Goal: Task Accomplishment & Management: Manage account settings

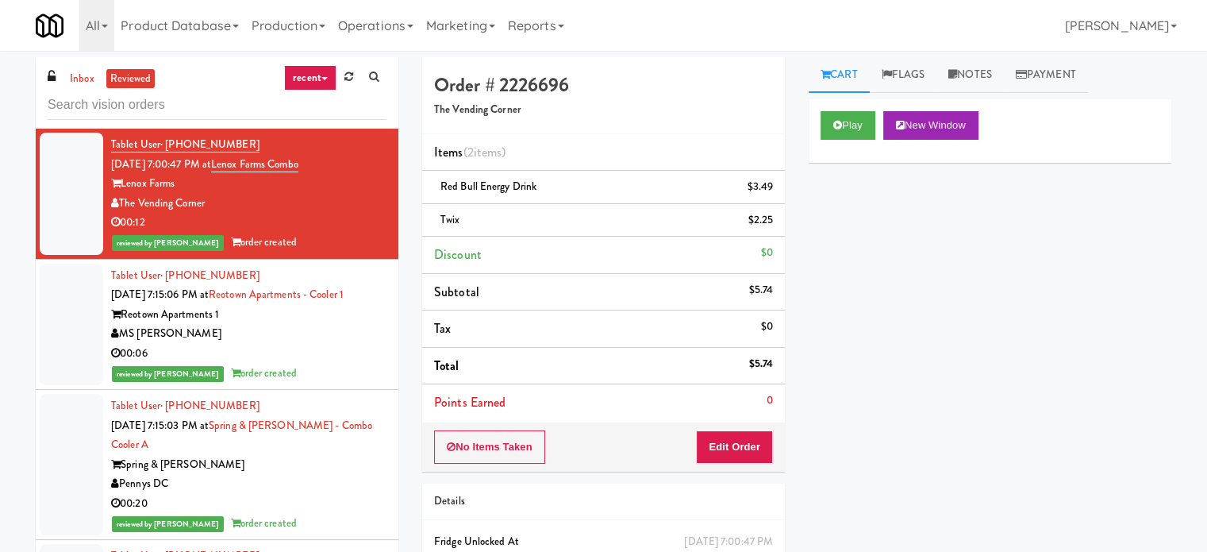
click at [324, 77] on icon at bounding box center [324, 78] width 6 height 3
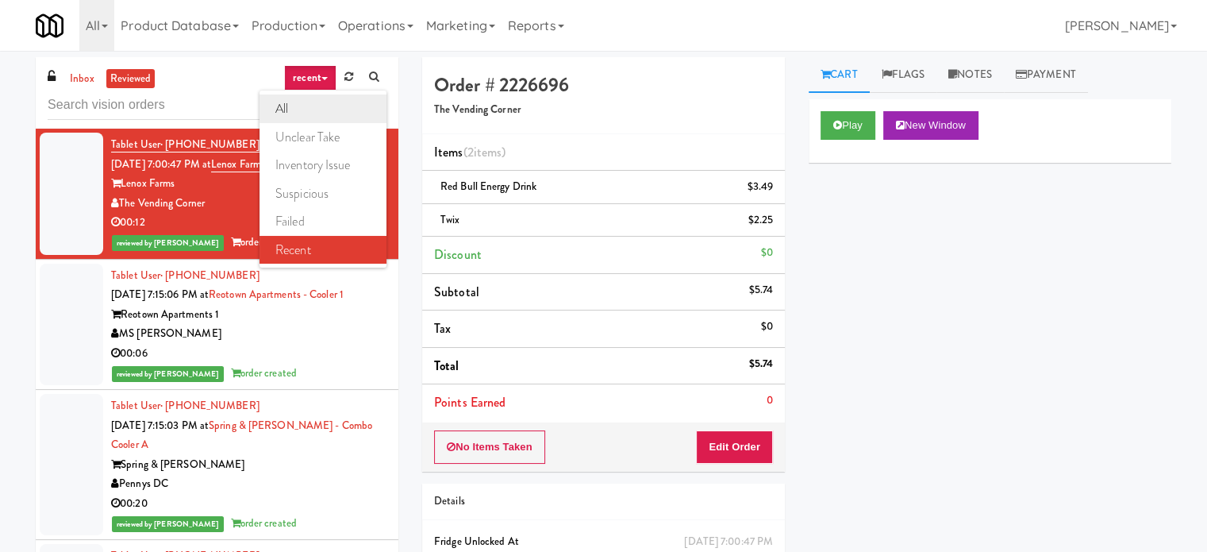
click at [321, 113] on link "all" at bounding box center [323, 108] width 127 height 29
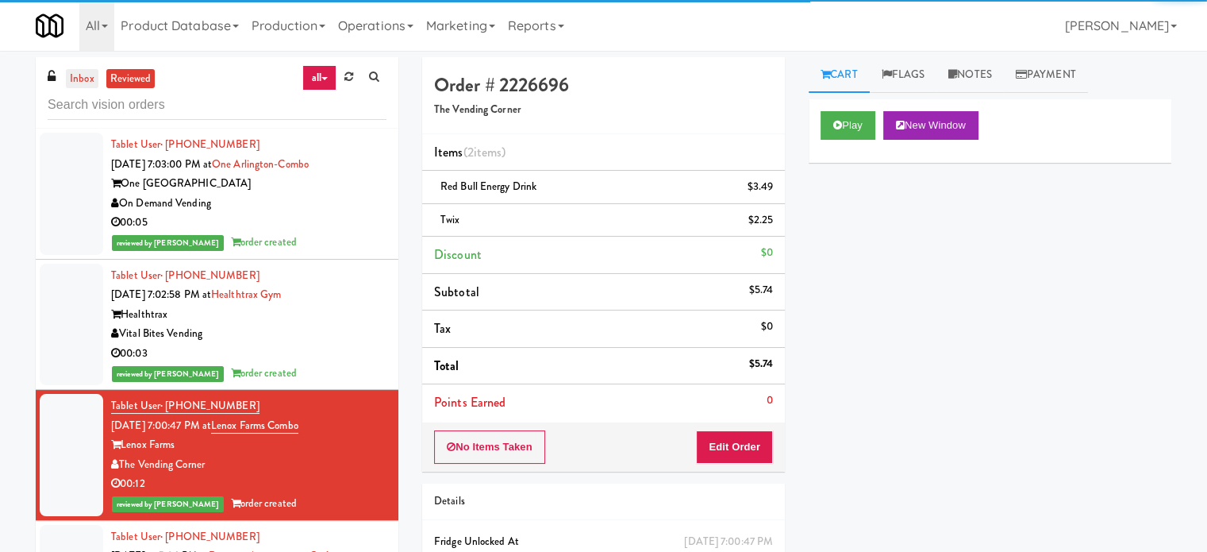
click at [86, 79] on link "inbox" at bounding box center [82, 79] width 33 height 20
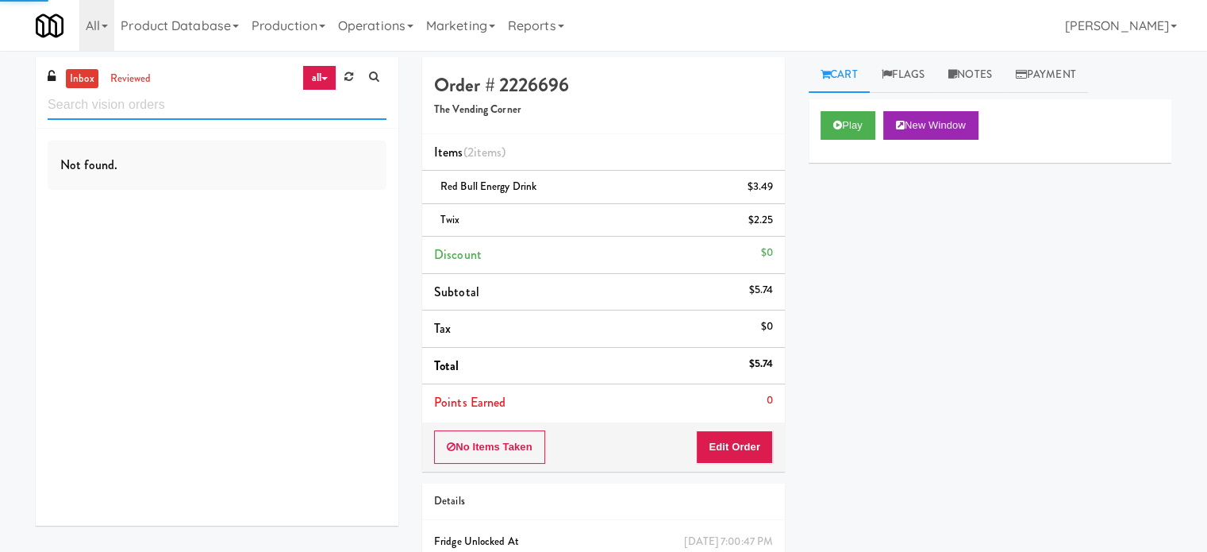
click at [203, 98] on input "text" at bounding box center [217, 104] width 339 height 29
click at [204, 98] on input "text" at bounding box center [217, 104] width 339 height 29
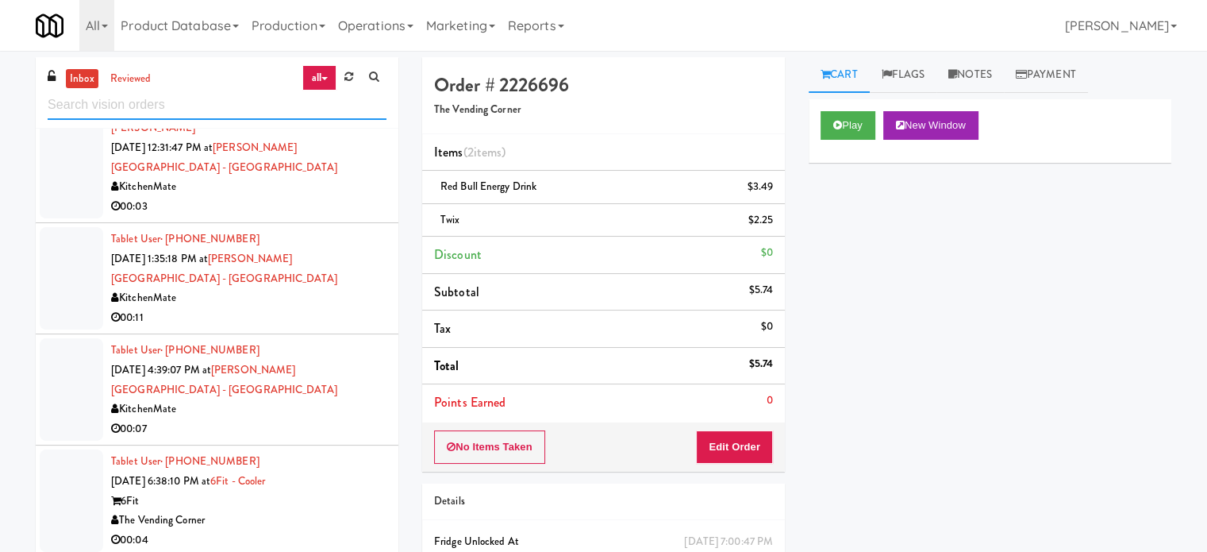
click at [248, 101] on input "text" at bounding box center [217, 104] width 339 height 29
click at [248, 96] on input "text" at bounding box center [217, 104] width 339 height 29
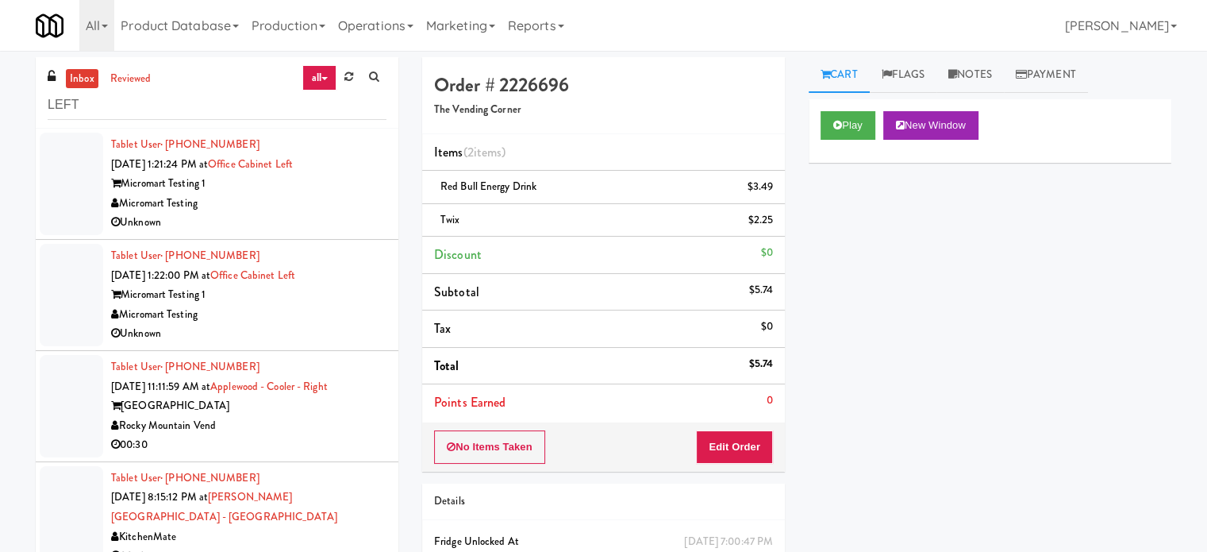
click at [345, 422] on div "Rocky Mountain Vend" at bounding box center [248, 426] width 275 height 20
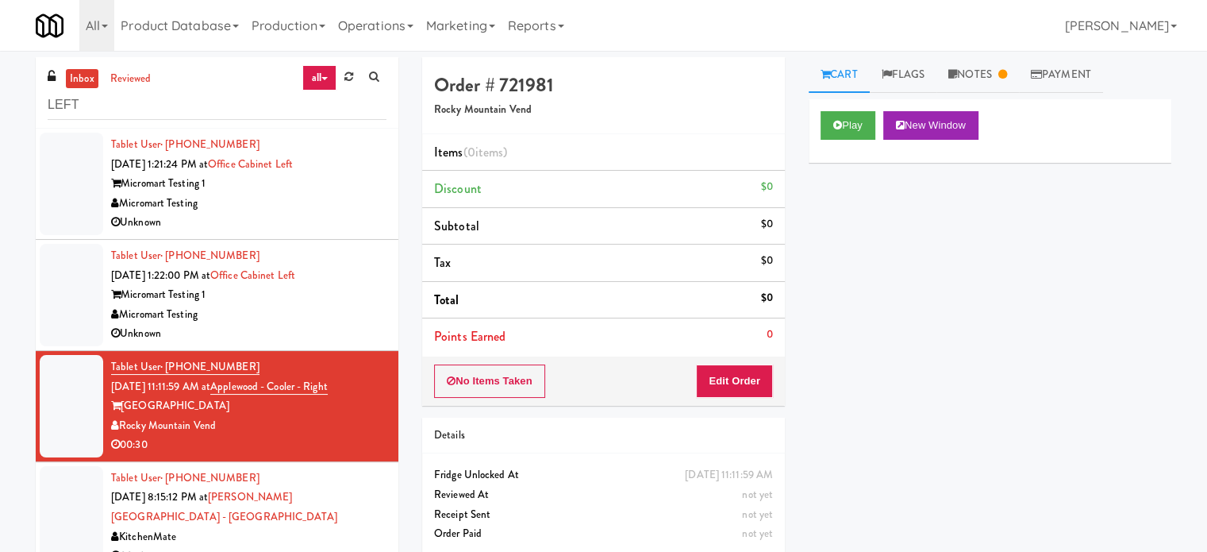
drag, startPoint x: 283, startPoint y: 538, endPoint x: 295, endPoint y: 472, distance: 67.0
click at [285, 546] on div "00:13" at bounding box center [248, 556] width 275 height 20
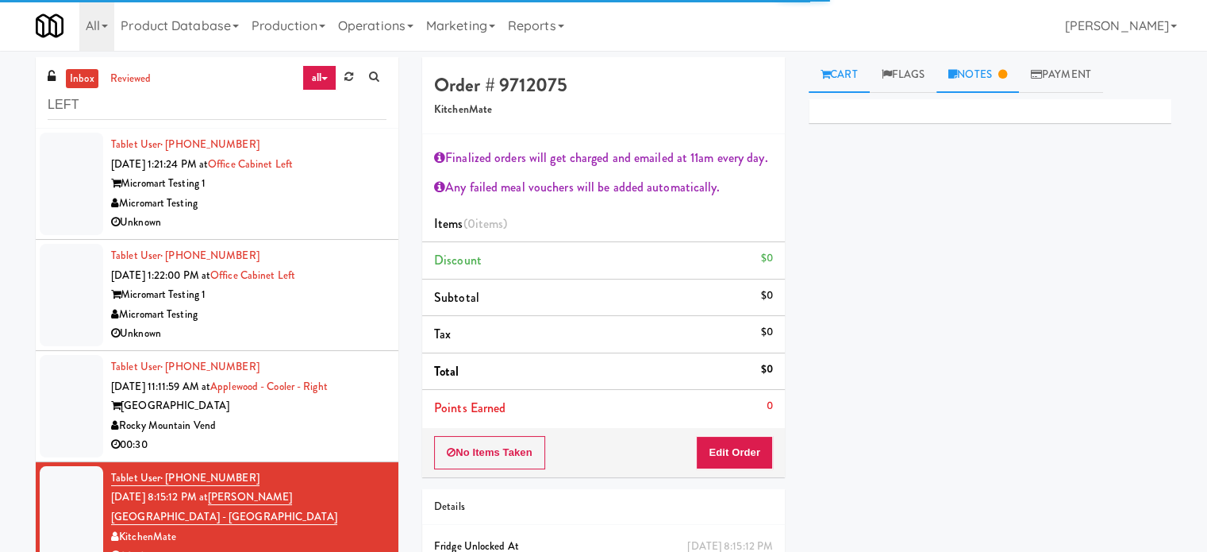
click at [1002, 82] on link "Notes" at bounding box center [978, 75] width 83 height 36
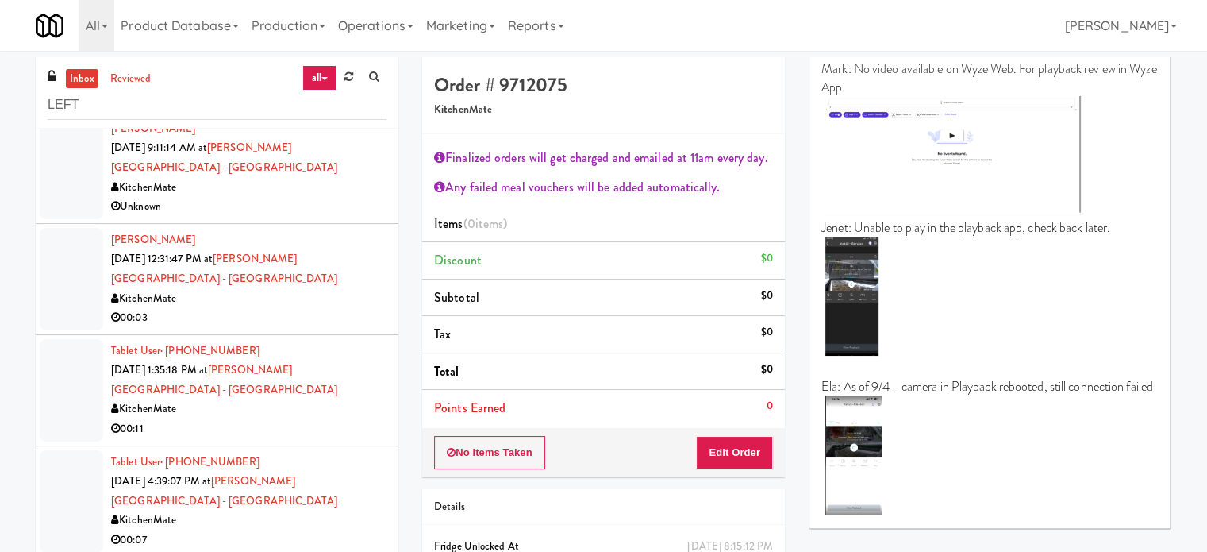
scroll to position [397, 0]
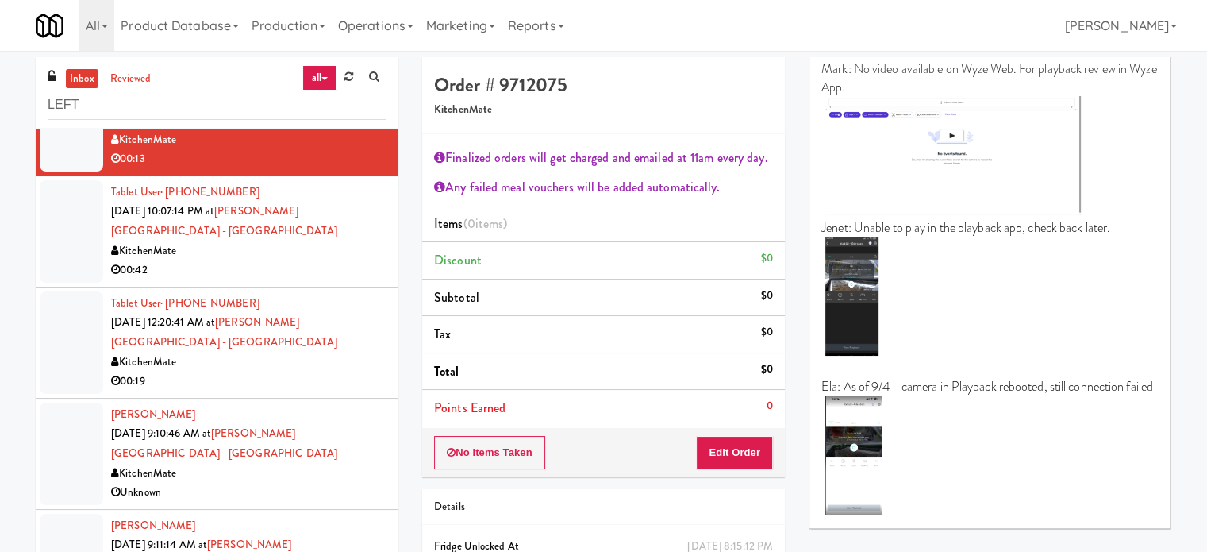
click at [325, 260] on div "00:42" at bounding box center [248, 270] width 275 height 20
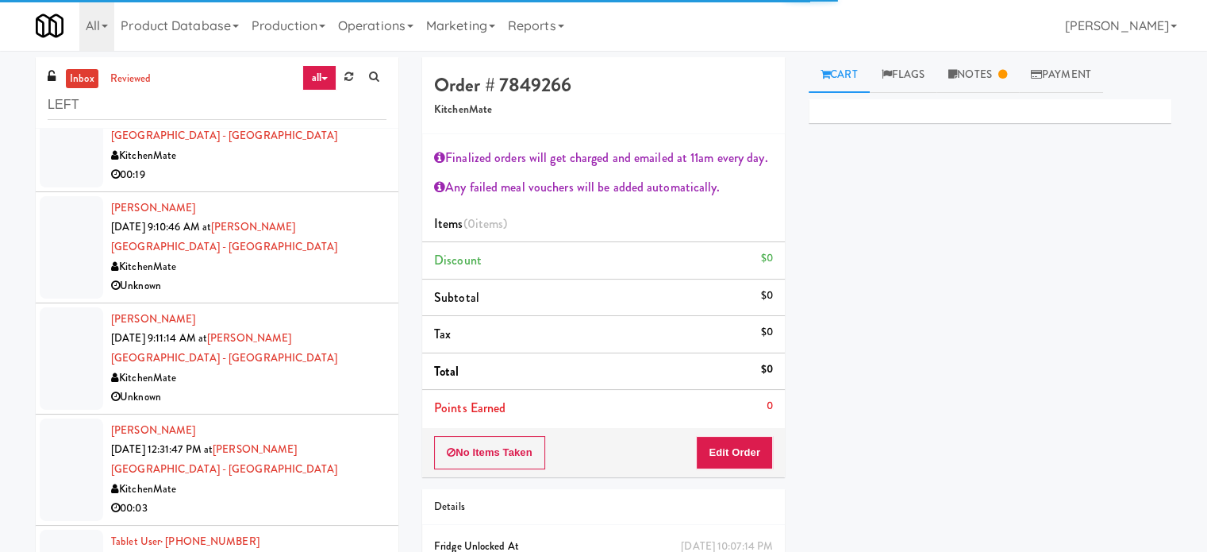
scroll to position [672, 0]
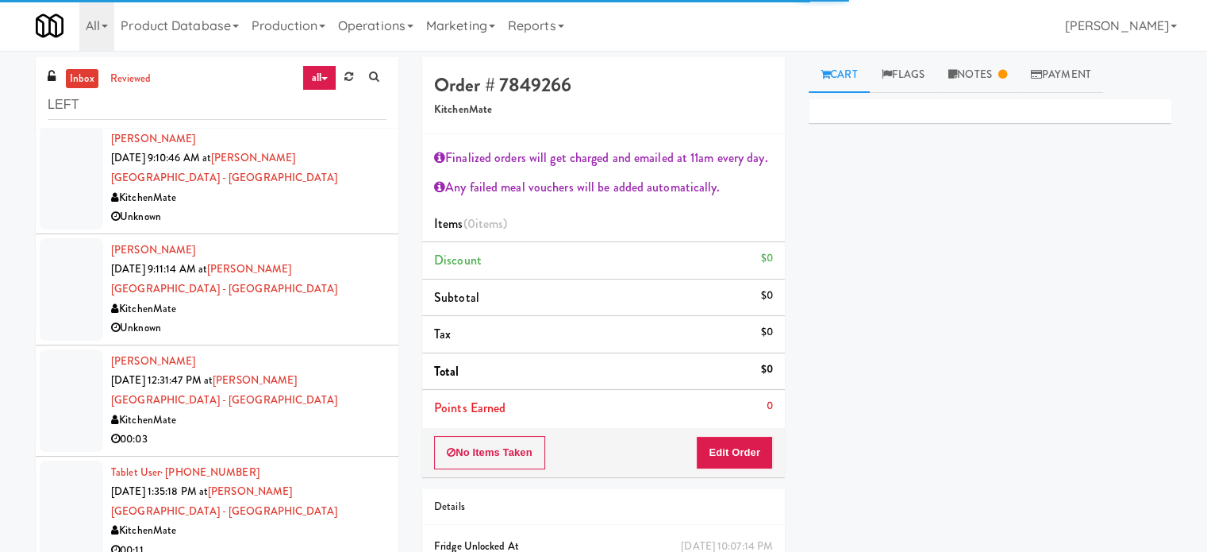
click at [352, 318] on div "Unknown" at bounding box center [248, 328] width 275 height 20
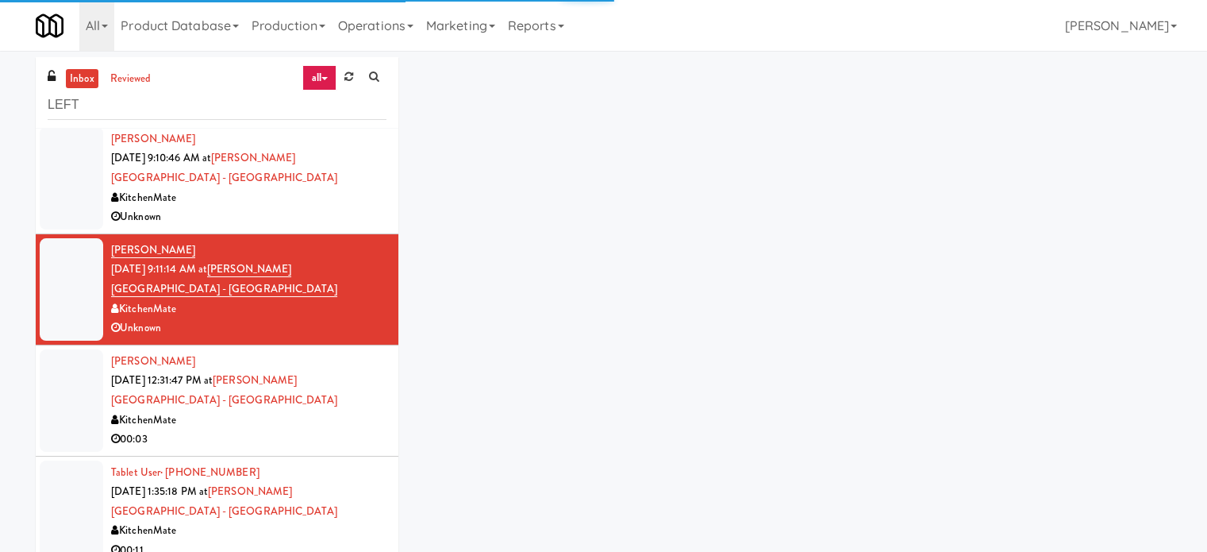
click at [355, 410] on div "KitchenMate" at bounding box center [248, 420] width 275 height 20
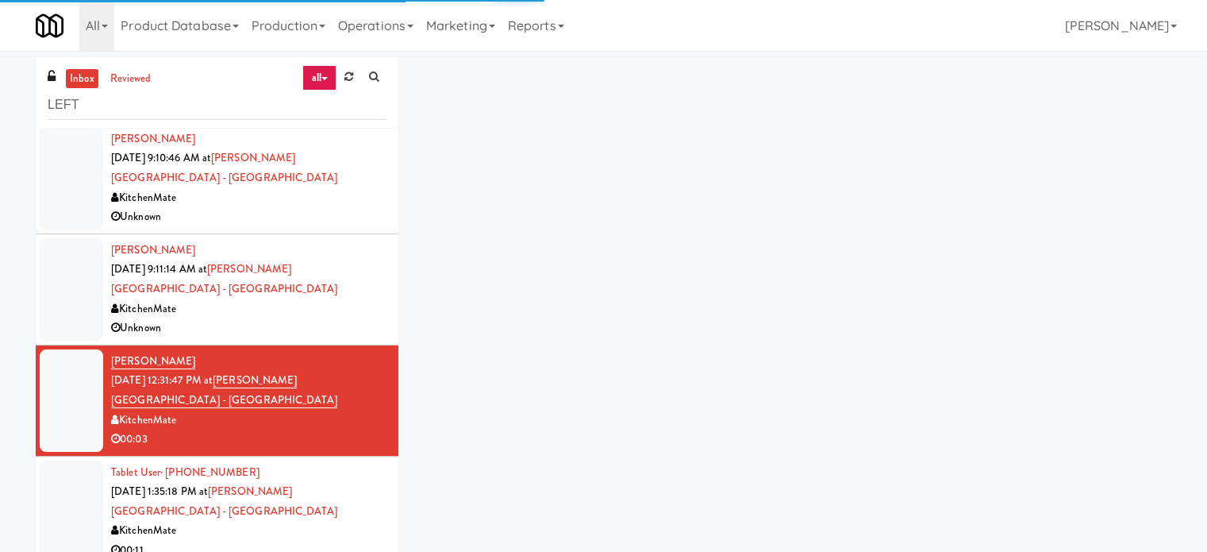
click at [352, 541] on div "00:11" at bounding box center [248, 551] width 275 height 20
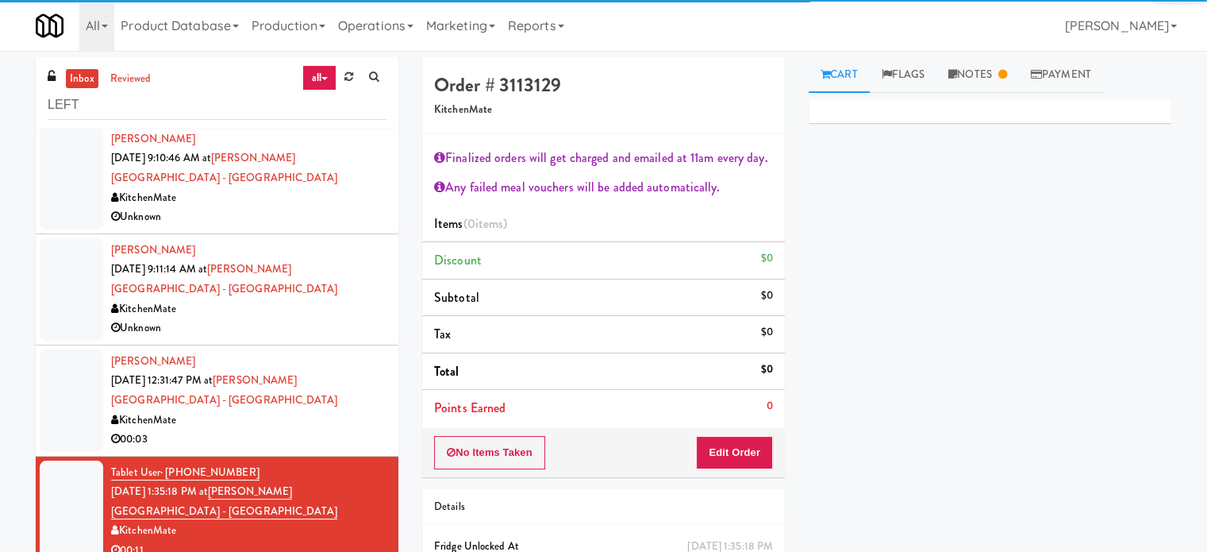
scroll to position [1069, 0]
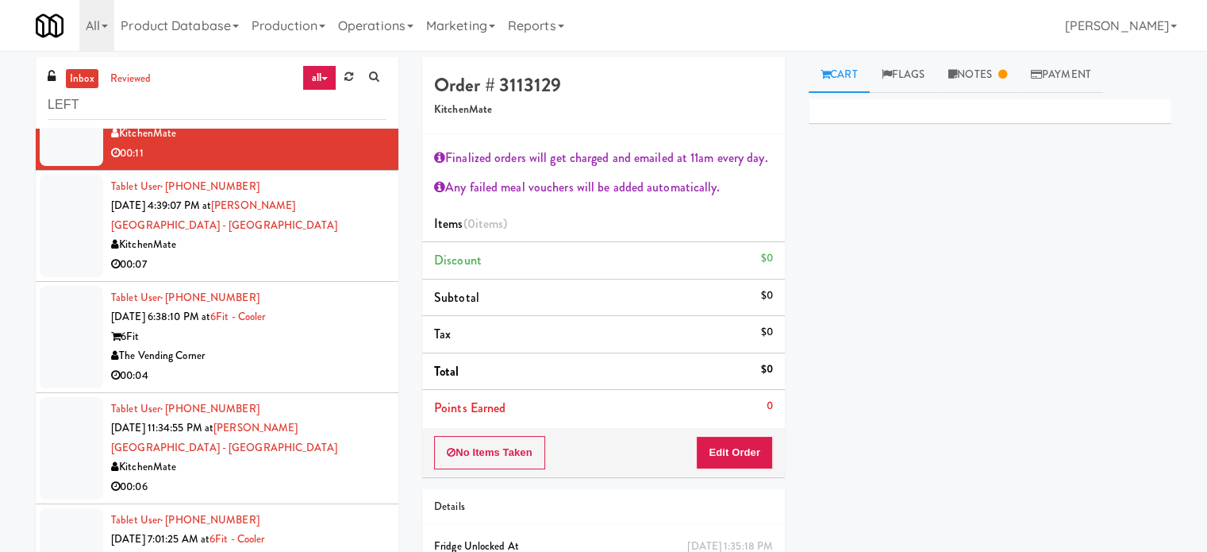
click at [318, 549] on div "6Fit" at bounding box center [248, 559] width 275 height 20
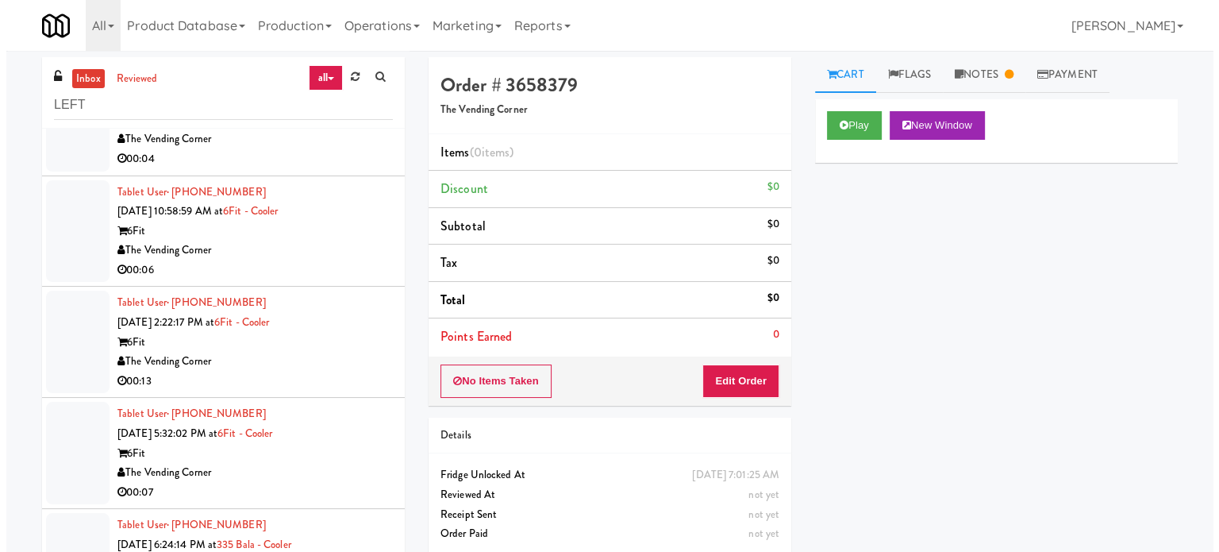
scroll to position [1756, 0]
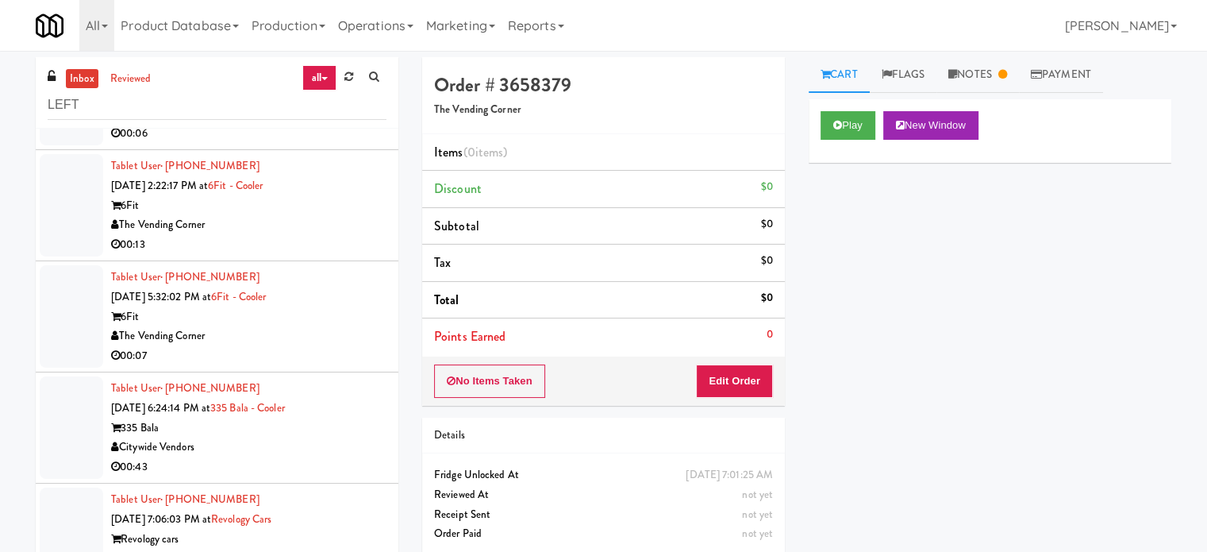
drag, startPoint x: 335, startPoint y: 368, endPoint x: 402, endPoint y: 322, distance: 81.2
click at [337, 418] on div "335 Bala" at bounding box center [248, 428] width 275 height 20
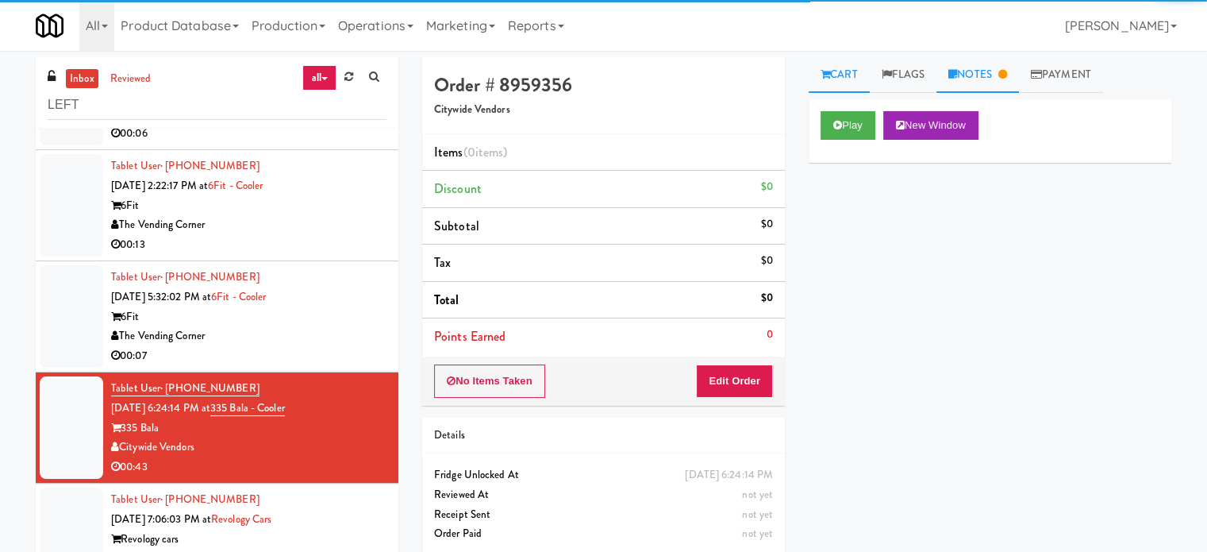
click at [991, 71] on link "Notes" at bounding box center [978, 75] width 83 height 36
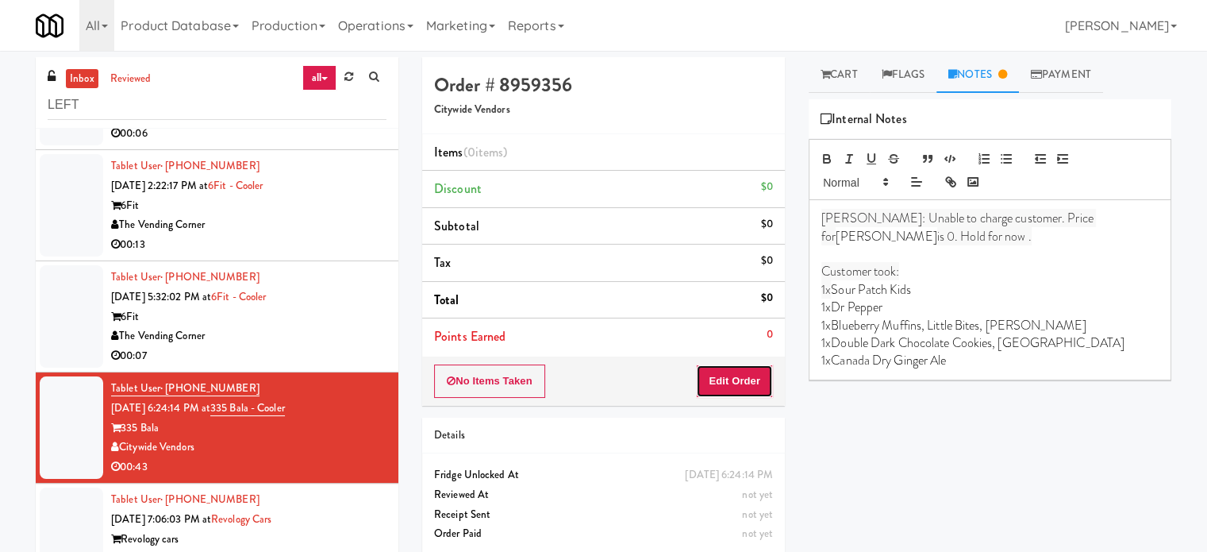
click at [740, 382] on button "Edit Order" at bounding box center [734, 380] width 77 height 33
click at [848, 77] on link "Cart" at bounding box center [839, 75] width 61 height 36
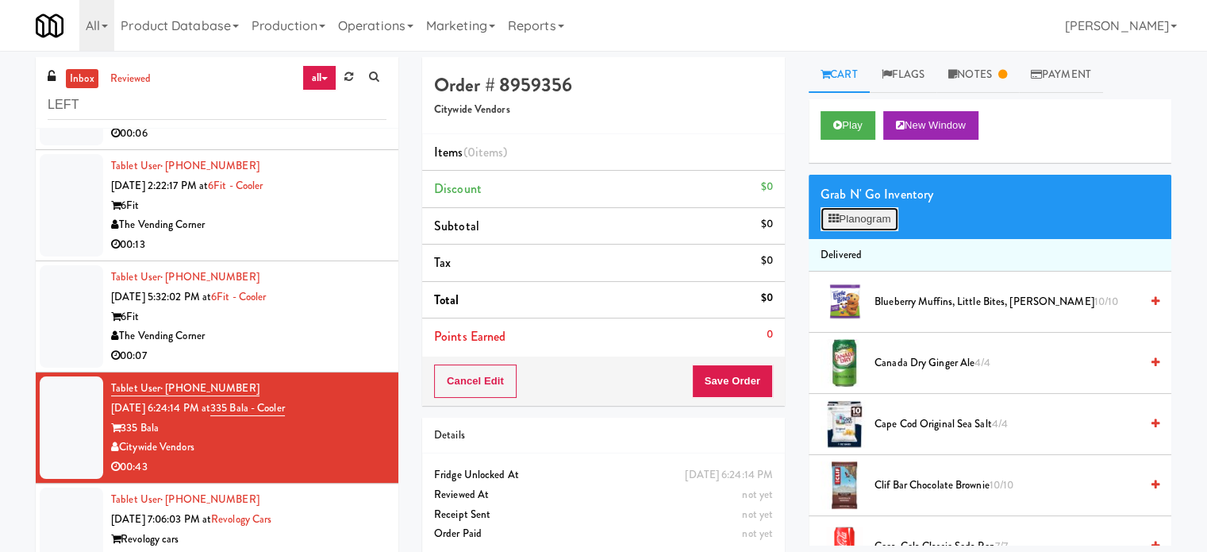
click at [867, 223] on button "Planogram" at bounding box center [860, 219] width 78 height 24
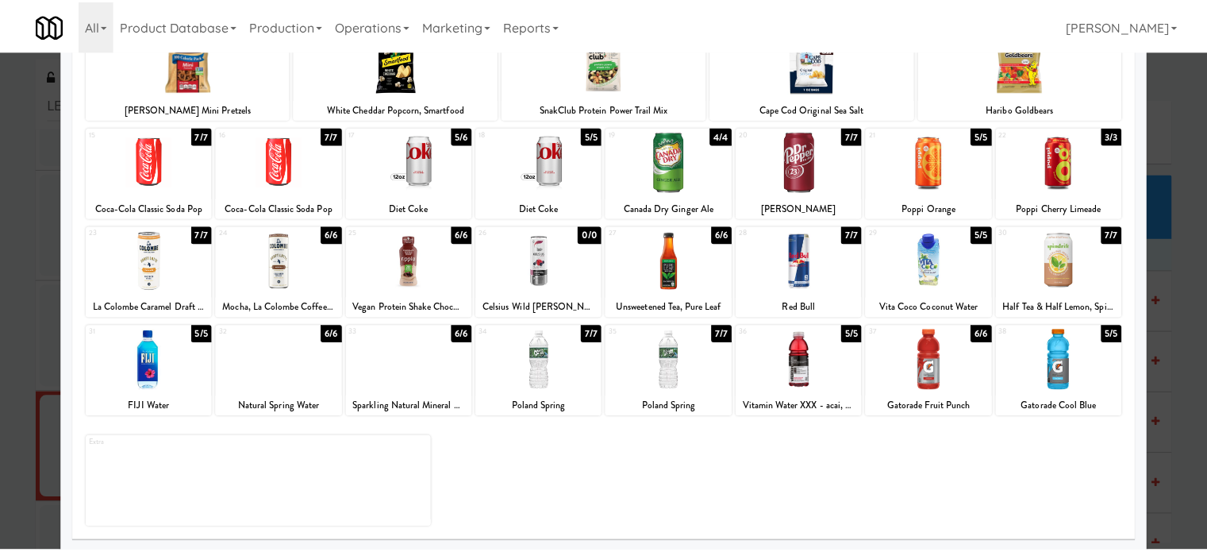
scroll to position [227, 0]
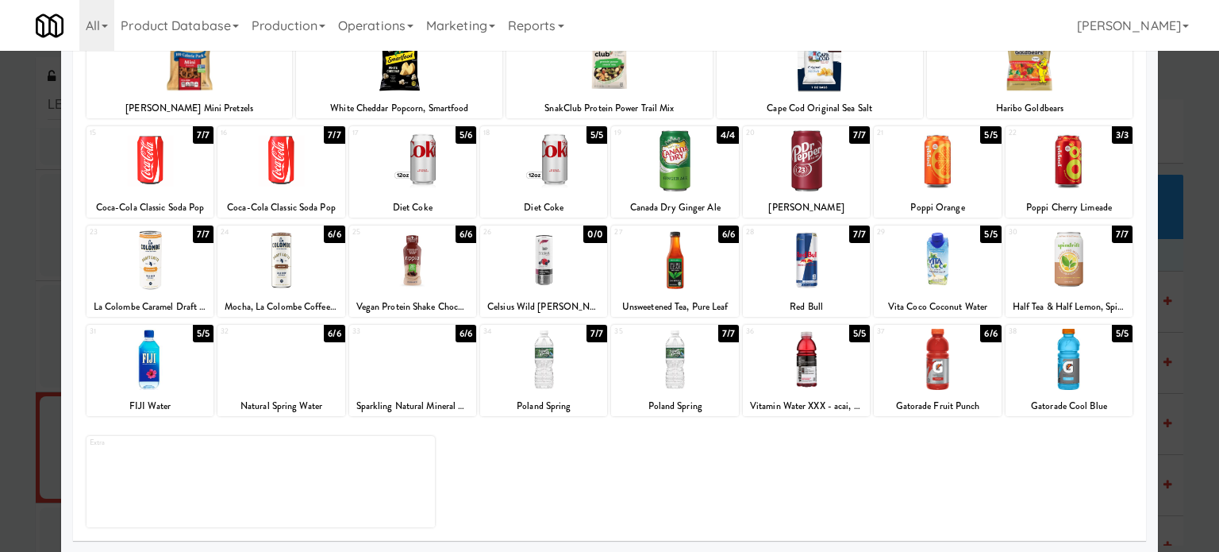
click at [854, 137] on div "7/7" at bounding box center [859, 134] width 21 height 17
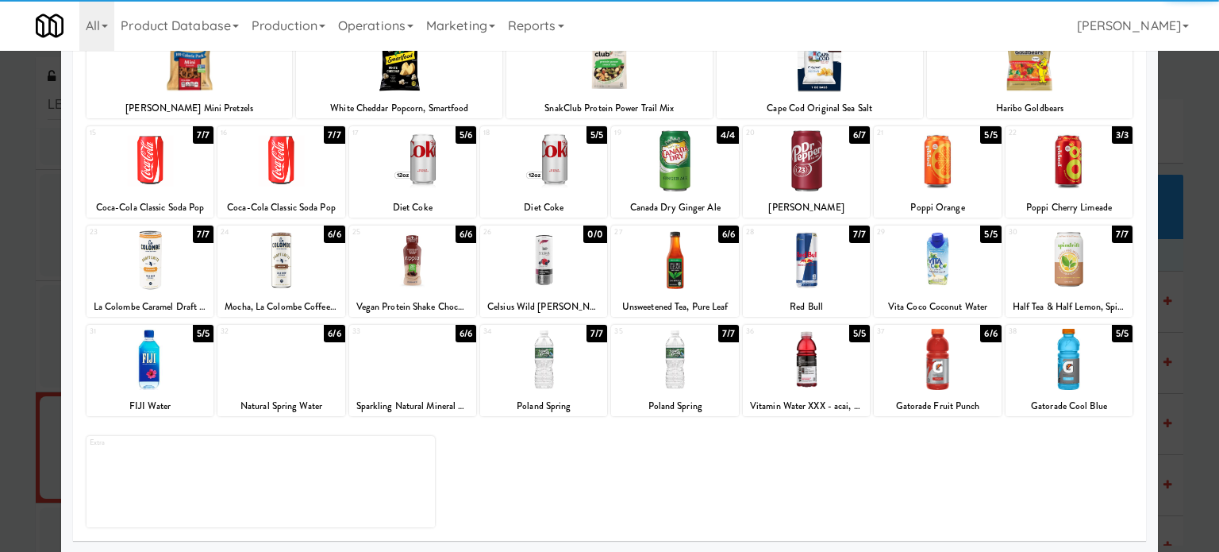
click at [1200, 265] on div at bounding box center [609, 276] width 1219 height 552
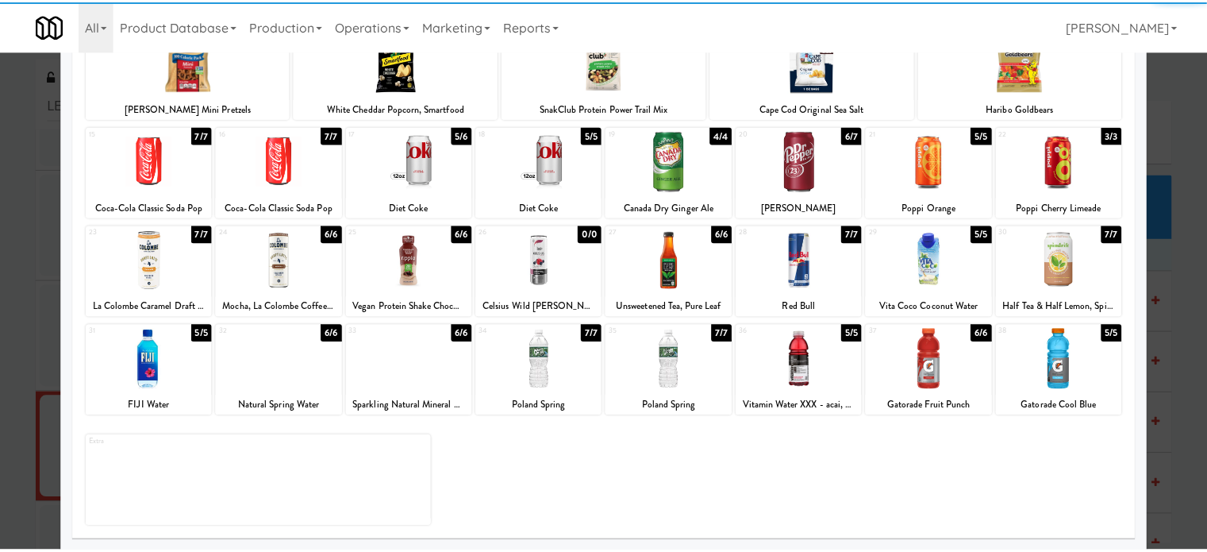
scroll to position [1756, 0]
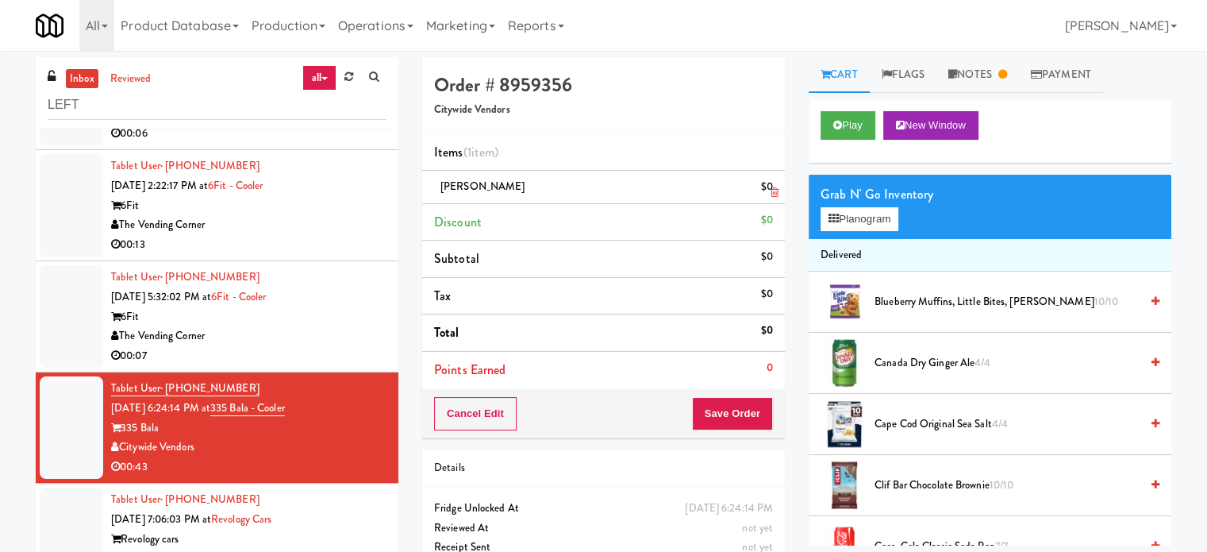
click at [776, 193] on icon at bounding box center [775, 192] width 8 height 10
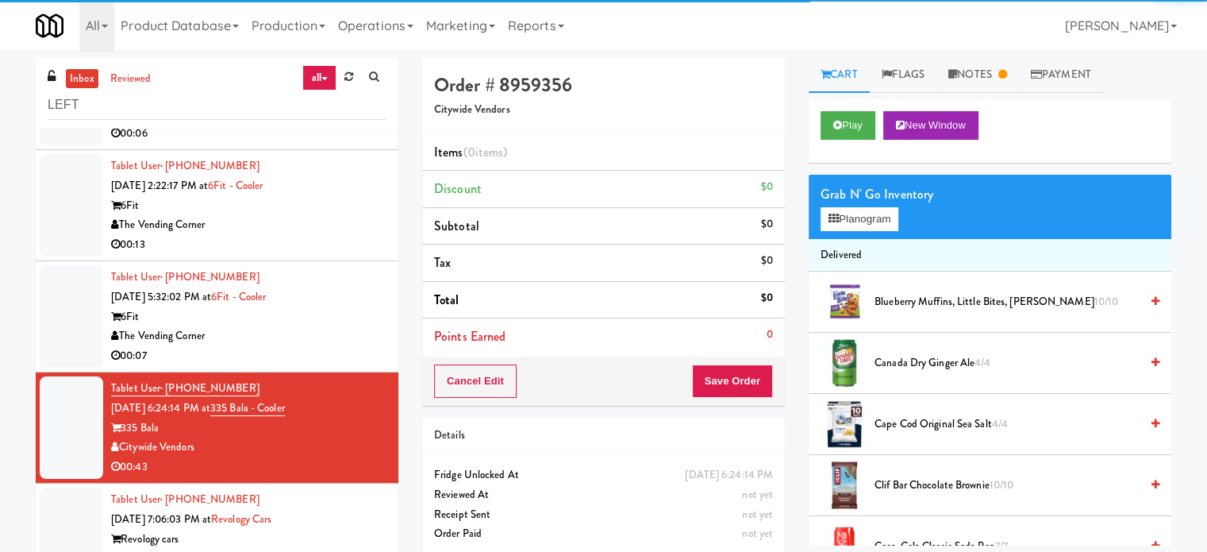
click at [328, 529] on div "Revology cars" at bounding box center [248, 539] width 275 height 20
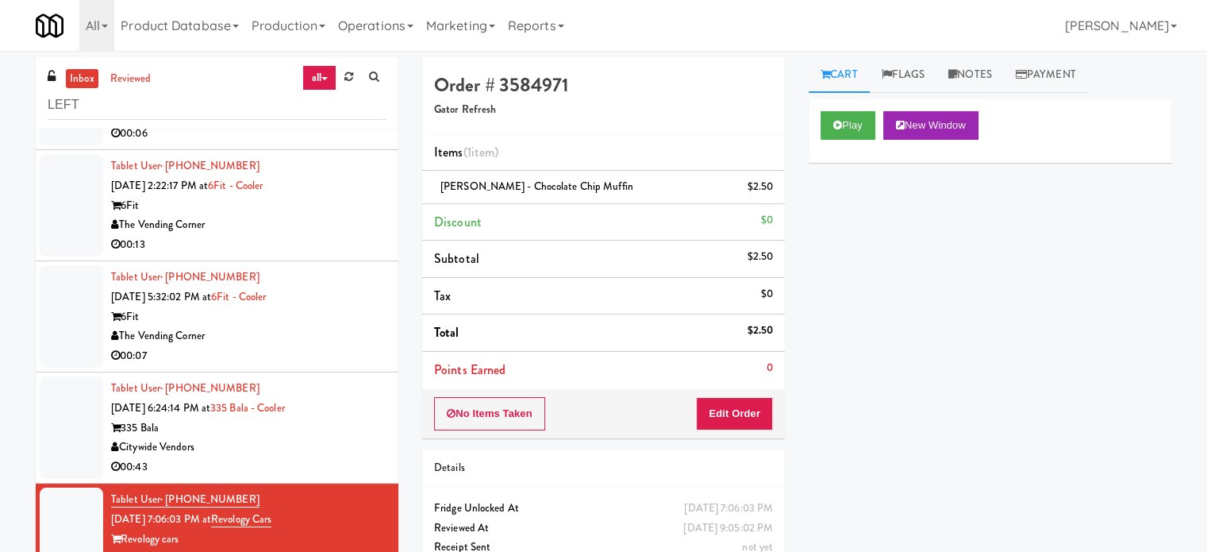
scroll to position [2153, 0]
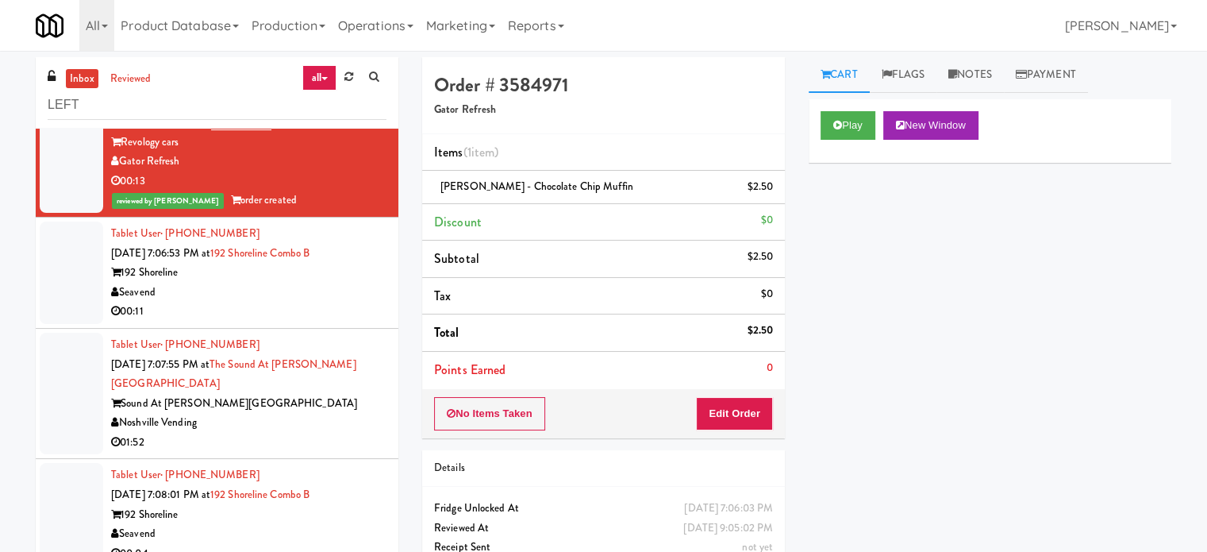
click at [335, 262] on li "Tablet User · (856) 204-4033 [DATE] 7:06:53 PM at [STREET_ADDRESS] 00:11" at bounding box center [217, 273] width 363 height 111
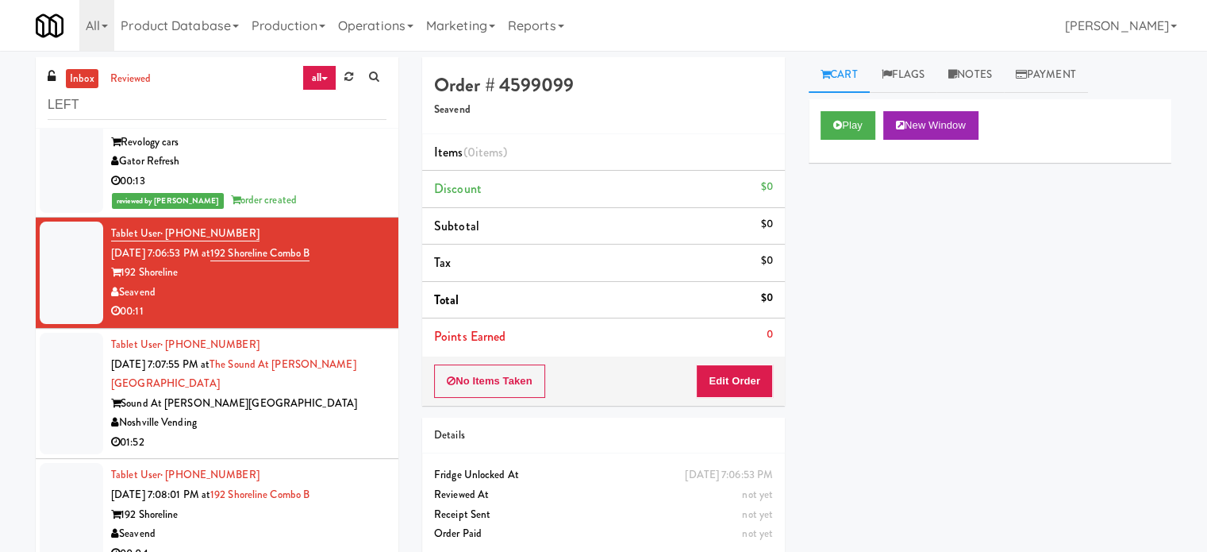
click at [353, 302] on div "00:11" at bounding box center [248, 312] width 275 height 20
click at [330, 413] on div "Noshville Vending" at bounding box center [248, 423] width 275 height 20
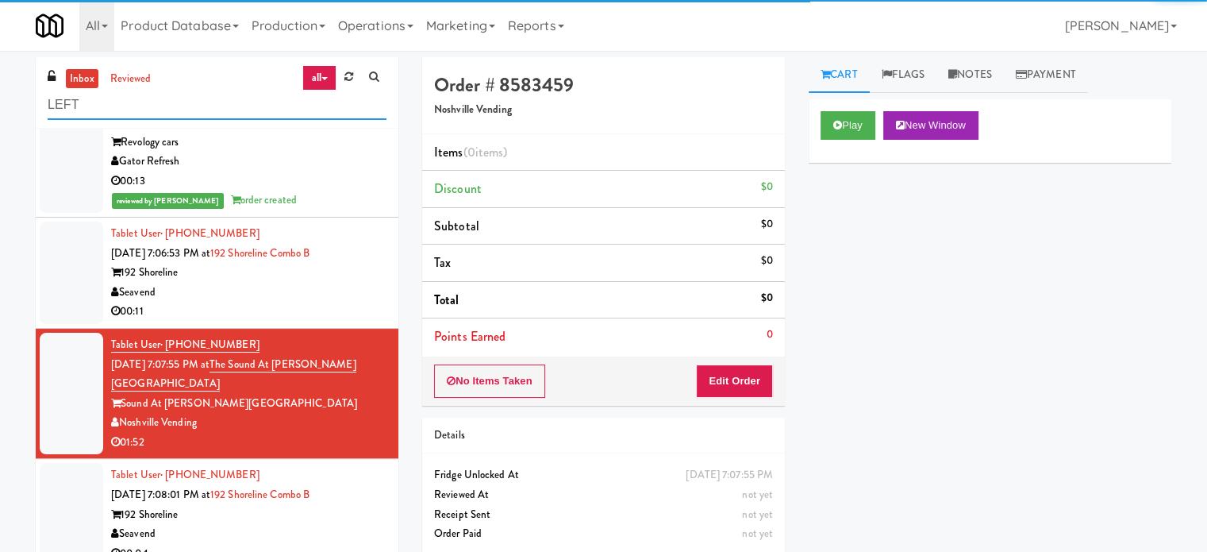
click at [174, 104] on input "LEFT" at bounding box center [217, 104] width 339 height 29
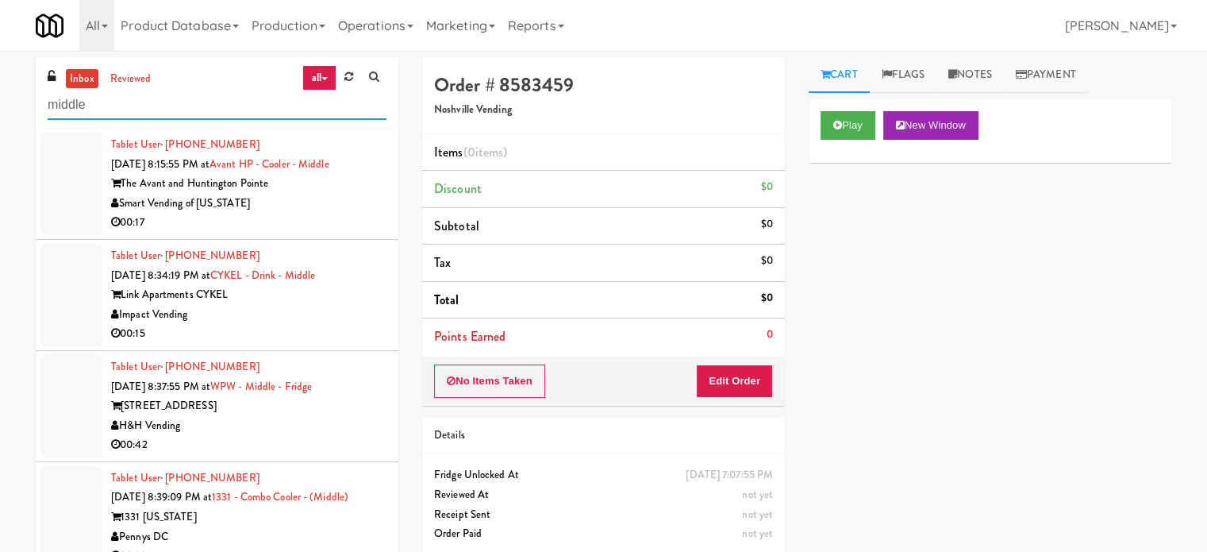
type input "middle"
drag, startPoint x: 305, startPoint y: 320, endPoint x: 487, endPoint y: 272, distance: 187.9
click at [308, 320] on div "Impact Vending" at bounding box center [248, 315] width 275 height 20
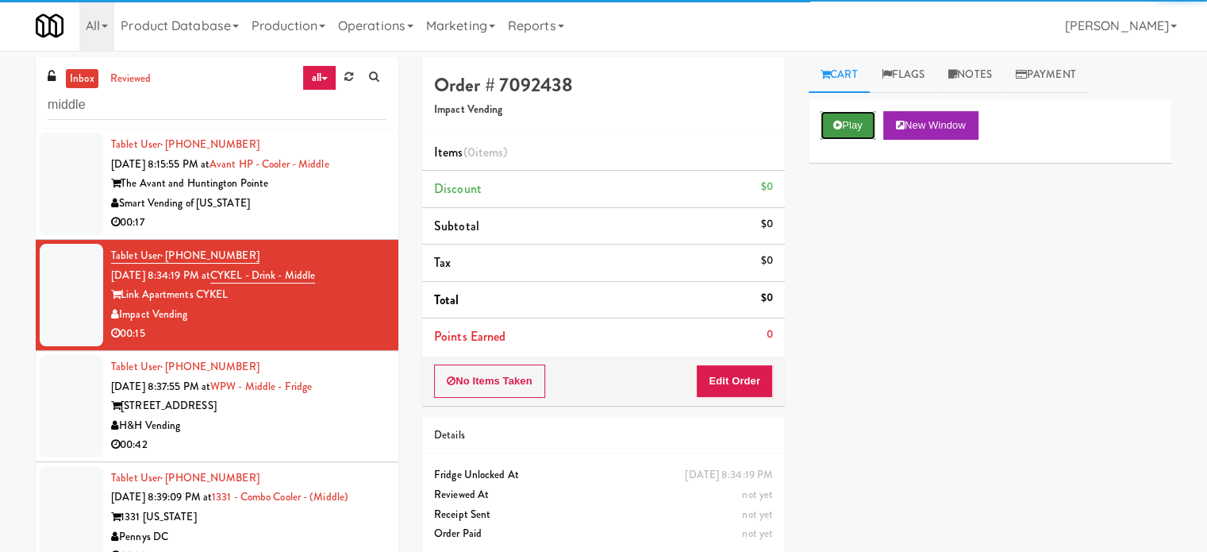
click at [841, 121] on icon at bounding box center [838, 125] width 9 height 10
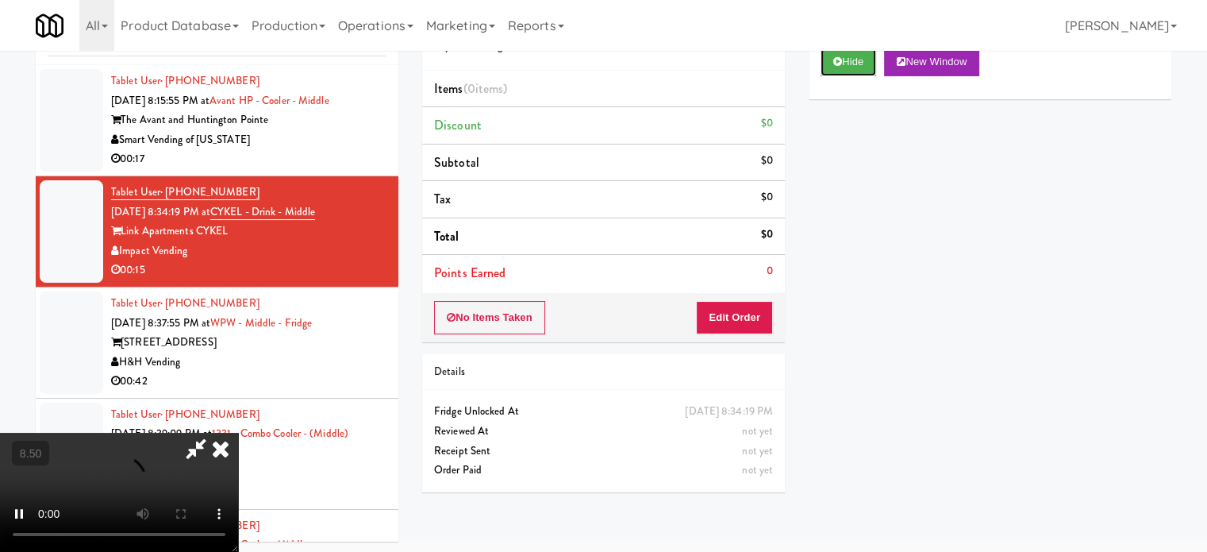
scroll to position [64, 0]
click at [736, 307] on button "Edit Order" at bounding box center [734, 316] width 77 height 33
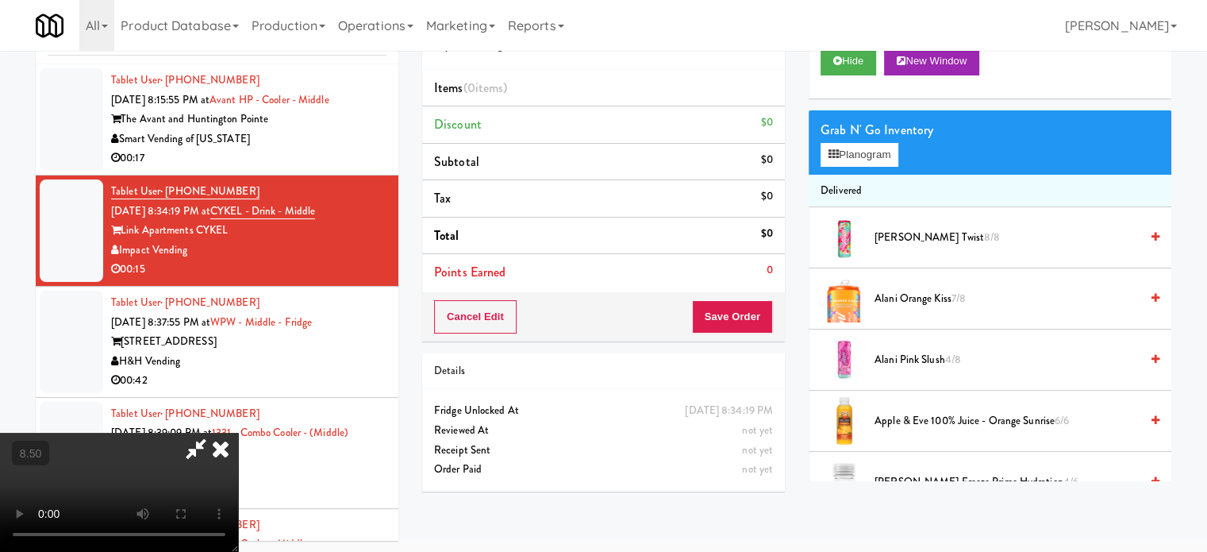
click at [238, 433] on video at bounding box center [119, 492] width 238 height 119
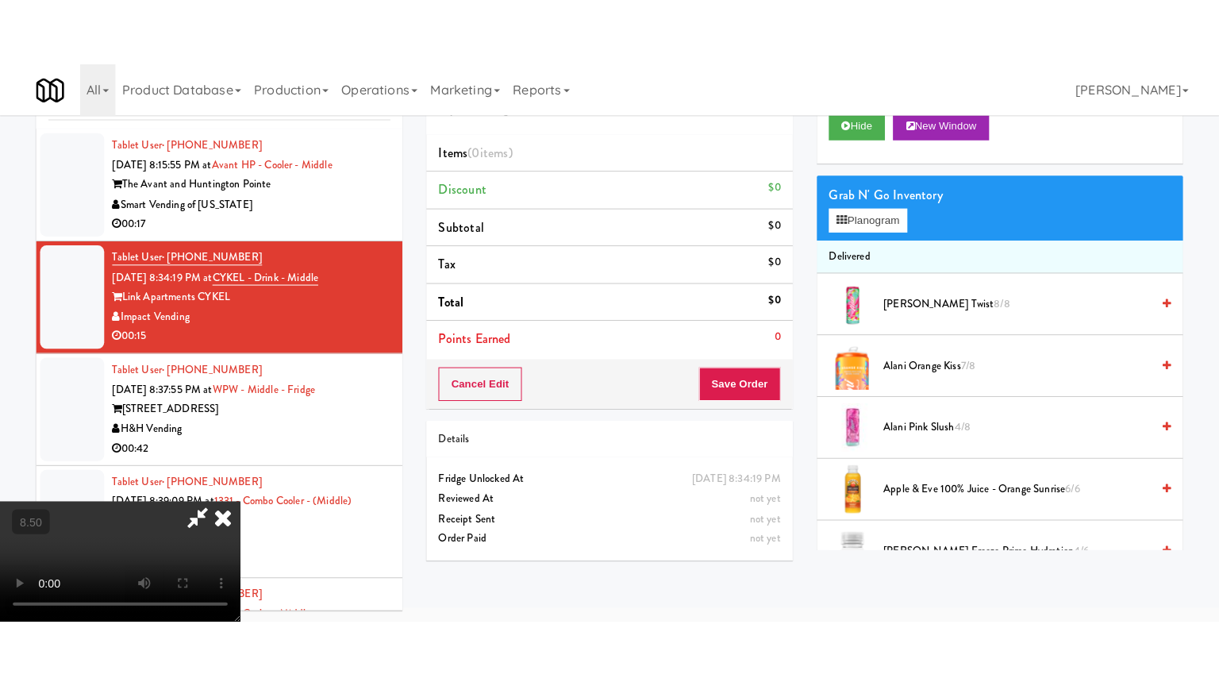
scroll to position [51, 0]
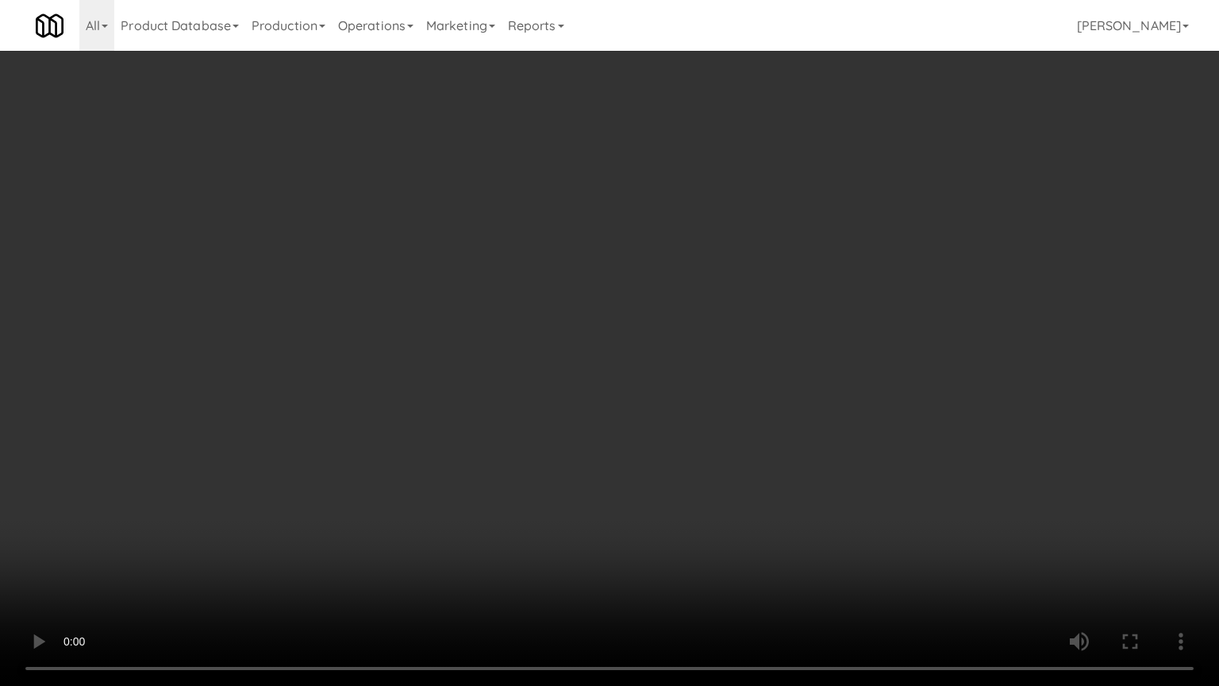
click at [537, 308] on video at bounding box center [609, 343] width 1219 height 686
click at [537, 329] on video at bounding box center [609, 343] width 1219 height 686
click at [634, 352] on video at bounding box center [609, 343] width 1219 height 686
click at [576, 338] on video at bounding box center [609, 343] width 1219 height 686
click at [664, 339] on video at bounding box center [609, 343] width 1219 height 686
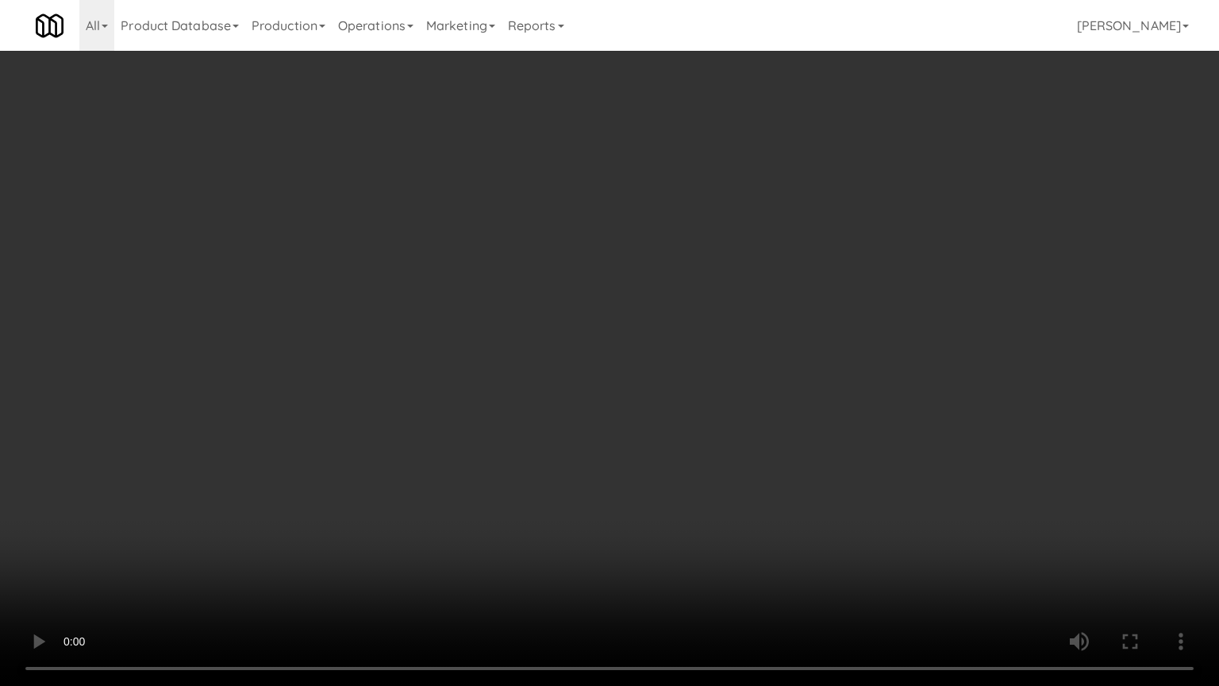
click at [626, 337] on video at bounding box center [609, 343] width 1219 height 686
click at [695, 343] on video at bounding box center [609, 343] width 1219 height 686
click at [675, 340] on video at bounding box center [609, 343] width 1219 height 686
click at [778, 358] on video at bounding box center [609, 343] width 1219 height 686
click at [711, 359] on video at bounding box center [609, 343] width 1219 height 686
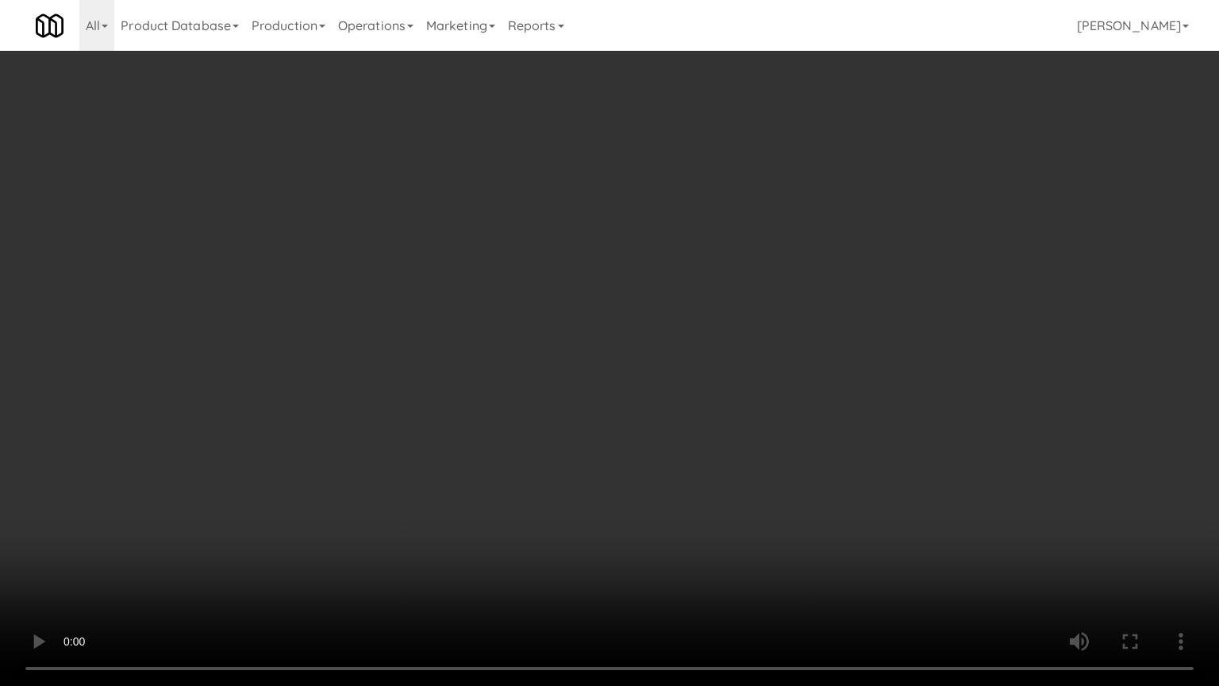
click at [834, 365] on video at bounding box center [609, 343] width 1219 height 686
click at [756, 364] on video at bounding box center [609, 343] width 1219 height 686
click at [857, 357] on video at bounding box center [609, 343] width 1219 height 686
click at [860, 359] on video at bounding box center [609, 343] width 1219 height 686
drag, startPoint x: 961, startPoint y: 380, endPoint x: 939, endPoint y: 377, distance: 21.7
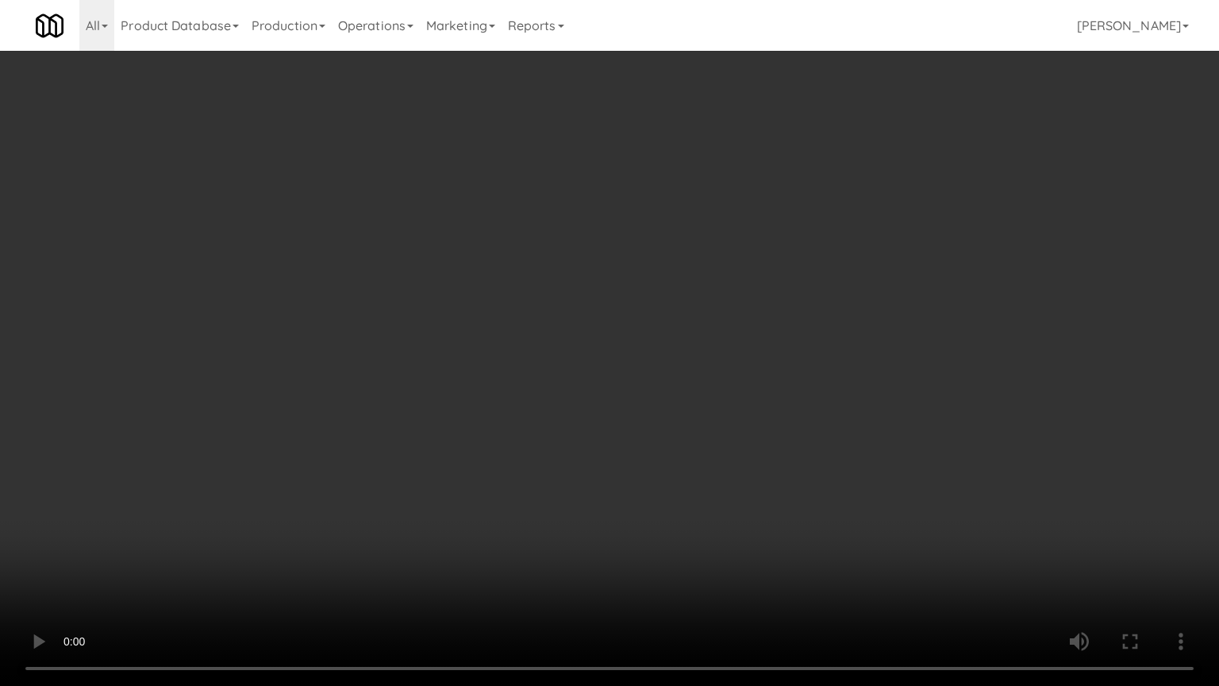
click at [961, 382] on video at bounding box center [609, 343] width 1219 height 686
click at [817, 365] on video at bounding box center [609, 343] width 1219 height 686
click at [785, 365] on video at bounding box center [609, 343] width 1219 height 686
click at [773, 358] on video at bounding box center [609, 343] width 1219 height 686
click at [777, 355] on video at bounding box center [609, 343] width 1219 height 686
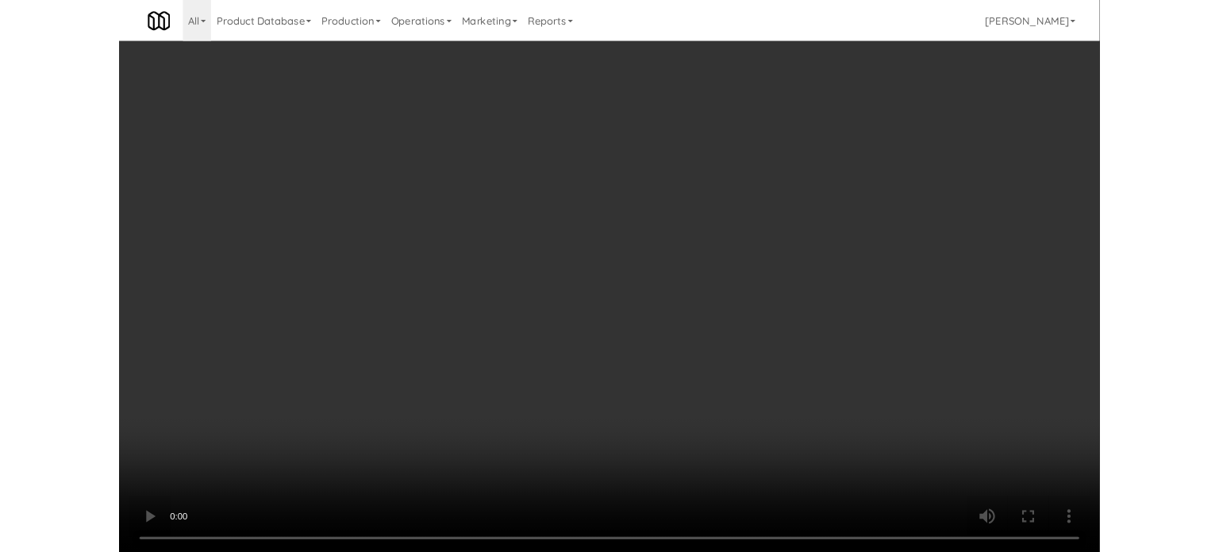
scroll to position [64, 0]
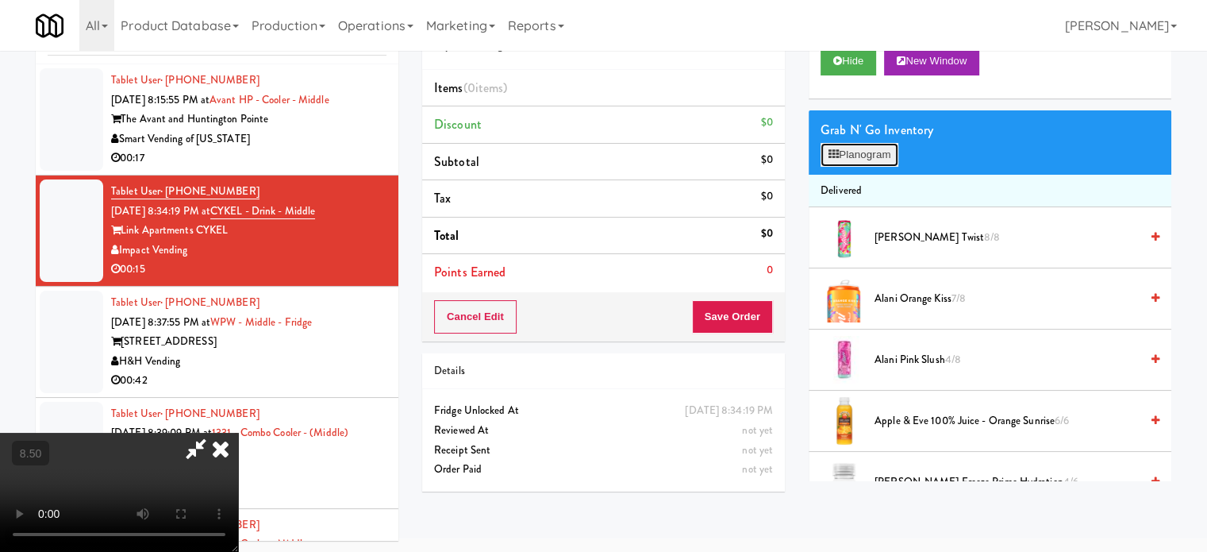
click at [870, 163] on button "Planogram" at bounding box center [860, 155] width 78 height 24
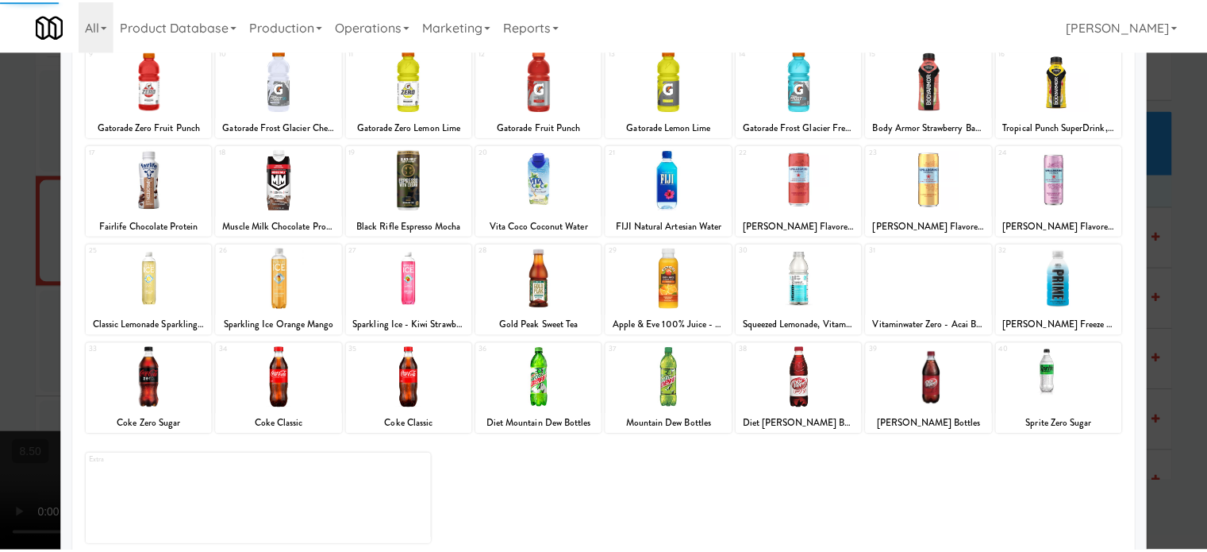
scroll to position [227, 0]
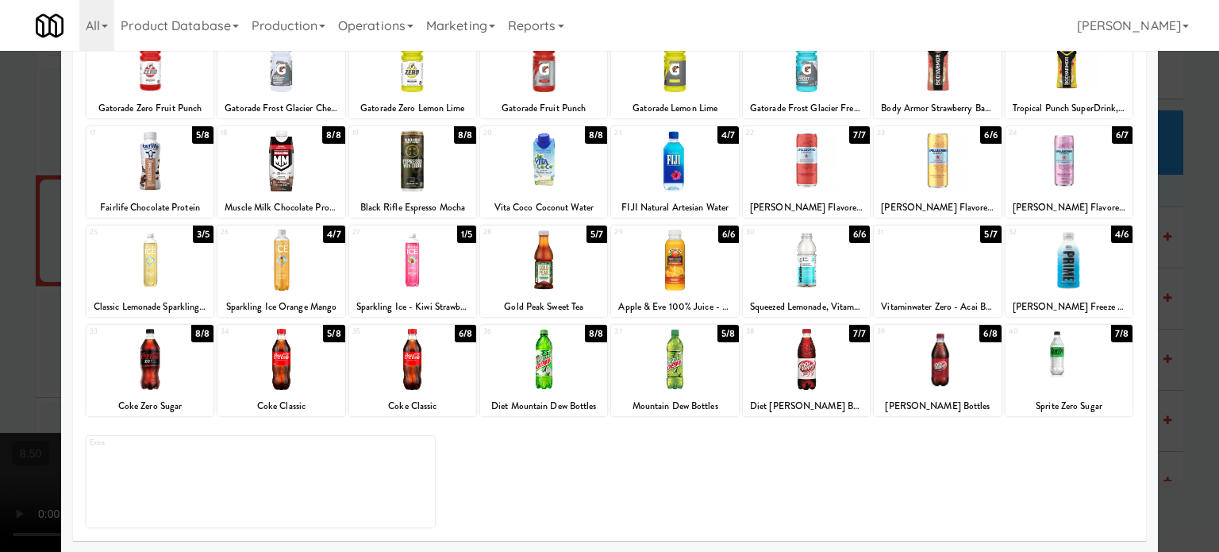
click at [463, 234] on div "1/5" at bounding box center [466, 233] width 19 height 17
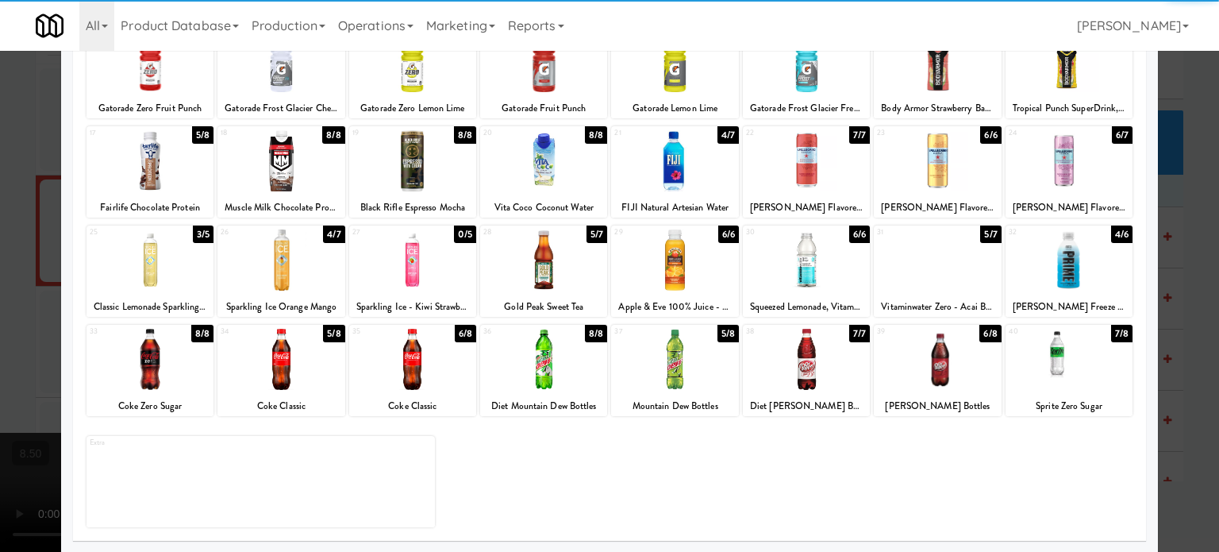
click at [1188, 295] on div at bounding box center [609, 276] width 1219 height 552
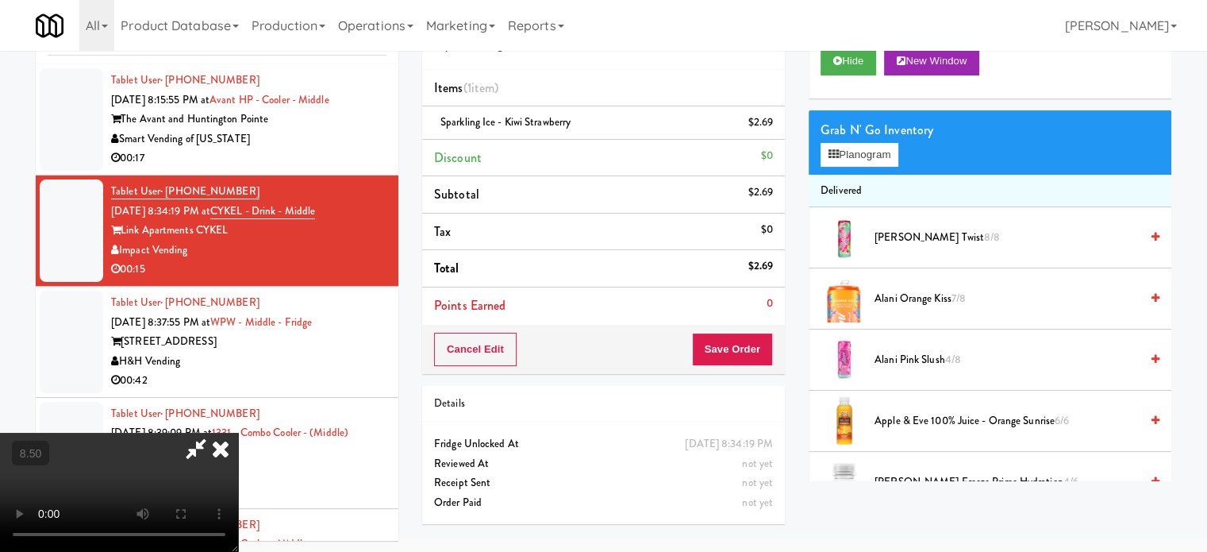
click at [238, 433] on video at bounding box center [119, 492] width 238 height 119
drag, startPoint x: 345, startPoint y: 264, endPoint x: 468, endPoint y: 303, distance: 129.8
click at [238, 433] on video at bounding box center [119, 492] width 238 height 119
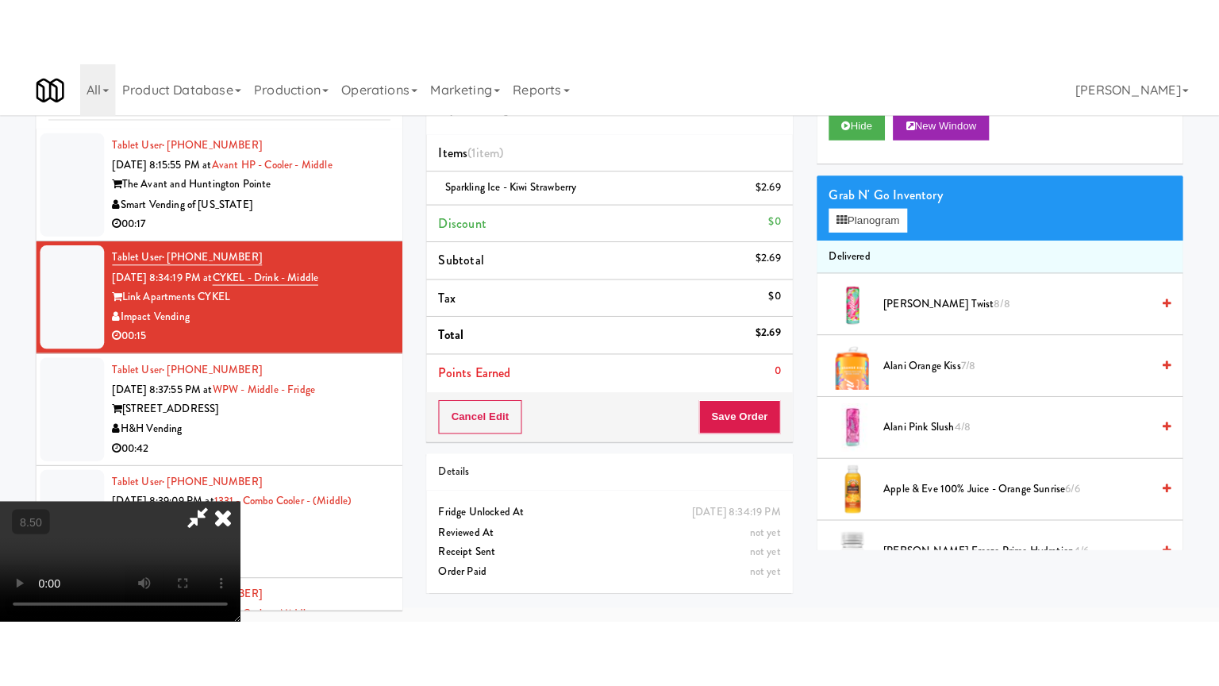
scroll to position [51, 0]
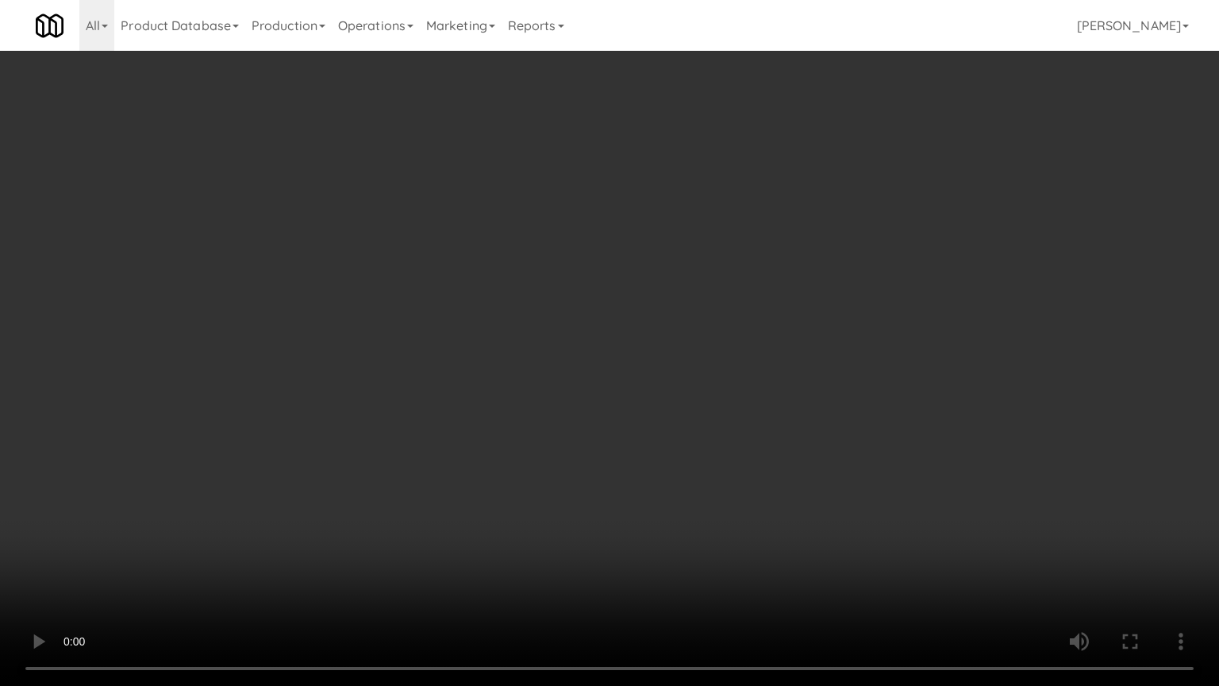
click at [642, 325] on video at bounding box center [609, 343] width 1219 height 686
click at [726, 321] on video at bounding box center [609, 343] width 1219 height 686
click at [651, 319] on video at bounding box center [609, 343] width 1219 height 686
click at [654, 321] on video at bounding box center [609, 343] width 1219 height 686
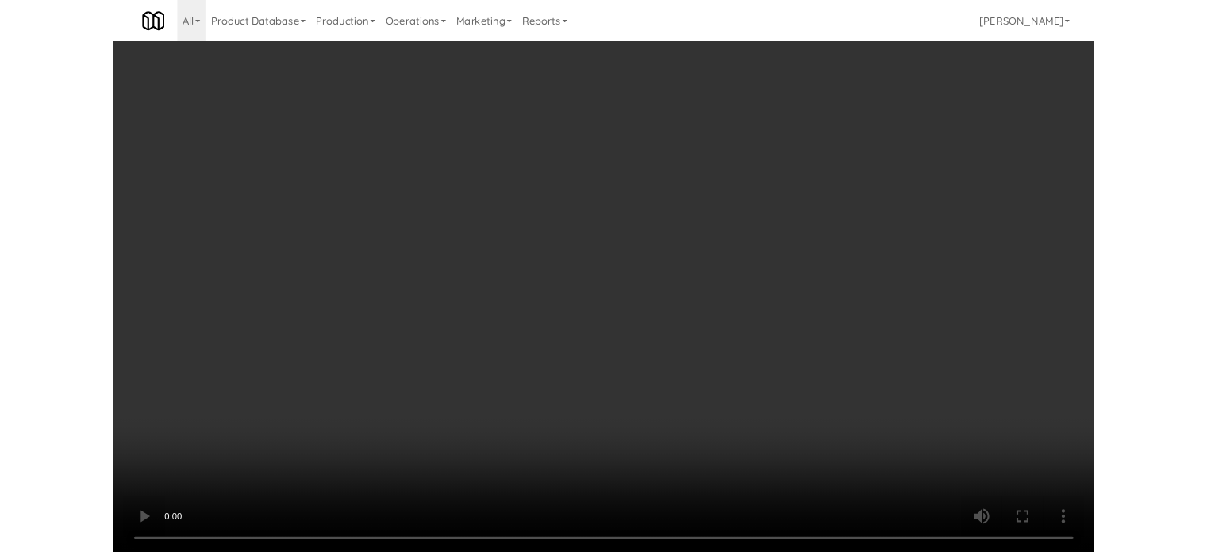
scroll to position [64, 0]
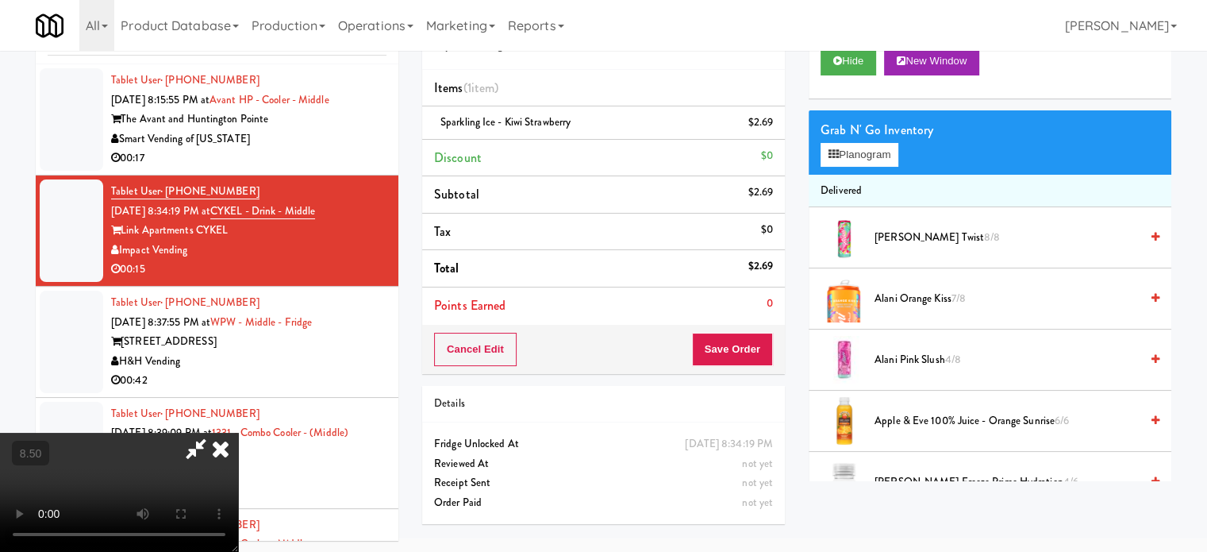
click at [238, 433] on icon at bounding box center [220, 449] width 35 height 32
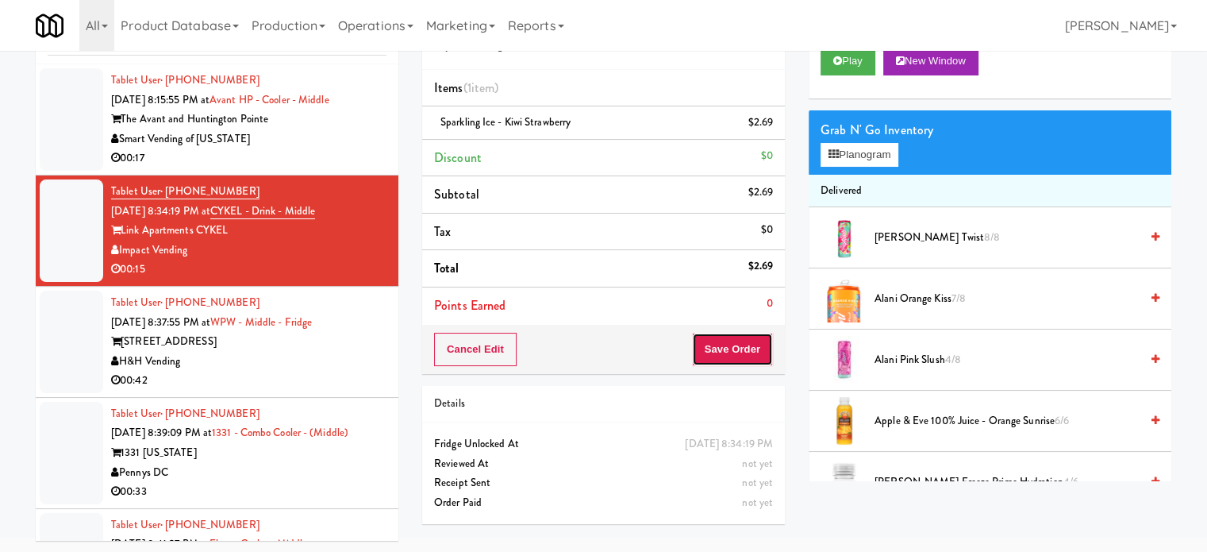
click at [723, 342] on button "Save Order" at bounding box center [732, 349] width 81 height 33
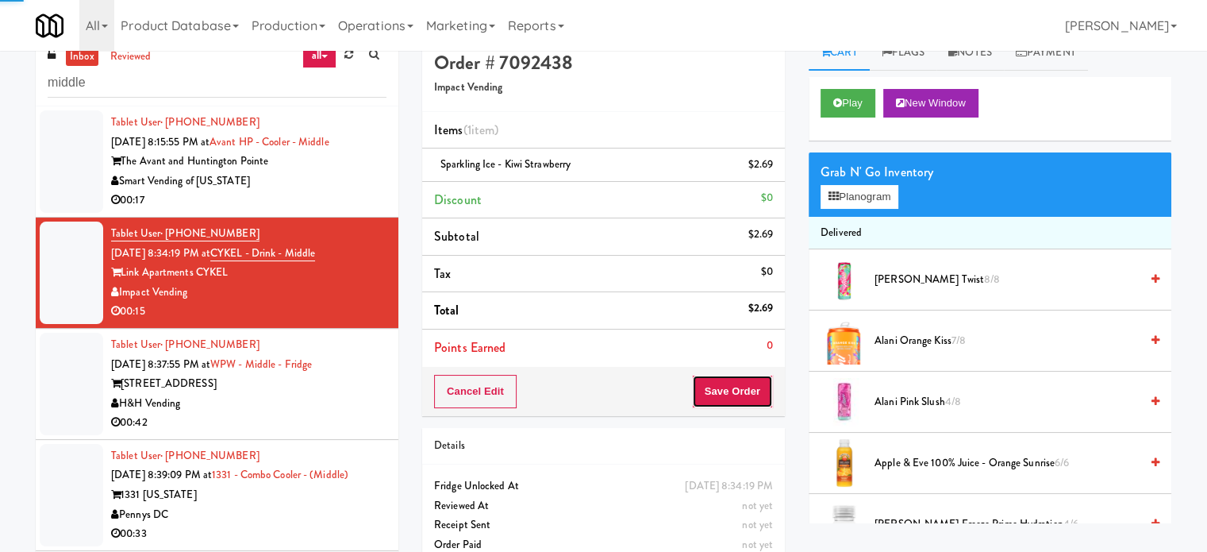
scroll to position [0, 0]
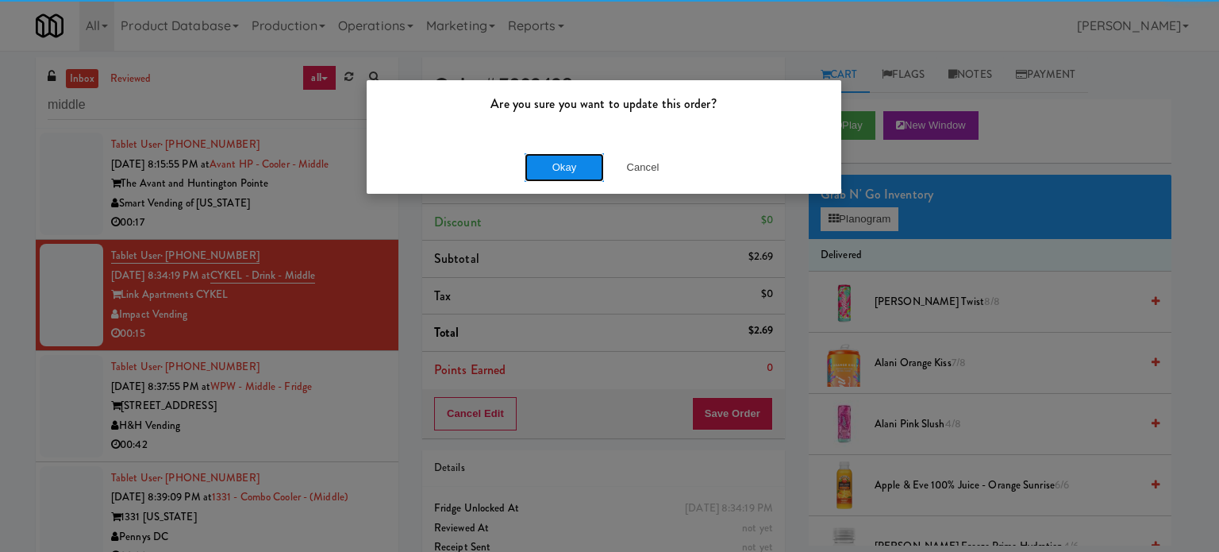
click at [555, 170] on button "Okay" at bounding box center [564, 167] width 79 height 29
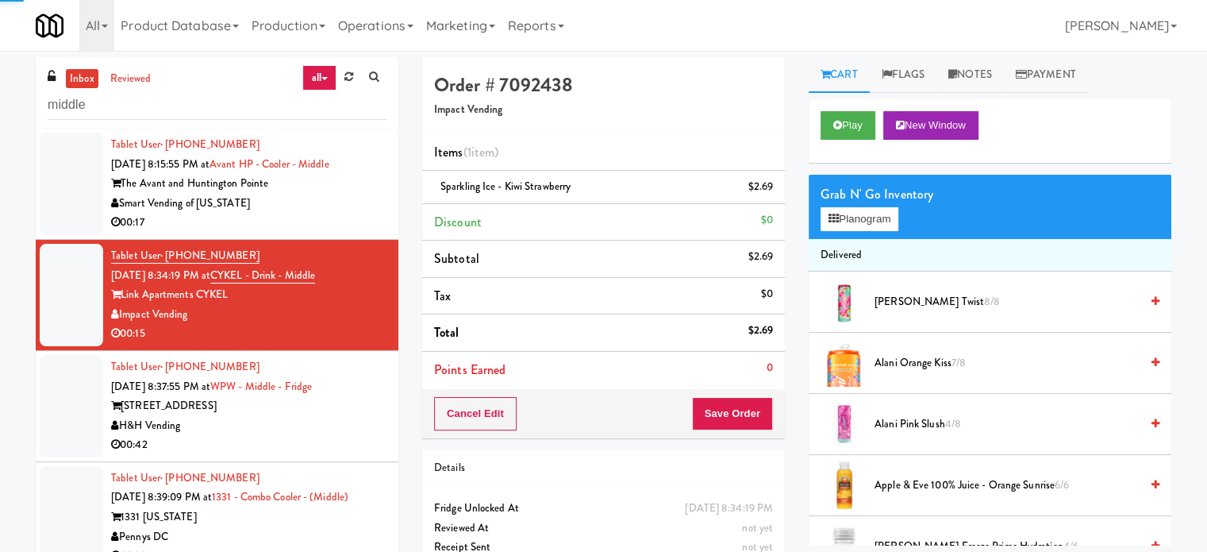
drag, startPoint x: 319, startPoint y: 415, endPoint x: 318, endPoint y: 406, distance: 8.8
click at [319, 414] on div "[STREET_ADDRESS]" at bounding box center [248, 406] width 275 height 20
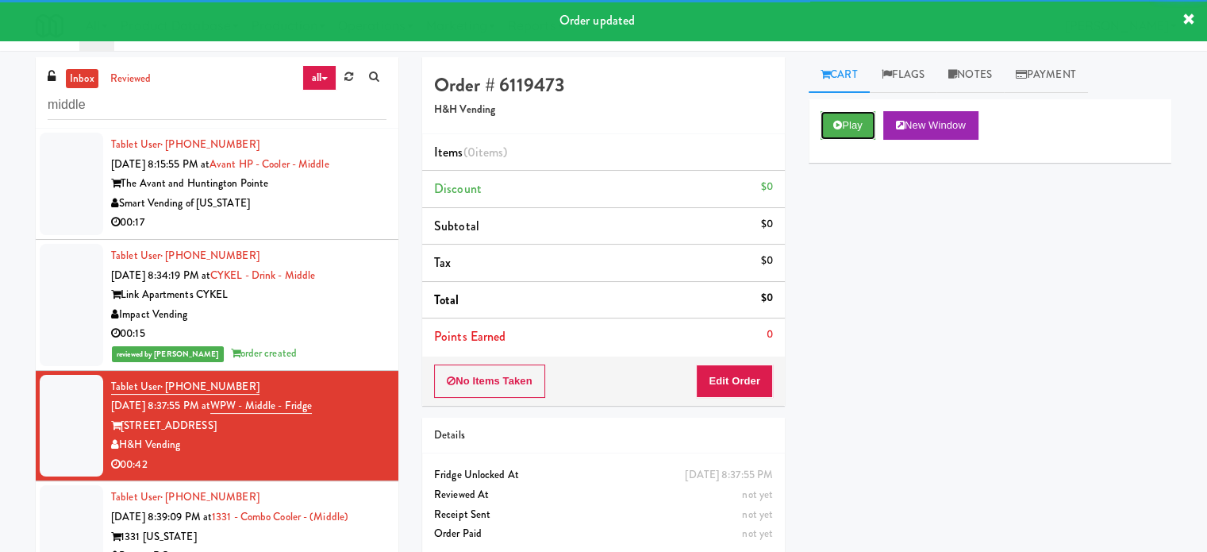
drag, startPoint x: 848, startPoint y: 117, endPoint x: 826, endPoint y: 164, distance: 51.1
click at [849, 120] on button "Play" at bounding box center [848, 125] width 55 height 29
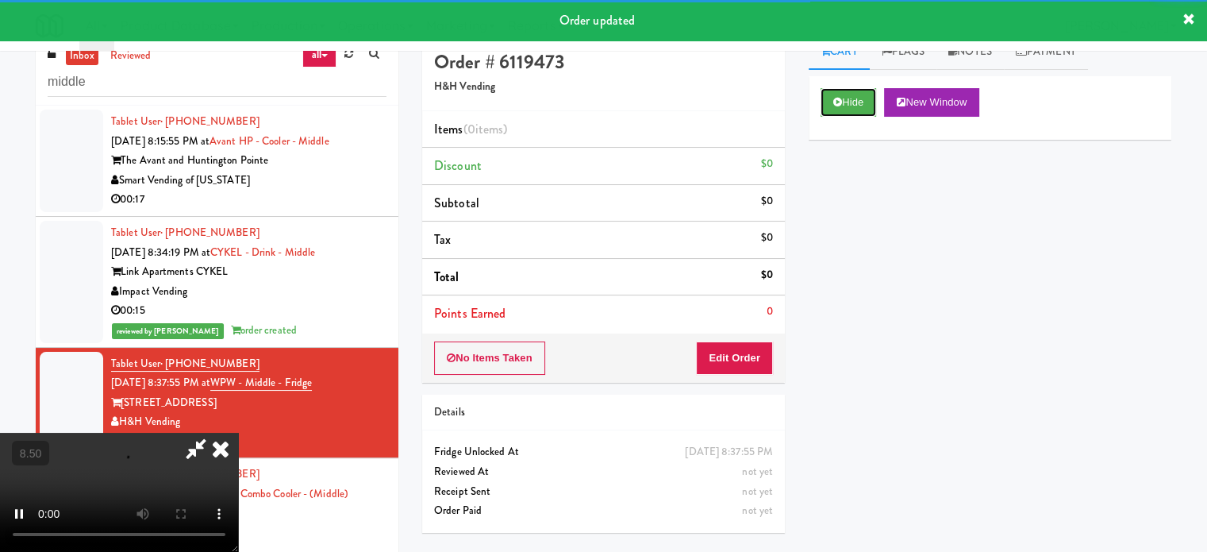
scroll to position [64, 0]
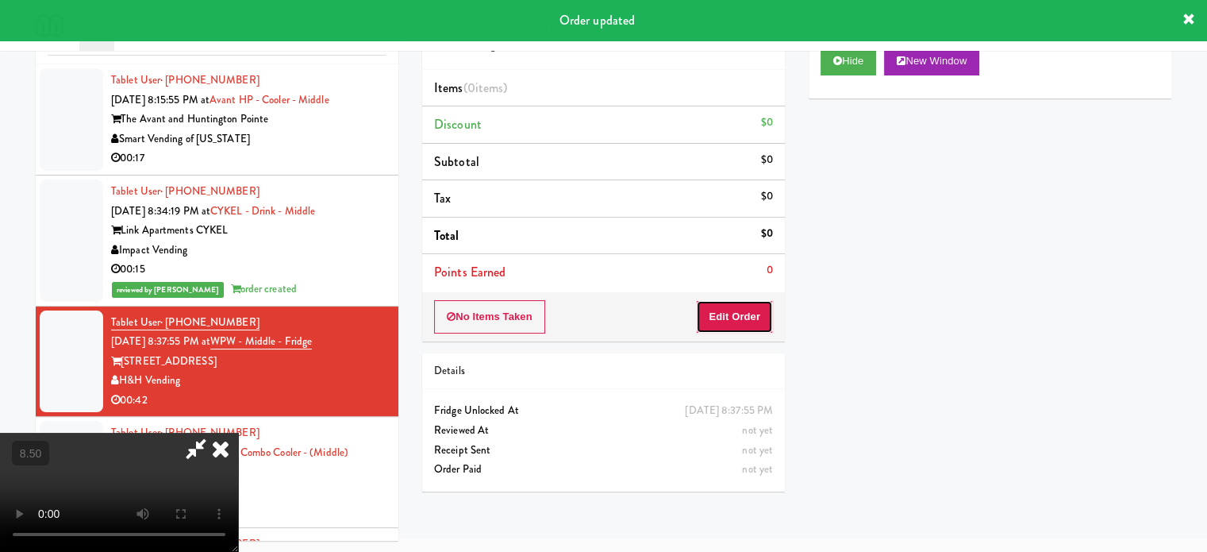
click at [720, 319] on button "Edit Order" at bounding box center [734, 316] width 77 height 33
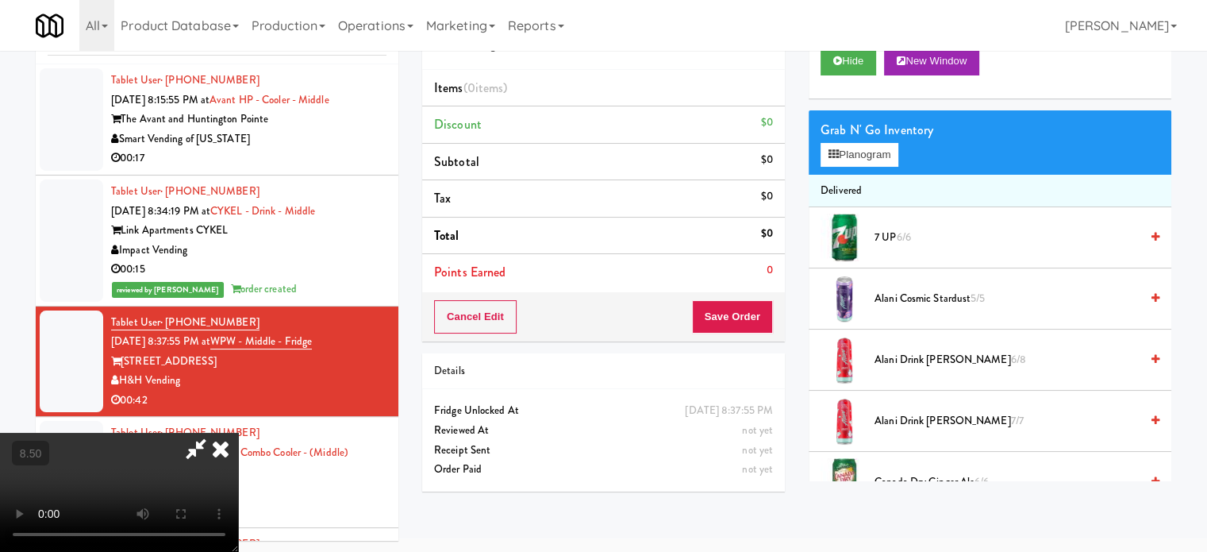
click at [238, 433] on video at bounding box center [119, 492] width 238 height 119
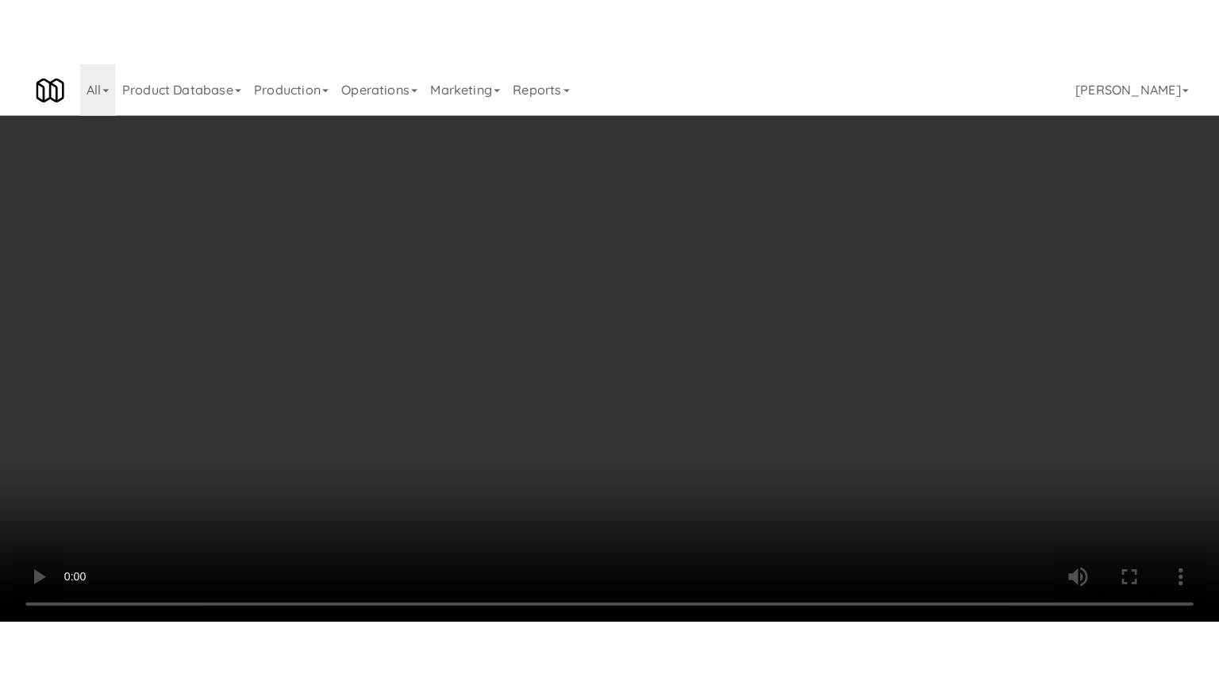
scroll to position [51, 0]
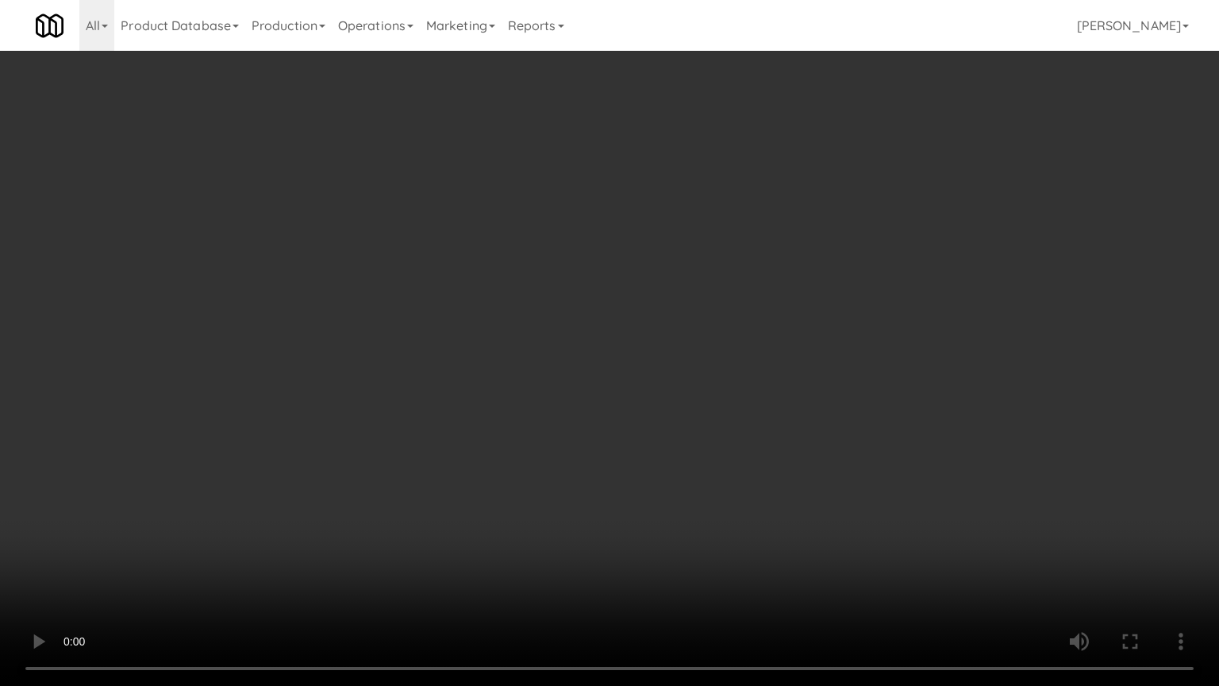
click at [500, 341] on video at bounding box center [609, 343] width 1219 height 686
click at [550, 345] on video at bounding box center [609, 343] width 1219 height 686
click at [549, 349] on video at bounding box center [609, 343] width 1219 height 686
click at [656, 356] on video at bounding box center [609, 343] width 1219 height 686
click at [642, 357] on video at bounding box center [609, 343] width 1219 height 686
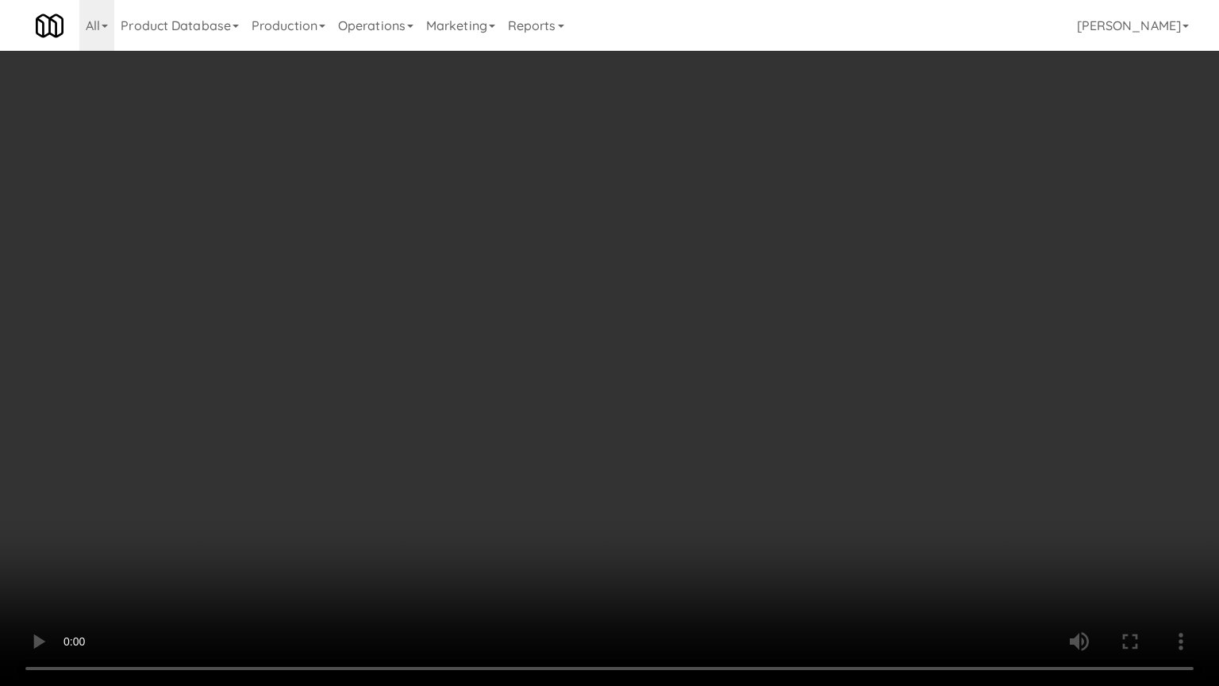
click at [645, 345] on video at bounding box center [609, 343] width 1219 height 686
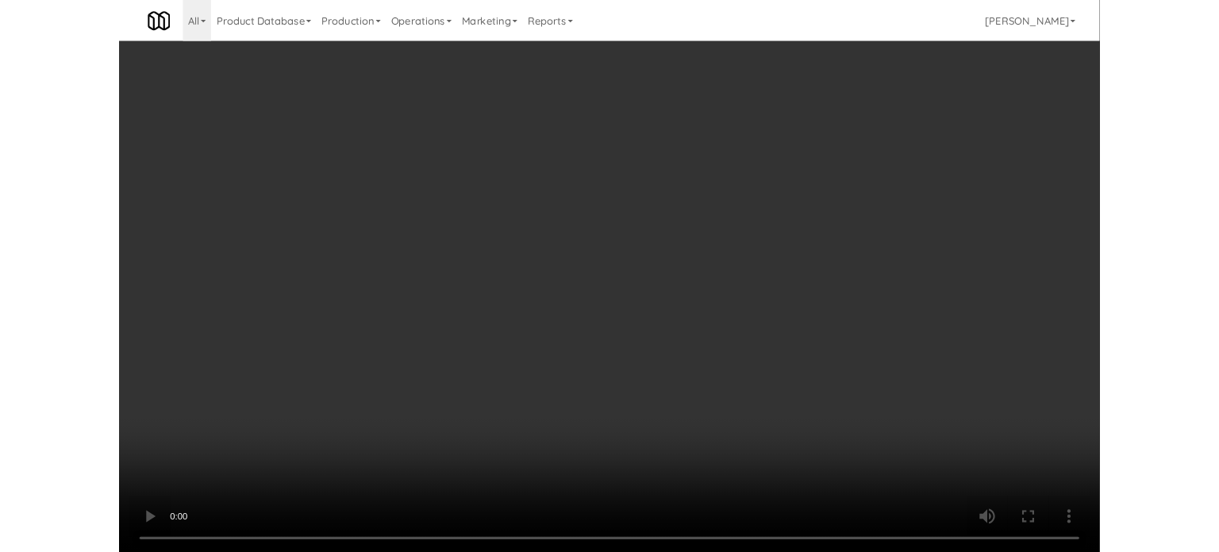
scroll to position [64, 0]
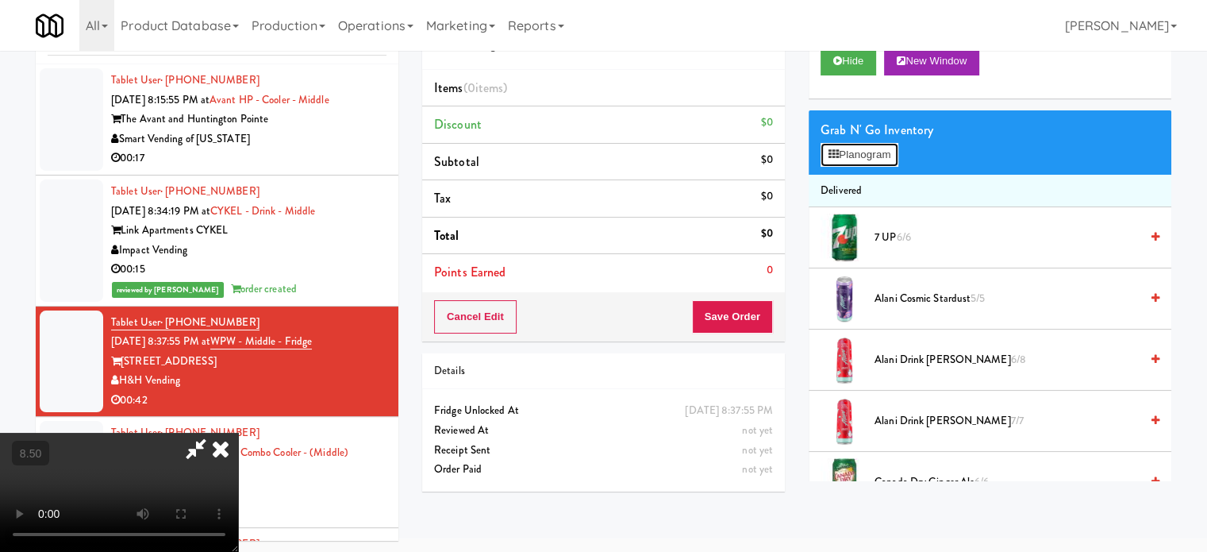
click at [860, 158] on button "Planogram" at bounding box center [860, 155] width 78 height 24
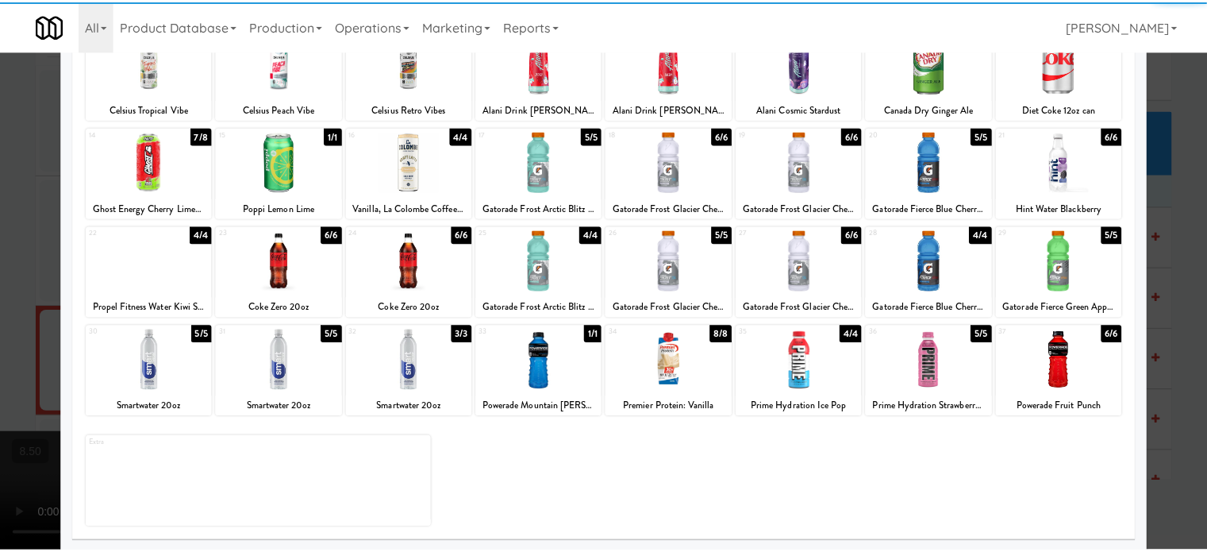
scroll to position [227, 0]
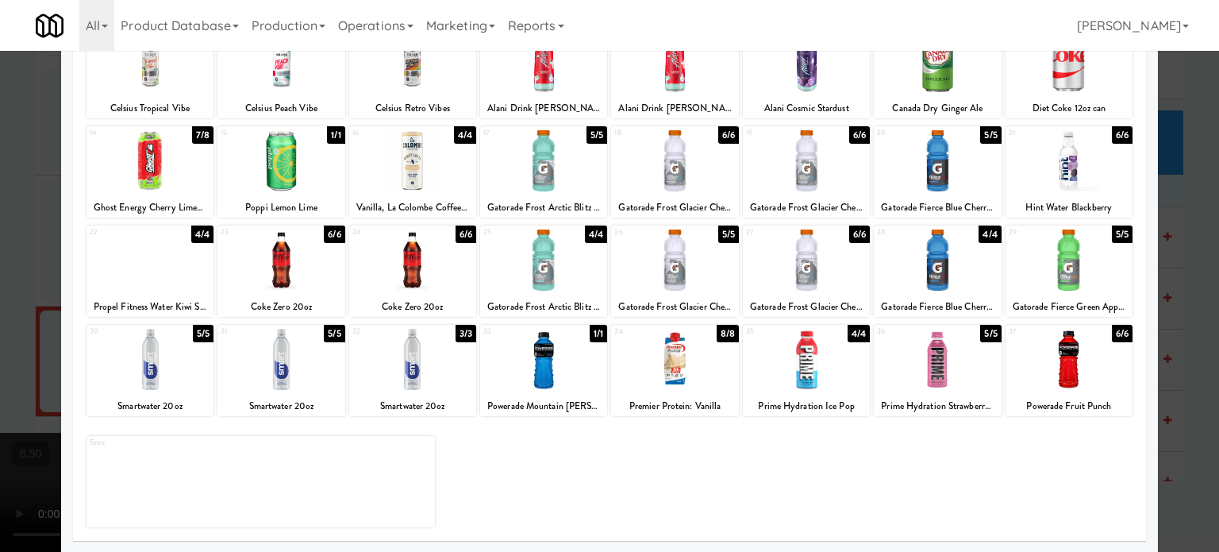
click at [335, 339] on div "5/5" at bounding box center [334, 333] width 21 height 17
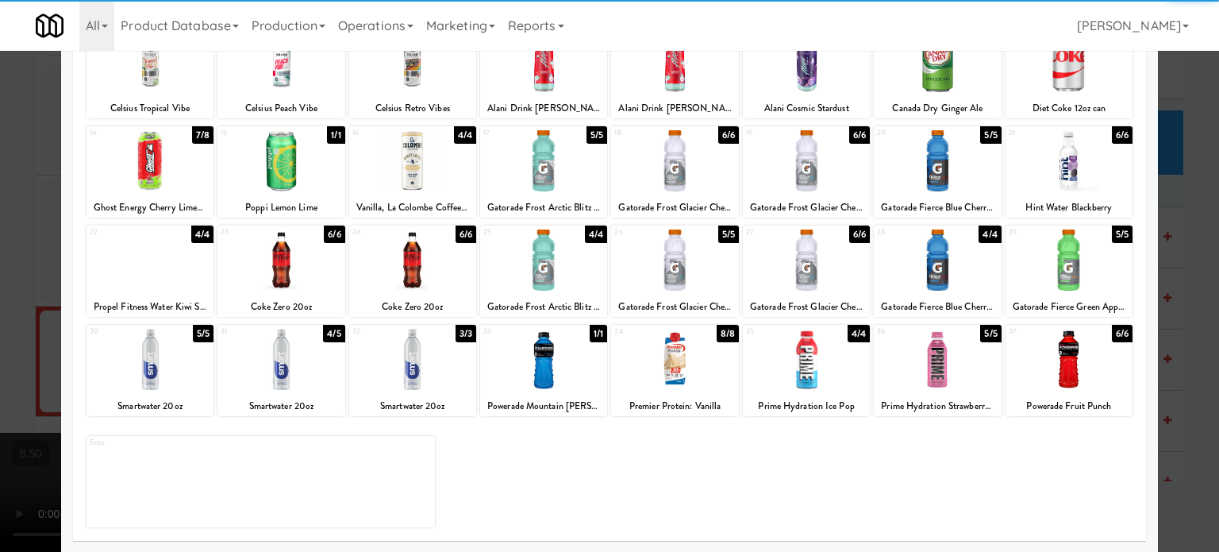
click at [1184, 346] on div at bounding box center [609, 276] width 1219 height 552
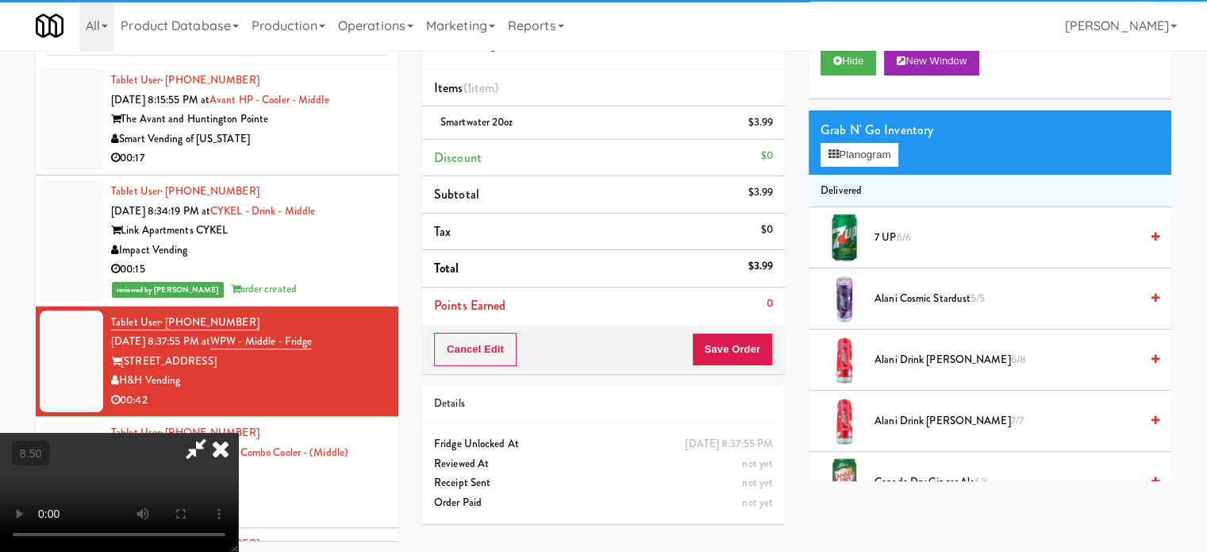
click at [238, 433] on video at bounding box center [119, 492] width 238 height 119
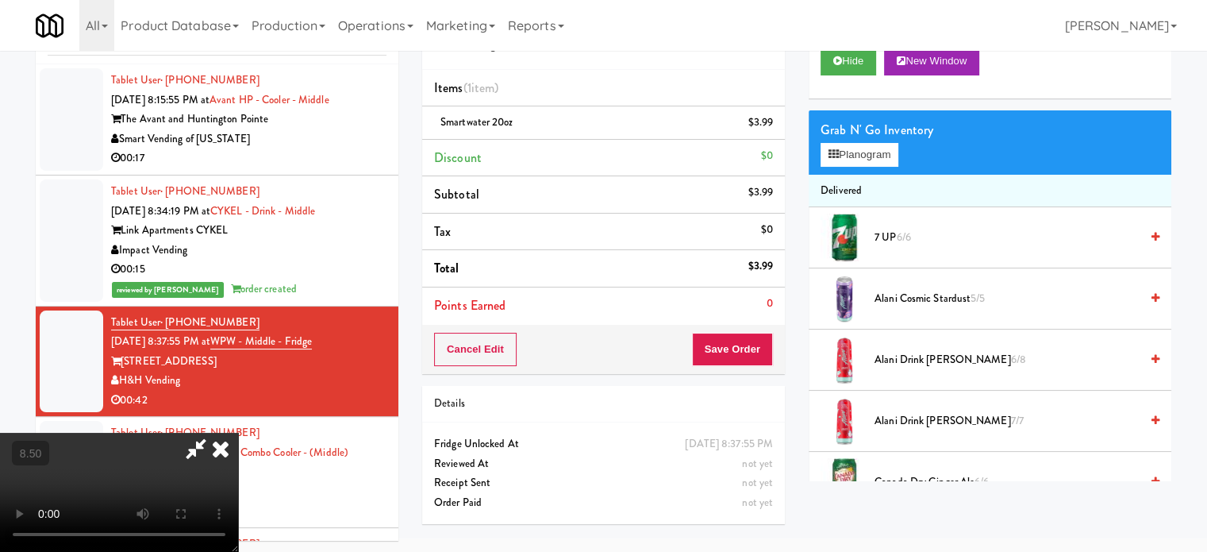
click at [238, 433] on video at bounding box center [119, 492] width 238 height 119
drag, startPoint x: 323, startPoint y: 435, endPoint x: 352, endPoint y: 409, distance: 39.4
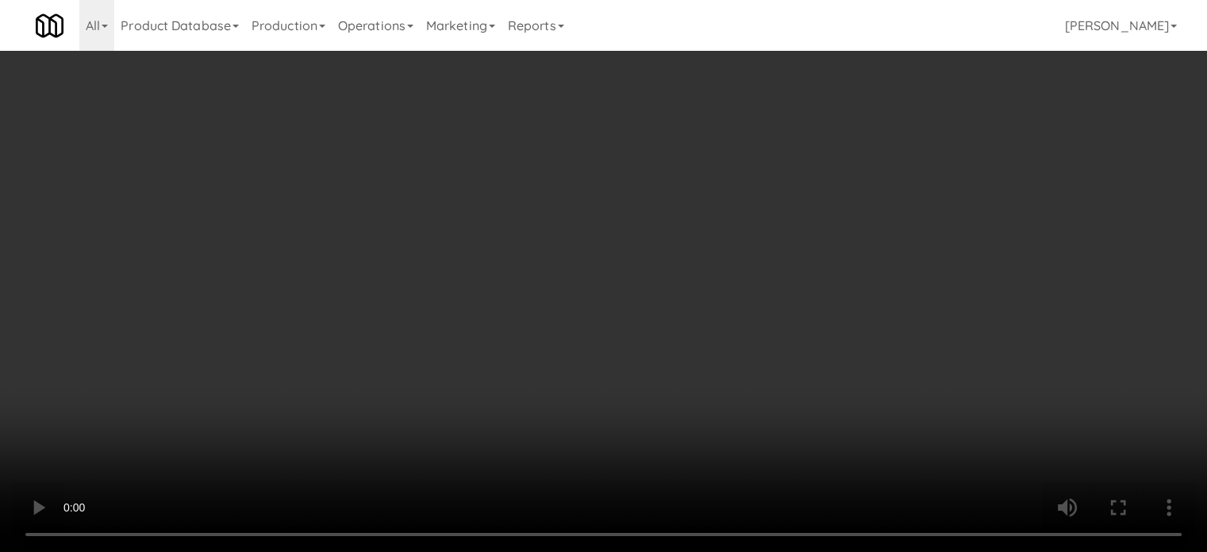
click at [323, 433] on video at bounding box center [603, 276] width 1207 height 552
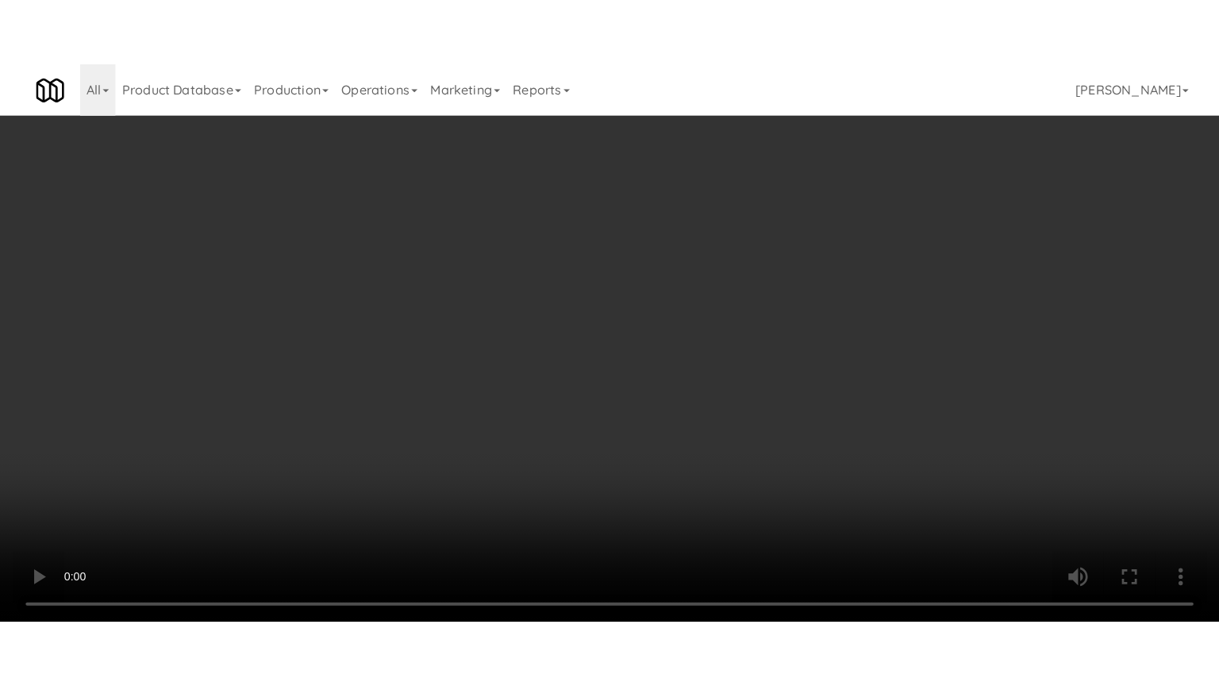
scroll to position [51, 0]
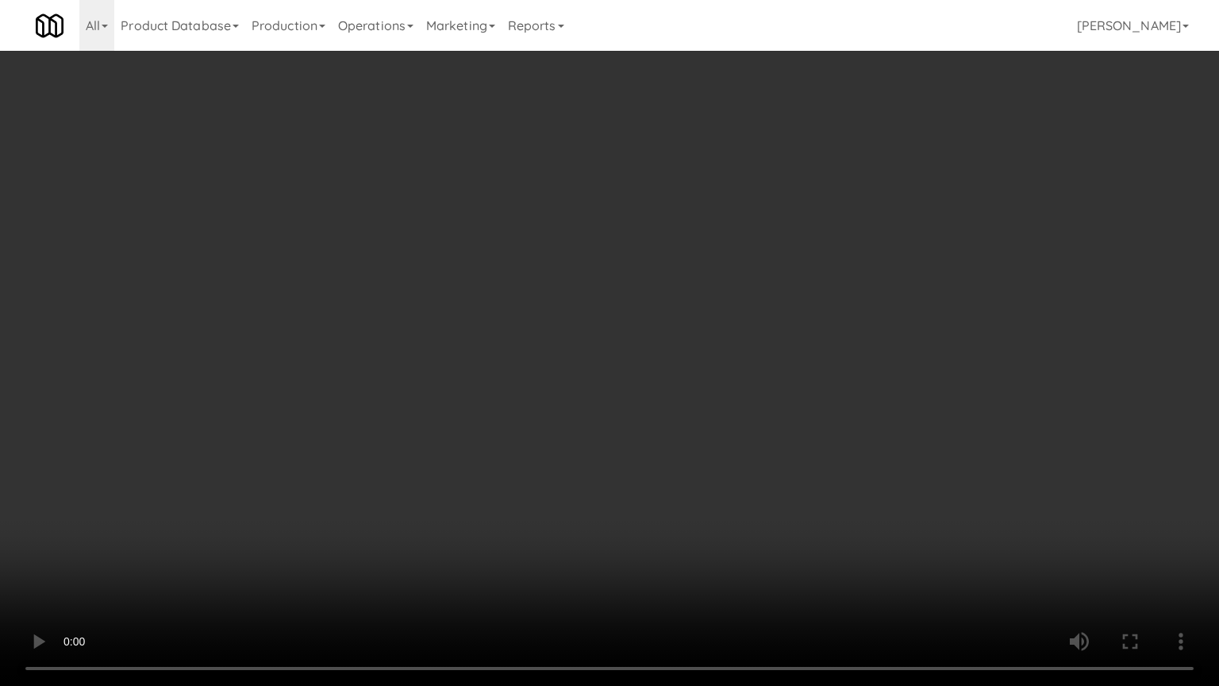
click at [550, 287] on video at bounding box center [609, 343] width 1219 height 686
click at [553, 287] on video at bounding box center [609, 343] width 1219 height 686
click at [545, 284] on video at bounding box center [609, 343] width 1219 height 686
drag, startPoint x: 545, startPoint y: 283, endPoint x: 552, endPoint y: 283, distance: 8.0
click at [545, 283] on video at bounding box center [609, 343] width 1219 height 686
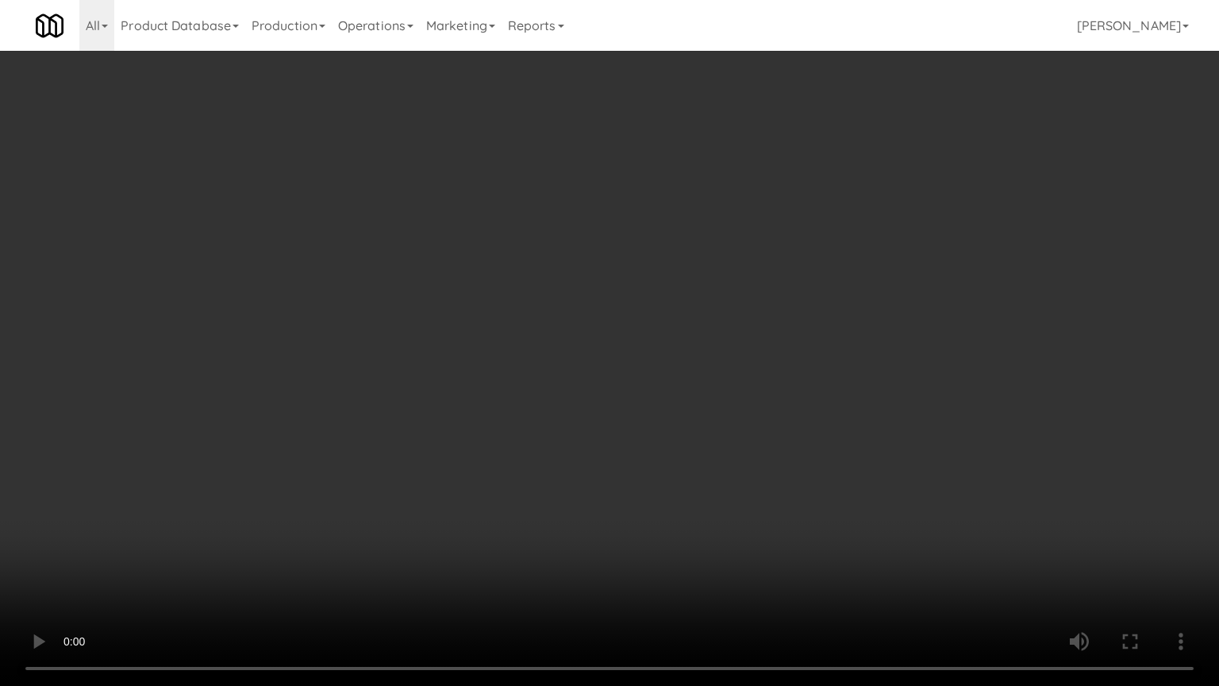
click at [594, 295] on video at bounding box center [609, 343] width 1219 height 686
click at [572, 298] on video at bounding box center [609, 343] width 1219 height 686
click at [579, 295] on video at bounding box center [609, 343] width 1219 height 686
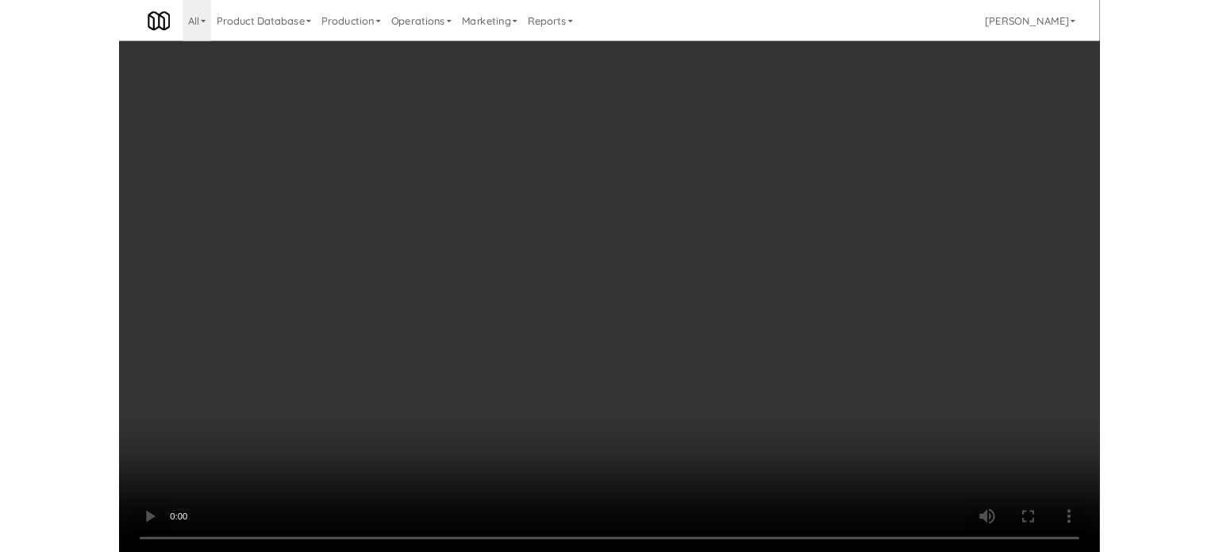
scroll to position [64, 0]
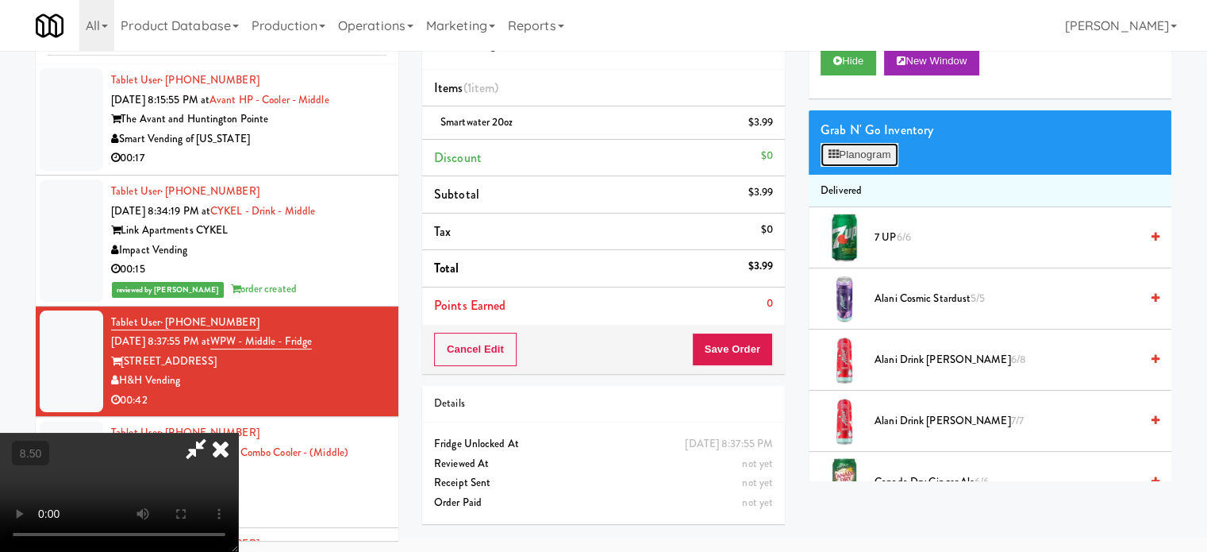
click at [896, 153] on button "Planogram" at bounding box center [860, 155] width 78 height 24
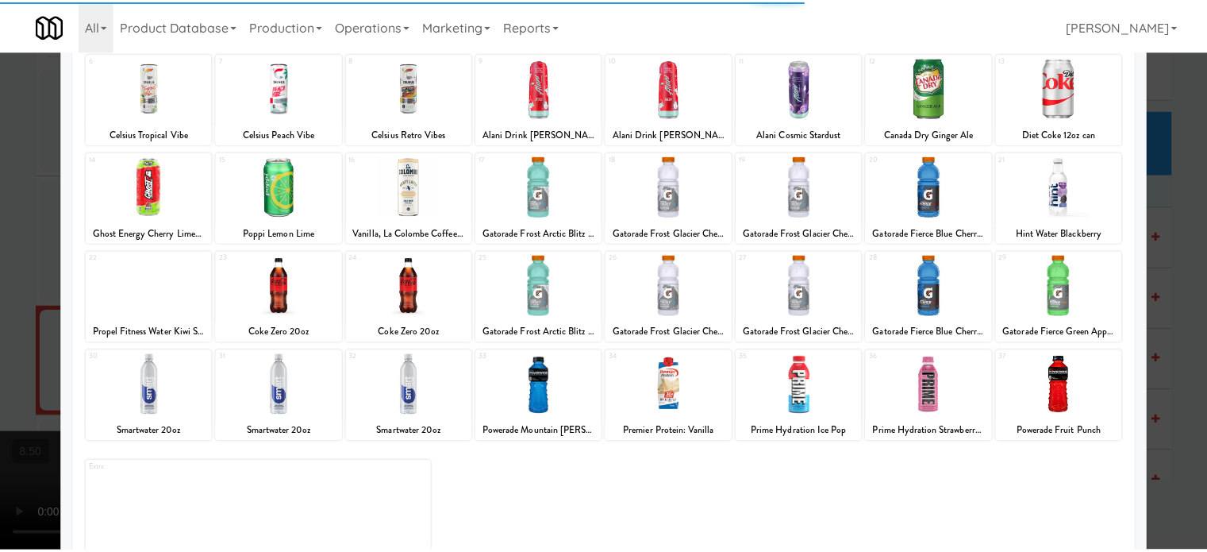
scroll to position [227, 0]
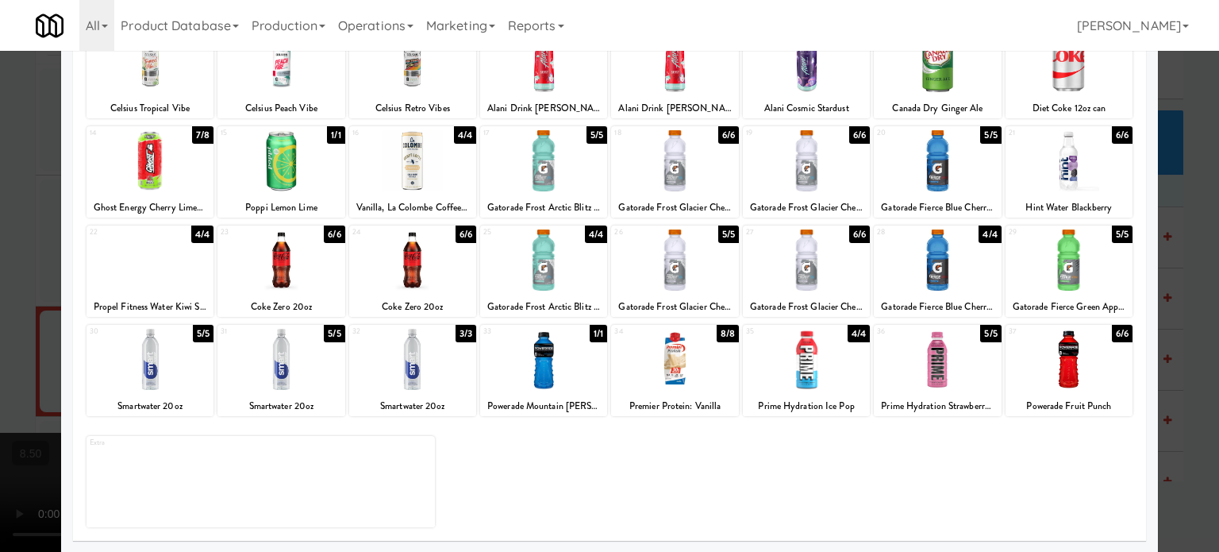
click at [456, 237] on div "6/6" at bounding box center [466, 233] width 21 height 17
click at [1184, 356] on div at bounding box center [609, 276] width 1219 height 552
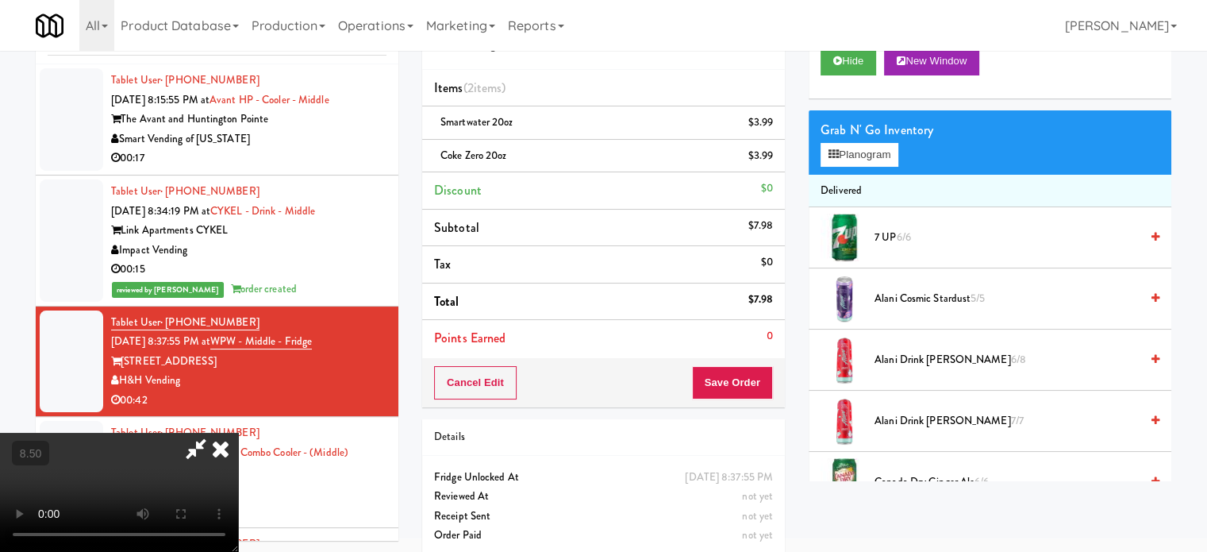
click at [238, 433] on video at bounding box center [119, 492] width 238 height 119
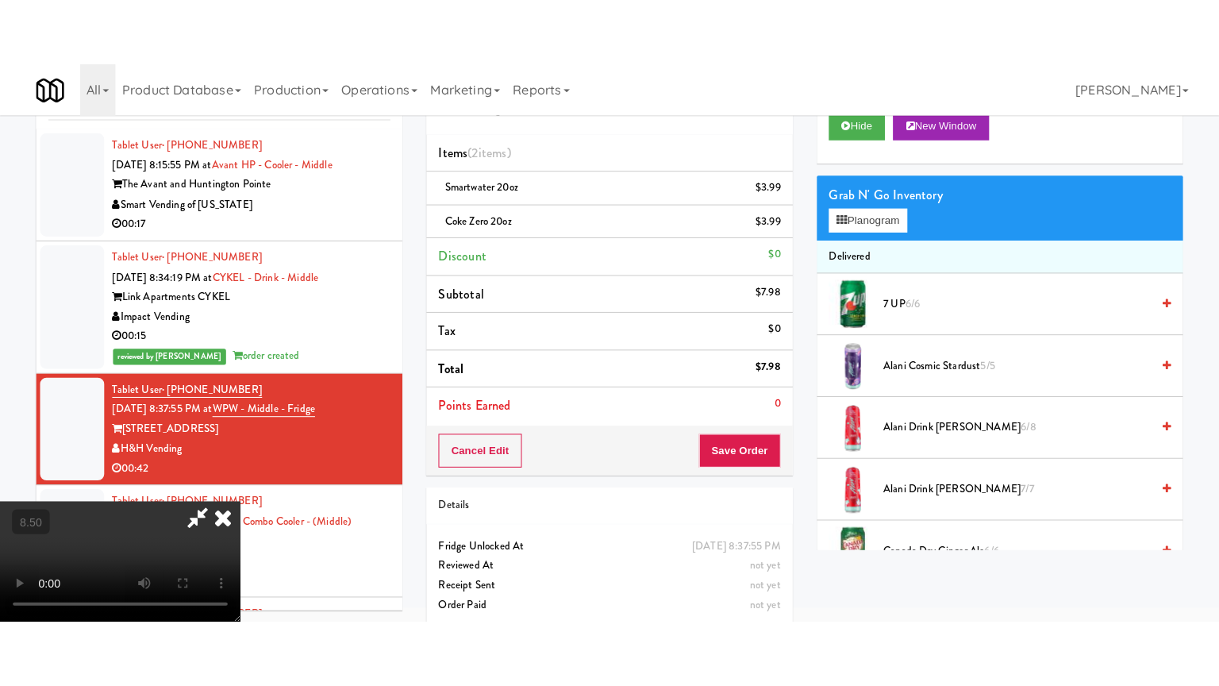
scroll to position [51, 0]
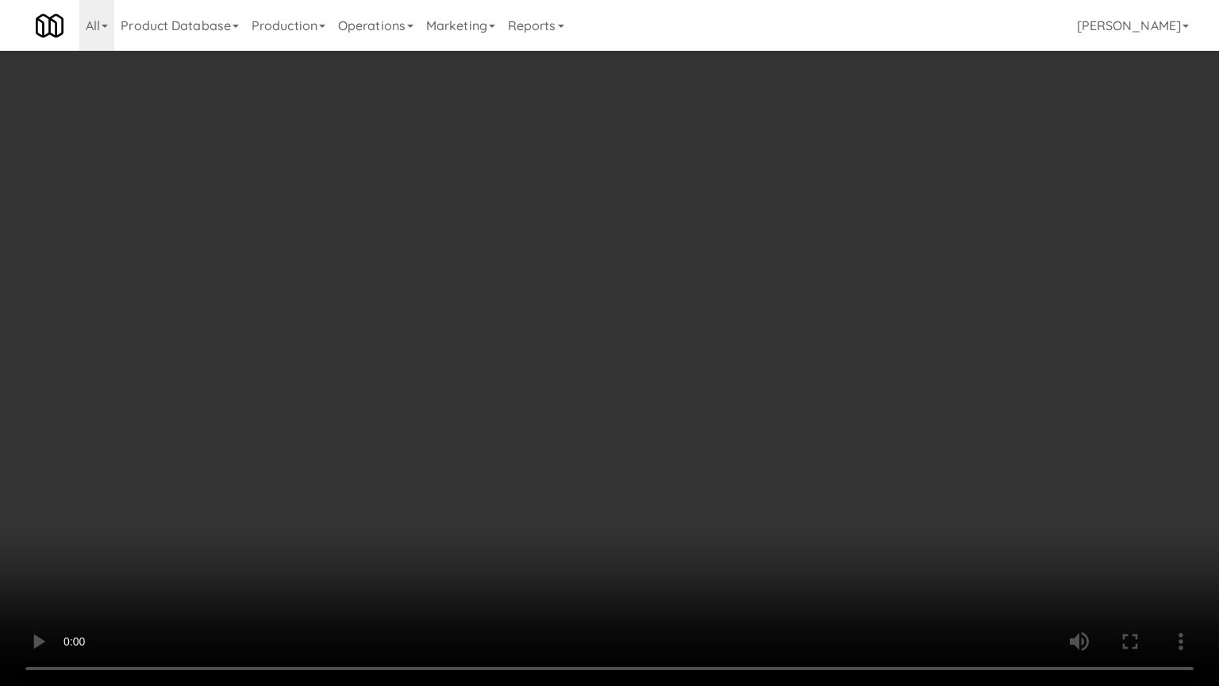
drag, startPoint x: 633, startPoint y: 365, endPoint x: 638, endPoint y: 343, distance: 22.7
click at [633, 364] on video at bounding box center [609, 343] width 1219 height 686
click at [622, 320] on video at bounding box center [609, 343] width 1219 height 686
click at [641, 331] on video at bounding box center [609, 343] width 1219 height 686
click at [645, 329] on video at bounding box center [609, 343] width 1219 height 686
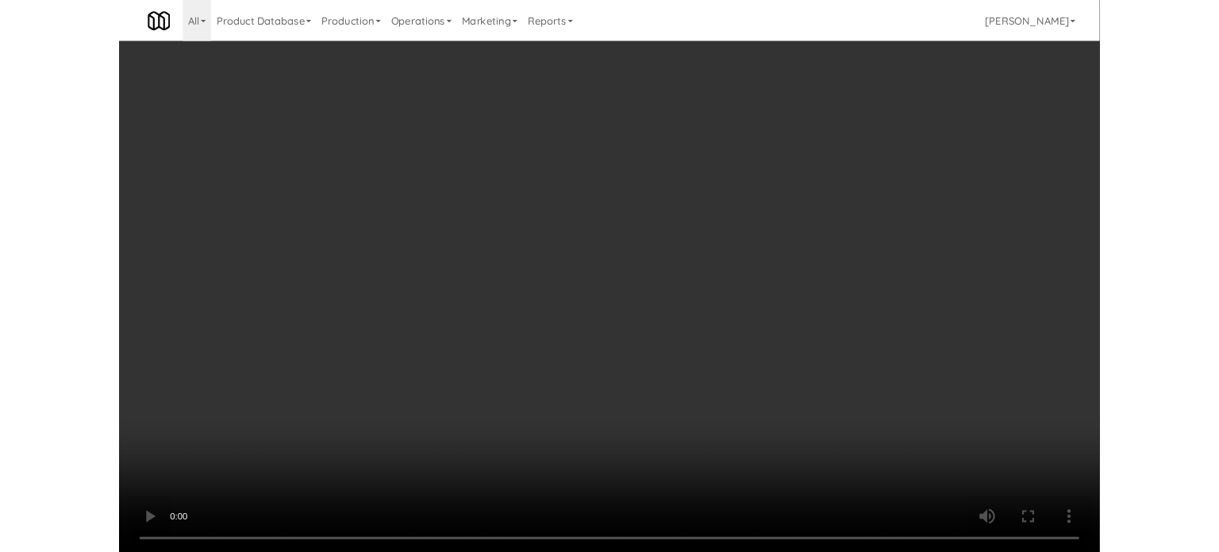
scroll to position [64, 0]
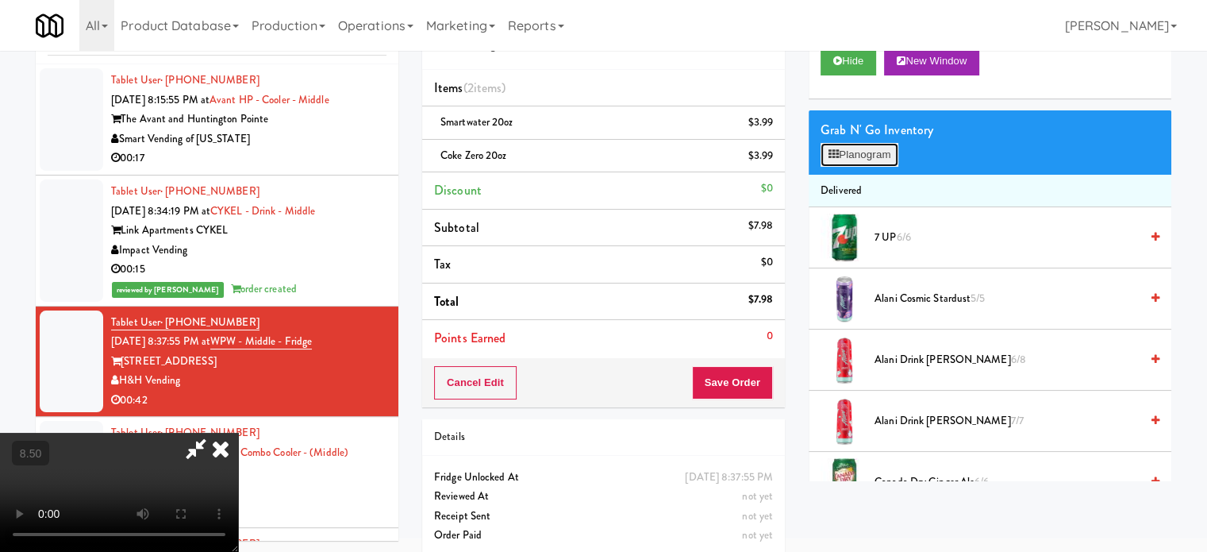
click at [865, 151] on button "Planogram" at bounding box center [860, 155] width 78 height 24
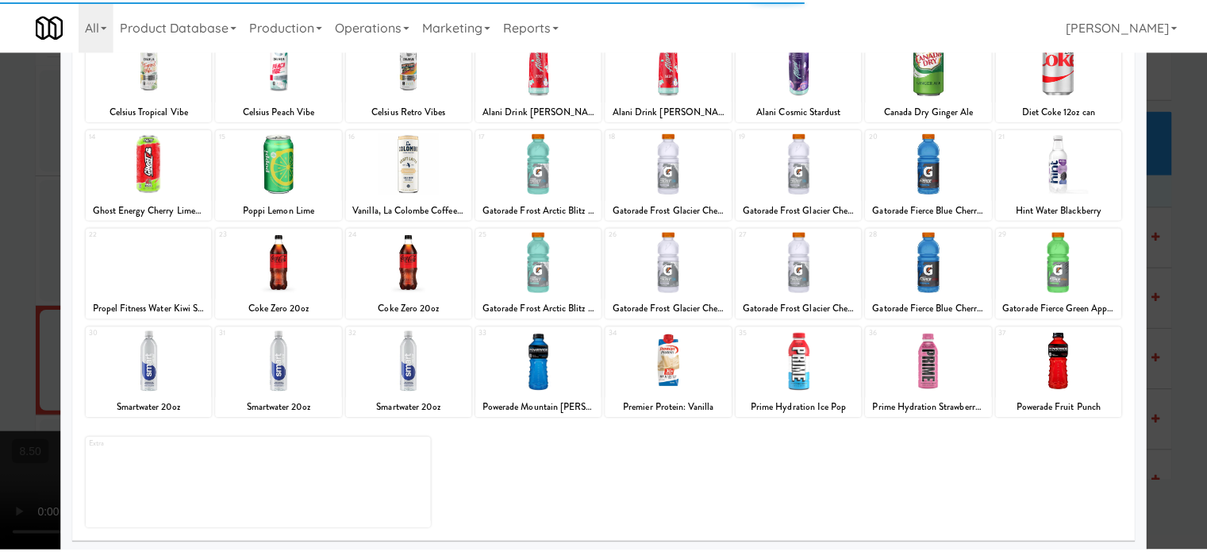
scroll to position [227, 0]
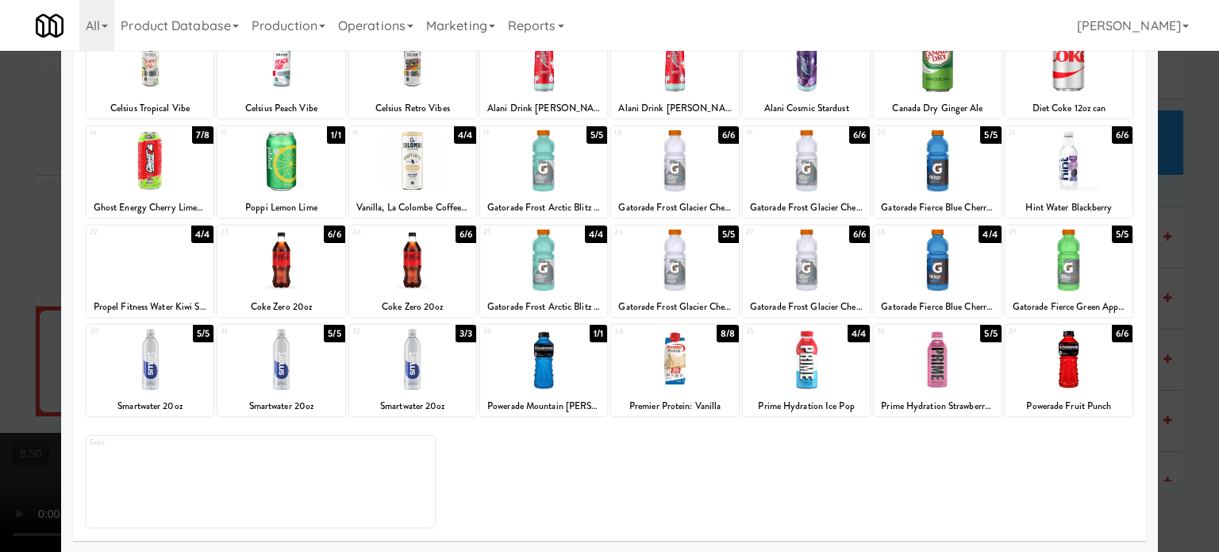
click at [465, 335] on div "3/3" at bounding box center [466, 333] width 21 height 17
click at [1168, 320] on div at bounding box center [609, 276] width 1219 height 552
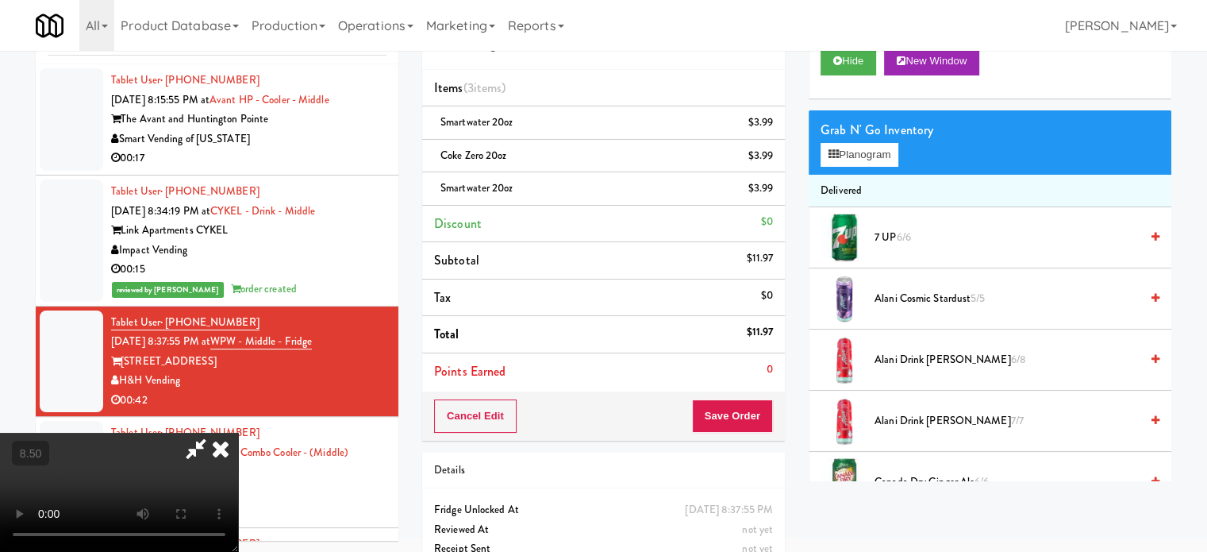
click at [238, 433] on video at bounding box center [119, 492] width 238 height 119
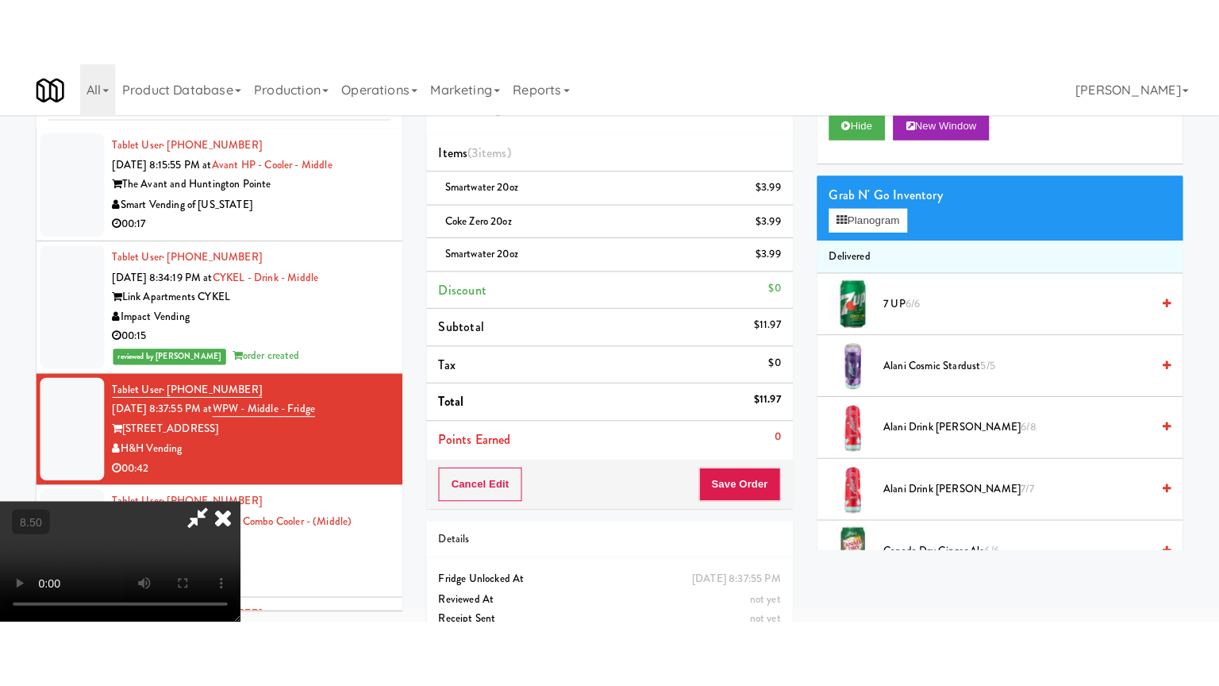
scroll to position [51, 0]
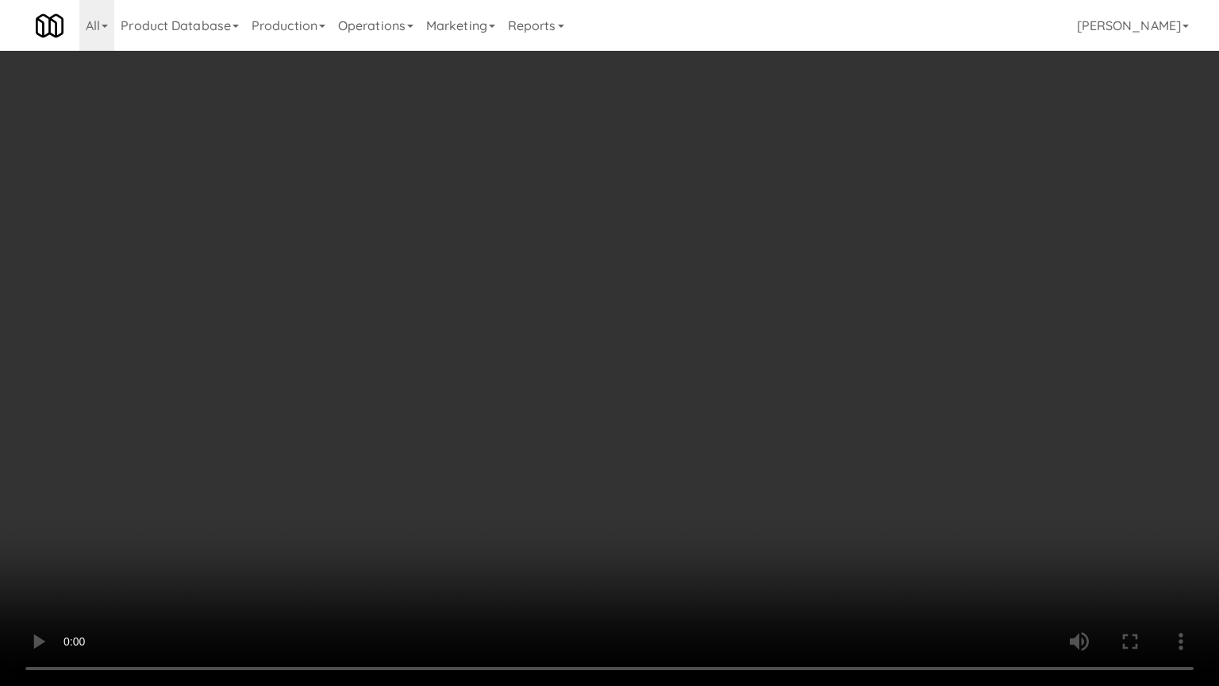
drag, startPoint x: 613, startPoint y: 292, endPoint x: 627, endPoint y: 264, distance: 32.0
click at [613, 291] on video at bounding box center [609, 343] width 1219 height 686
click at [624, 331] on video at bounding box center [609, 343] width 1219 height 686
click at [626, 330] on video at bounding box center [609, 343] width 1219 height 686
click at [686, 339] on video at bounding box center [609, 343] width 1219 height 686
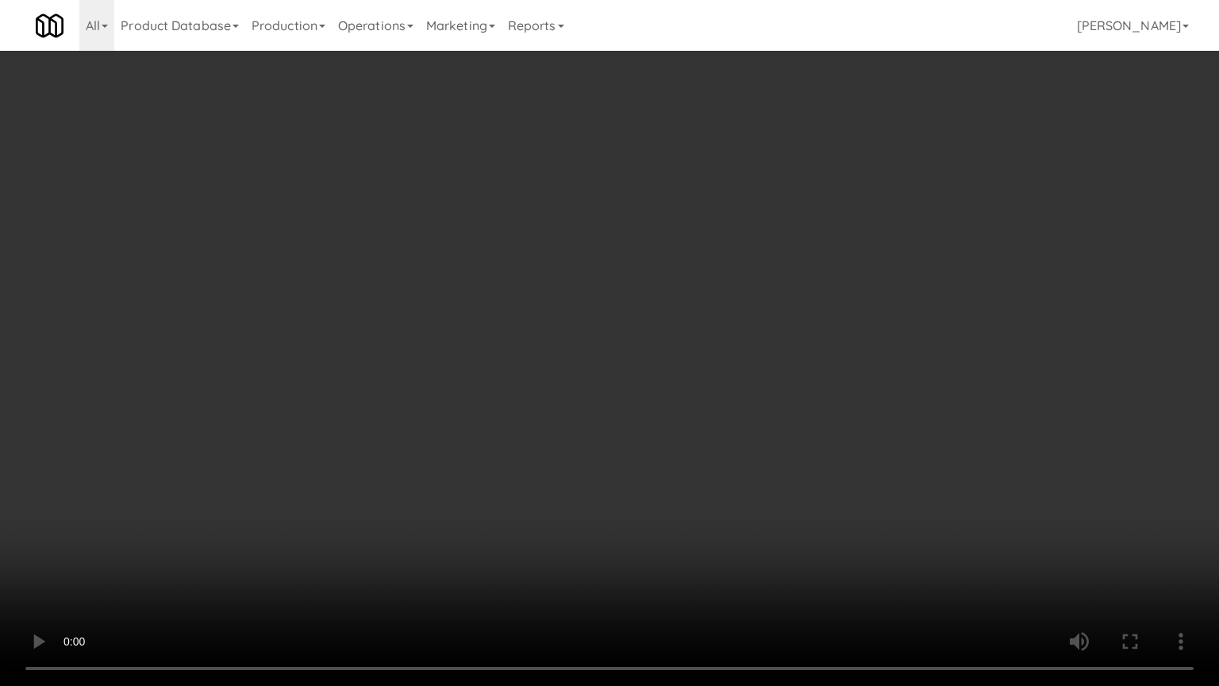
click at [673, 337] on video at bounding box center [609, 343] width 1219 height 686
click at [721, 346] on video at bounding box center [609, 343] width 1219 height 686
click at [694, 346] on video at bounding box center [609, 343] width 1219 height 686
click at [705, 339] on video at bounding box center [609, 343] width 1219 height 686
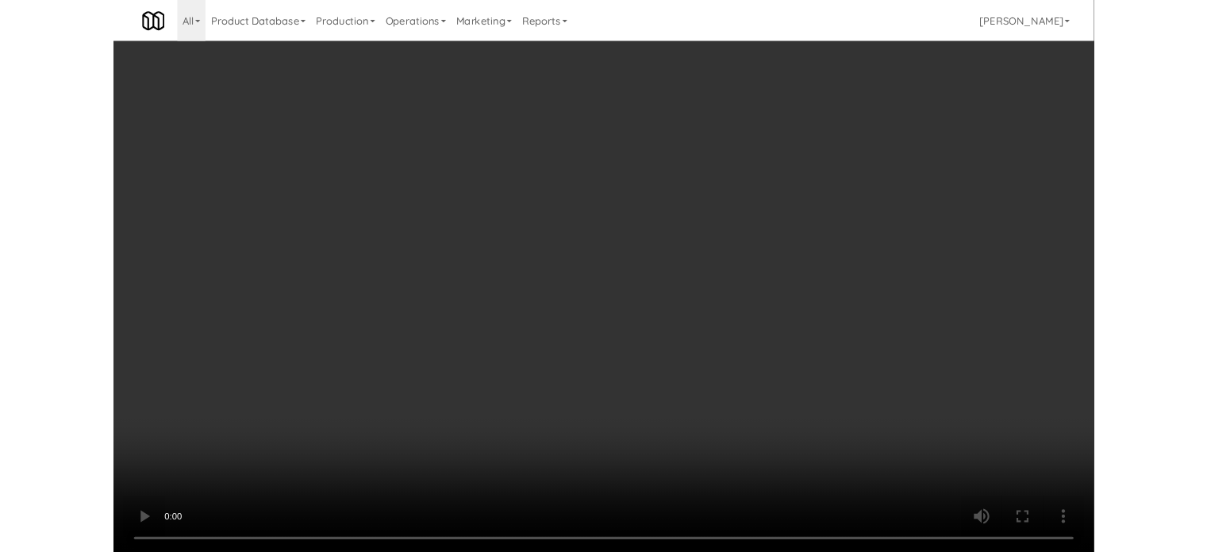
scroll to position [64, 0]
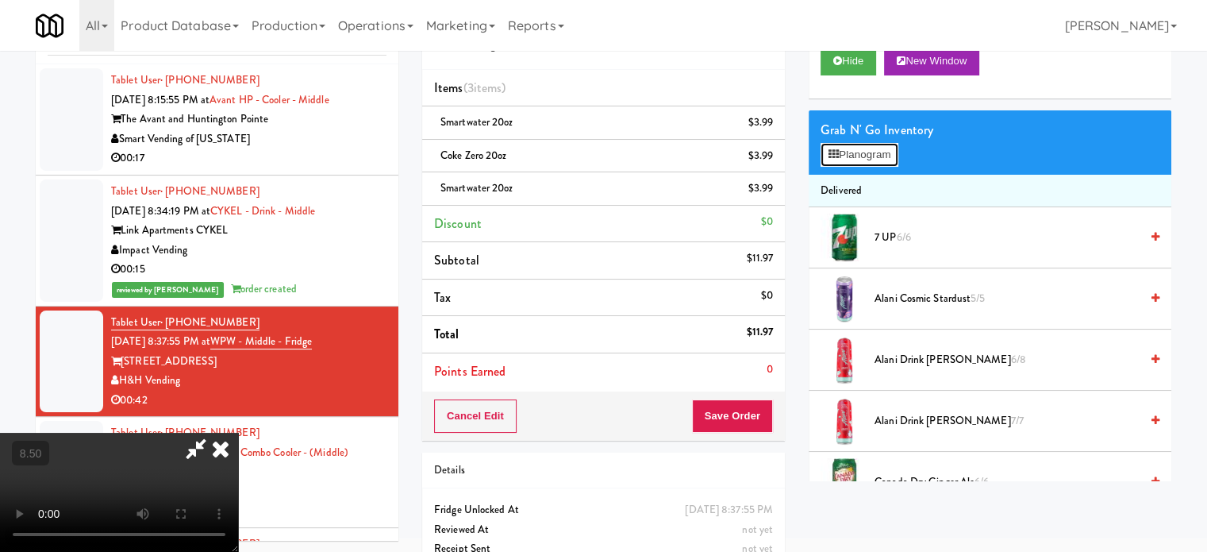
drag, startPoint x: 880, startPoint y: 153, endPoint x: 1005, endPoint y: 171, distance: 126.6
click at [880, 155] on button "Planogram" at bounding box center [860, 155] width 78 height 24
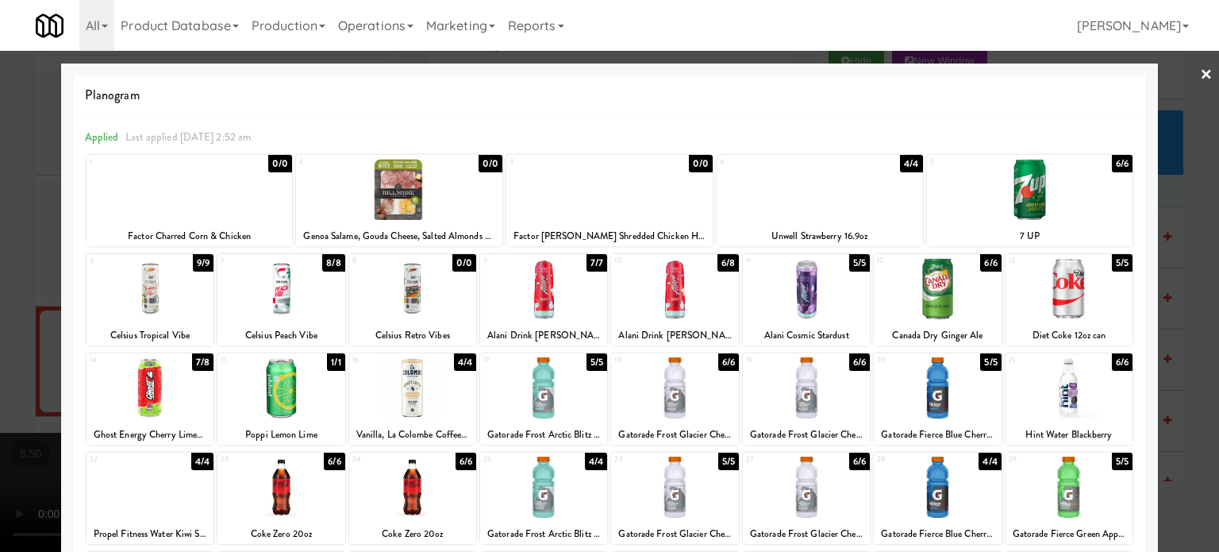
click at [980, 264] on div "6/6" at bounding box center [990, 262] width 21 height 17
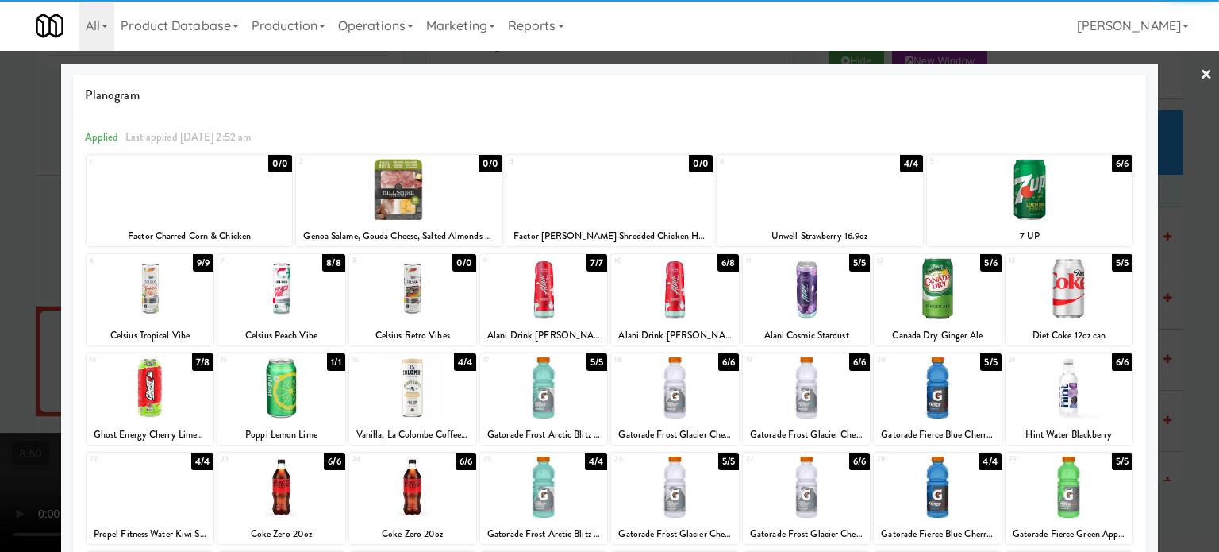
click at [1191, 329] on div at bounding box center [609, 276] width 1219 height 552
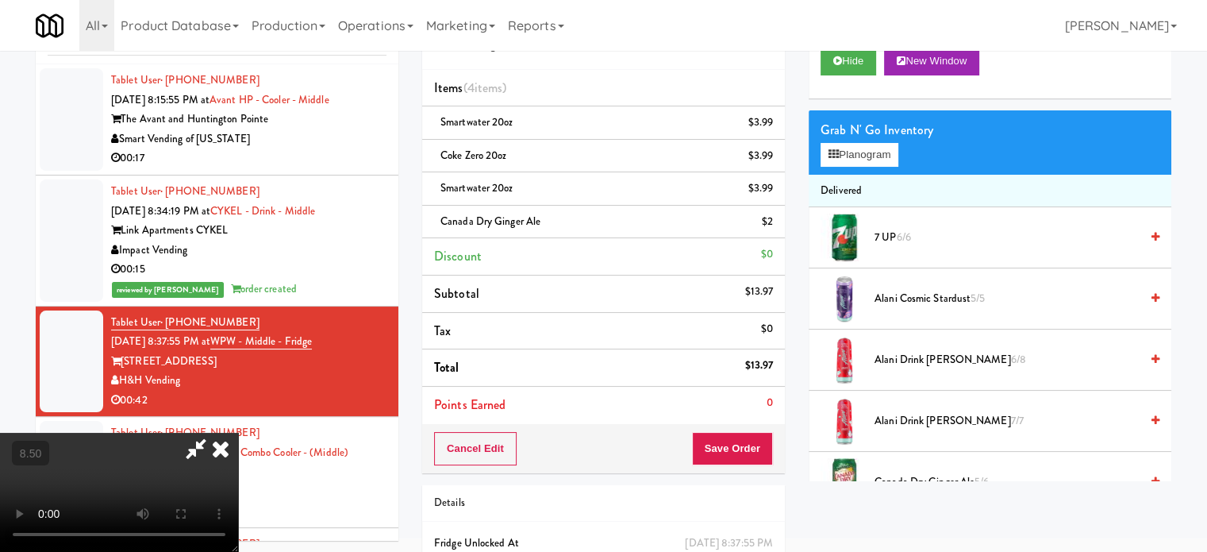
drag, startPoint x: 410, startPoint y: 365, endPoint x: 414, endPoint y: 356, distance: 10.0
click at [238, 433] on video at bounding box center [119, 492] width 238 height 119
drag, startPoint x: 414, startPoint y: 356, endPoint x: 507, endPoint y: 397, distance: 102.4
click at [238, 433] on video at bounding box center [119, 492] width 238 height 119
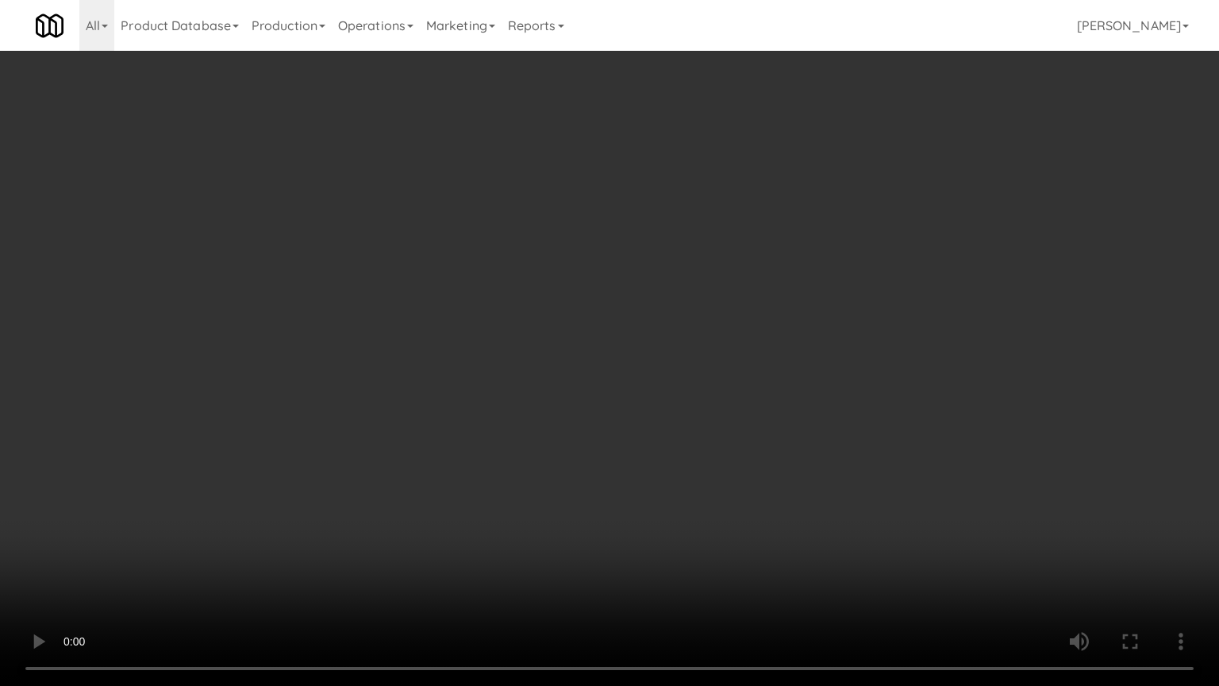
click at [654, 333] on video at bounding box center [609, 343] width 1219 height 686
click at [651, 346] on video at bounding box center [609, 343] width 1219 height 686
click at [397, 460] on video at bounding box center [609, 343] width 1219 height 686
click at [743, 320] on video at bounding box center [609, 343] width 1219 height 686
click at [505, 368] on video at bounding box center [609, 343] width 1219 height 686
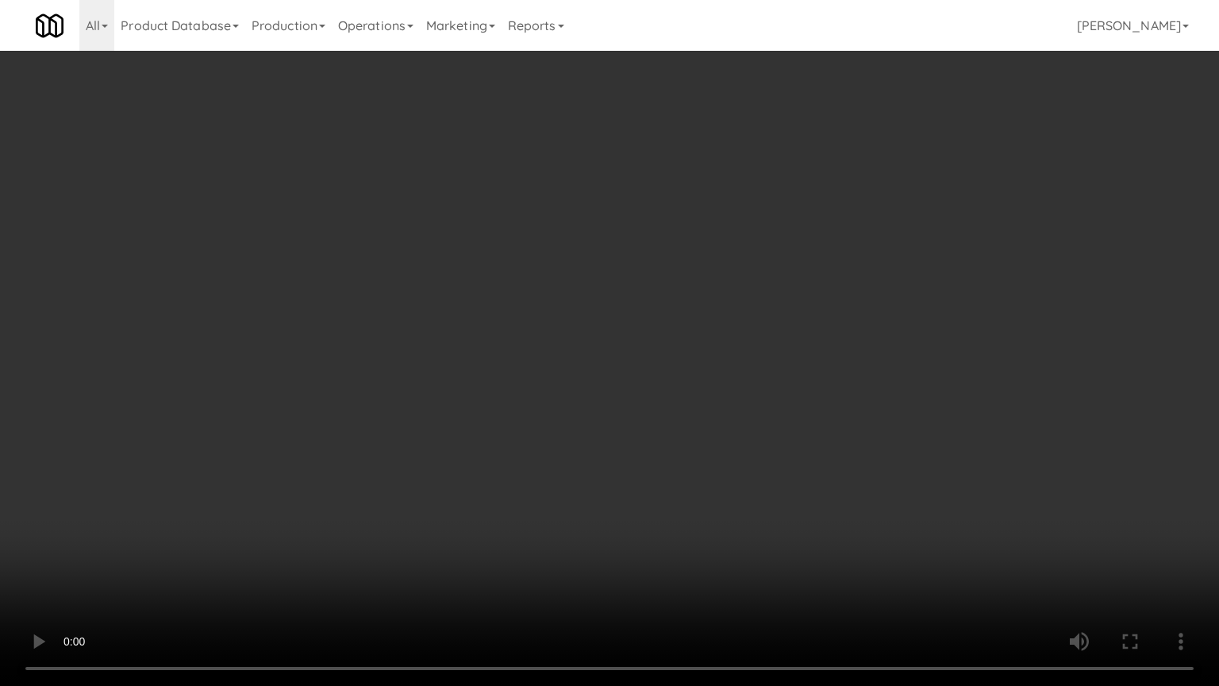
click at [537, 323] on video at bounding box center [609, 343] width 1219 height 686
click at [540, 318] on video at bounding box center [609, 343] width 1219 height 686
click at [552, 314] on video at bounding box center [609, 343] width 1219 height 686
click at [553, 314] on video at bounding box center [609, 343] width 1219 height 686
click at [555, 301] on video at bounding box center [609, 343] width 1219 height 686
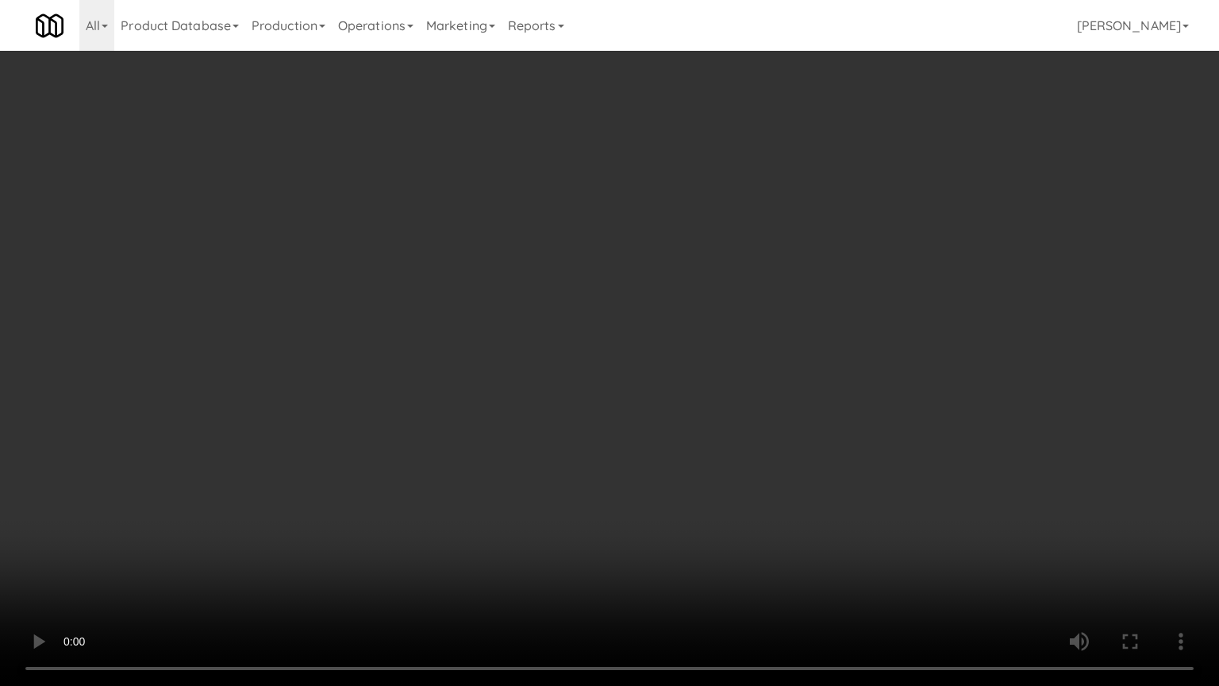
click at [673, 272] on video at bounding box center [609, 343] width 1219 height 686
click at [695, 244] on video at bounding box center [609, 343] width 1219 height 686
click at [701, 241] on video at bounding box center [609, 343] width 1219 height 686
click at [699, 209] on video at bounding box center [609, 343] width 1219 height 686
click at [703, 200] on video at bounding box center [609, 343] width 1219 height 686
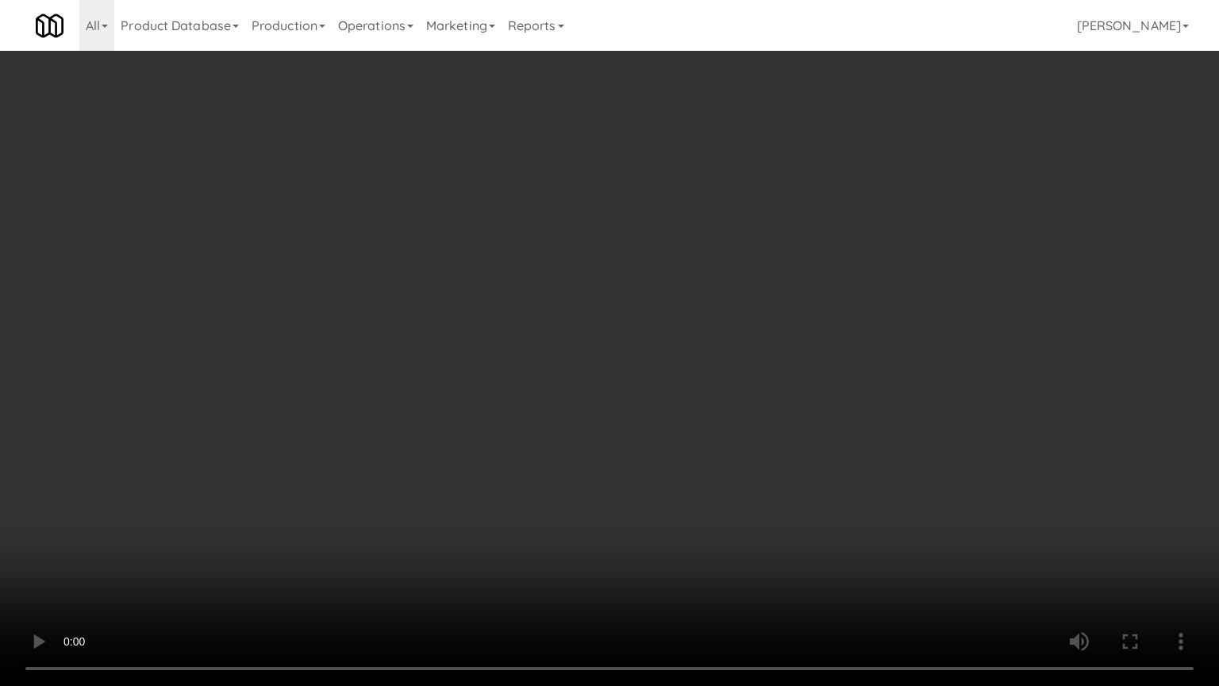
click at [755, 194] on video at bounding box center [609, 343] width 1219 height 686
click at [724, 264] on video at bounding box center [609, 343] width 1219 height 686
click at [624, 356] on video at bounding box center [609, 343] width 1219 height 686
drag, startPoint x: 616, startPoint y: 340, endPoint x: 626, endPoint y: 337, distance: 10.0
click at [618, 343] on video at bounding box center [609, 343] width 1219 height 686
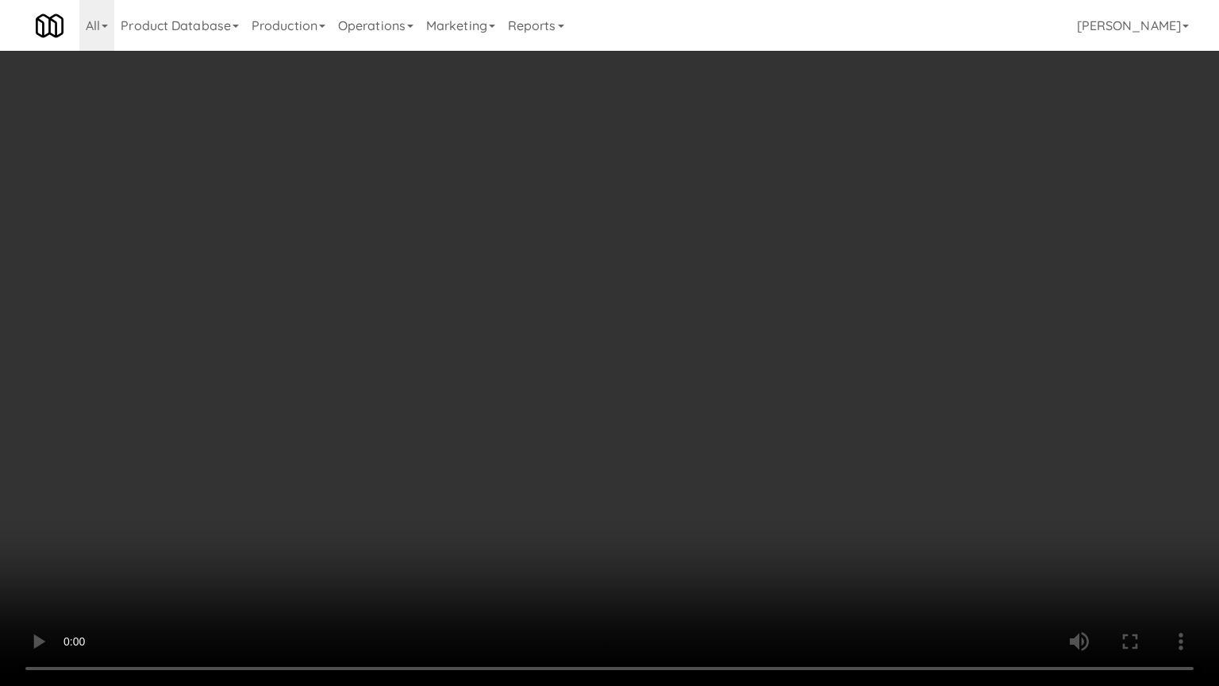
click at [626, 347] on video at bounding box center [609, 343] width 1219 height 686
click at [629, 340] on video at bounding box center [609, 343] width 1219 height 686
click at [669, 325] on video at bounding box center [609, 343] width 1219 height 686
drag, startPoint x: 545, startPoint y: 467, endPoint x: 543, endPoint y: 456, distance: 11.2
click at [541, 460] on video at bounding box center [609, 343] width 1219 height 686
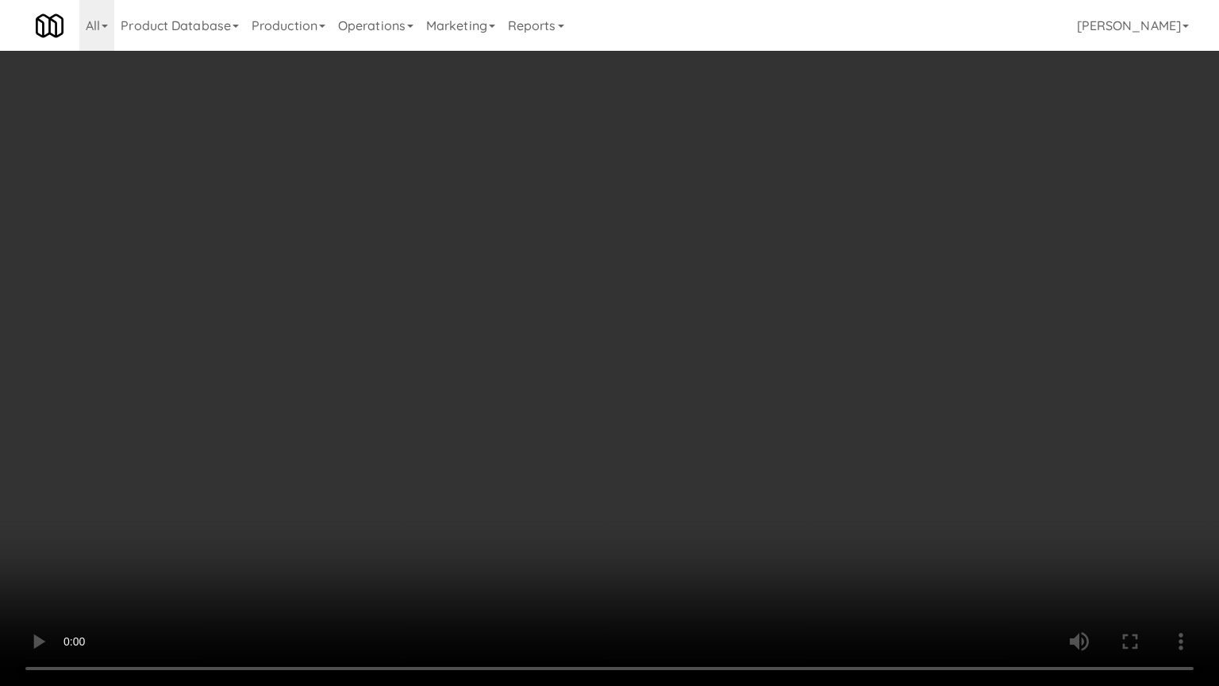
click at [543, 454] on video at bounding box center [609, 343] width 1219 height 686
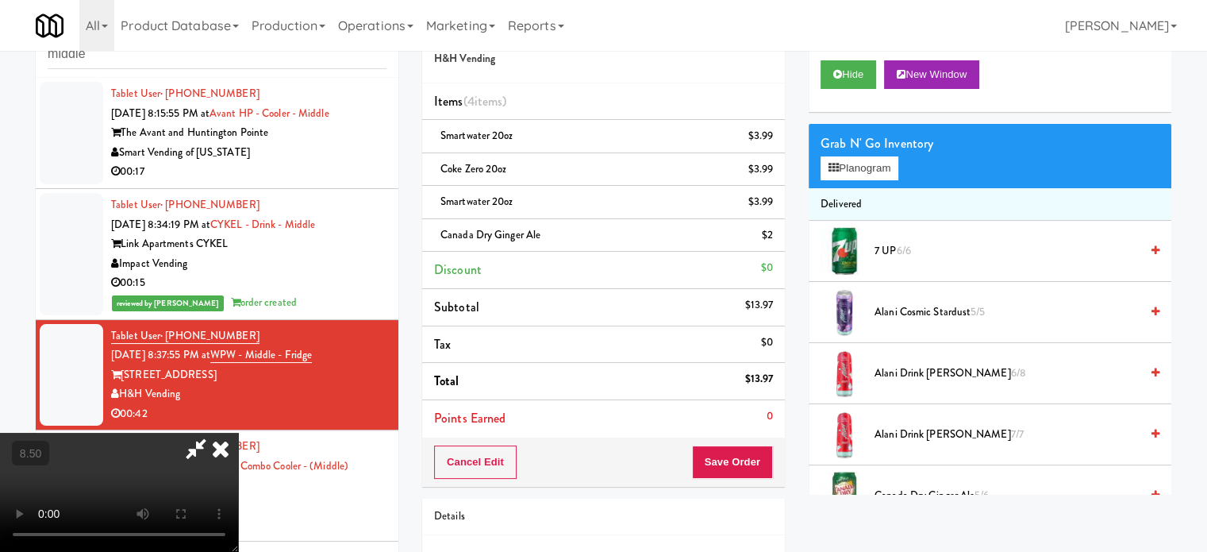
click at [238, 433] on video at bounding box center [119, 492] width 238 height 119
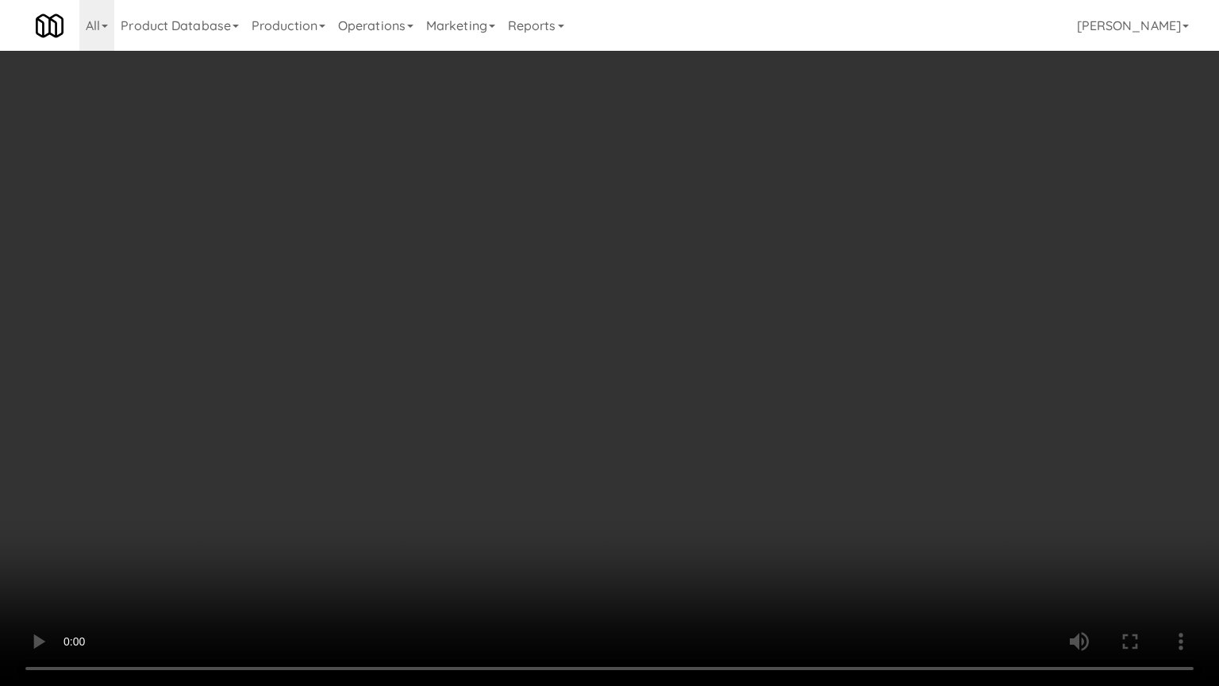
click at [268, 499] on video at bounding box center [609, 343] width 1219 height 686
click at [519, 302] on video at bounding box center [609, 343] width 1219 height 686
click at [548, 301] on video at bounding box center [609, 343] width 1219 height 686
click at [575, 299] on video at bounding box center [609, 343] width 1219 height 686
click at [567, 286] on video at bounding box center [609, 343] width 1219 height 686
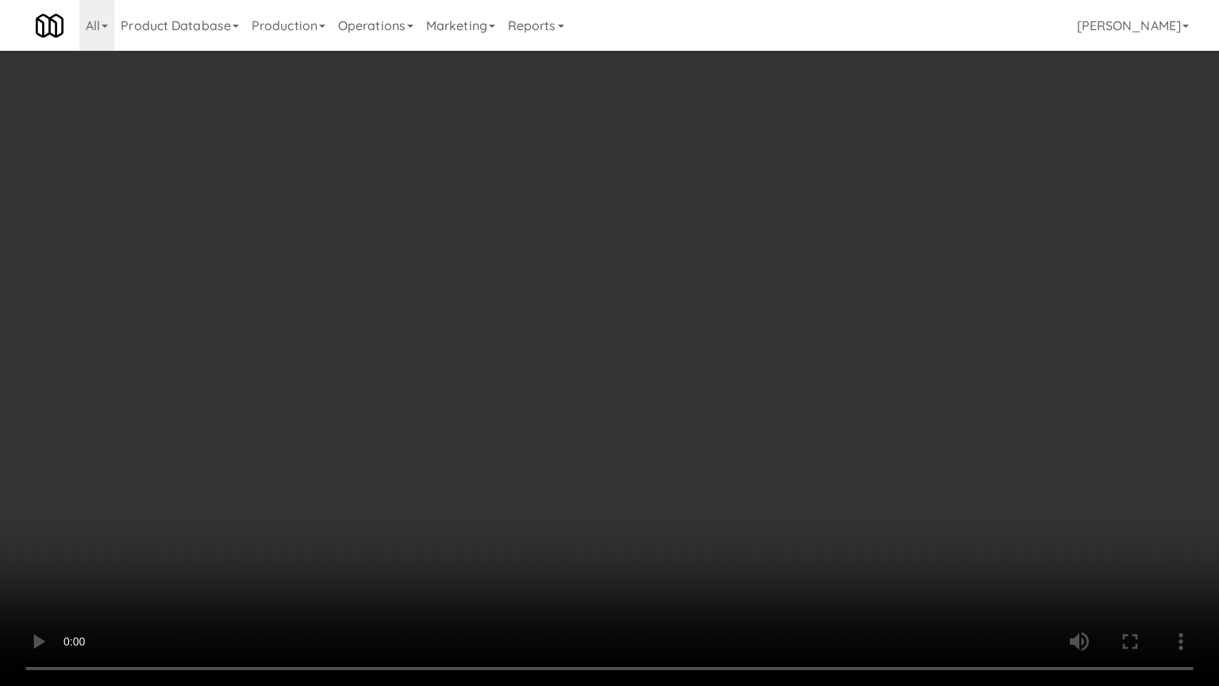
click at [624, 308] on video at bounding box center [609, 343] width 1219 height 686
click at [578, 307] on video at bounding box center [609, 343] width 1219 height 686
drag, startPoint x: 581, startPoint y: 305, endPoint x: 680, endPoint y: 197, distance: 146.1
click at [588, 305] on video at bounding box center [609, 343] width 1219 height 686
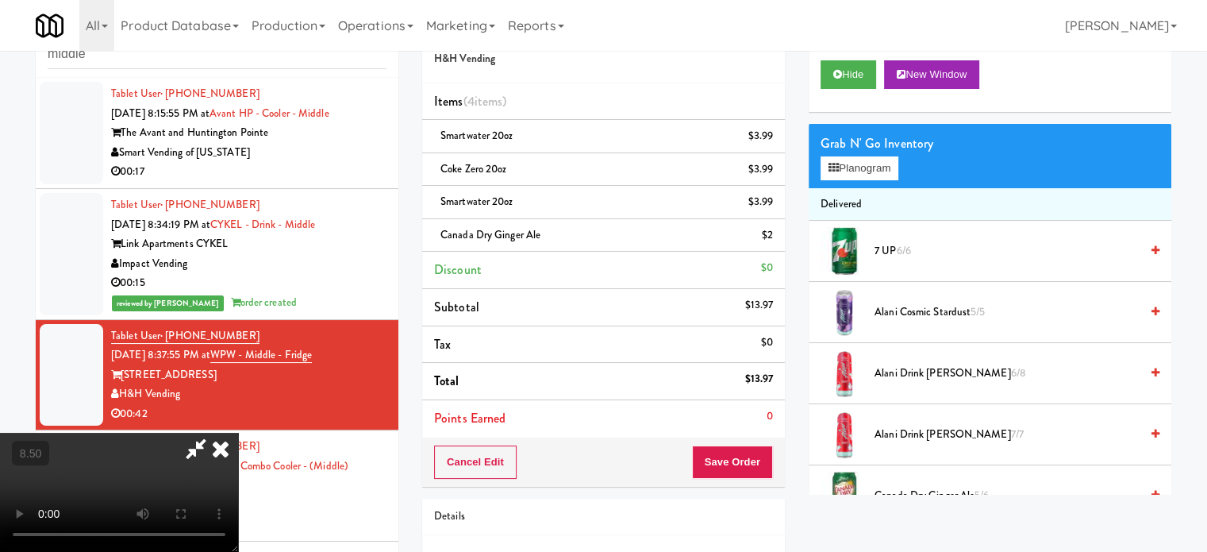
click at [238, 433] on video at bounding box center [119, 492] width 238 height 119
click at [238, 433] on icon at bounding box center [220, 449] width 35 height 32
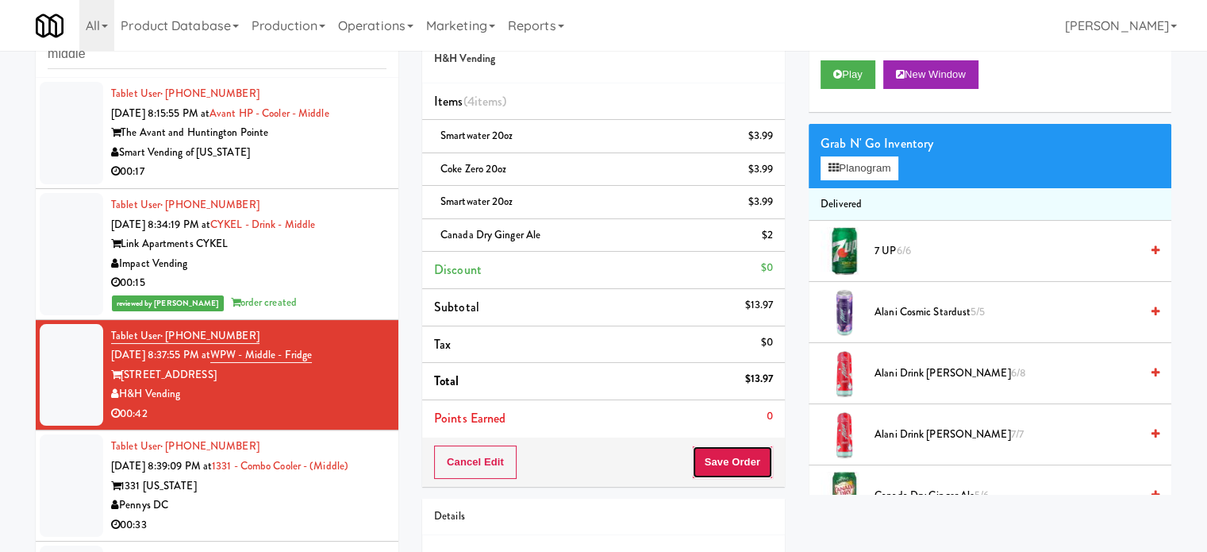
click at [736, 460] on button "Save Order" at bounding box center [732, 461] width 81 height 33
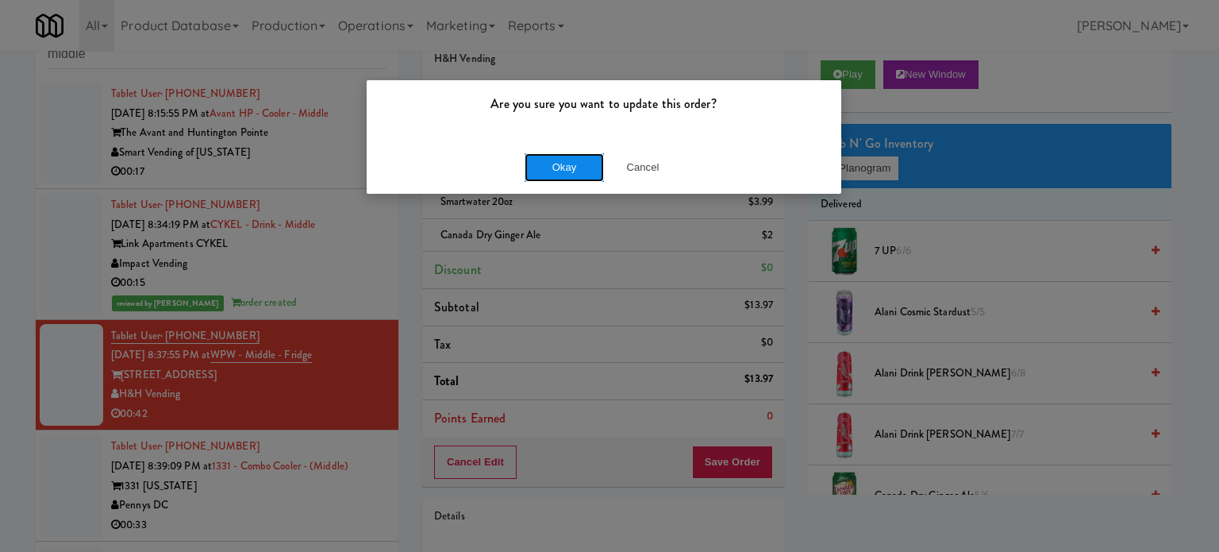
click at [573, 169] on button "Okay" at bounding box center [564, 167] width 79 height 29
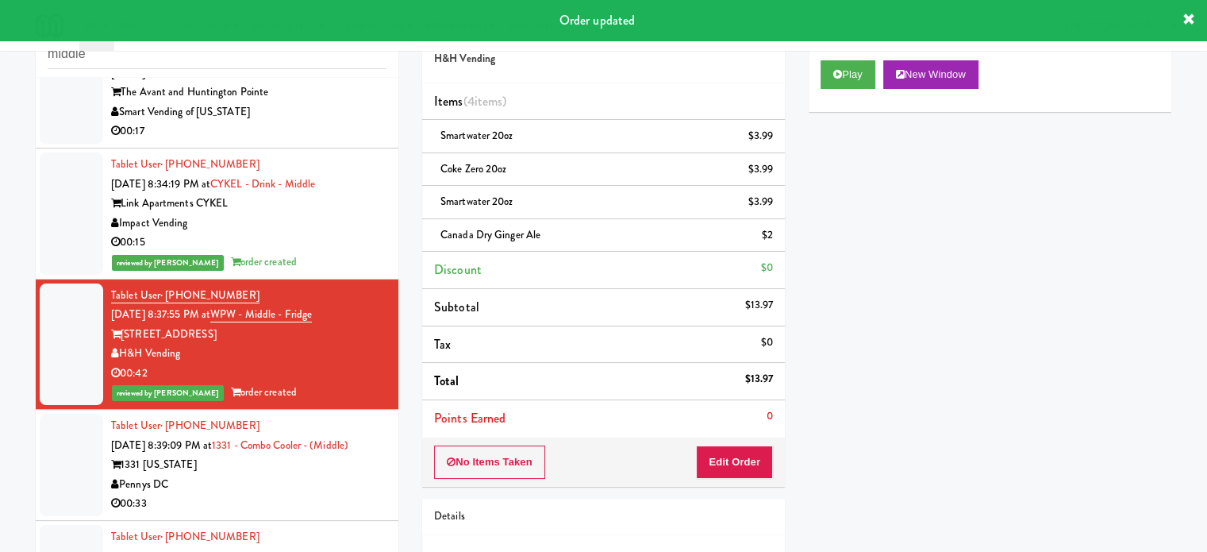
scroll to position [117, 0]
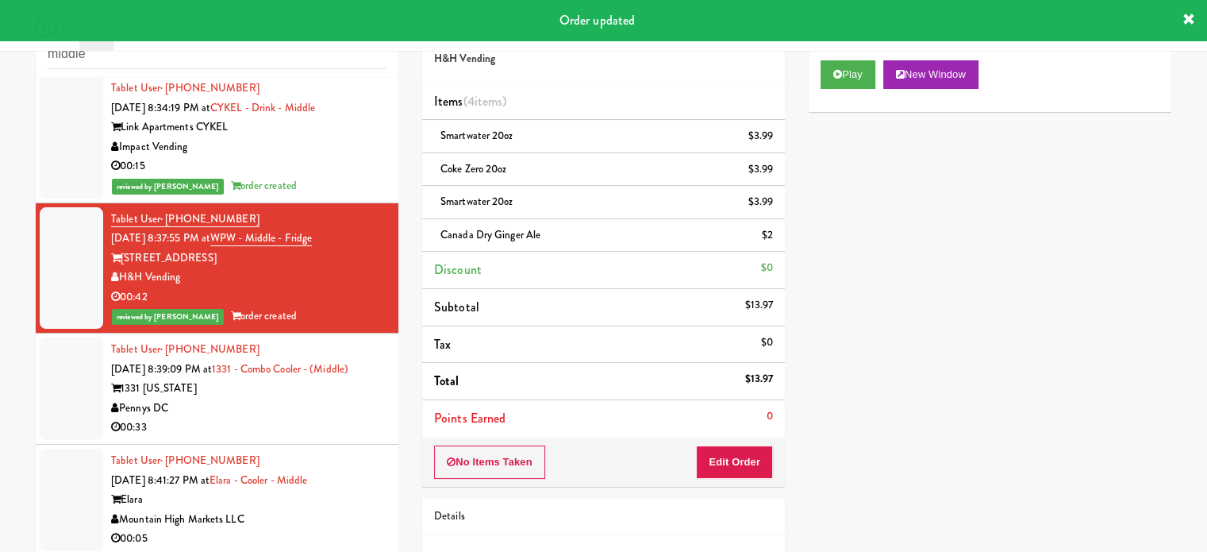
drag, startPoint x: 343, startPoint y: 422, endPoint x: 401, endPoint y: 410, distance: 59.3
click at [355, 419] on div "00:33" at bounding box center [248, 428] width 275 height 20
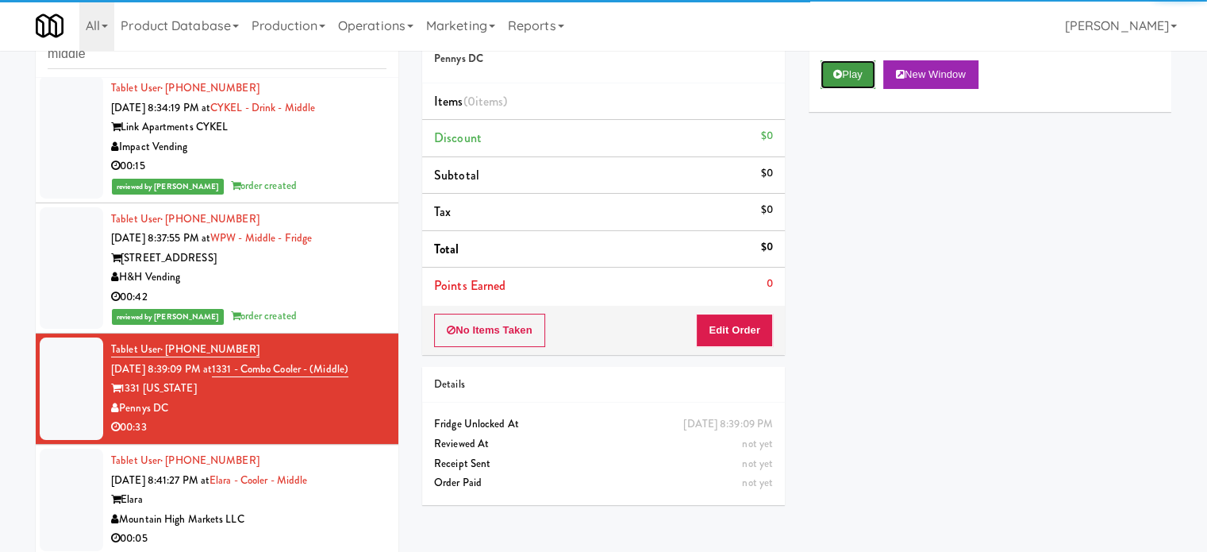
click at [860, 73] on button "Play" at bounding box center [848, 74] width 55 height 29
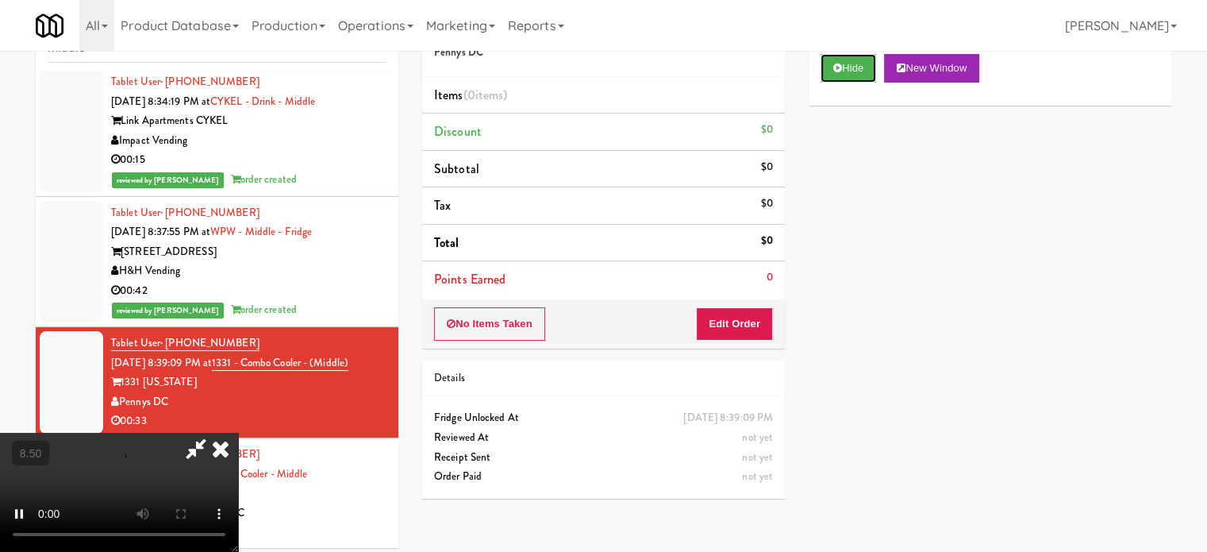
scroll to position [64, 0]
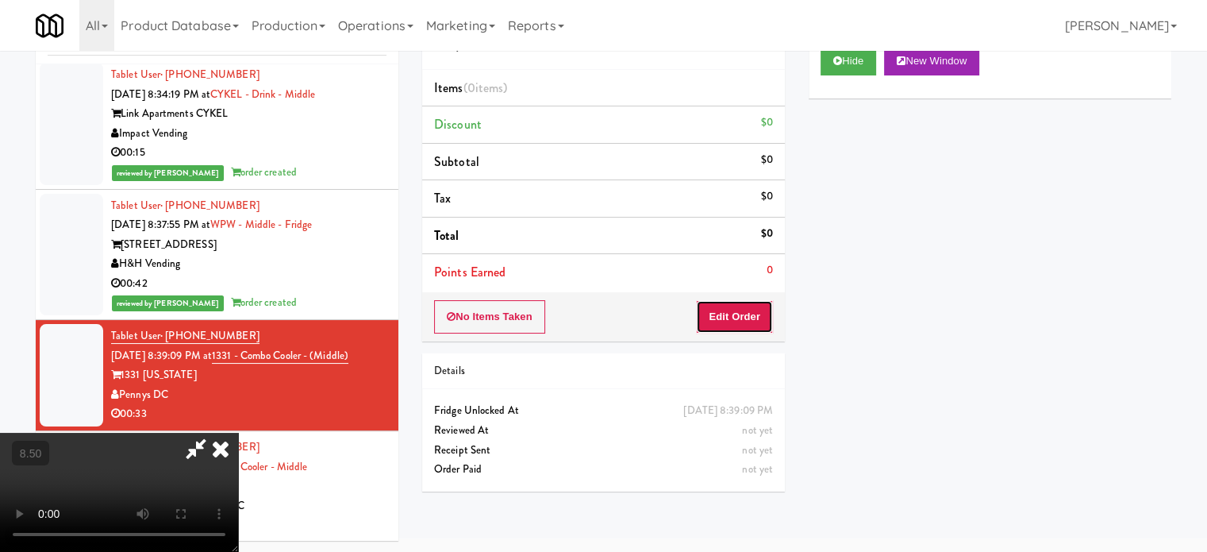
click at [724, 326] on button "Edit Order" at bounding box center [734, 316] width 77 height 33
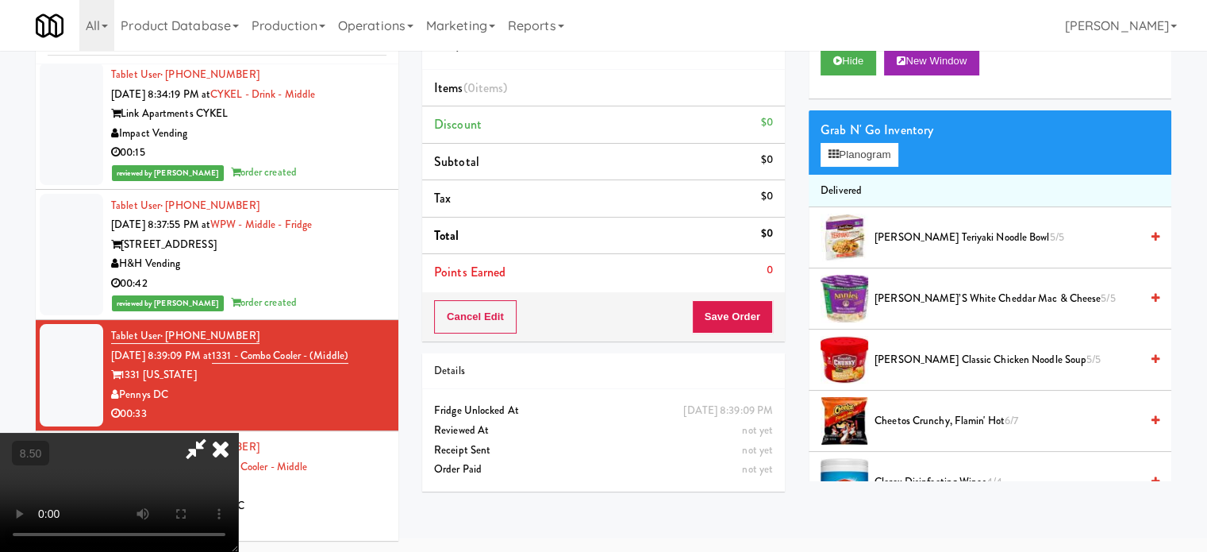
click at [238, 433] on video at bounding box center [119, 492] width 238 height 119
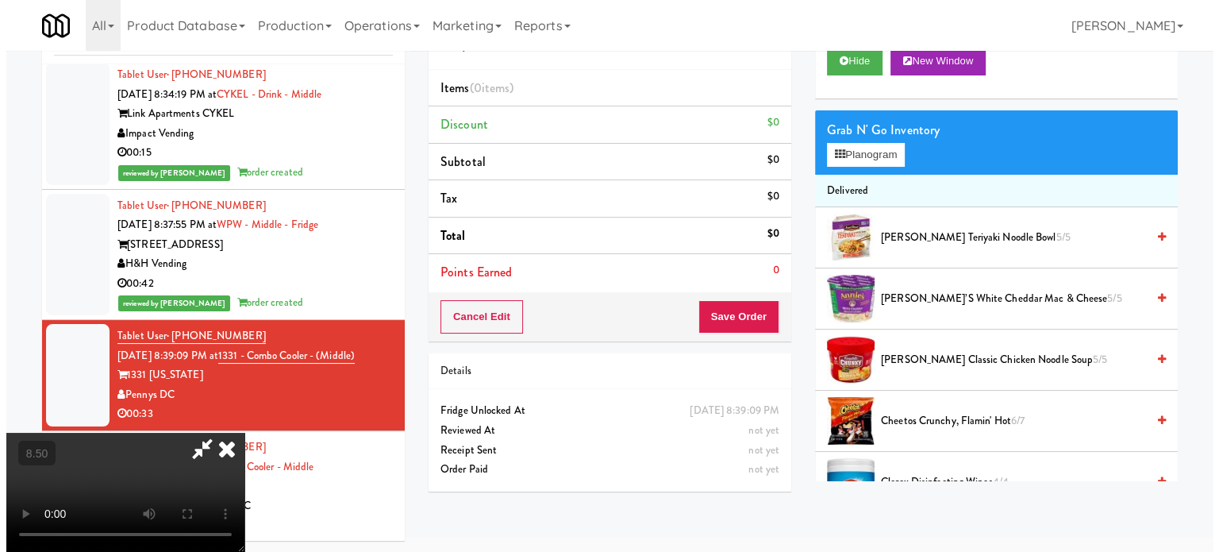
scroll to position [51, 0]
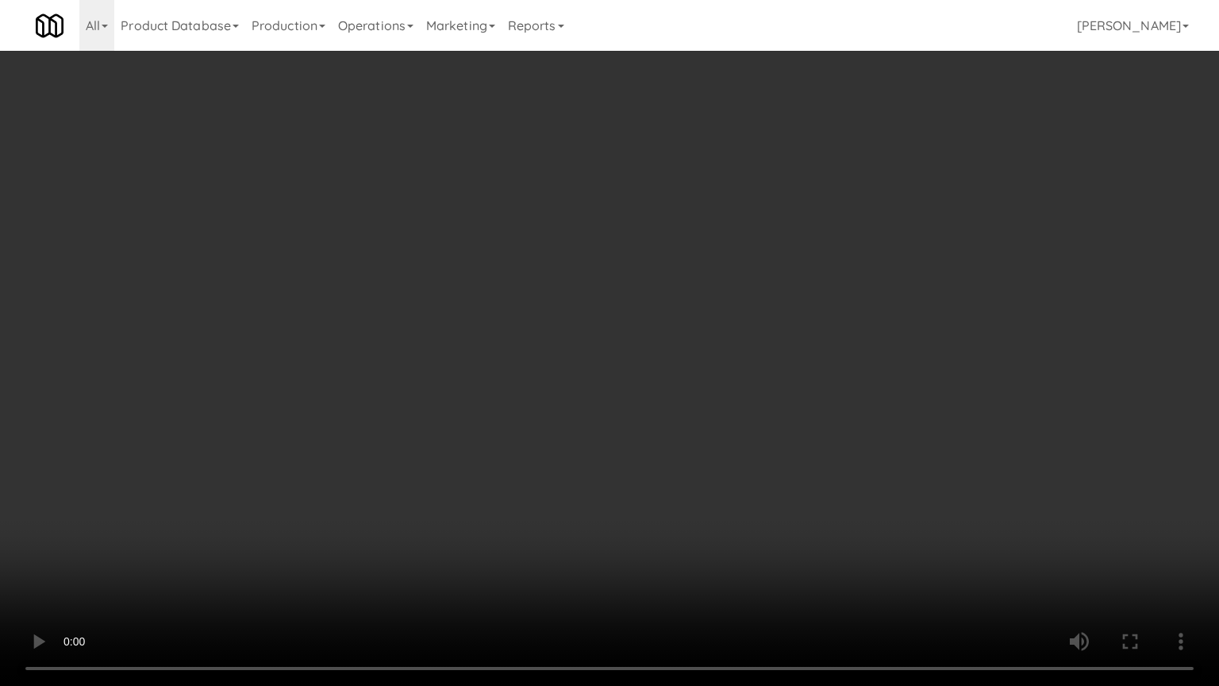
click at [223, 479] on video at bounding box center [609, 343] width 1219 height 686
click at [490, 370] on video at bounding box center [609, 343] width 1219 height 686
click at [493, 370] on video at bounding box center [609, 343] width 1219 height 686
click at [469, 374] on video at bounding box center [609, 343] width 1219 height 686
click at [464, 375] on video at bounding box center [609, 343] width 1219 height 686
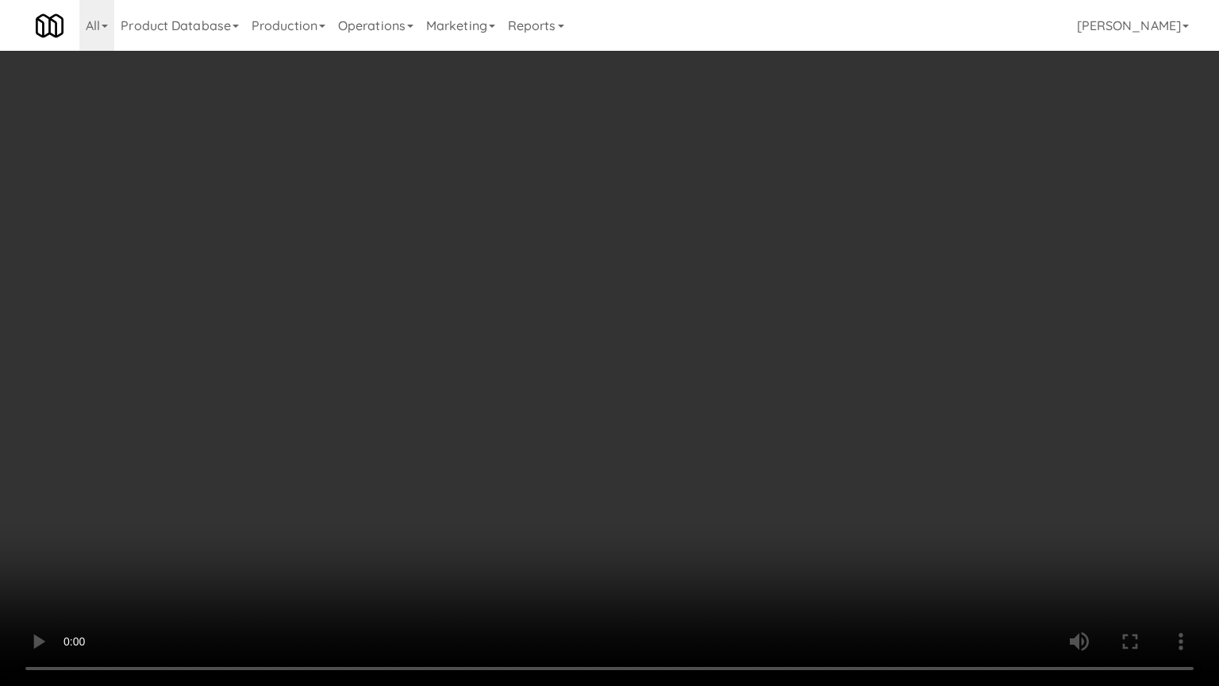
click at [460, 377] on video at bounding box center [609, 343] width 1219 height 686
click at [90, 528] on video at bounding box center [609, 343] width 1219 height 686
click at [519, 459] on video at bounding box center [609, 343] width 1219 height 686
click at [520, 460] on video at bounding box center [609, 343] width 1219 height 686
click at [520, 453] on video at bounding box center [609, 343] width 1219 height 686
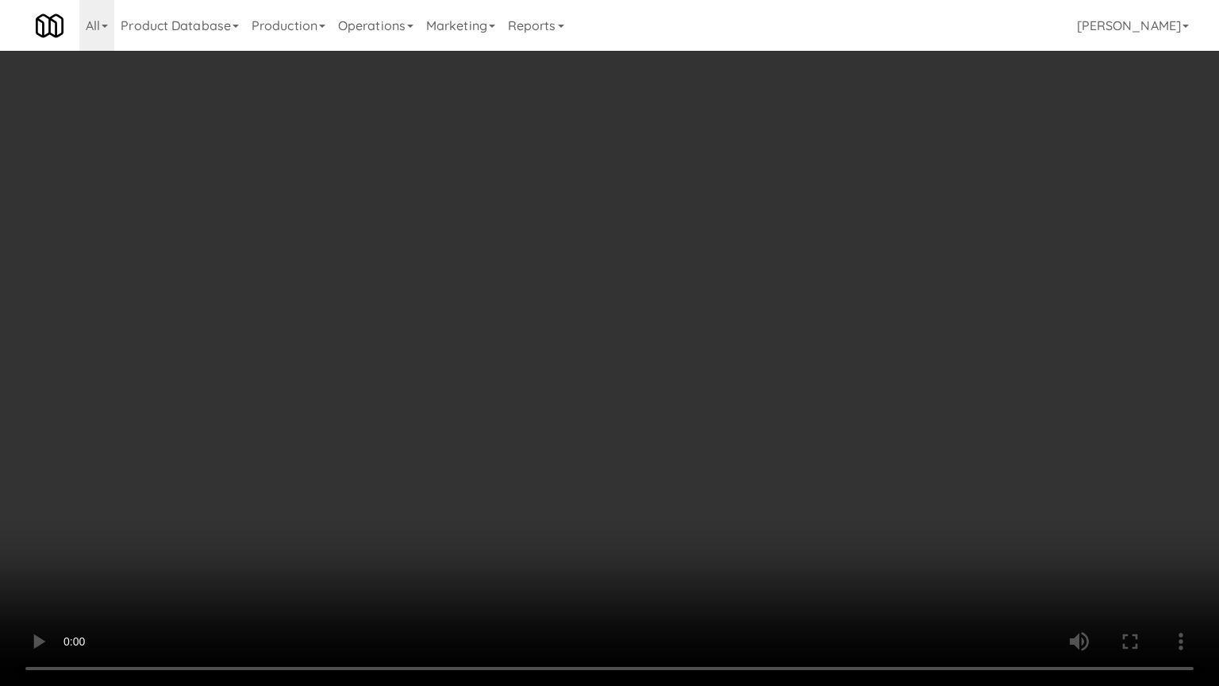
click at [524, 449] on video at bounding box center [609, 343] width 1219 height 686
click at [522, 441] on video at bounding box center [609, 343] width 1219 height 686
click at [489, 549] on video at bounding box center [609, 343] width 1219 height 686
click at [543, 488] on video at bounding box center [609, 343] width 1219 height 686
click at [549, 481] on video at bounding box center [609, 343] width 1219 height 686
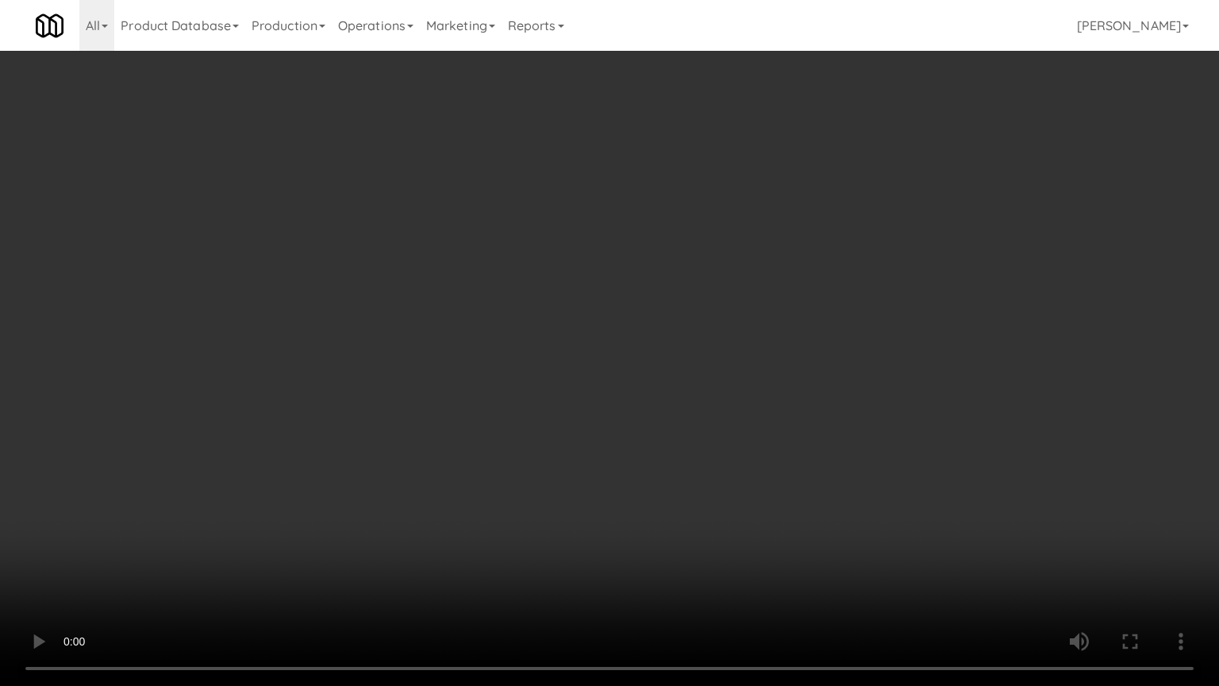
click at [635, 506] on video at bounding box center [609, 343] width 1219 height 686
drag, startPoint x: 581, startPoint y: 489, endPoint x: 622, endPoint y: 457, distance: 52.1
click at [587, 484] on video at bounding box center [609, 343] width 1219 height 686
click at [626, 457] on video at bounding box center [609, 343] width 1219 height 686
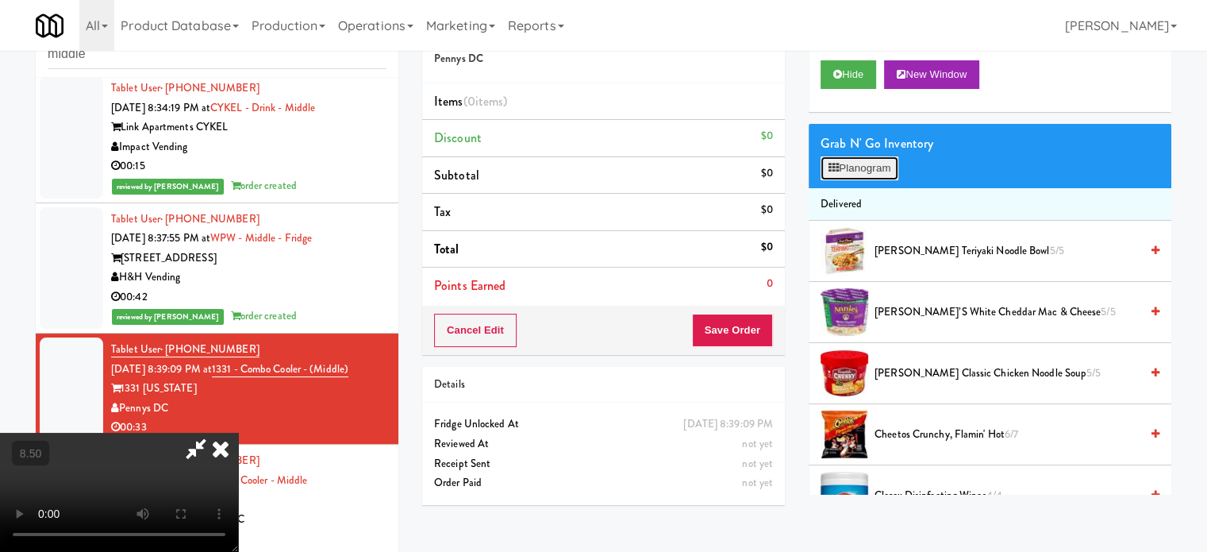
click at [841, 167] on button "Planogram" at bounding box center [860, 168] width 78 height 24
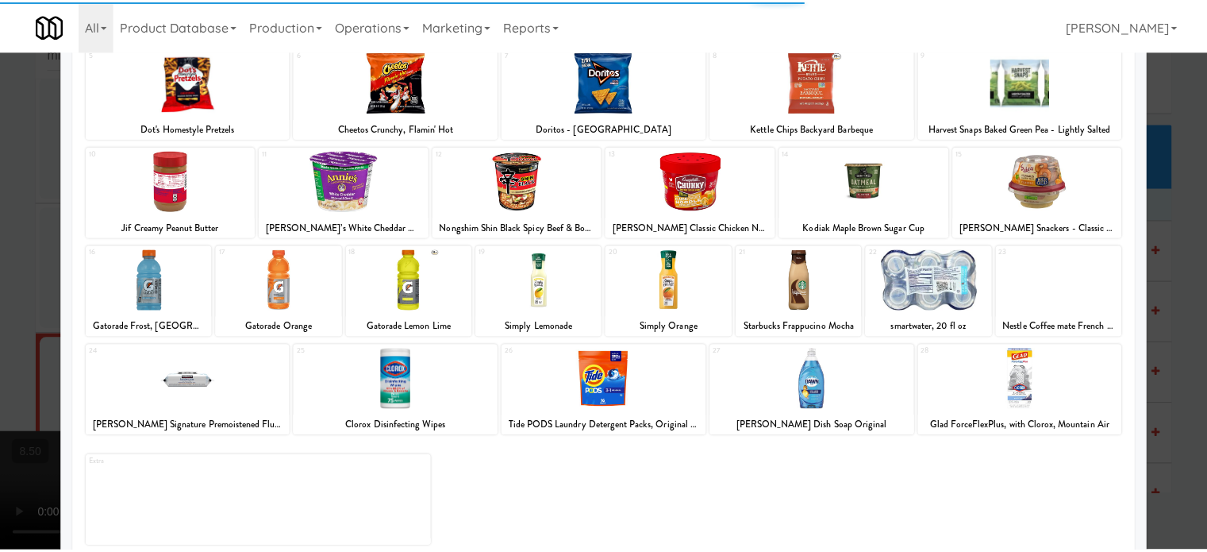
scroll to position [227, 0]
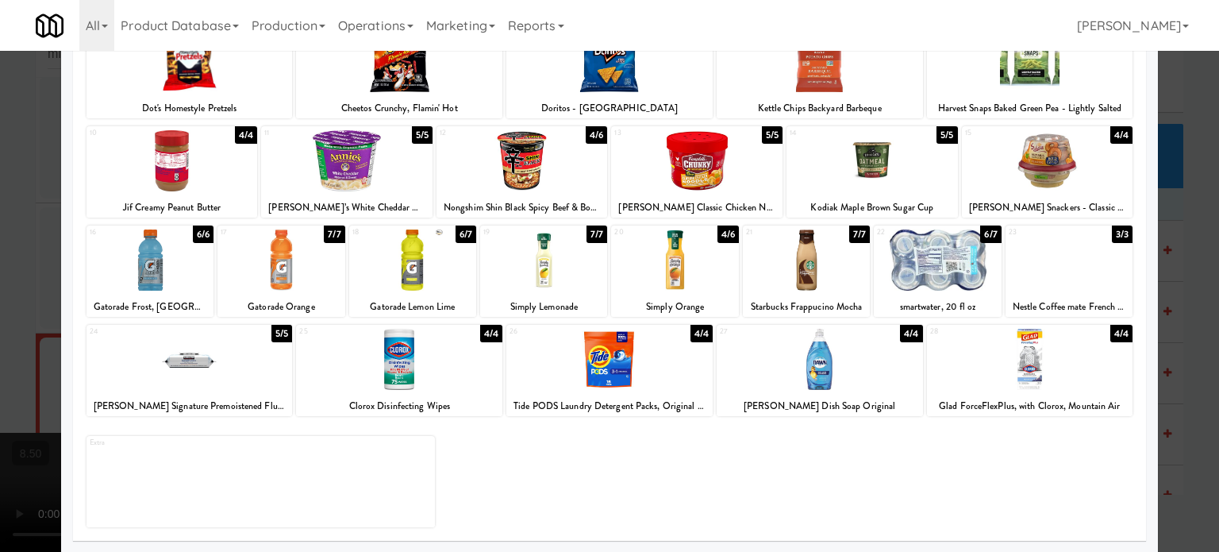
click at [849, 239] on div "7/7" at bounding box center [859, 233] width 21 height 17
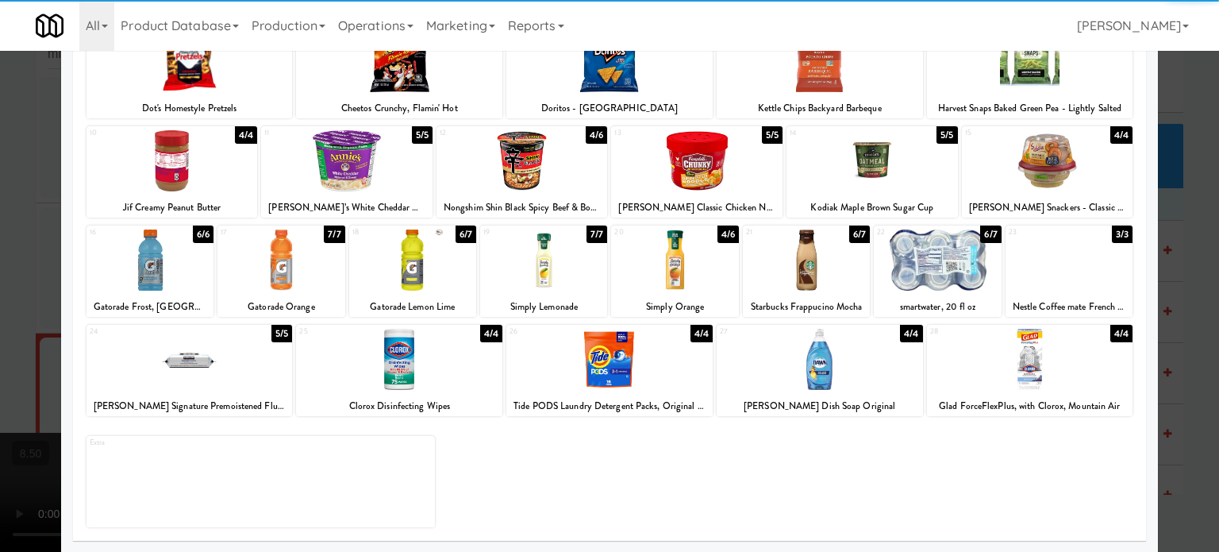
click at [1168, 361] on div at bounding box center [609, 276] width 1219 height 552
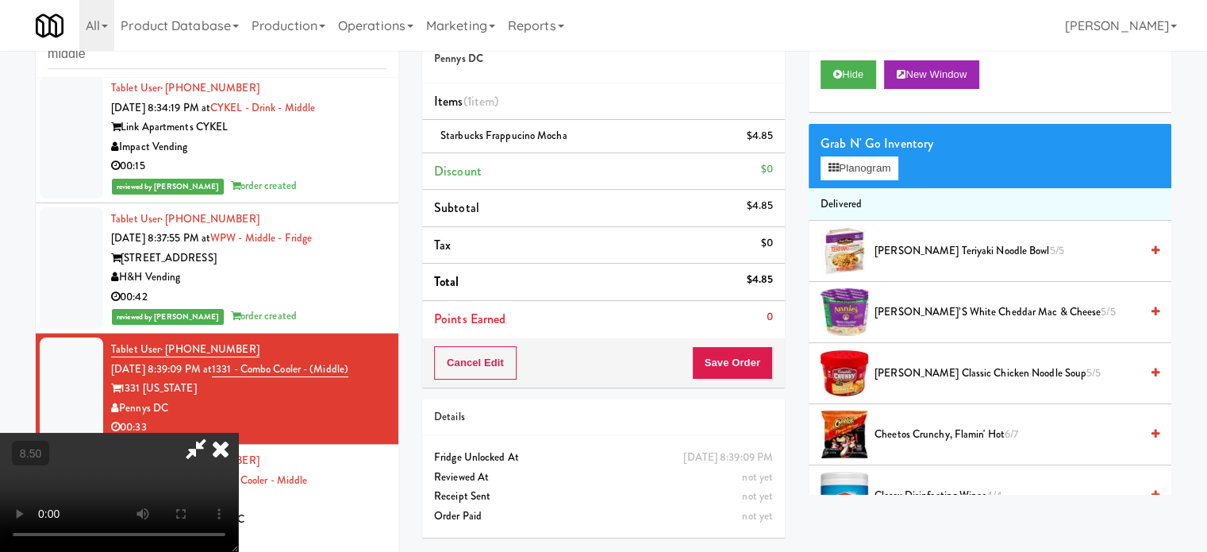
click at [238, 433] on video at bounding box center [119, 492] width 238 height 119
drag, startPoint x: 629, startPoint y: 303, endPoint x: 622, endPoint y: 380, distance: 77.3
click at [238, 433] on video at bounding box center [119, 492] width 238 height 119
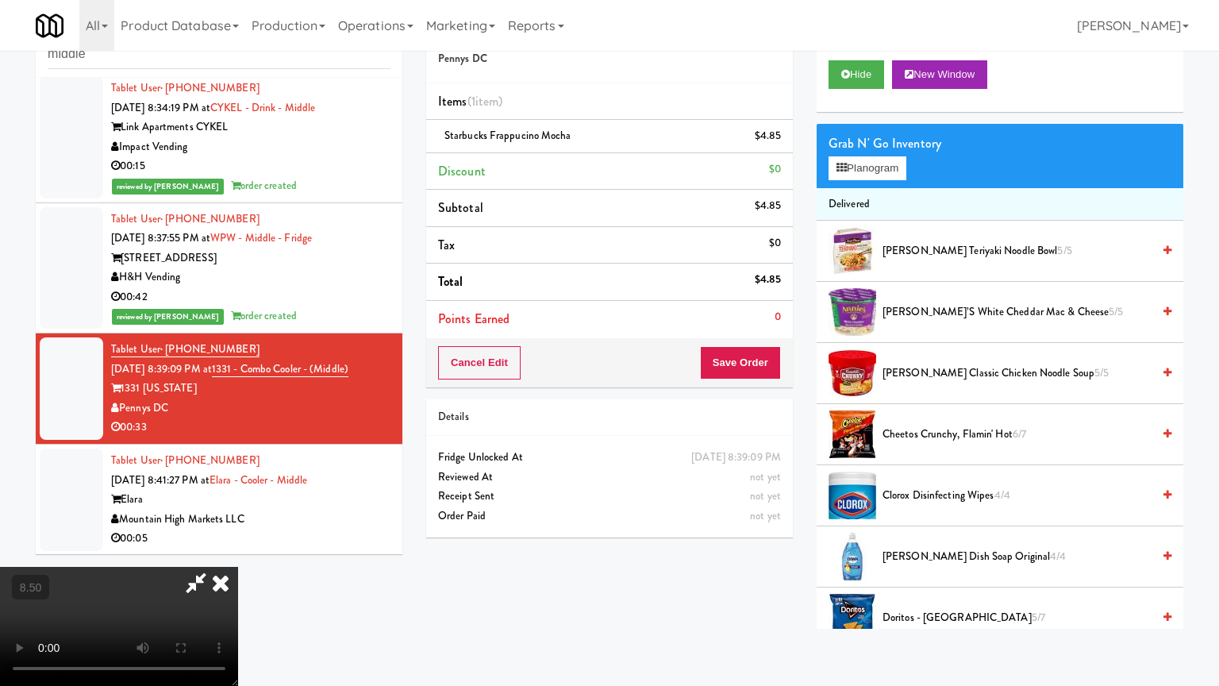
click at [238, 551] on video at bounding box center [119, 626] width 238 height 119
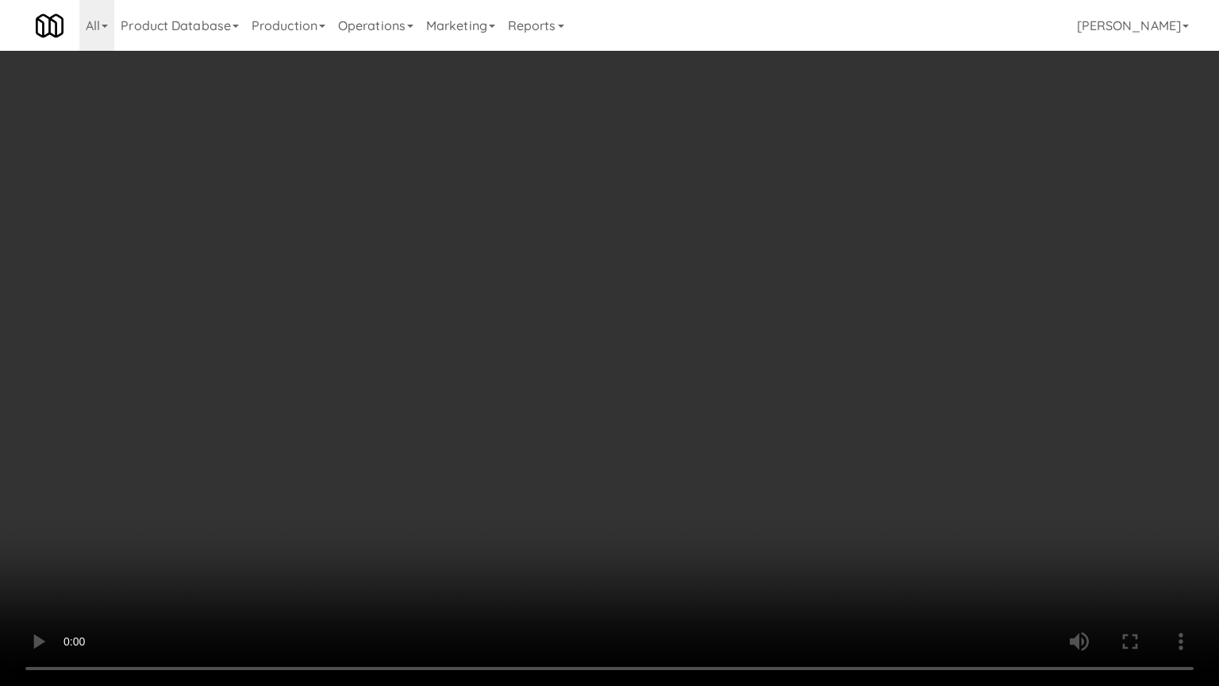
click at [628, 412] on video at bounding box center [609, 343] width 1219 height 686
click at [622, 395] on video at bounding box center [609, 343] width 1219 height 686
drag, startPoint x: 619, startPoint y: 397, endPoint x: 635, endPoint y: 371, distance: 30.6
click at [623, 396] on video at bounding box center [609, 343] width 1219 height 686
click at [615, 384] on video at bounding box center [609, 343] width 1219 height 686
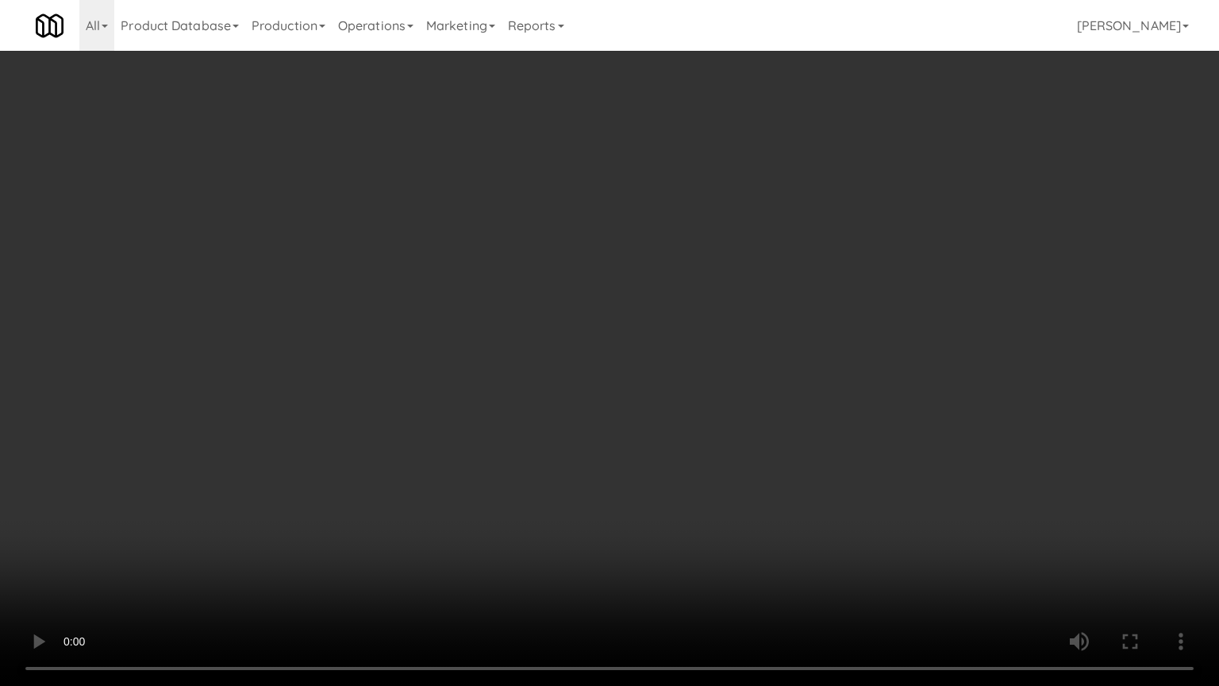
click at [614, 384] on video at bounding box center [609, 343] width 1219 height 686
click at [523, 425] on video at bounding box center [609, 343] width 1219 height 686
drag, startPoint x: 526, startPoint y: 415, endPoint x: 529, endPoint y: 406, distance: 9.8
click at [526, 414] on video at bounding box center [609, 343] width 1219 height 686
click at [618, 398] on video at bounding box center [609, 343] width 1219 height 686
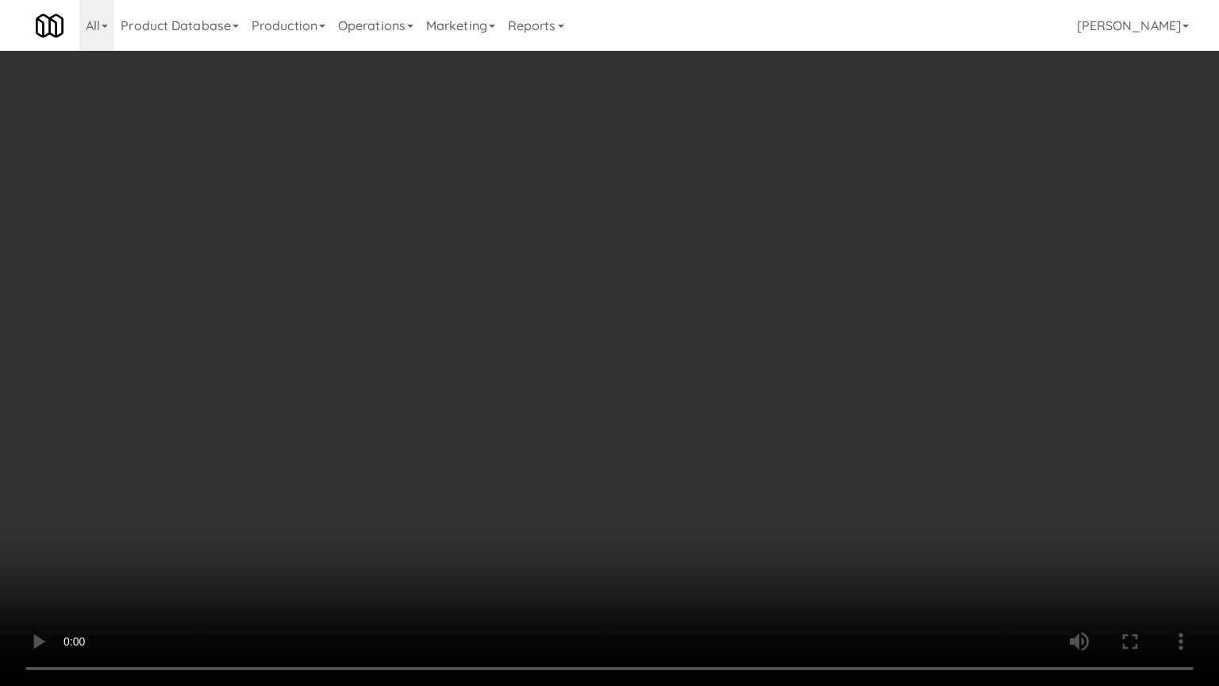
click at [529, 416] on video at bounding box center [609, 343] width 1219 height 686
click at [571, 409] on video at bounding box center [609, 343] width 1219 height 686
drag, startPoint x: 572, startPoint y: 409, endPoint x: 753, endPoint y: 268, distance: 230.2
click at [572, 408] on video at bounding box center [609, 343] width 1219 height 686
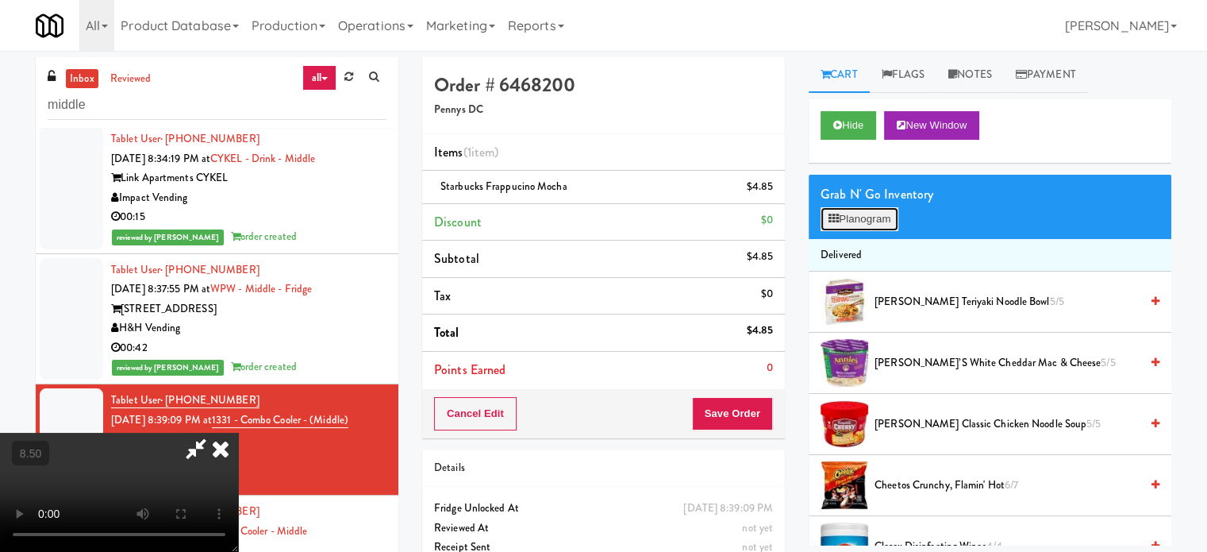
click at [837, 214] on icon at bounding box center [834, 219] width 10 height 10
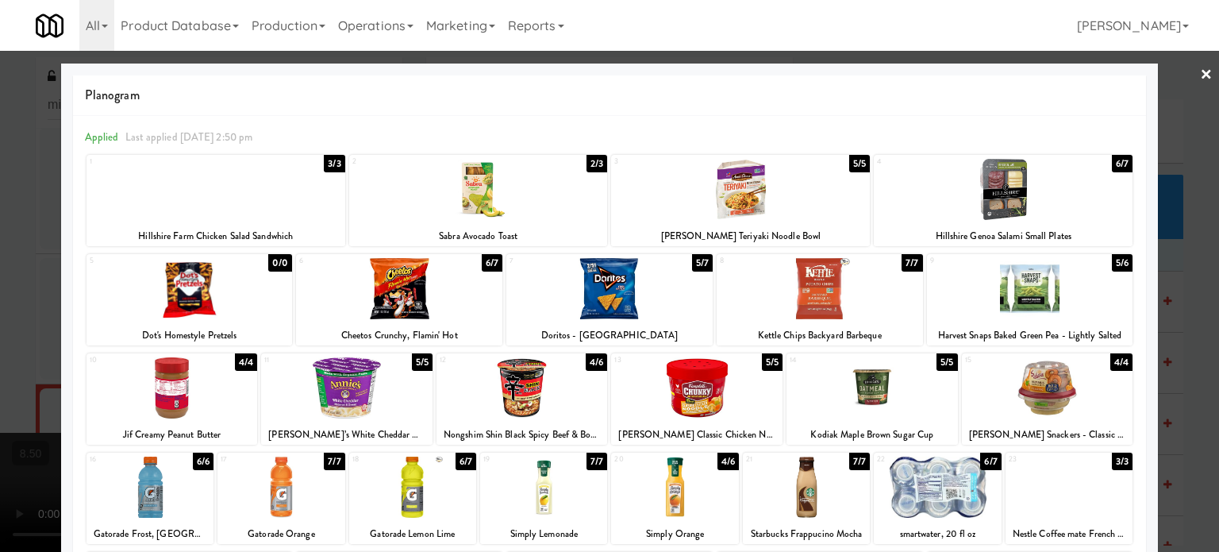
click at [489, 262] on div "6/7" at bounding box center [492, 262] width 21 height 17
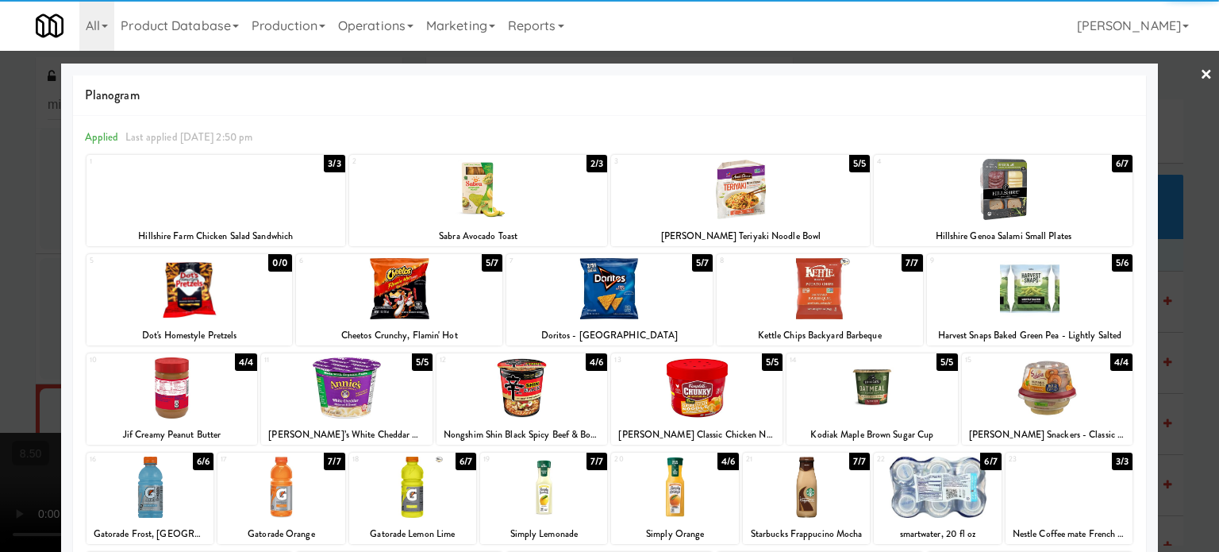
click at [1188, 413] on div at bounding box center [609, 276] width 1219 height 552
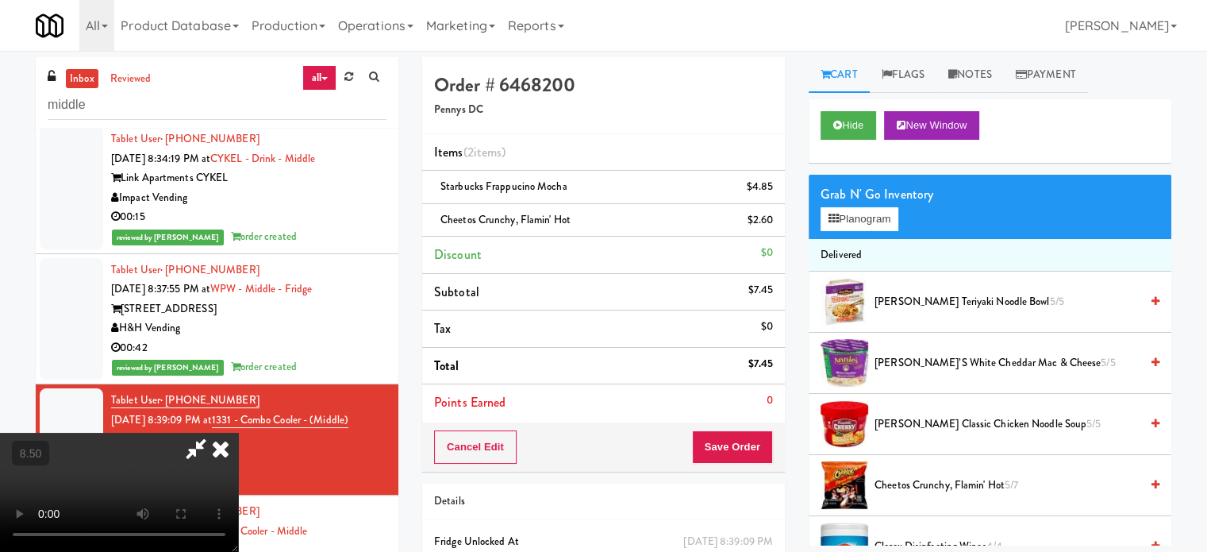
drag, startPoint x: 317, startPoint y: 387, endPoint x: 317, endPoint y: 378, distance: 8.7
click at [238, 433] on video at bounding box center [119, 492] width 238 height 119
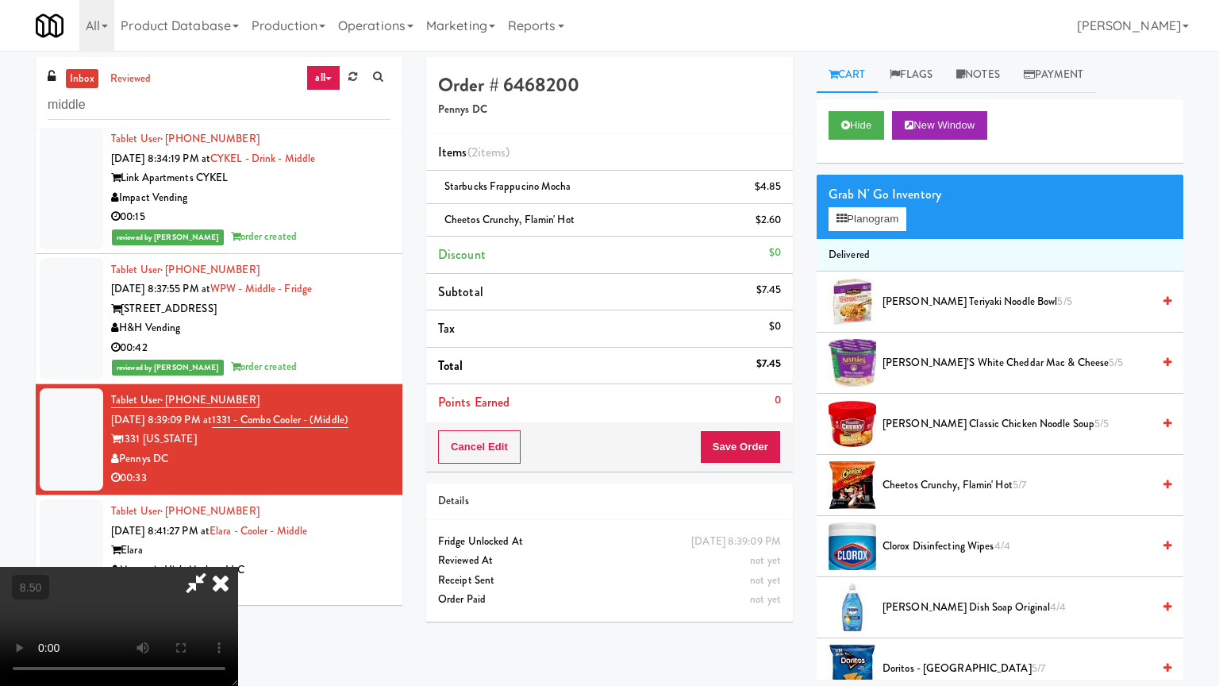
click at [238, 551] on video at bounding box center [119, 626] width 238 height 119
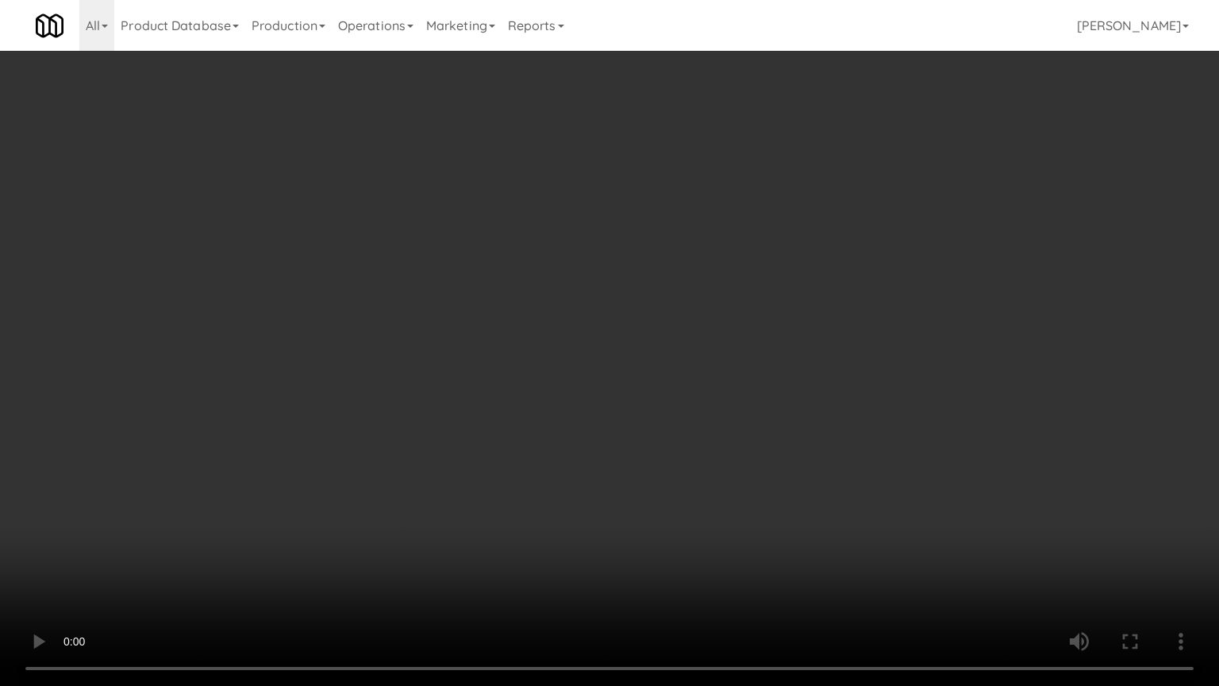
click at [578, 451] on video at bounding box center [609, 343] width 1219 height 686
click at [639, 454] on video at bounding box center [609, 343] width 1219 height 686
click at [652, 464] on video at bounding box center [609, 343] width 1219 height 686
click at [526, 414] on video at bounding box center [609, 343] width 1219 height 686
click at [540, 413] on video at bounding box center [609, 343] width 1219 height 686
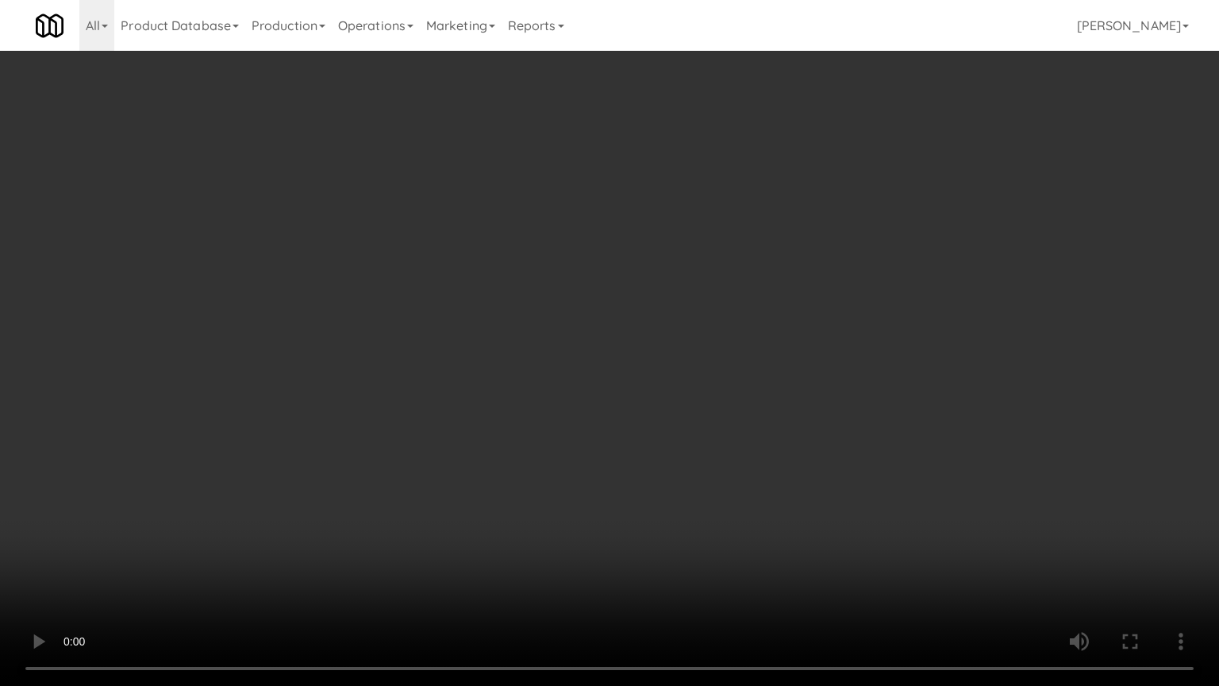
click at [541, 410] on video at bounding box center [609, 343] width 1219 height 686
click at [551, 416] on video at bounding box center [609, 343] width 1219 height 686
click at [554, 416] on video at bounding box center [609, 343] width 1219 height 686
click at [560, 416] on video at bounding box center [609, 343] width 1219 height 686
click at [560, 415] on video at bounding box center [609, 343] width 1219 height 686
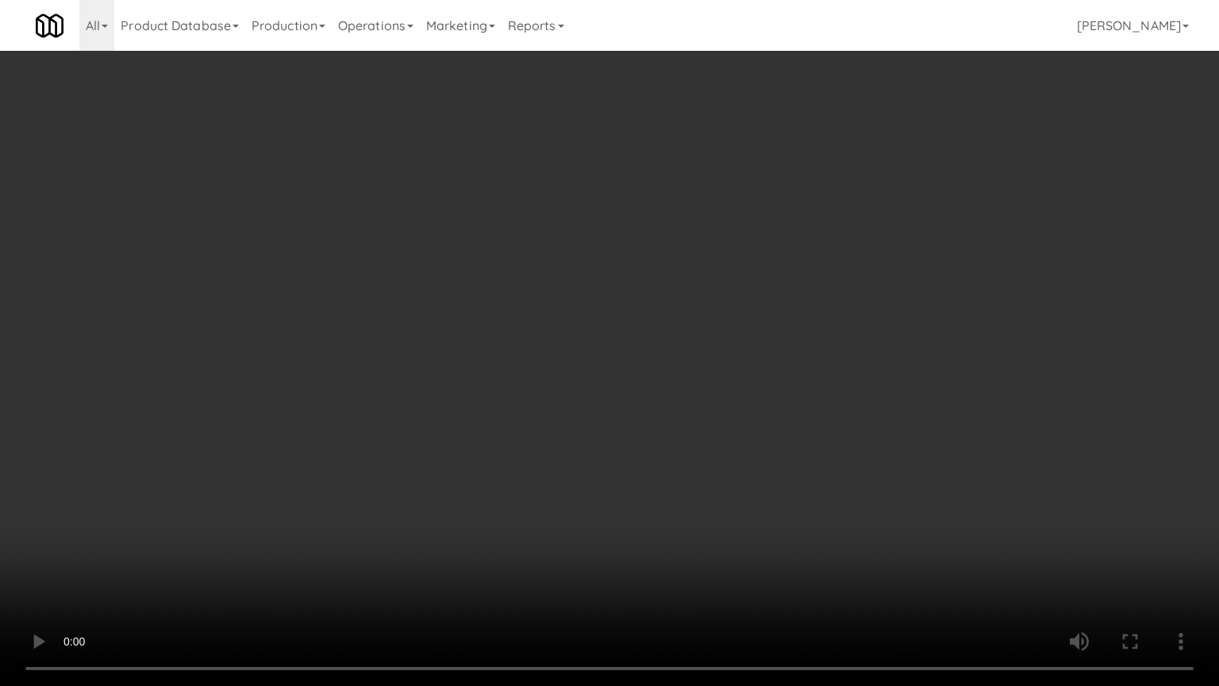
click at [596, 407] on video at bounding box center [609, 343] width 1219 height 686
click at [596, 406] on video at bounding box center [609, 343] width 1219 height 686
click at [641, 420] on video at bounding box center [609, 343] width 1219 height 686
click at [632, 428] on video at bounding box center [609, 343] width 1219 height 686
click at [830, 434] on video at bounding box center [609, 343] width 1219 height 686
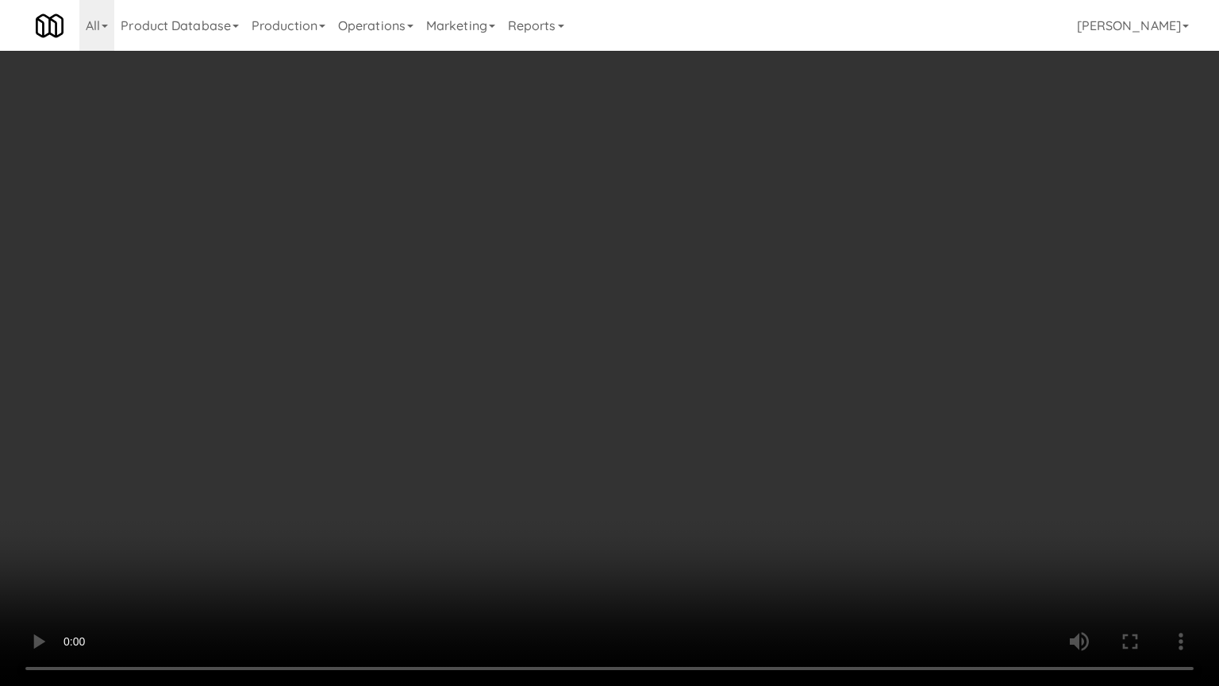
click at [713, 441] on video at bounding box center [609, 343] width 1219 height 686
click at [932, 444] on video at bounding box center [609, 343] width 1219 height 686
click at [702, 416] on video at bounding box center [609, 343] width 1219 height 686
click at [616, 424] on video at bounding box center [609, 343] width 1219 height 686
drag, startPoint x: 615, startPoint y: 418, endPoint x: 610, endPoint y: 296, distance: 121.6
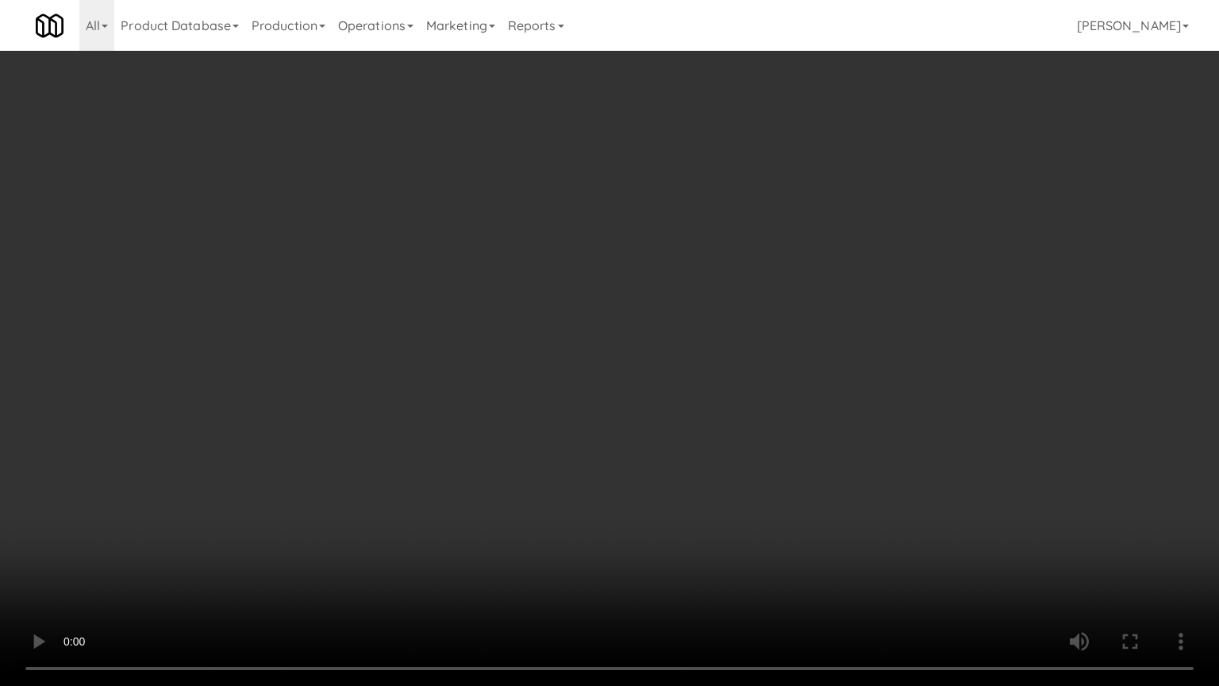
click at [615, 415] on video at bounding box center [609, 343] width 1219 height 686
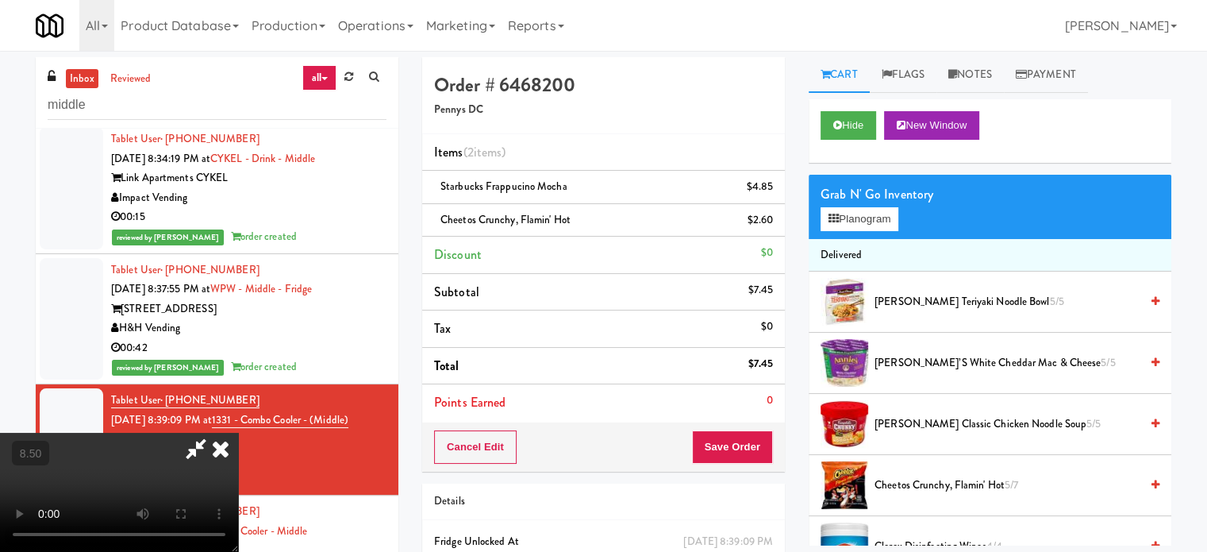
click at [238, 433] on icon at bounding box center [220, 449] width 35 height 32
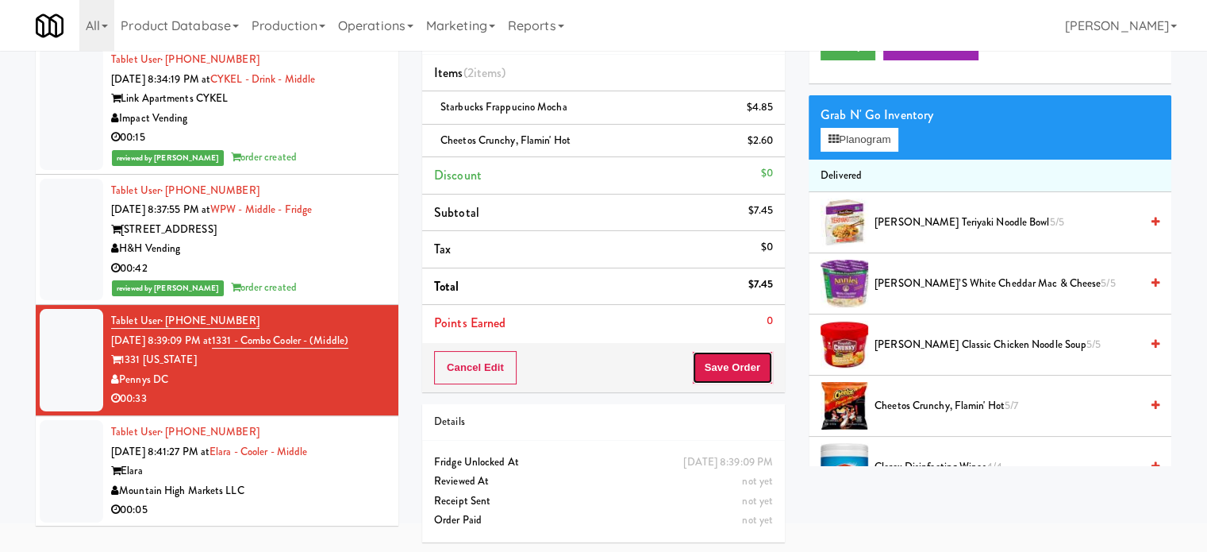
click at [724, 361] on button "Save Order" at bounding box center [732, 367] width 81 height 33
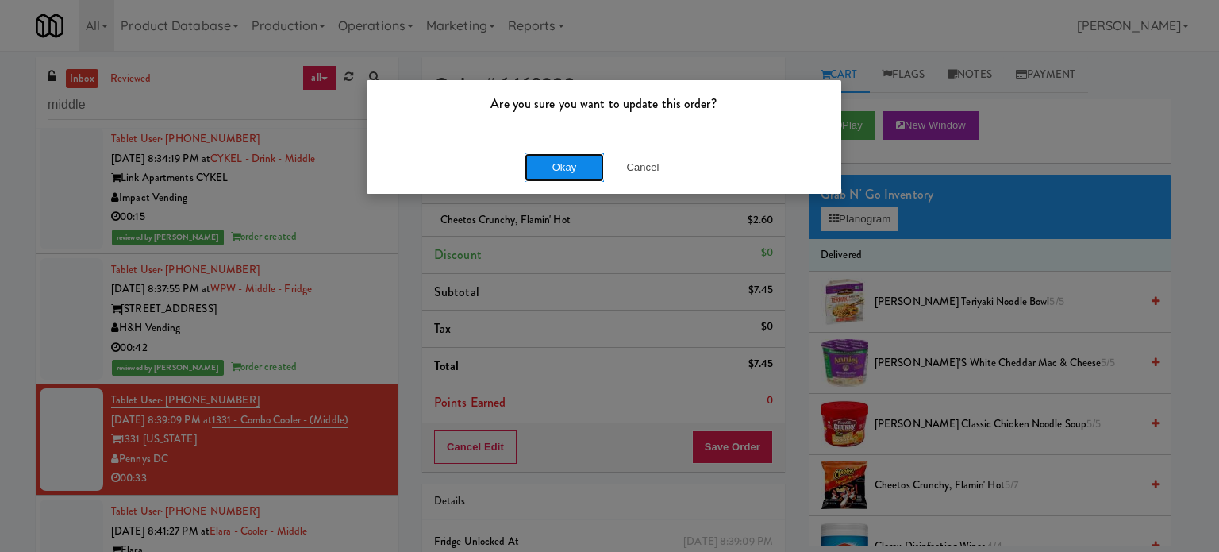
click at [552, 175] on button "Okay" at bounding box center [564, 167] width 79 height 29
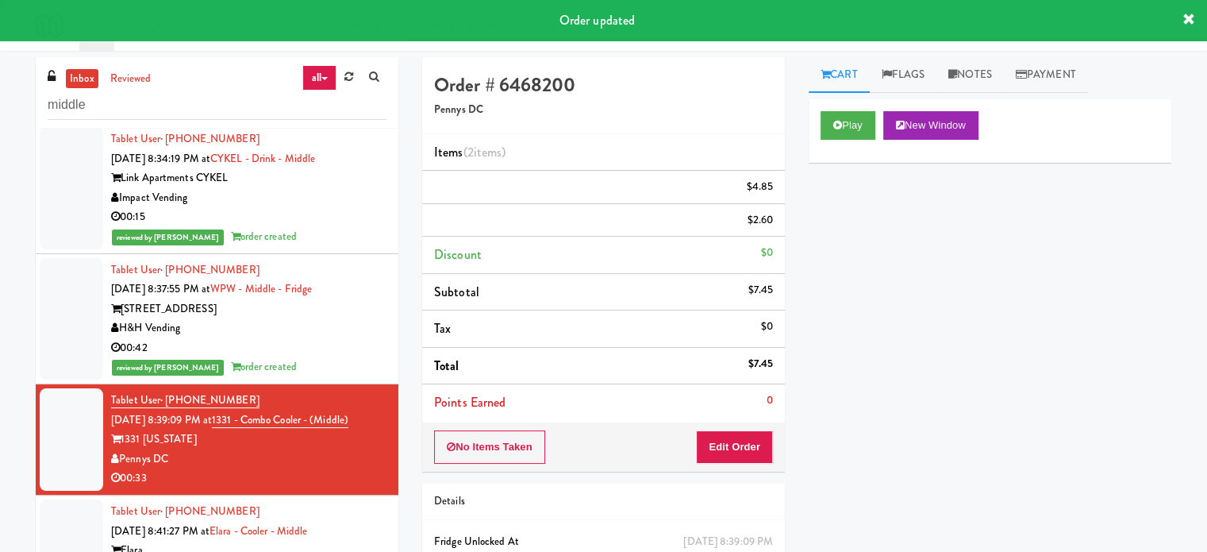
click at [378, 526] on li "Tablet User · (602) 809-0247 [DATE] 8:41:27 PM at [GEOGRAPHIC_DATA] - [GEOGRAPH…" at bounding box center [217, 550] width 363 height 110
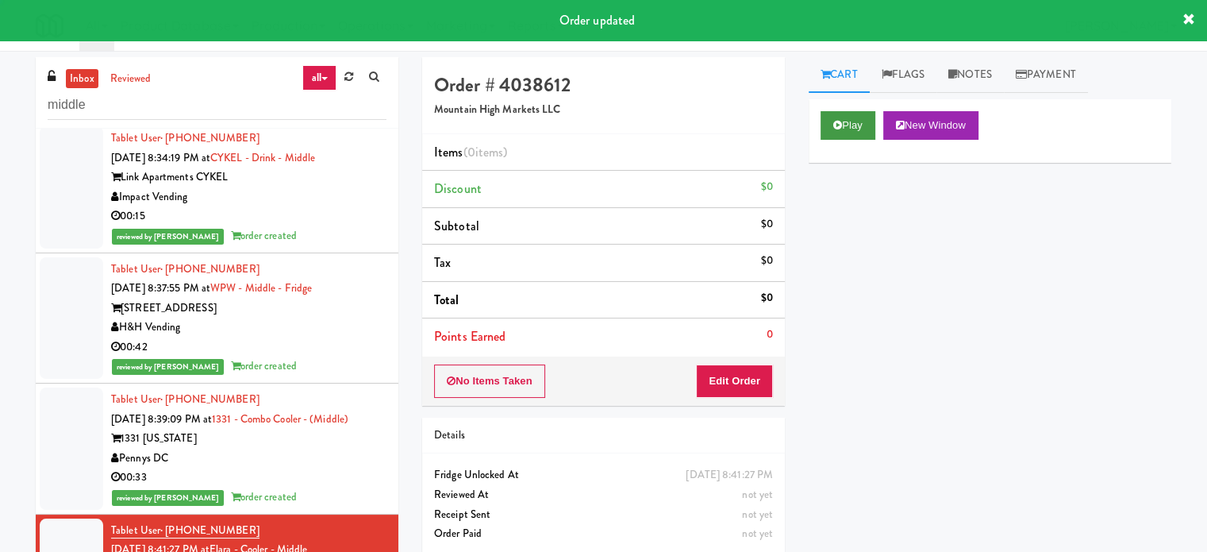
scroll to position [137, 0]
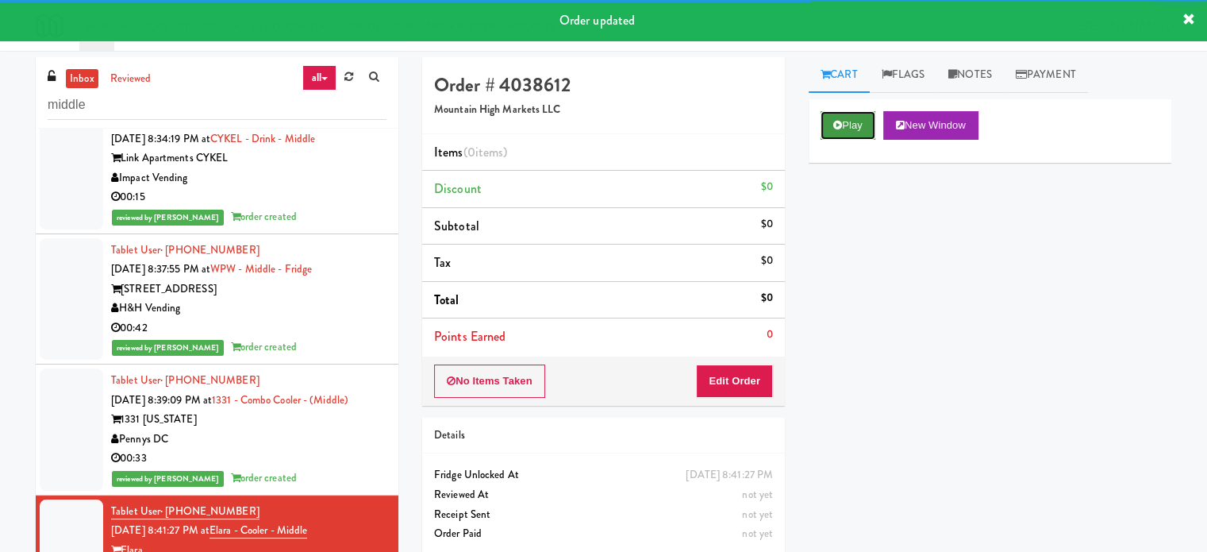
click at [859, 121] on button "Play" at bounding box center [848, 125] width 55 height 29
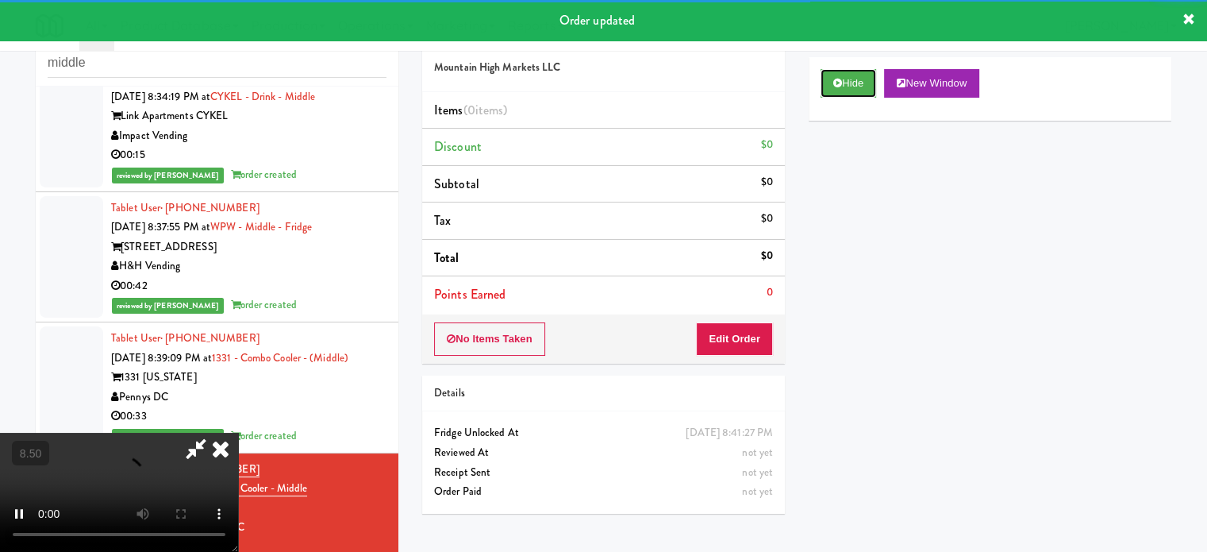
scroll to position [64, 0]
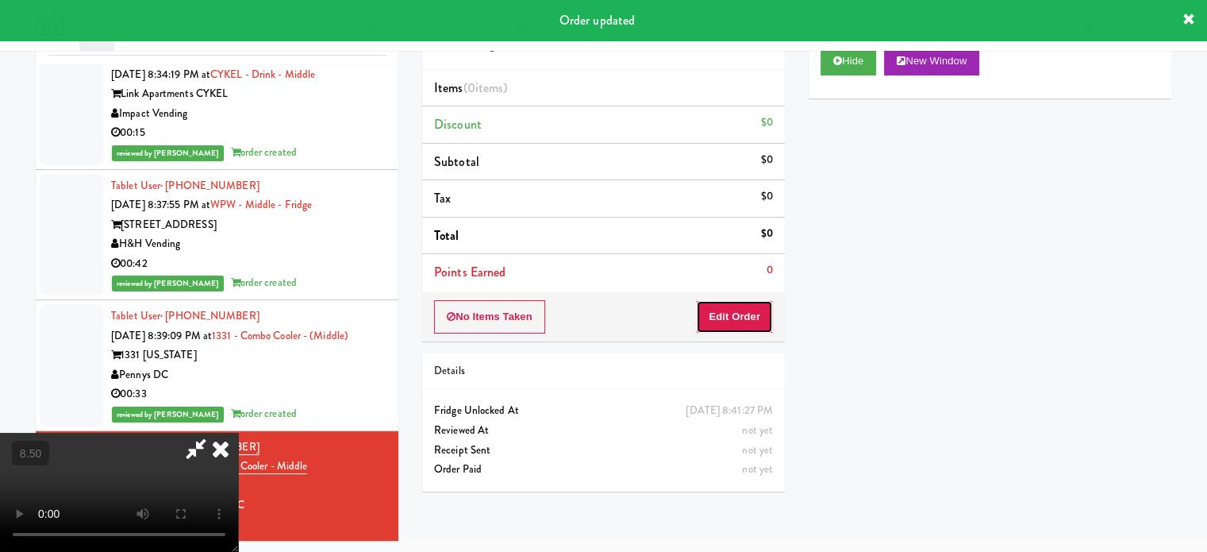
click at [756, 319] on button "Edit Order" at bounding box center [734, 316] width 77 height 33
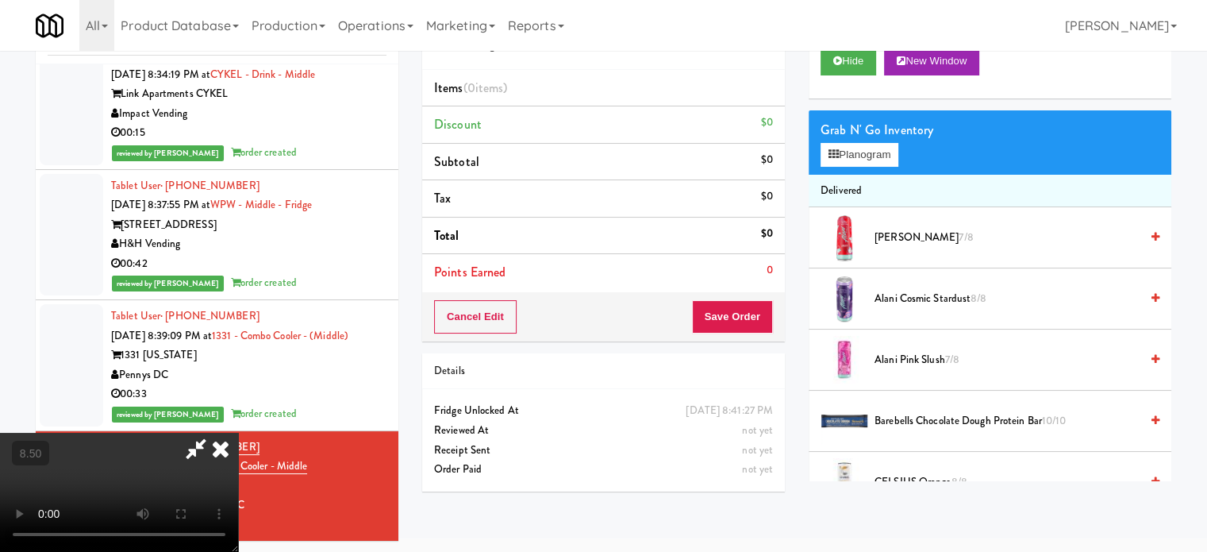
drag, startPoint x: 415, startPoint y: 334, endPoint x: 418, endPoint y: 320, distance: 14.5
click at [238, 433] on video at bounding box center [119, 492] width 238 height 119
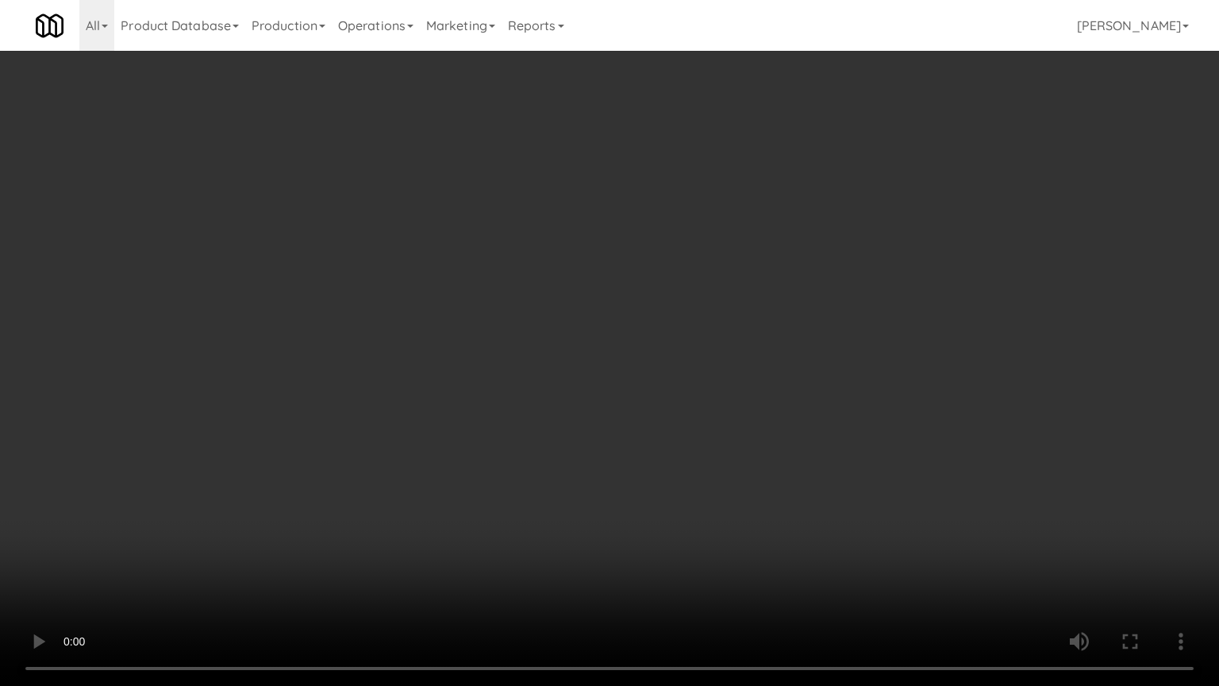
click at [584, 422] on video at bounding box center [609, 343] width 1219 height 686
drag, startPoint x: 310, startPoint y: 448, endPoint x: 351, endPoint y: 387, distance: 72.7
click at [311, 447] on video at bounding box center [609, 343] width 1219 height 686
click at [381, 314] on video at bounding box center [609, 343] width 1219 height 686
click at [384, 312] on video at bounding box center [609, 343] width 1219 height 686
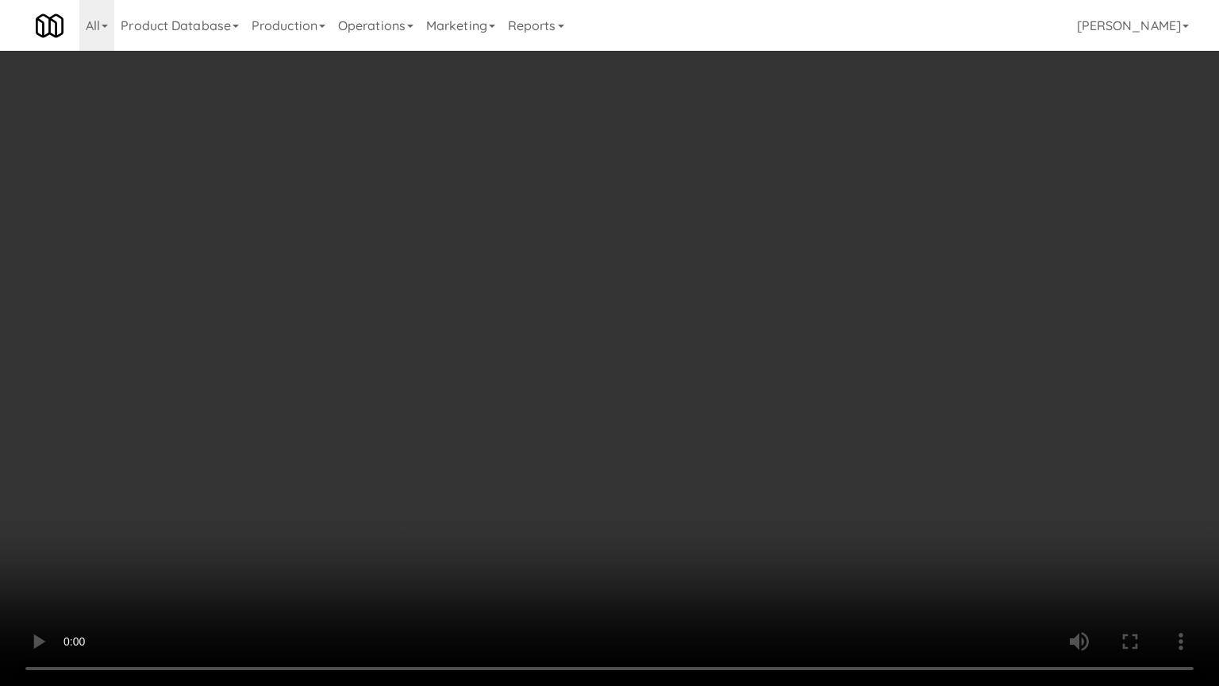
click at [473, 344] on video at bounding box center [609, 343] width 1219 height 686
click at [375, 353] on video at bounding box center [609, 343] width 1219 height 686
click at [530, 376] on video at bounding box center [609, 343] width 1219 height 686
drag, startPoint x: 518, startPoint y: 368, endPoint x: 525, endPoint y: 364, distance: 8.2
click at [525, 364] on video at bounding box center [609, 343] width 1219 height 686
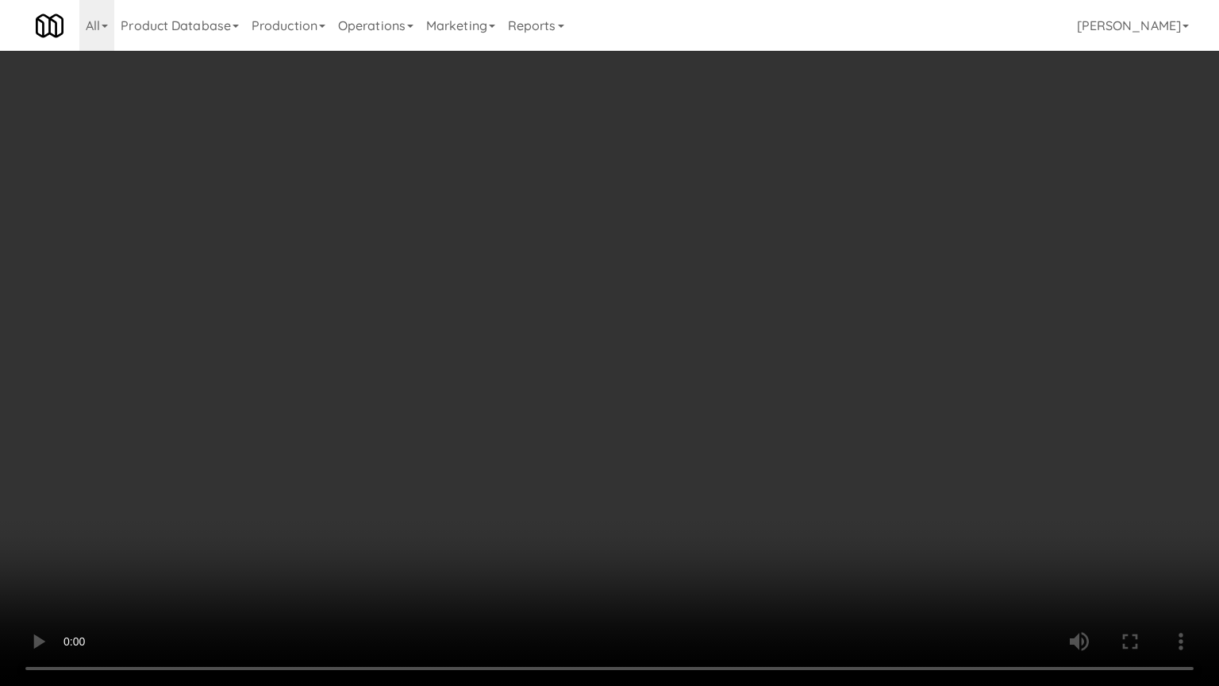
drag, startPoint x: 541, startPoint y: 351, endPoint x: 1005, endPoint y: 139, distance: 510.5
click at [542, 350] on video at bounding box center [609, 343] width 1219 height 686
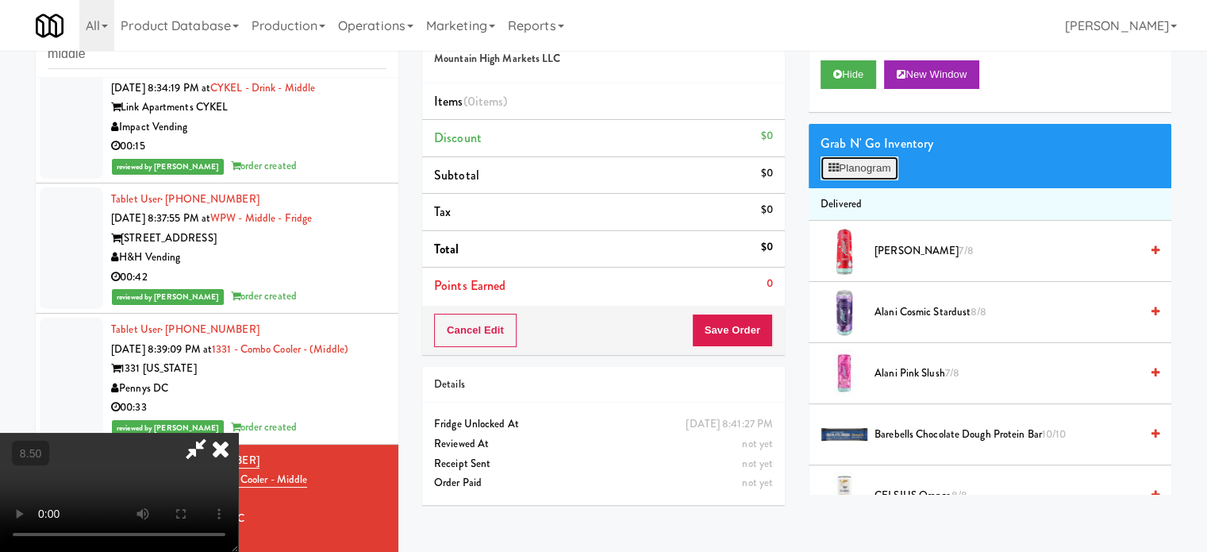
click at [889, 164] on button "Planogram" at bounding box center [860, 168] width 78 height 24
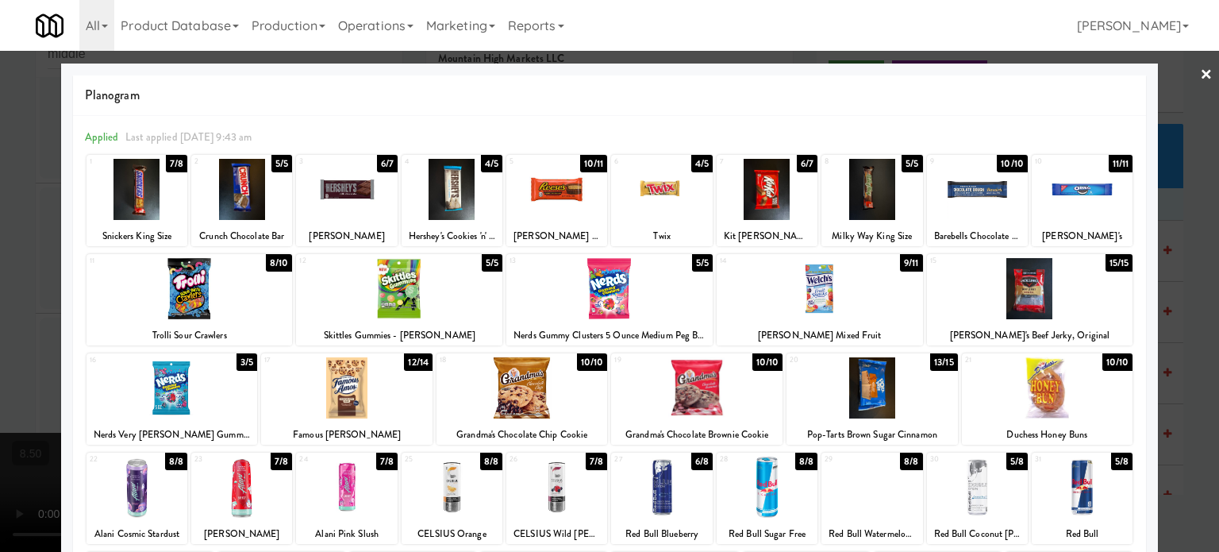
click at [586, 167] on div "10/11" at bounding box center [594, 163] width 28 height 17
click at [1194, 270] on div at bounding box center [609, 276] width 1219 height 552
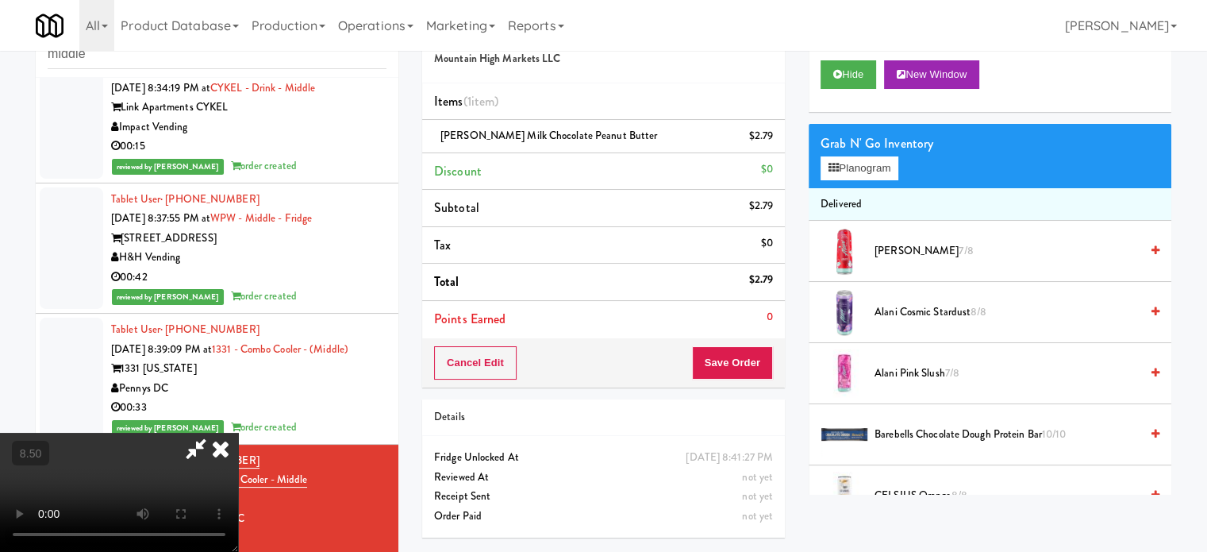
drag, startPoint x: 318, startPoint y: 306, endPoint x: 330, endPoint y: 304, distance: 12.9
click at [238, 433] on video at bounding box center [119, 492] width 238 height 119
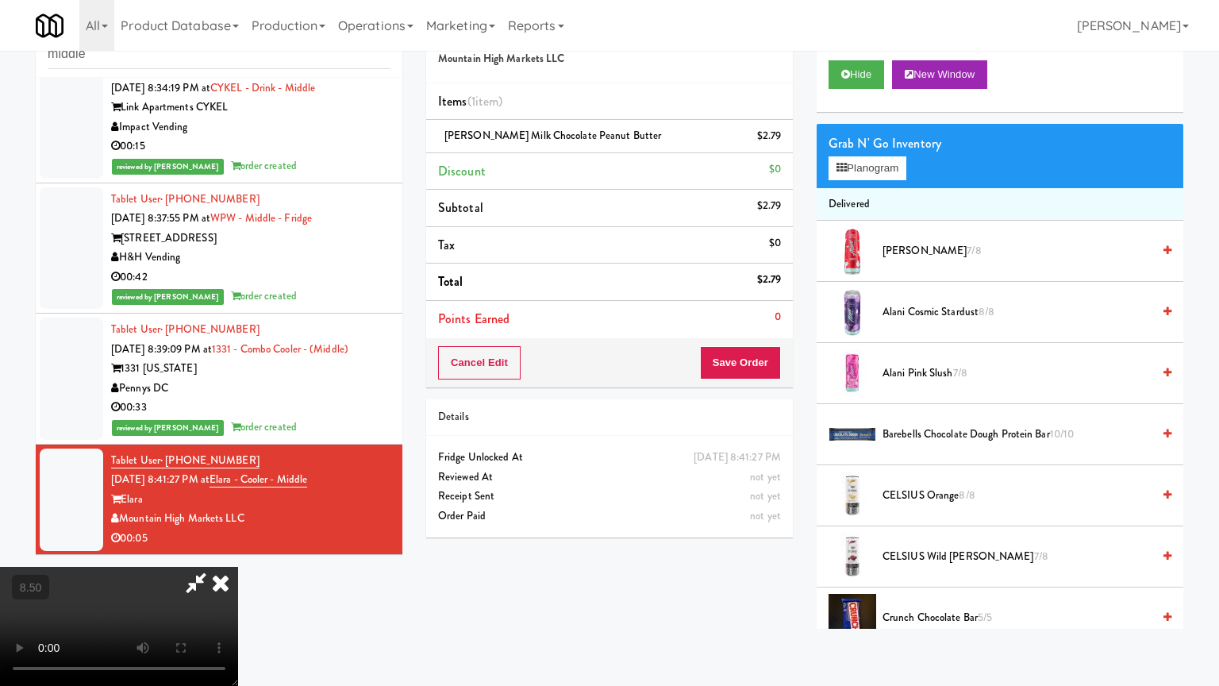
click at [238, 551] on video at bounding box center [119, 626] width 238 height 119
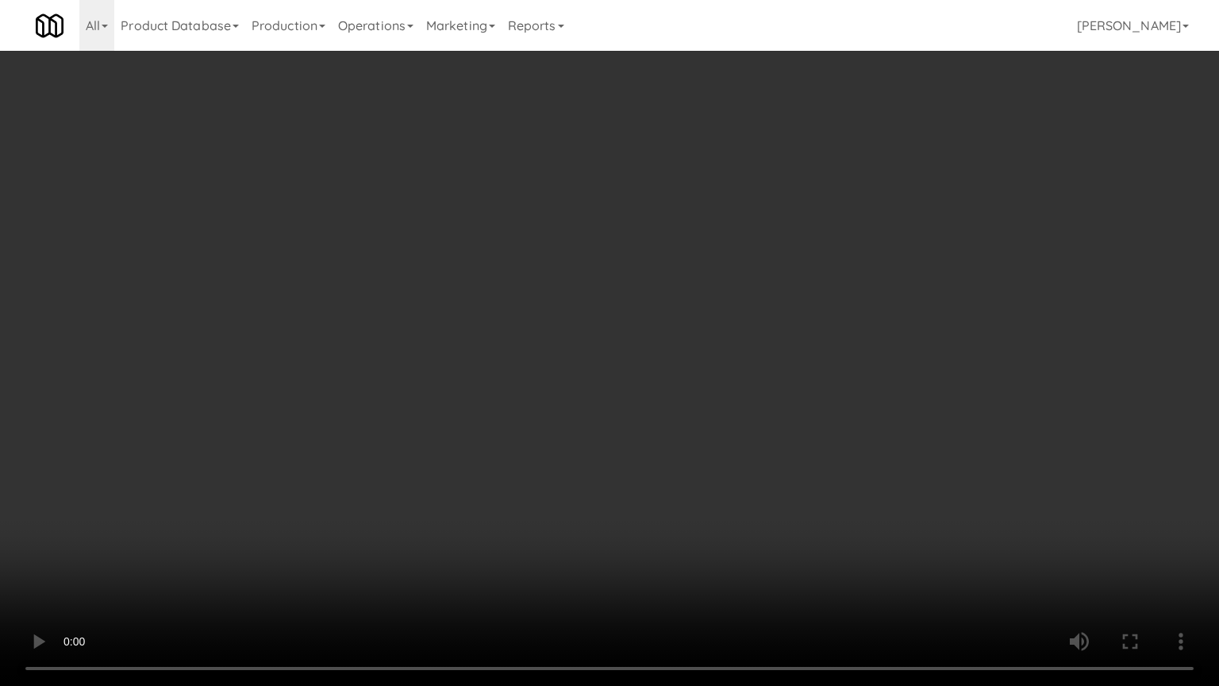
click at [536, 314] on video at bounding box center [609, 343] width 1219 height 686
click at [536, 311] on video at bounding box center [609, 343] width 1219 height 686
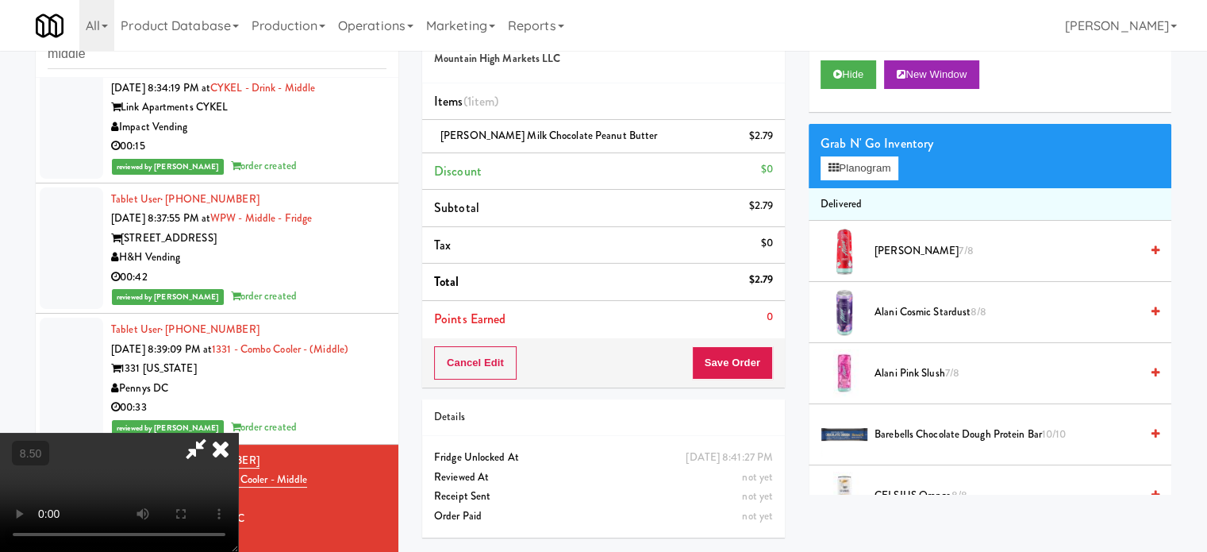
click at [238, 433] on icon at bounding box center [220, 449] width 35 height 32
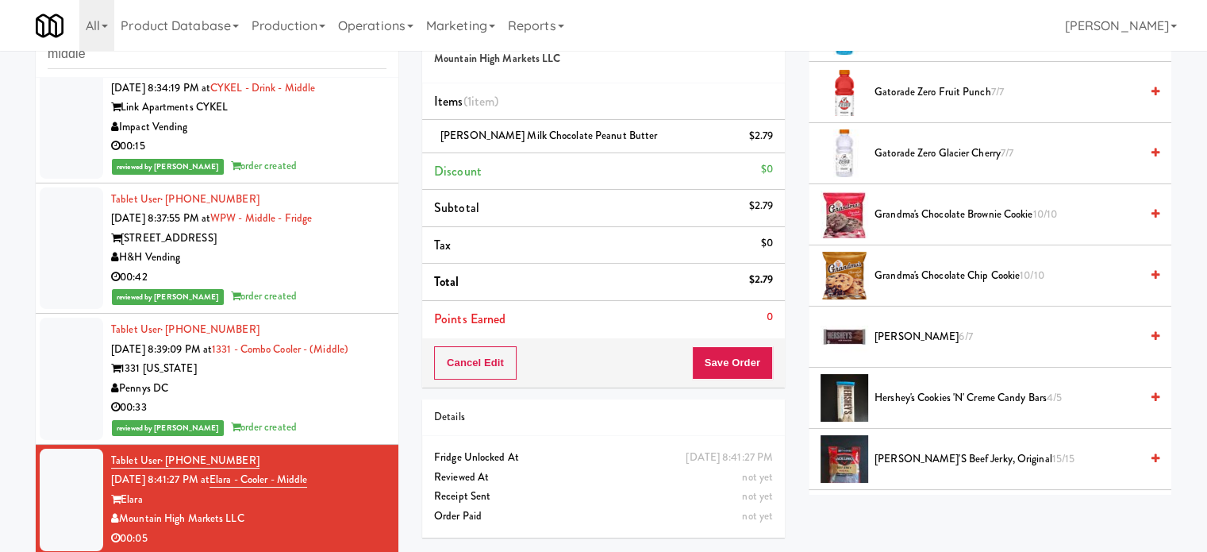
scroll to position [794, 0]
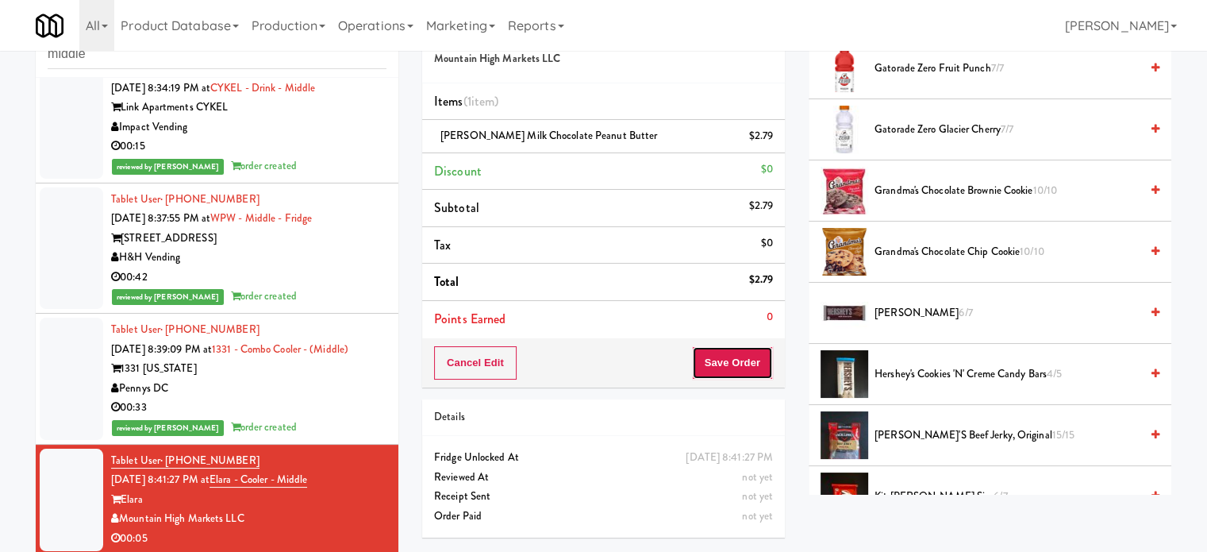
click at [745, 352] on button "Save Order" at bounding box center [732, 362] width 81 height 33
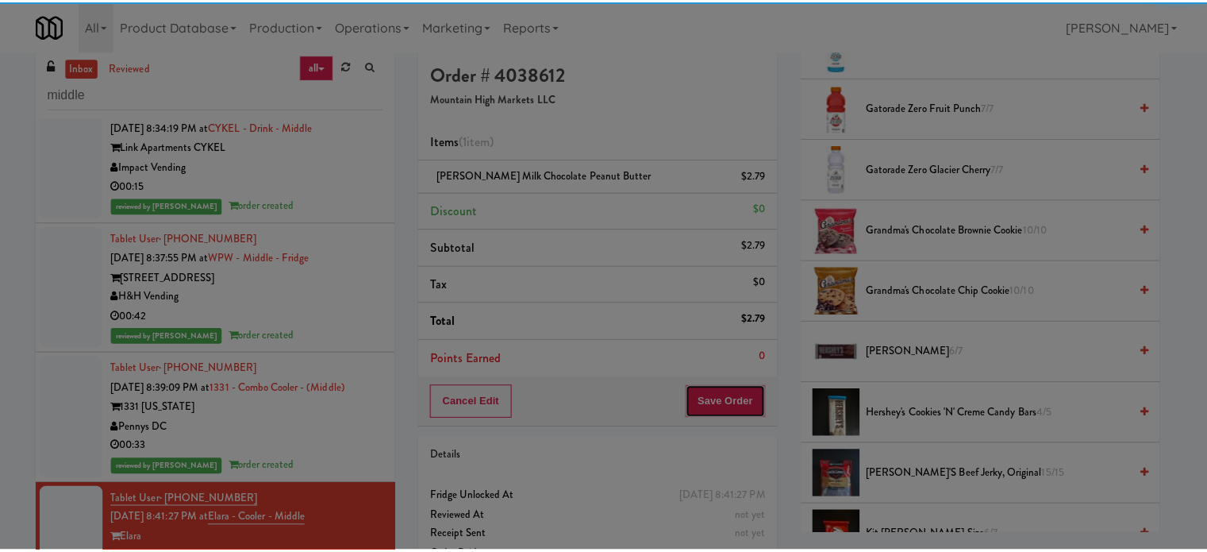
scroll to position [0, 0]
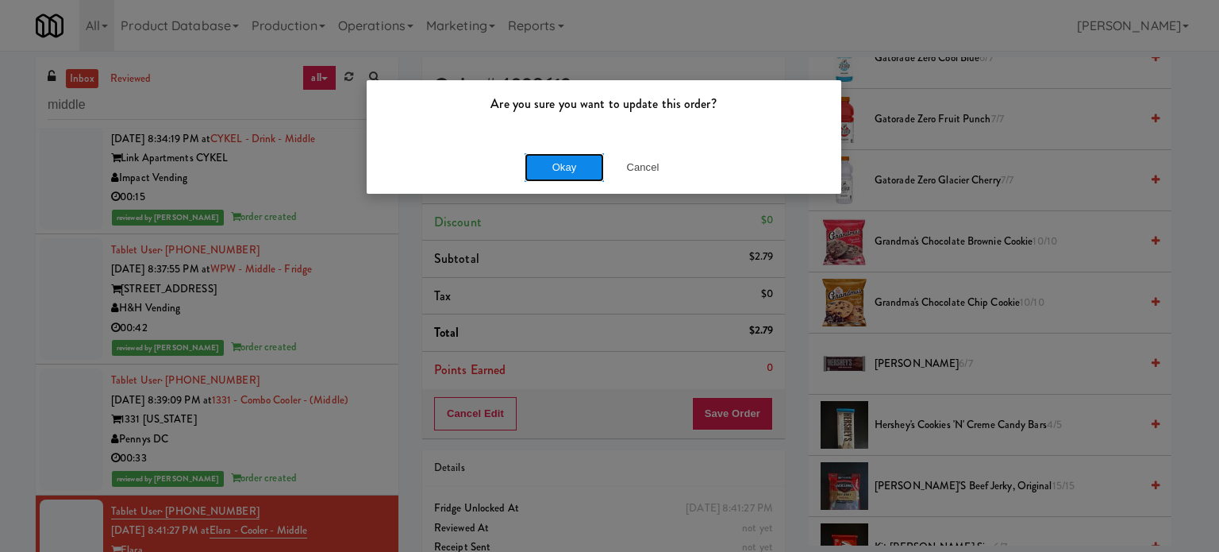
click at [556, 164] on button "Okay" at bounding box center [564, 167] width 79 height 29
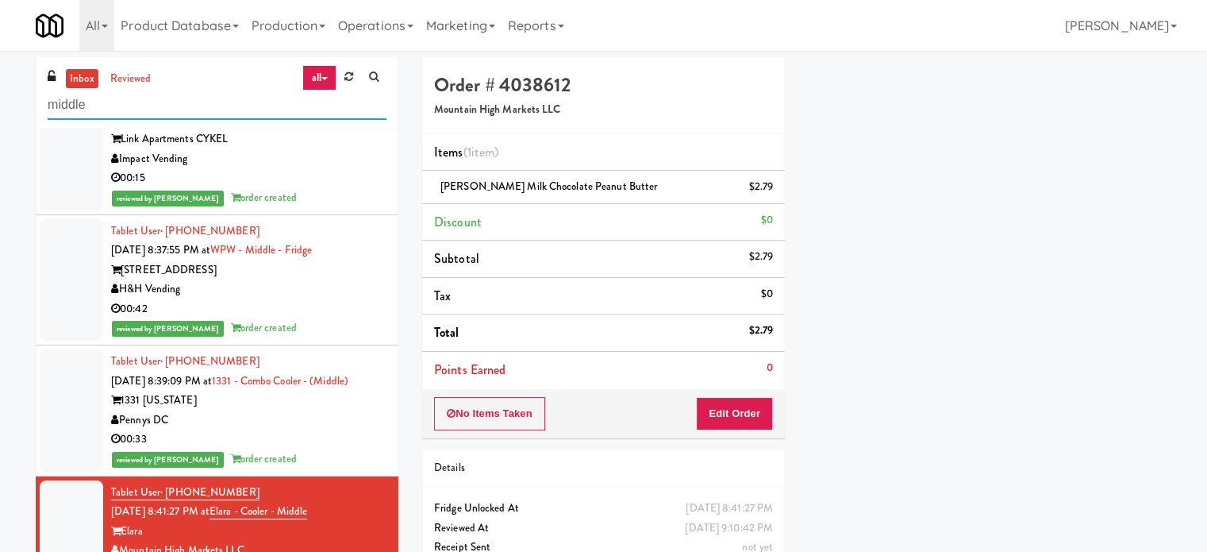
click at [129, 99] on input "middle" at bounding box center [217, 104] width 339 height 29
click at [129, 102] on input "middle" at bounding box center [217, 104] width 339 height 29
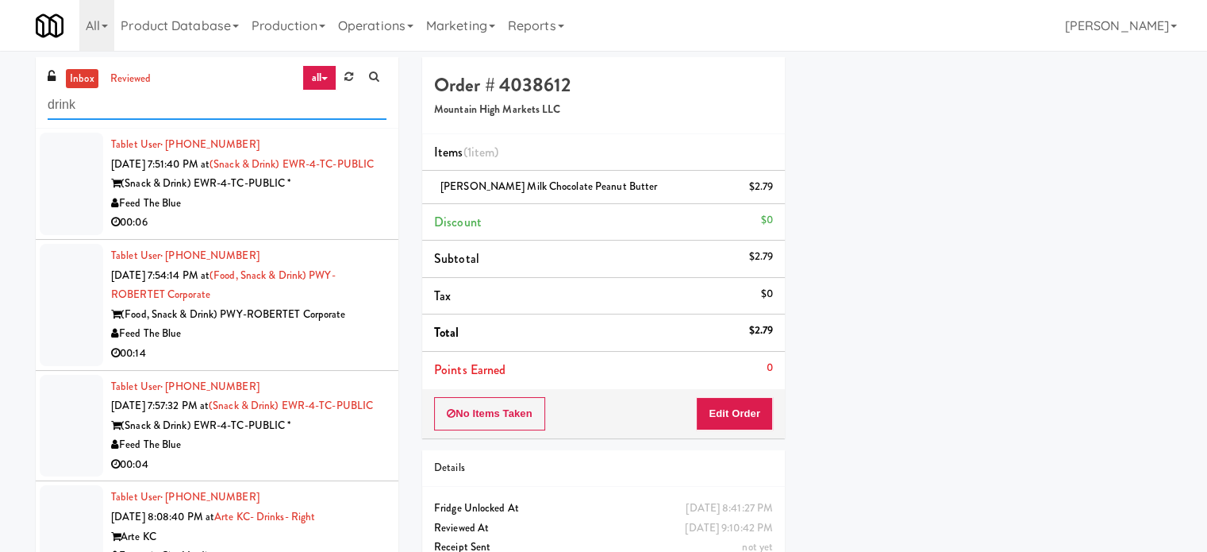
type input "drink"
click at [364, 214] on div "Feed The Blue" at bounding box center [248, 204] width 275 height 20
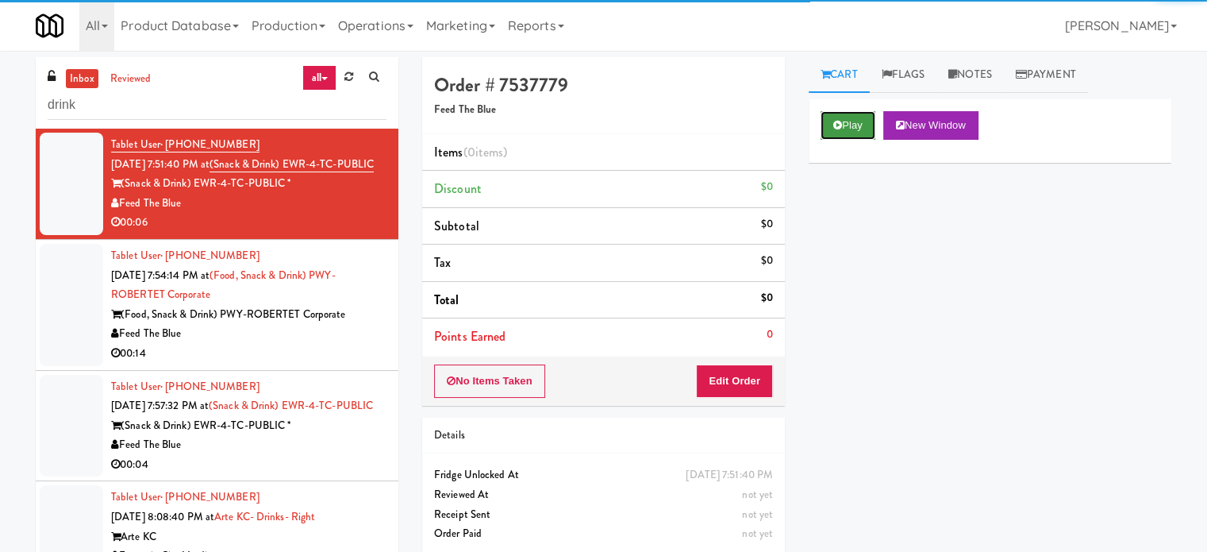
click at [847, 118] on button "Play" at bounding box center [848, 125] width 55 height 29
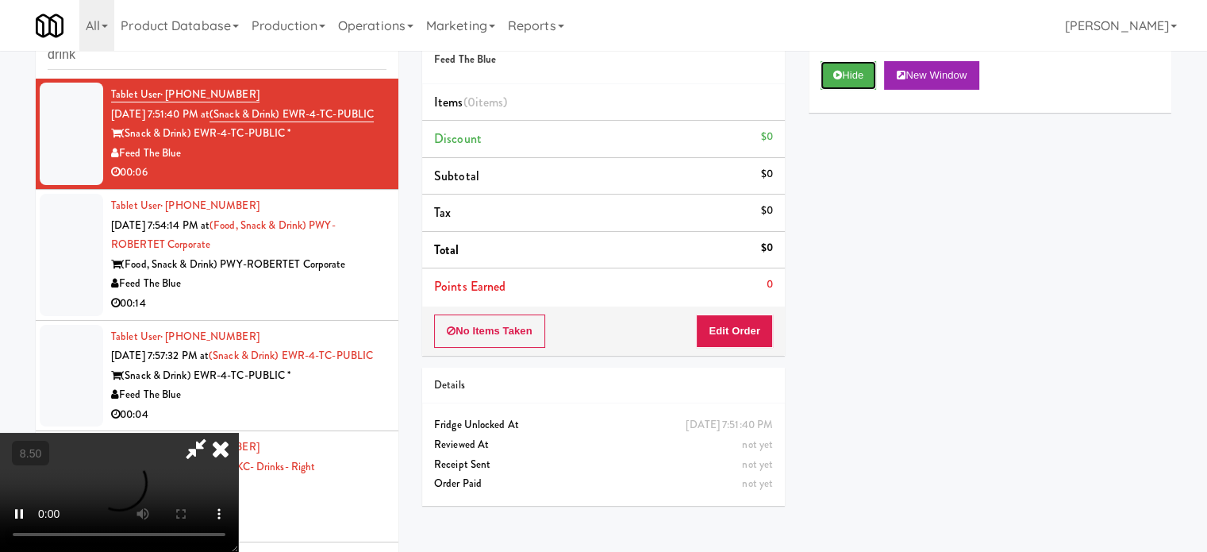
scroll to position [64, 0]
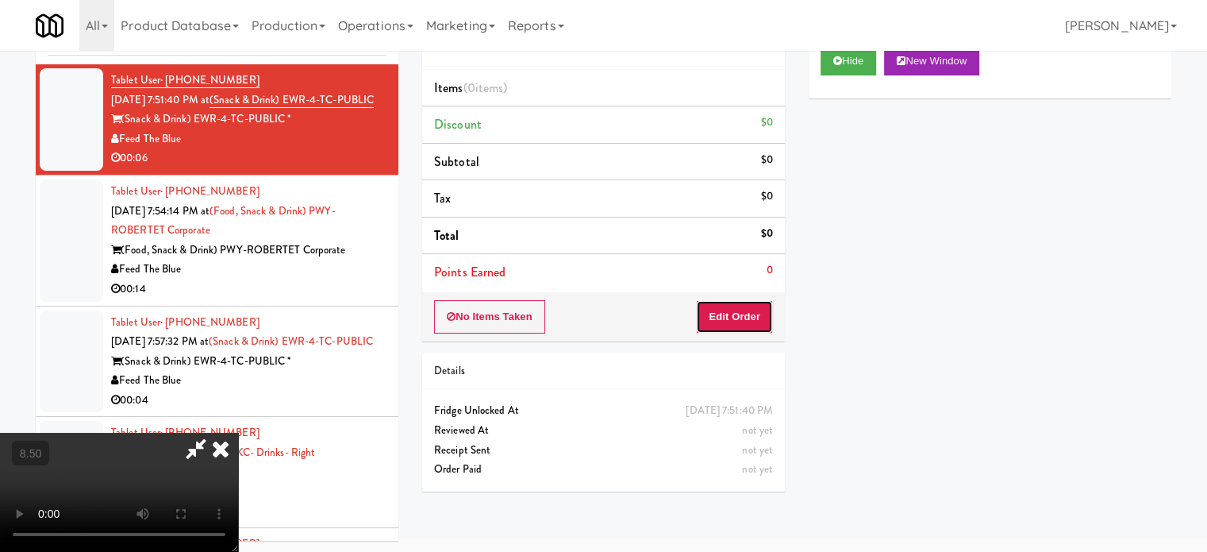
click at [743, 313] on button "Edit Order" at bounding box center [734, 316] width 77 height 33
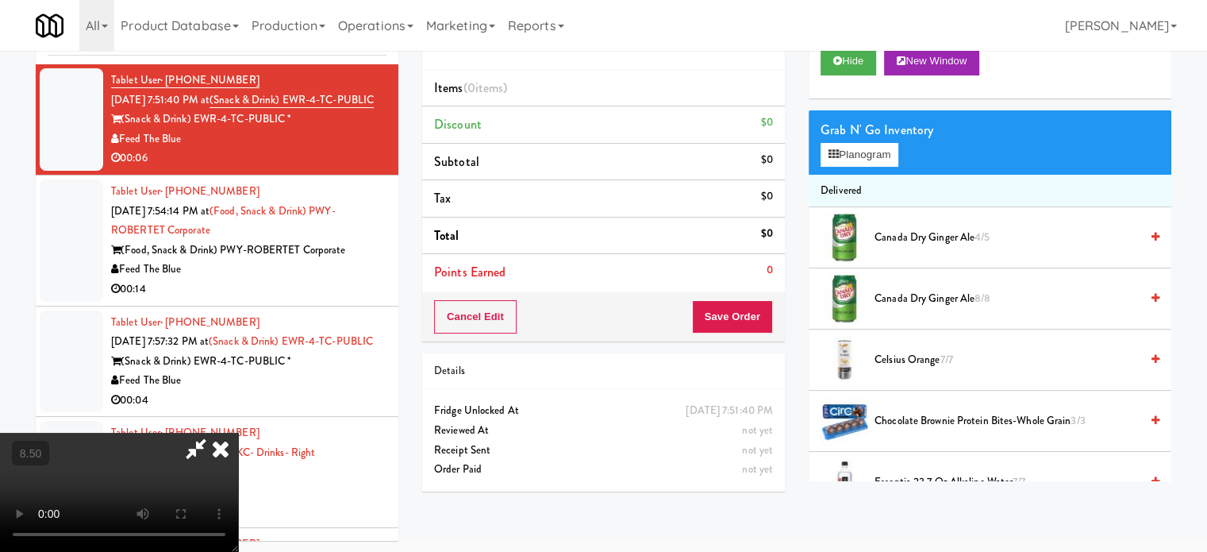
click at [238, 433] on video at bounding box center [119, 492] width 238 height 119
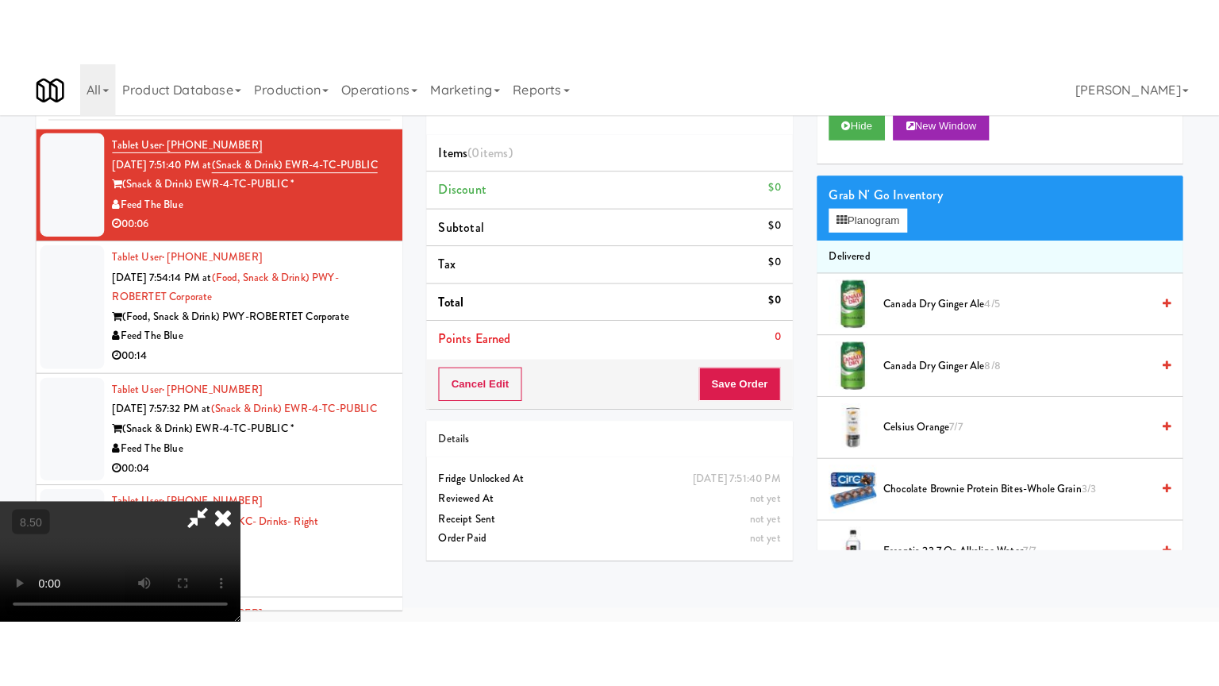
scroll to position [51, 0]
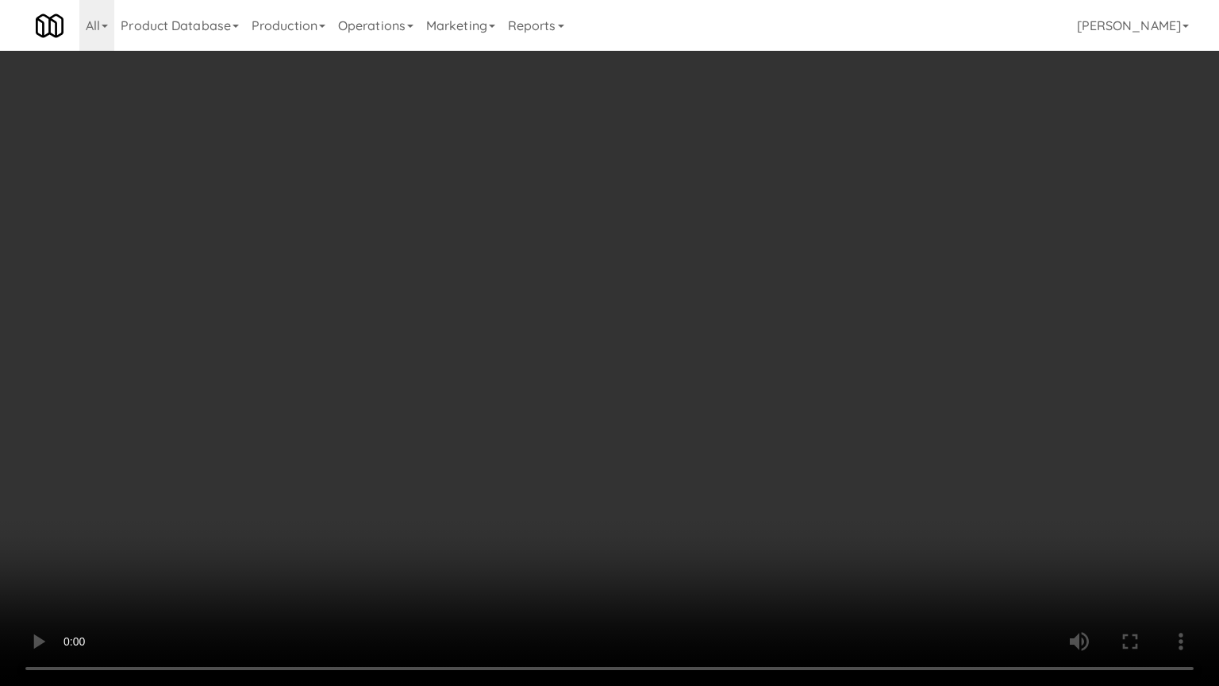
click at [678, 249] on video at bounding box center [609, 343] width 1219 height 686
click at [678, 248] on video at bounding box center [609, 343] width 1219 height 686
click at [745, 252] on video at bounding box center [609, 343] width 1219 height 686
click at [744, 252] on video at bounding box center [609, 343] width 1219 height 686
drag, startPoint x: 745, startPoint y: 248, endPoint x: 918, endPoint y: 75, distance: 244.7
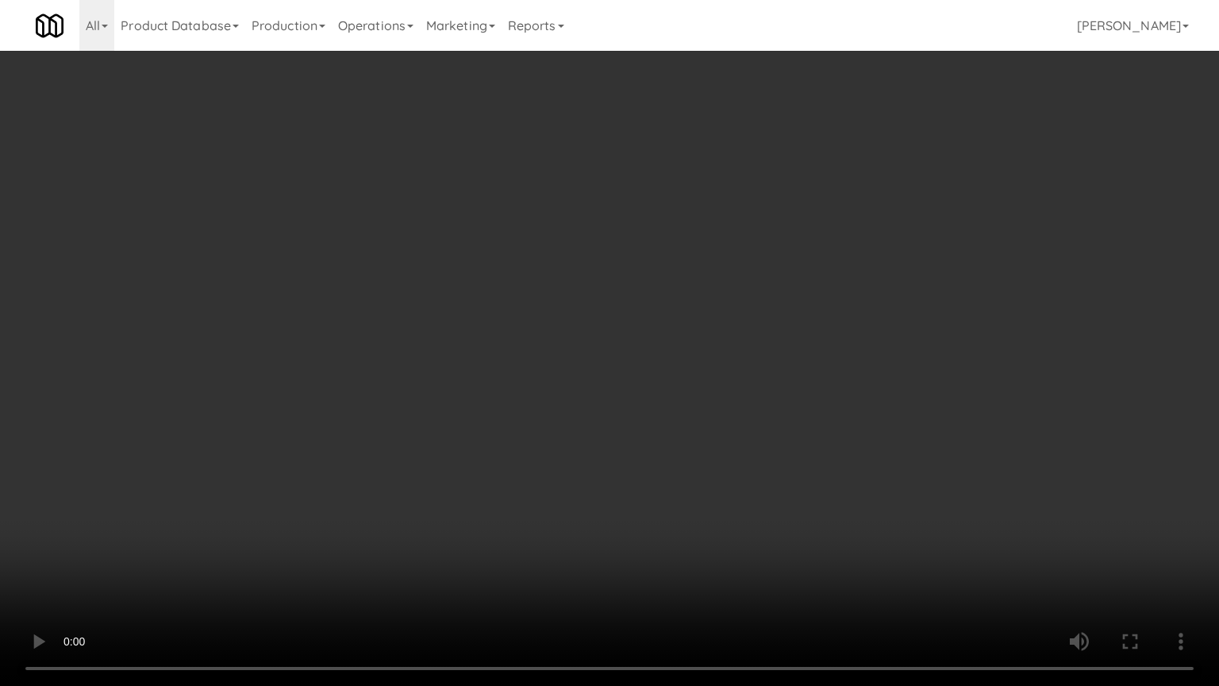
click at [745, 246] on video at bounding box center [609, 343] width 1219 height 686
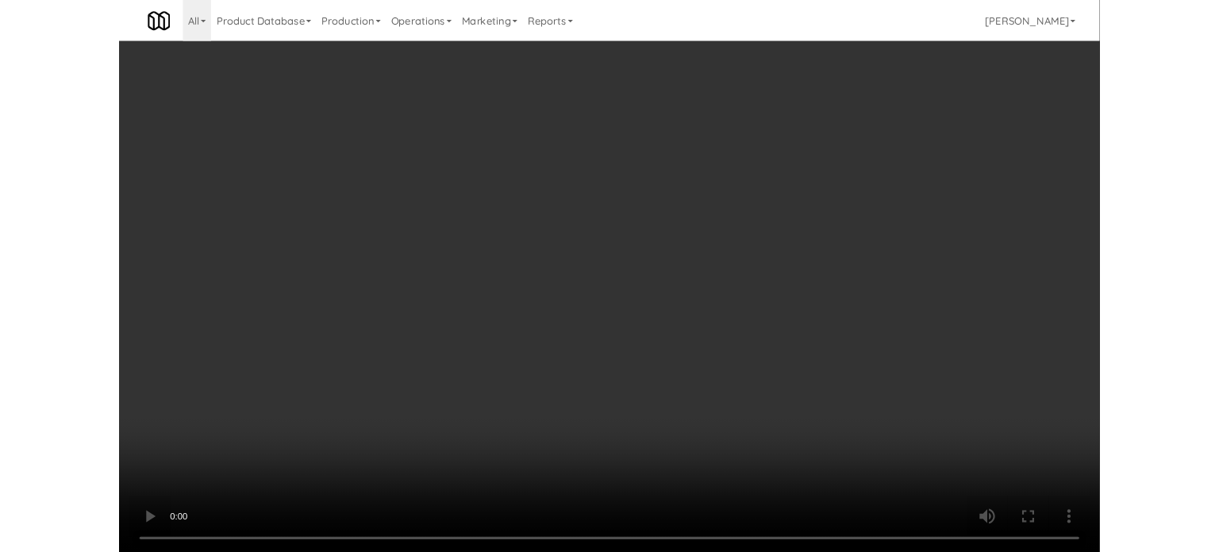
scroll to position [64, 0]
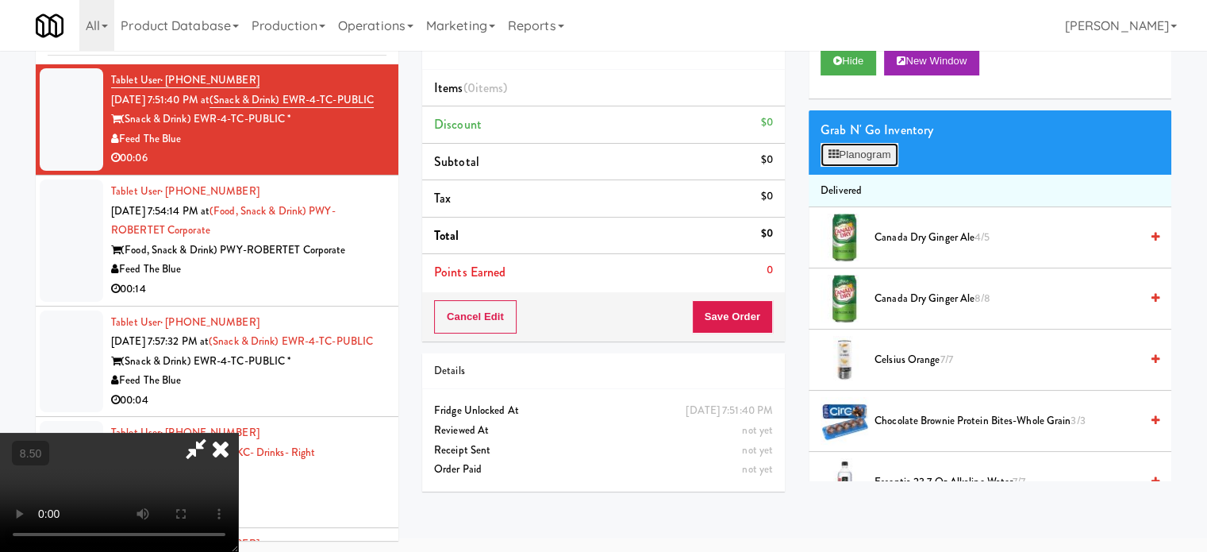
click at [885, 154] on button "Planogram" at bounding box center [860, 155] width 78 height 24
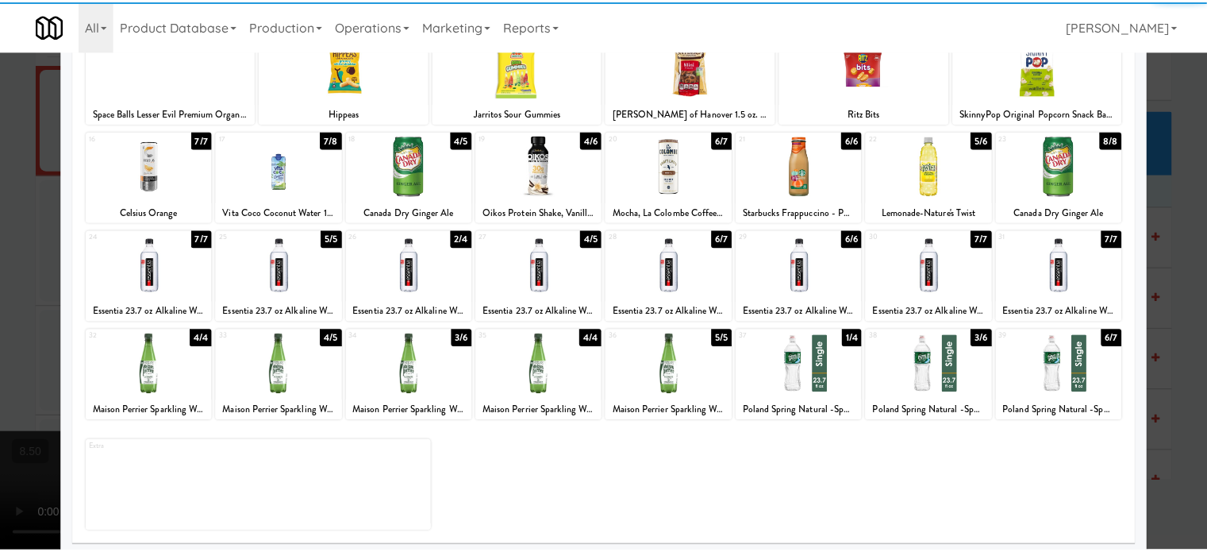
scroll to position [227, 0]
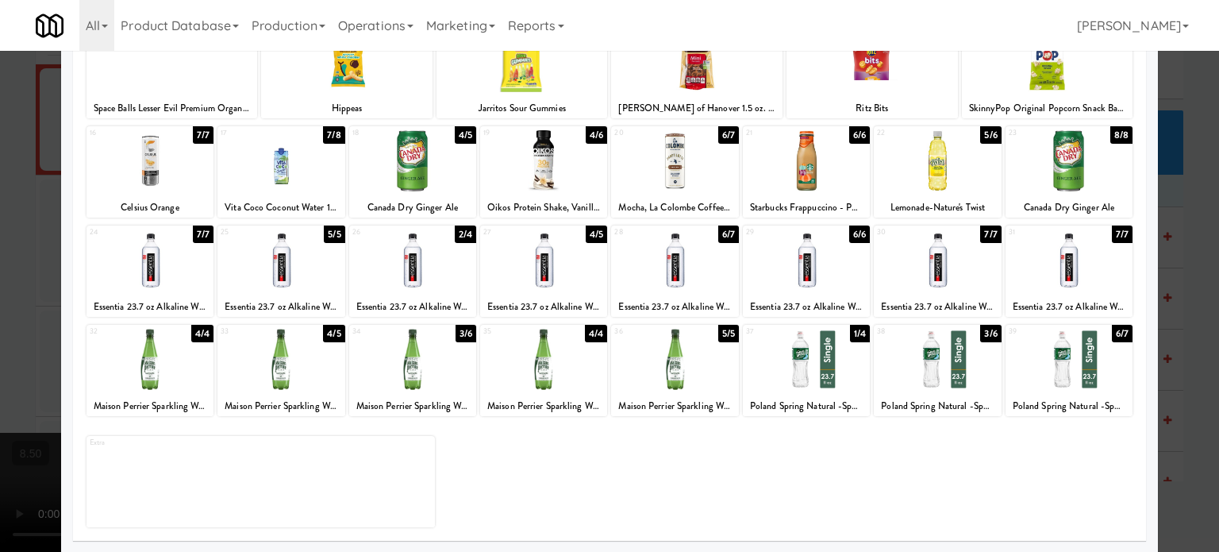
click at [981, 332] on div "3/6" at bounding box center [990, 333] width 21 height 17
click at [1198, 372] on div at bounding box center [609, 276] width 1219 height 552
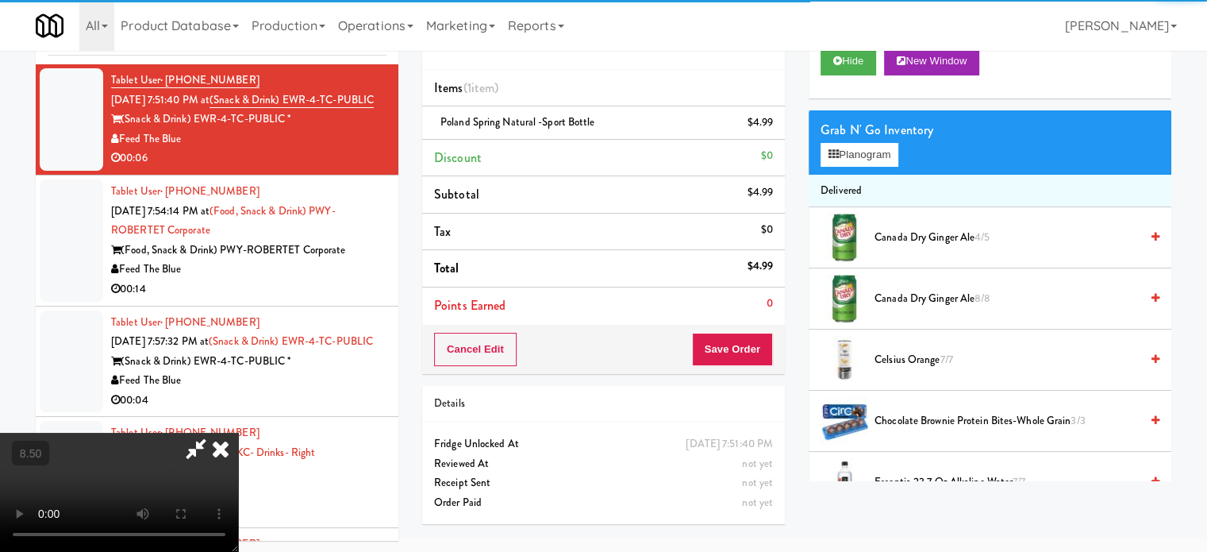
click at [238, 433] on video at bounding box center [119, 492] width 238 height 119
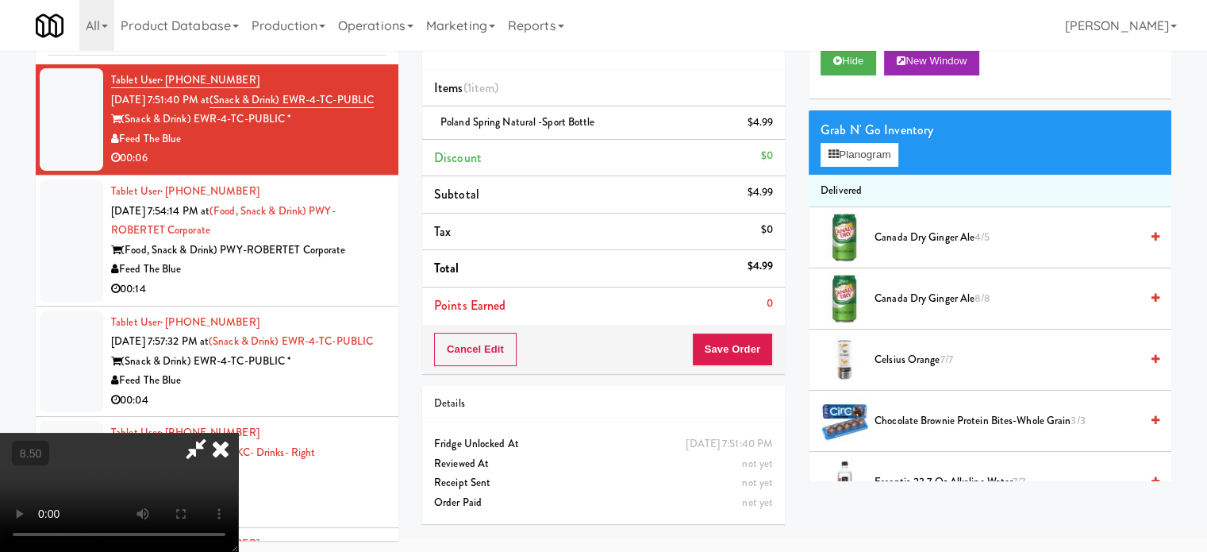
drag, startPoint x: 591, startPoint y: 383, endPoint x: 595, endPoint y: 462, distance: 78.7
click at [238, 433] on video at bounding box center [119, 492] width 238 height 119
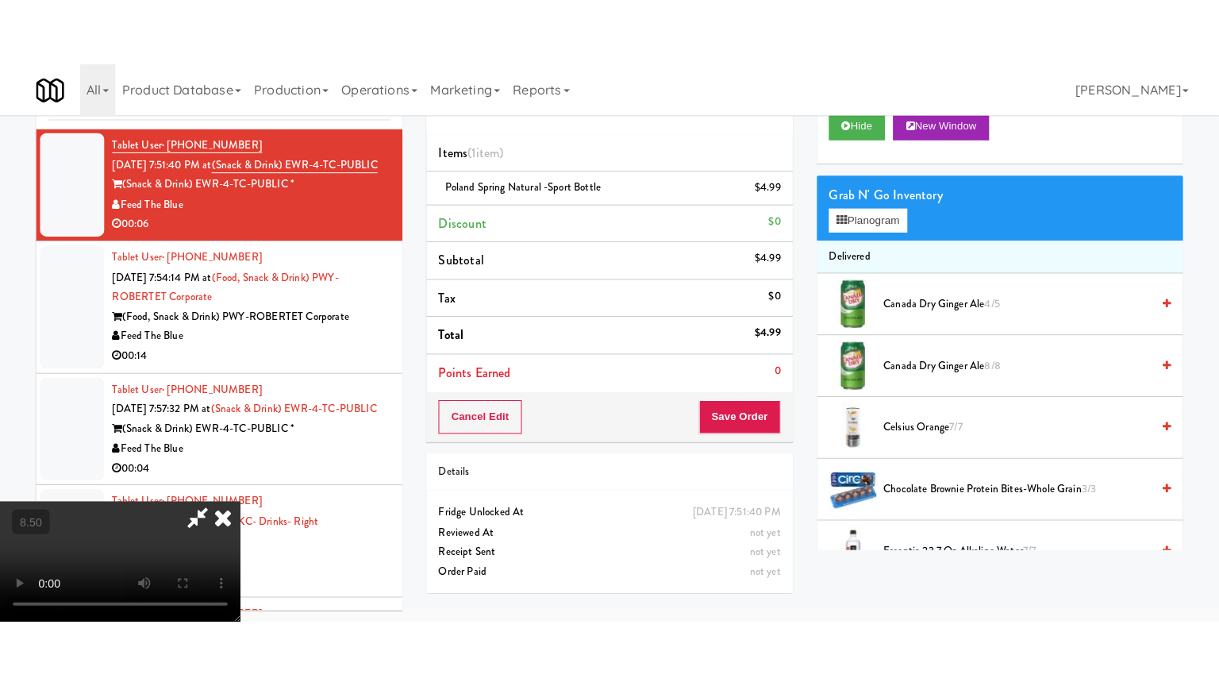
scroll to position [51, 0]
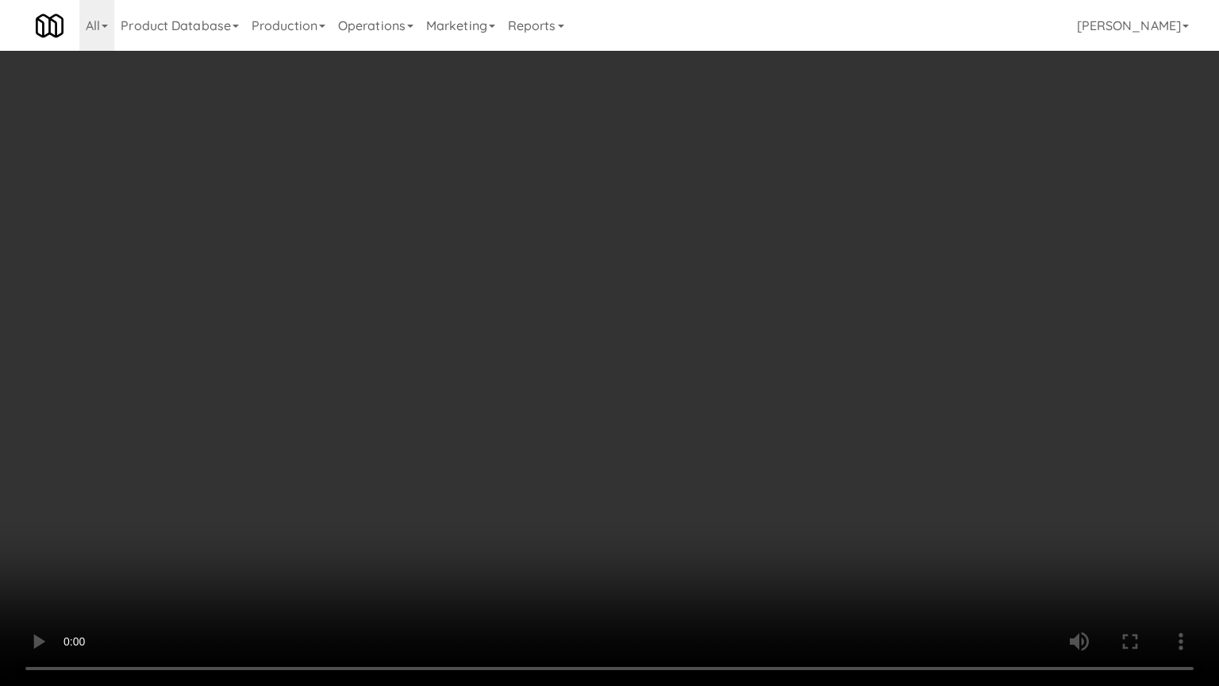
drag, startPoint x: 721, startPoint y: 390, endPoint x: 747, endPoint y: 359, distance: 40.6
click at [720, 388] on video at bounding box center [609, 343] width 1219 height 686
click at [687, 365] on video at bounding box center [609, 343] width 1219 height 686
click at [611, 360] on video at bounding box center [609, 343] width 1219 height 686
click at [611, 359] on video at bounding box center [609, 343] width 1219 height 686
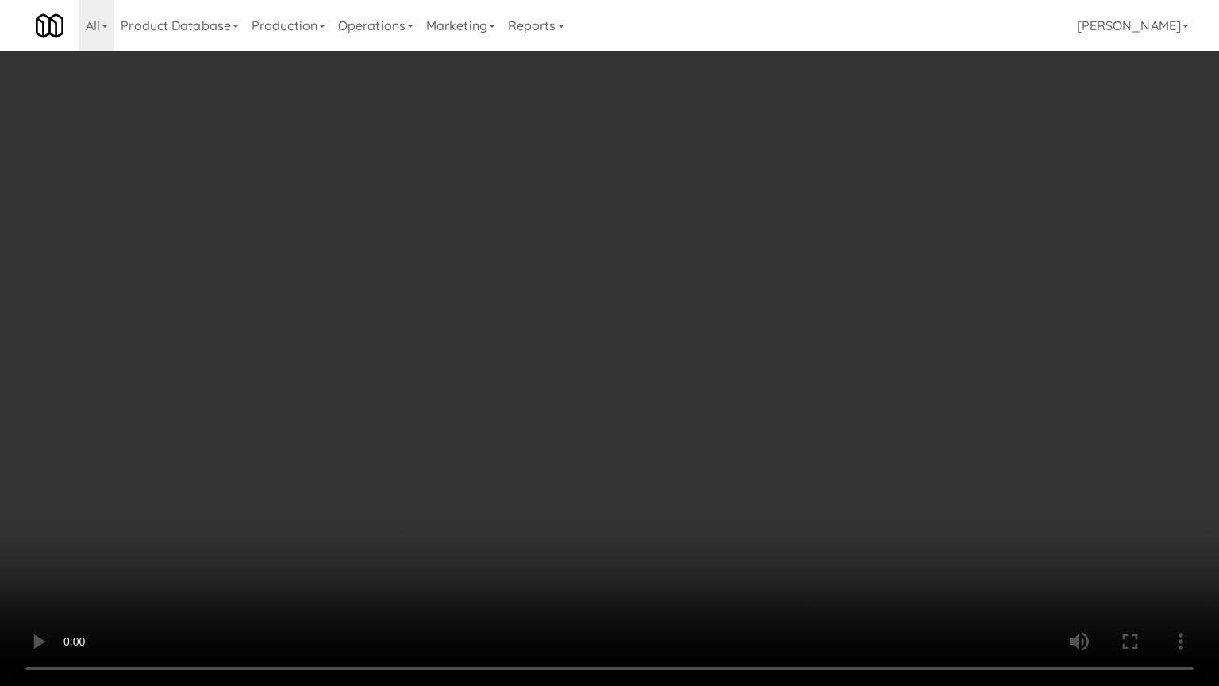
click at [622, 367] on video at bounding box center [609, 343] width 1219 height 686
click at [509, 368] on video at bounding box center [609, 343] width 1219 height 686
click at [506, 359] on video at bounding box center [609, 343] width 1219 height 686
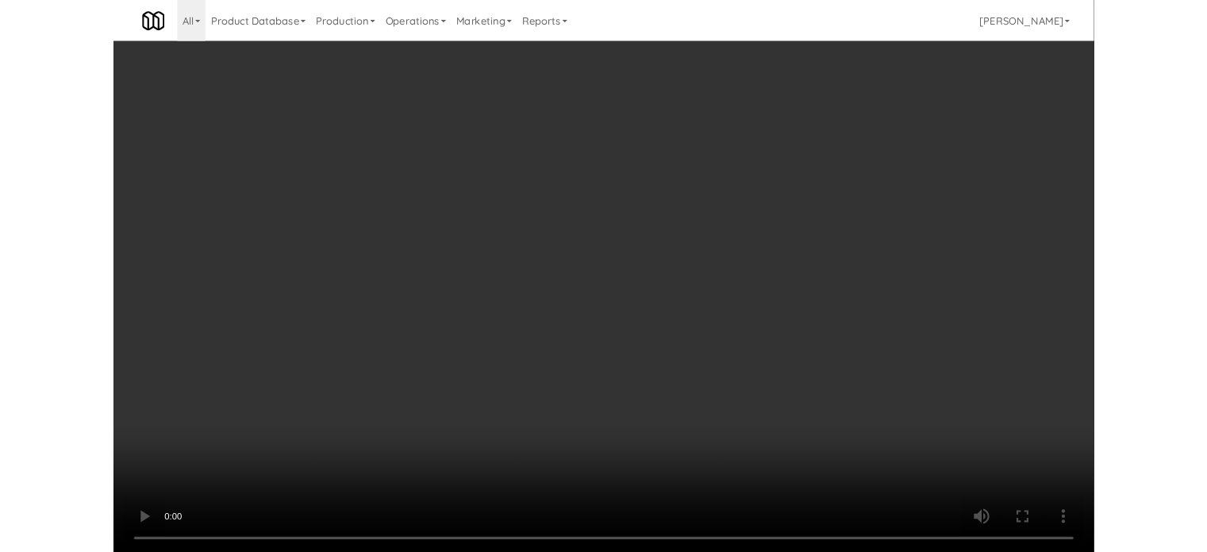
scroll to position [64, 0]
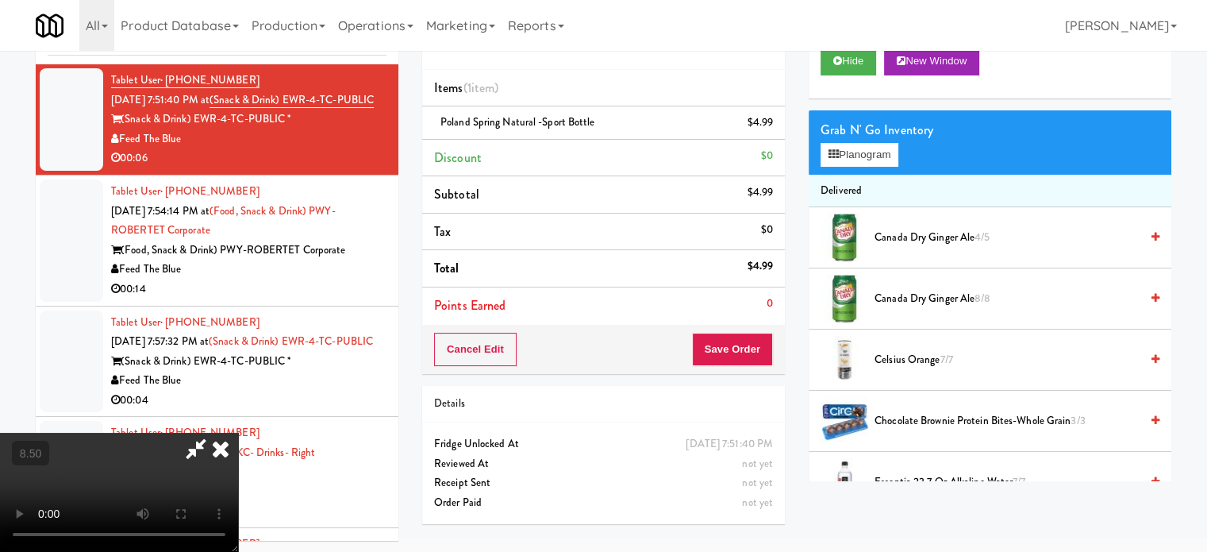
click at [238, 433] on icon at bounding box center [220, 449] width 35 height 32
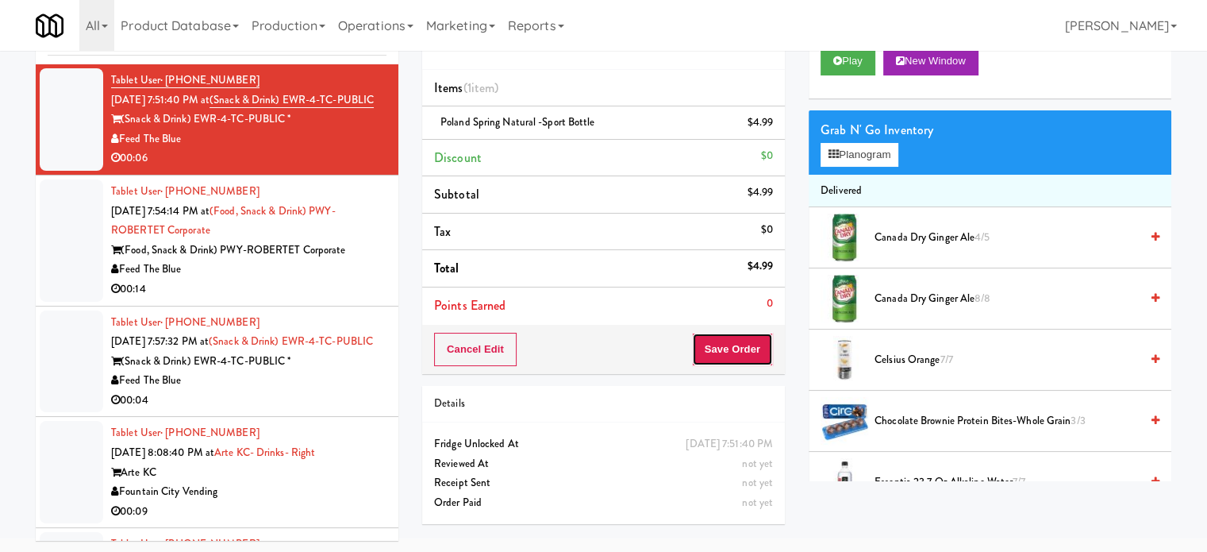
click at [714, 345] on button "Save Order" at bounding box center [732, 349] width 81 height 33
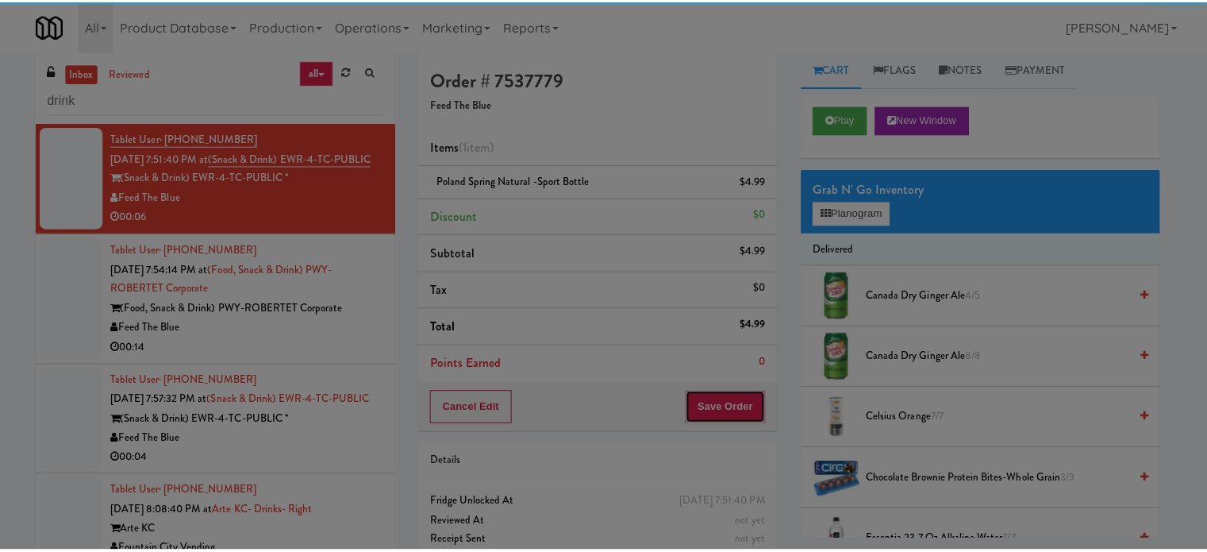
scroll to position [0, 0]
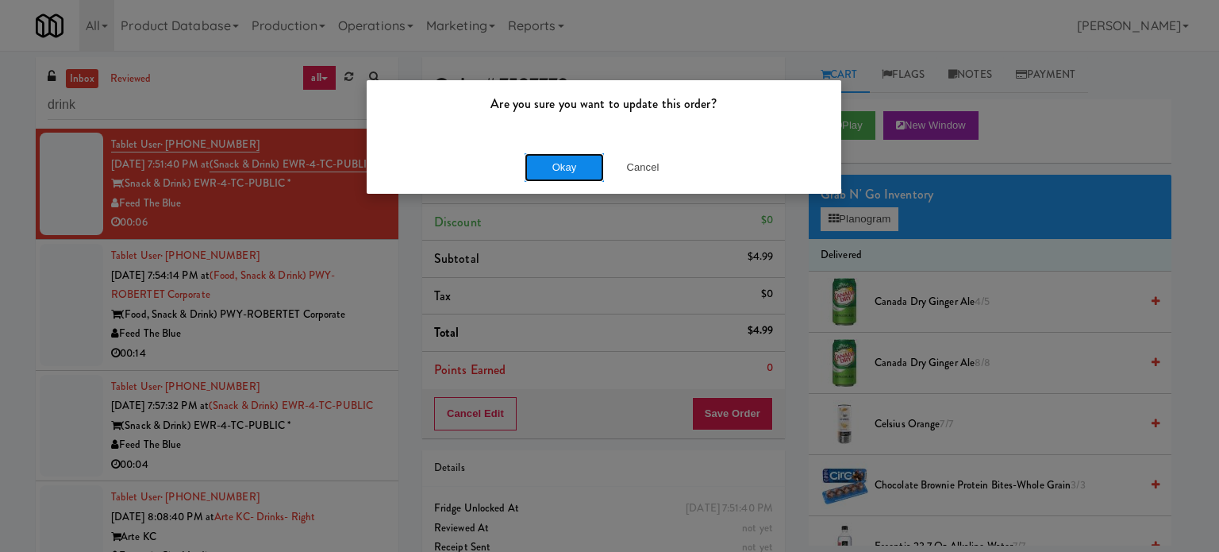
click at [570, 162] on button "Okay" at bounding box center [564, 167] width 79 height 29
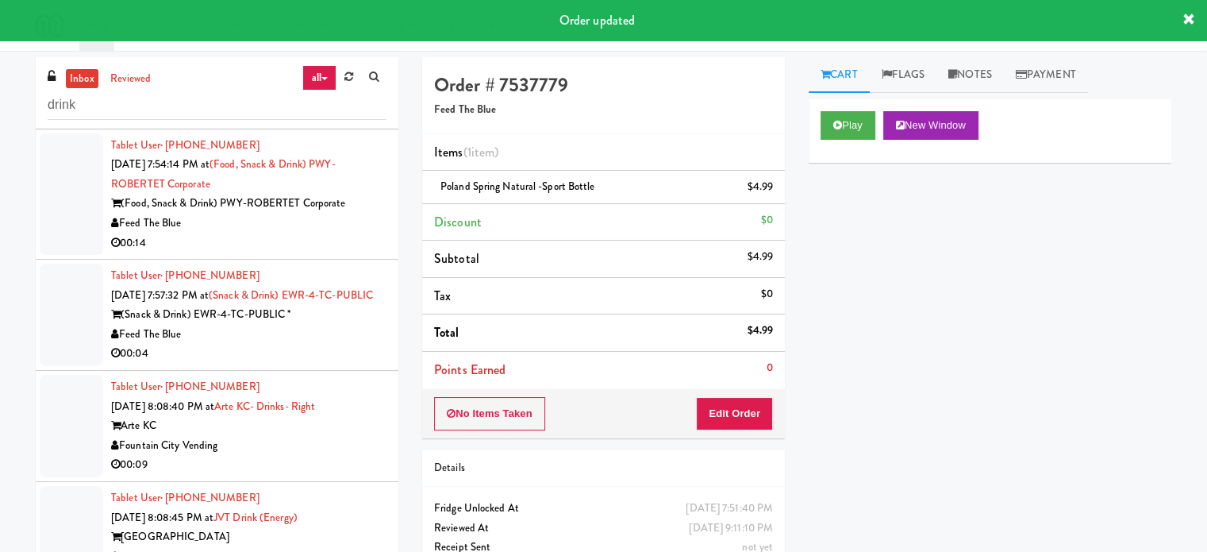
scroll to position [146, 0]
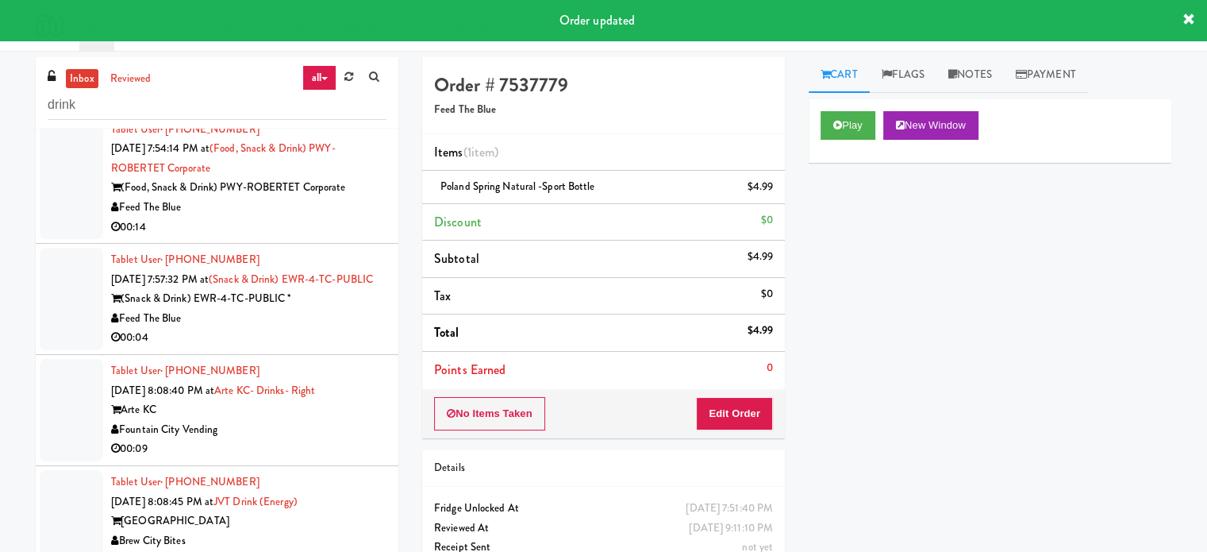
click at [325, 237] on div "00:14" at bounding box center [248, 228] width 275 height 20
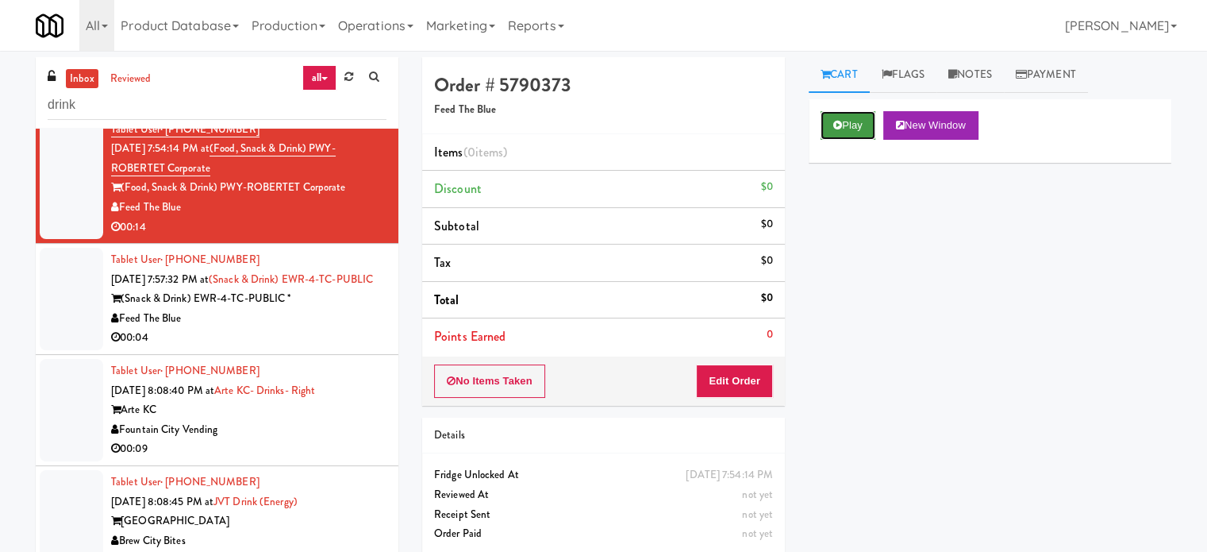
drag, startPoint x: 862, startPoint y: 130, endPoint x: 853, endPoint y: 125, distance: 10.7
click at [860, 125] on button "Play" at bounding box center [848, 125] width 55 height 29
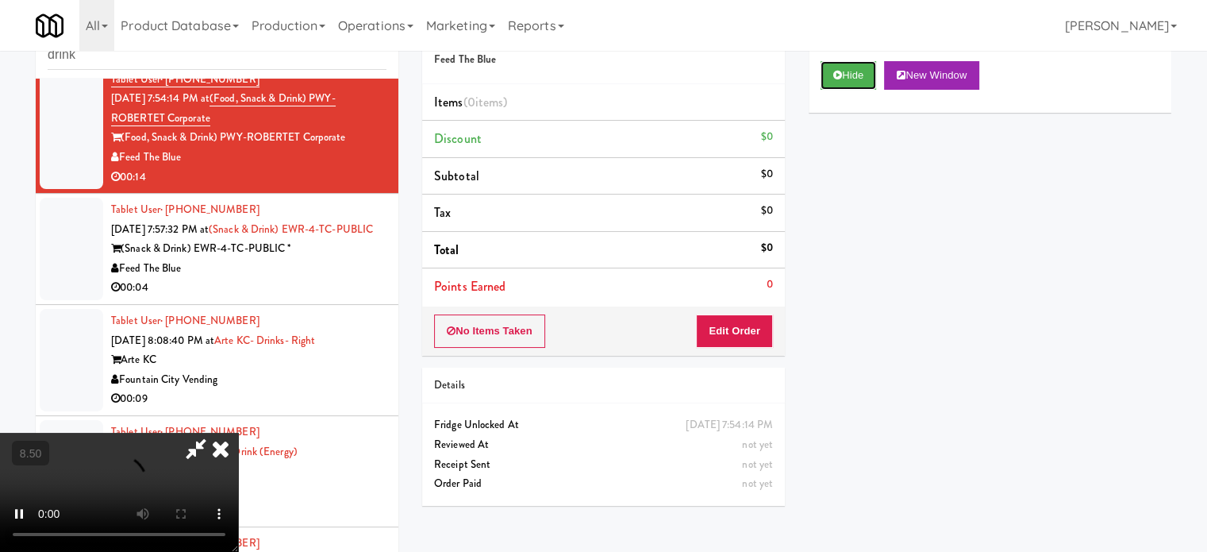
scroll to position [64, 0]
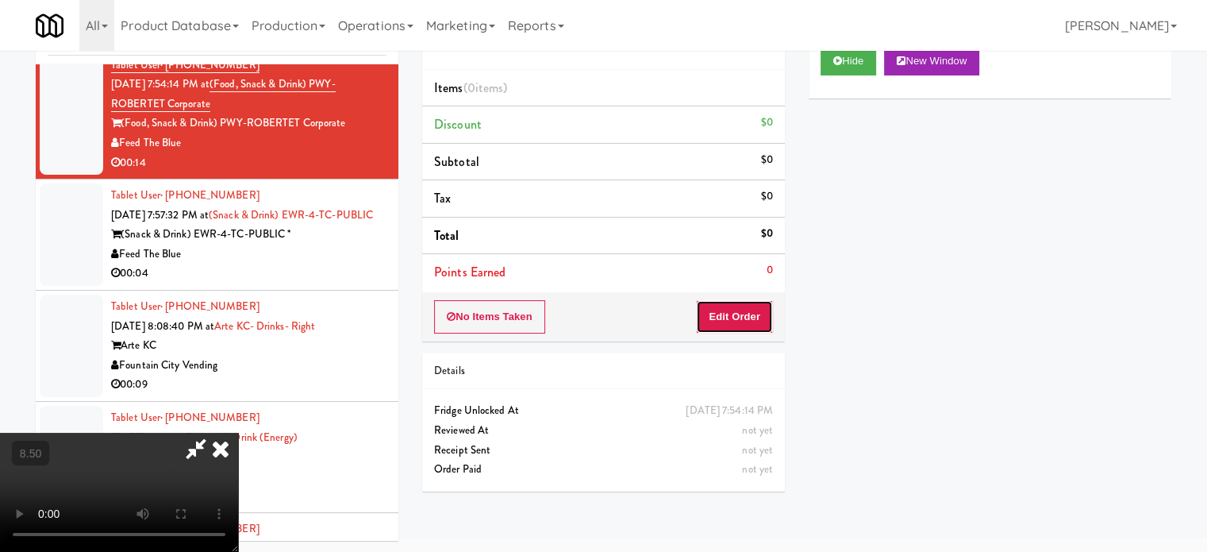
click at [730, 325] on button "Edit Order" at bounding box center [734, 316] width 77 height 33
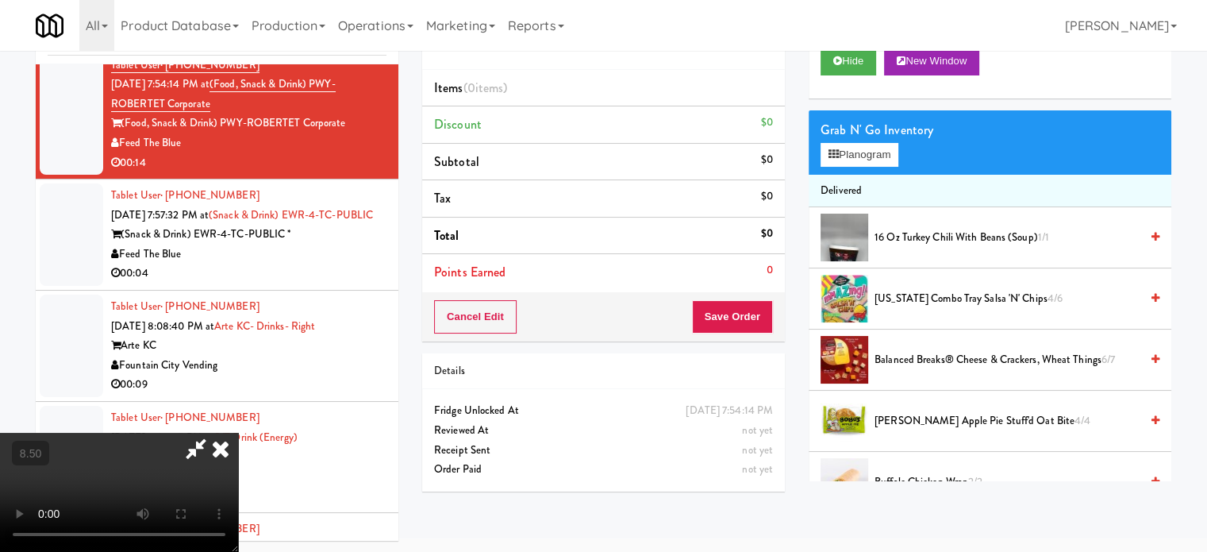
click at [238, 433] on video at bounding box center [119, 492] width 238 height 119
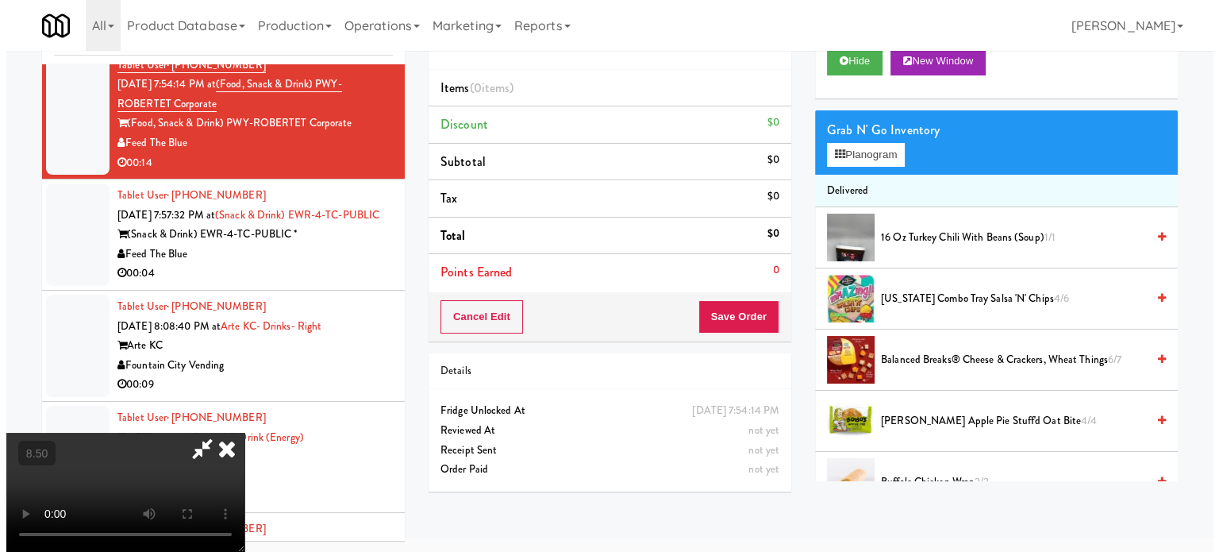
scroll to position [51, 0]
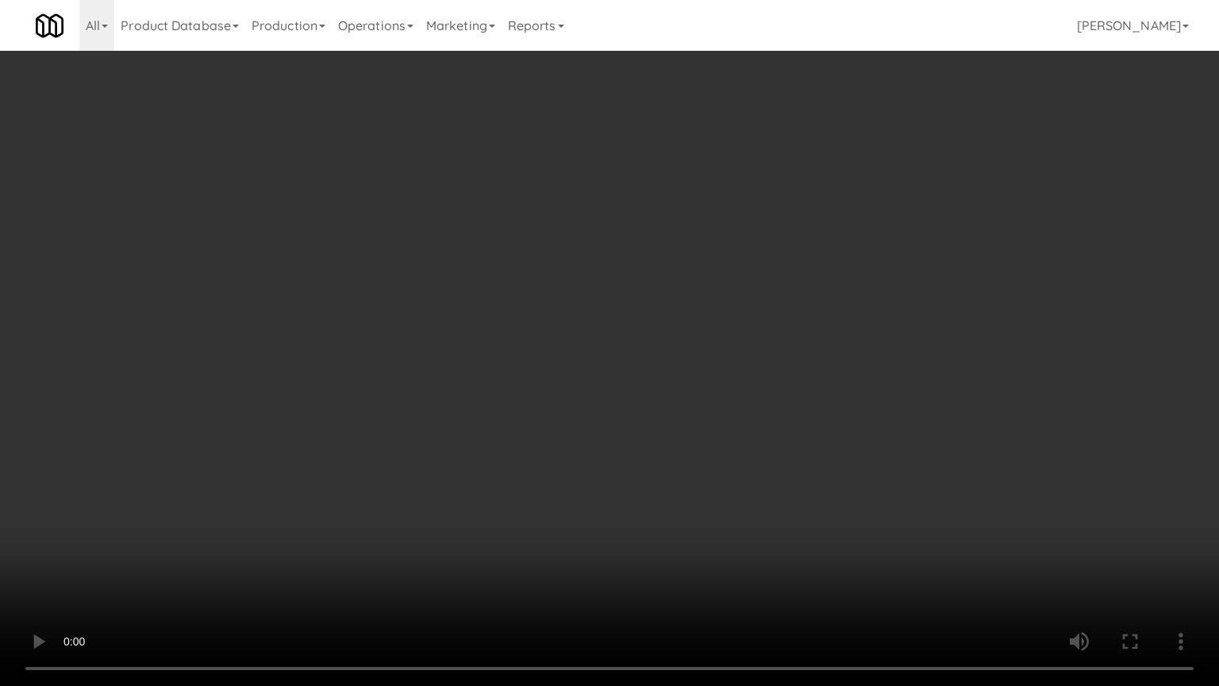
click at [520, 330] on video at bounding box center [609, 343] width 1219 height 686
click at [536, 331] on video at bounding box center [609, 343] width 1219 height 686
click at [543, 328] on video at bounding box center [609, 343] width 1219 height 686
click at [541, 330] on video at bounding box center [609, 343] width 1219 height 686
click at [540, 323] on video at bounding box center [609, 343] width 1219 height 686
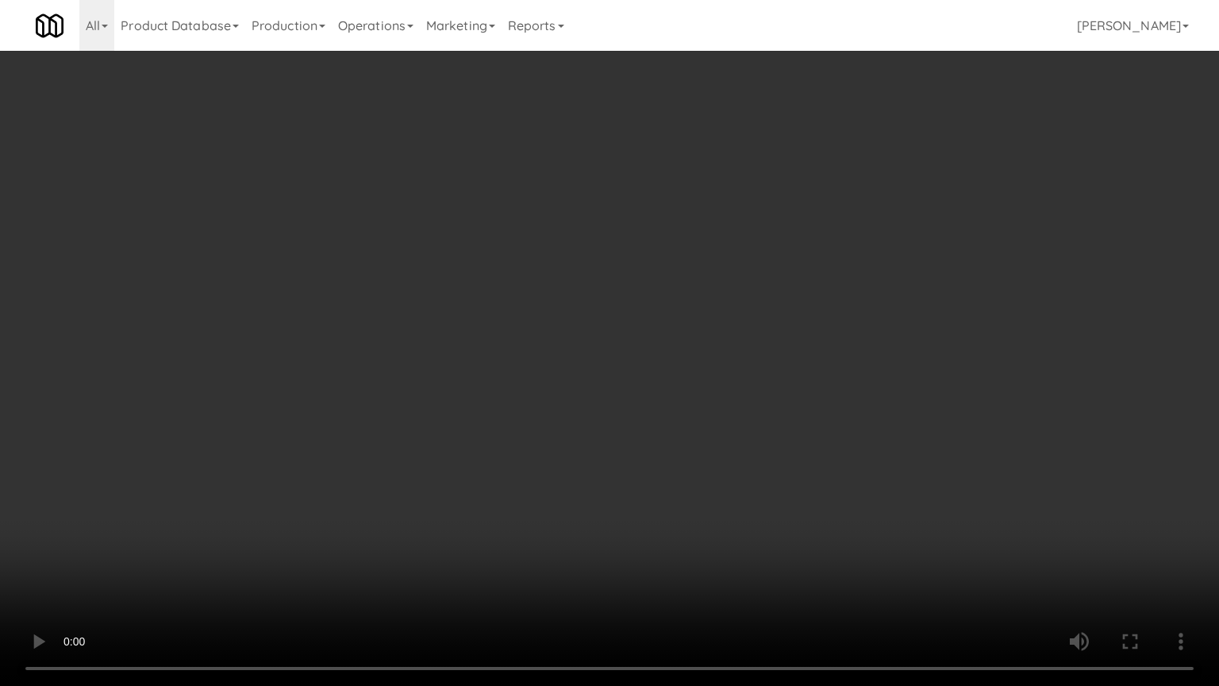
click at [540, 322] on video at bounding box center [609, 343] width 1219 height 686
click at [675, 344] on video at bounding box center [609, 343] width 1219 height 686
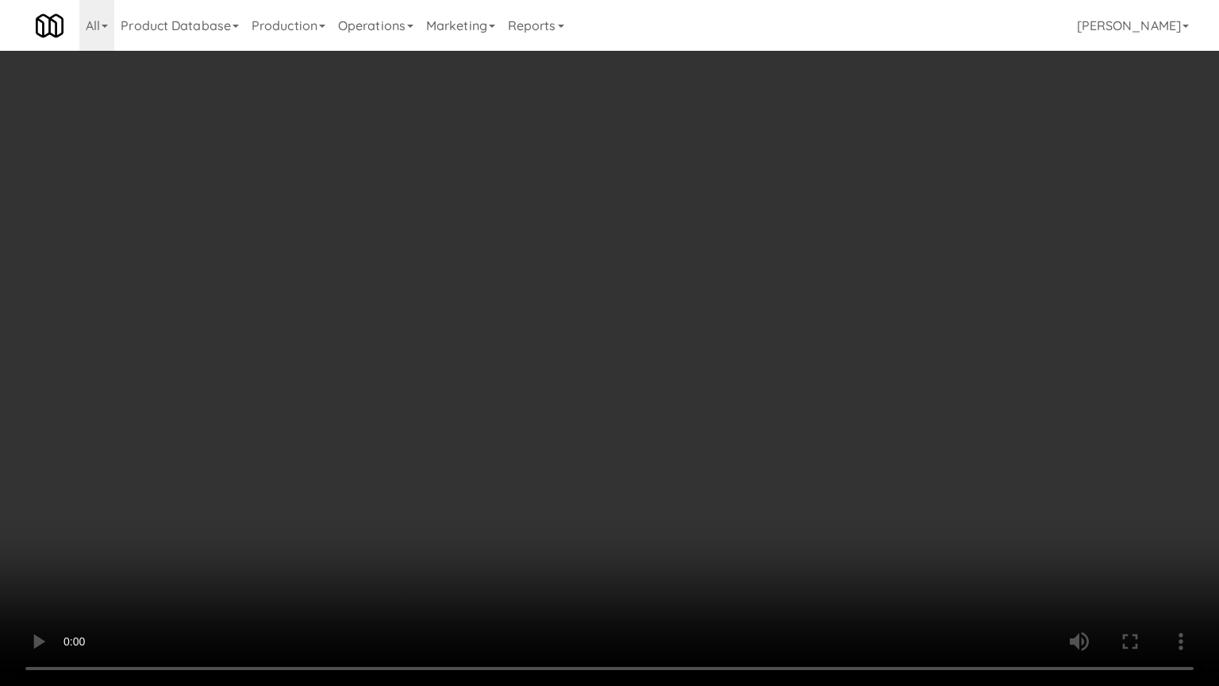
click at [600, 333] on video at bounding box center [609, 343] width 1219 height 686
click at [640, 336] on video at bounding box center [609, 343] width 1219 height 686
drag, startPoint x: 479, startPoint y: 487, endPoint x: 473, endPoint y: 476, distance: 11.7
click at [475, 479] on video at bounding box center [609, 343] width 1219 height 686
click at [429, 362] on video at bounding box center [609, 343] width 1219 height 686
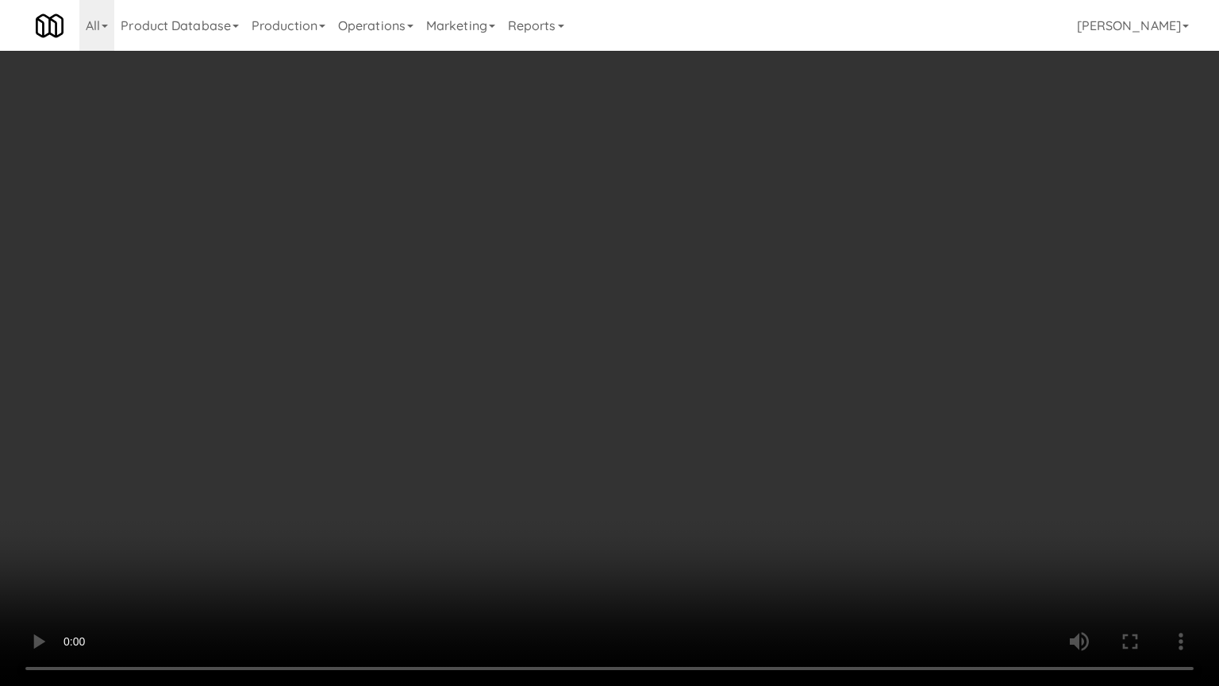
click at [429, 364] on video at bounding box center [609, 343] width 1219 height 686
click at [429, 363] on video at bounding box center [609, 343] width 1219 height 686
click at [429, 362] on video at bounding box center [609, 343] width 1219 height 686
click at [333, 502] on video at bounding box center [609, 343] width 1219 height 686
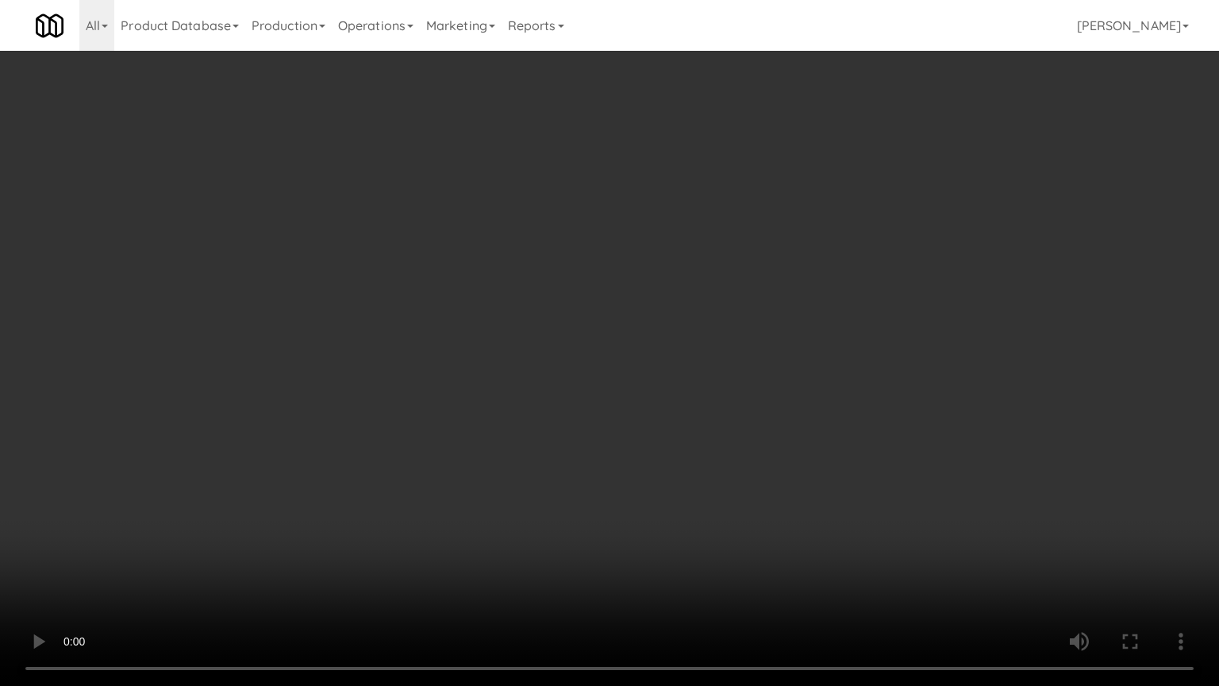
click at [452, 341] on video at bounding box center [609, 343] width 1219 height 686
click at [451, 344] on video at bounding box center [609, 343] width 1219 height 686
click at [459, 348] on video at bounding box center [609, 343] width 1219 height 686
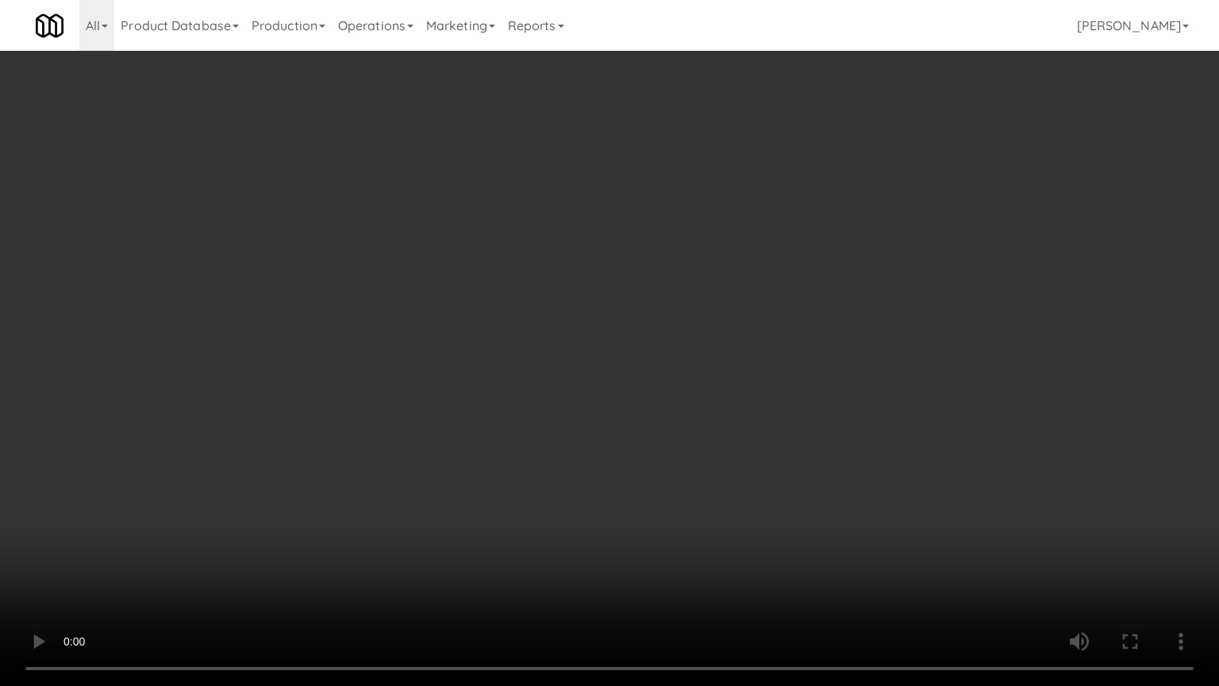
click at [398, 326] on video at bounding box center [609, 343] width 1219 height 686
click at [619, 327] on video at bounding box center [609, 343] width 1219 height 686
click at [549, 323] on video at bounding box center [609, 343] width 1219 height 686
click at [549, 324] on video at bounding box center [609, 343] width 1219 height 686
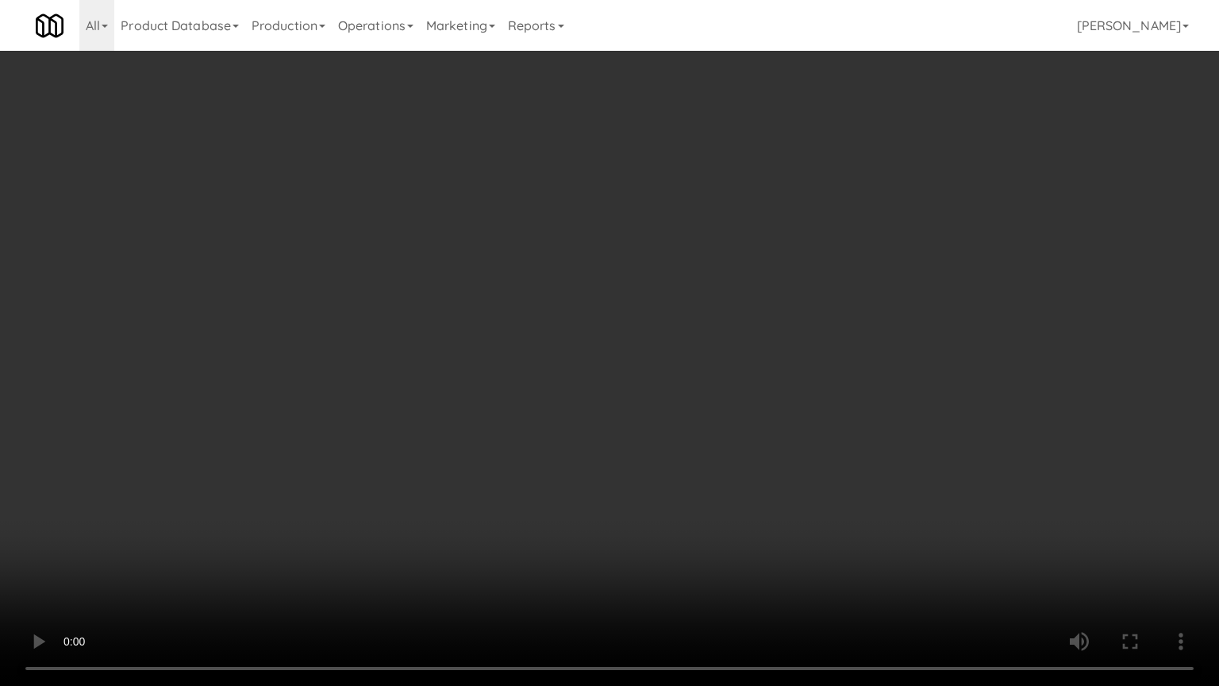
click at [549, 323] on video at bounding box center [609, 343] width 1219 height 686
click at [560, 330] on video at bounding box center [609, 343] width 1219 height 686
click at [735, 351] on video at bounding box center [609, 343] width 1219 height 686
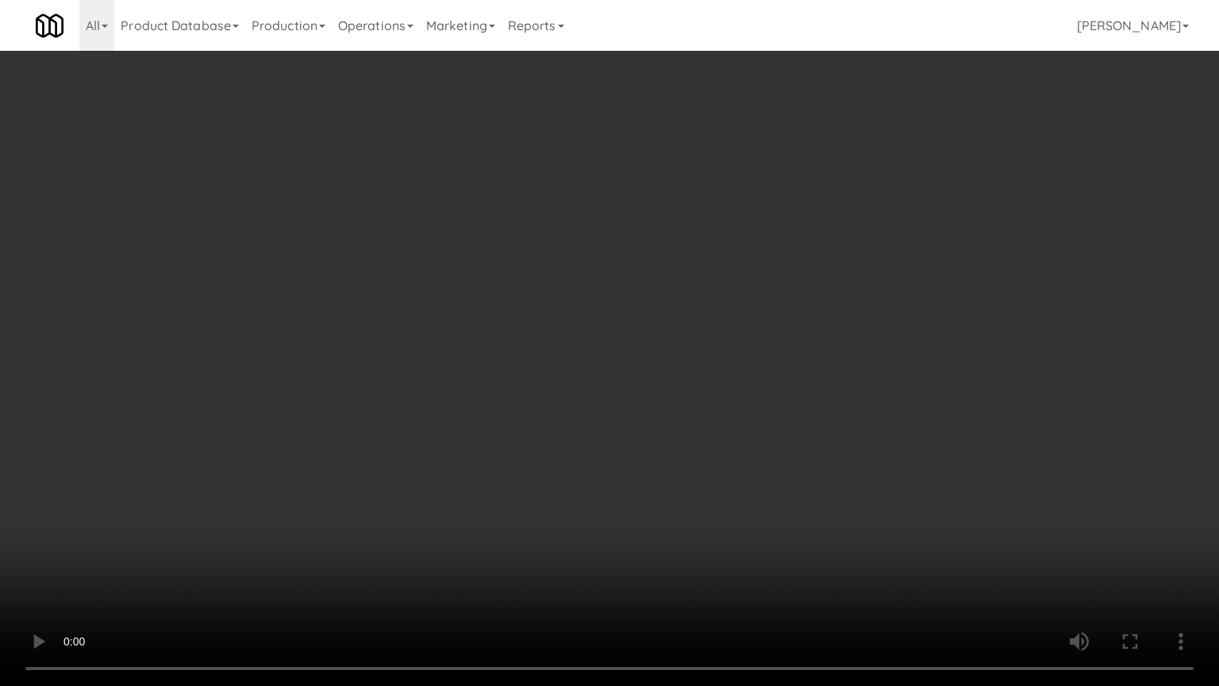
click at [734, 351] on video at bounding box center [609, 343] width 1219 height 686
drag, startPoint x: 750, startPoint y: 337, endPoint x: 781, endPoint y: 325, distance: 33.2
click at [750, 336] on video at bounding box center [609, 343] width 1219 height 686
click at [755, 327] on video at bounding box center [609, 343] width 1219 height 686
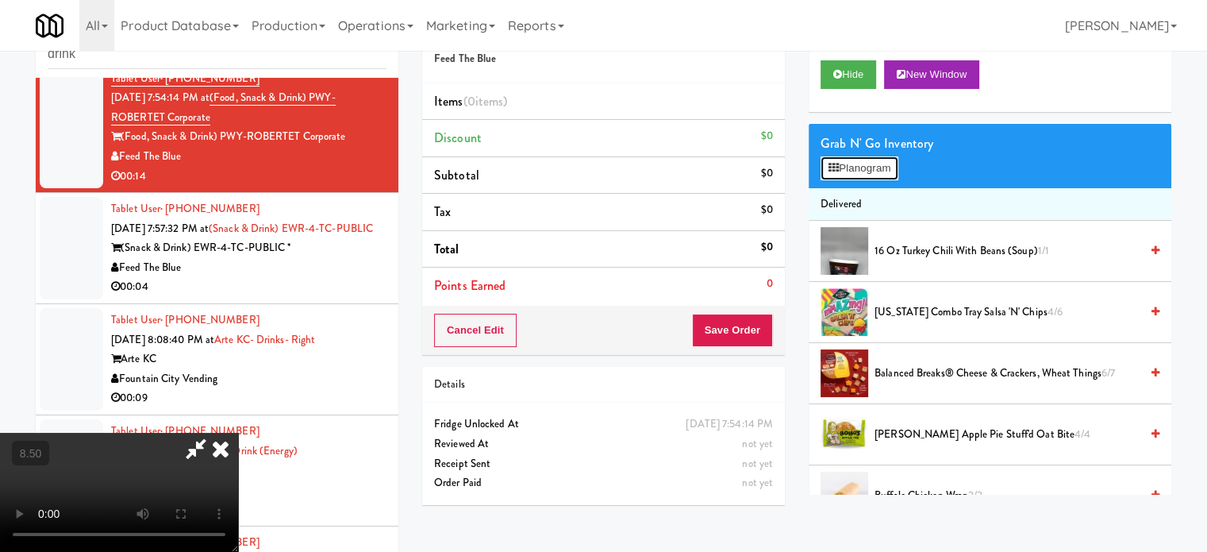
click at [873, 175] on button "Planogram" at bounding box center [860, 168] width 78 height 24
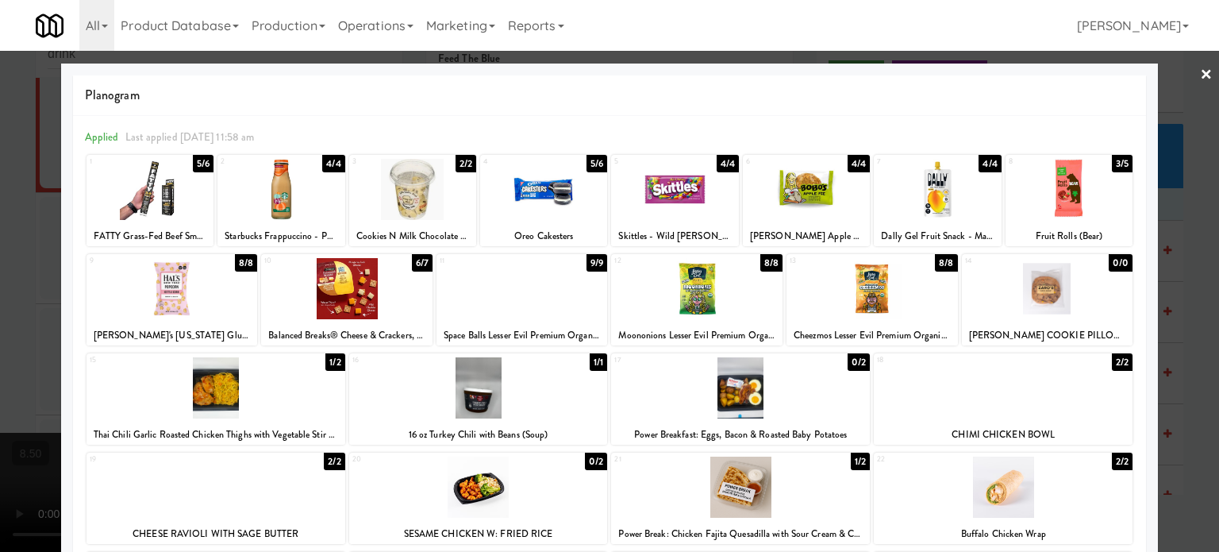
click at [200, 157] on div "5/6" at bounding box center [203, 163] width 21 height 17
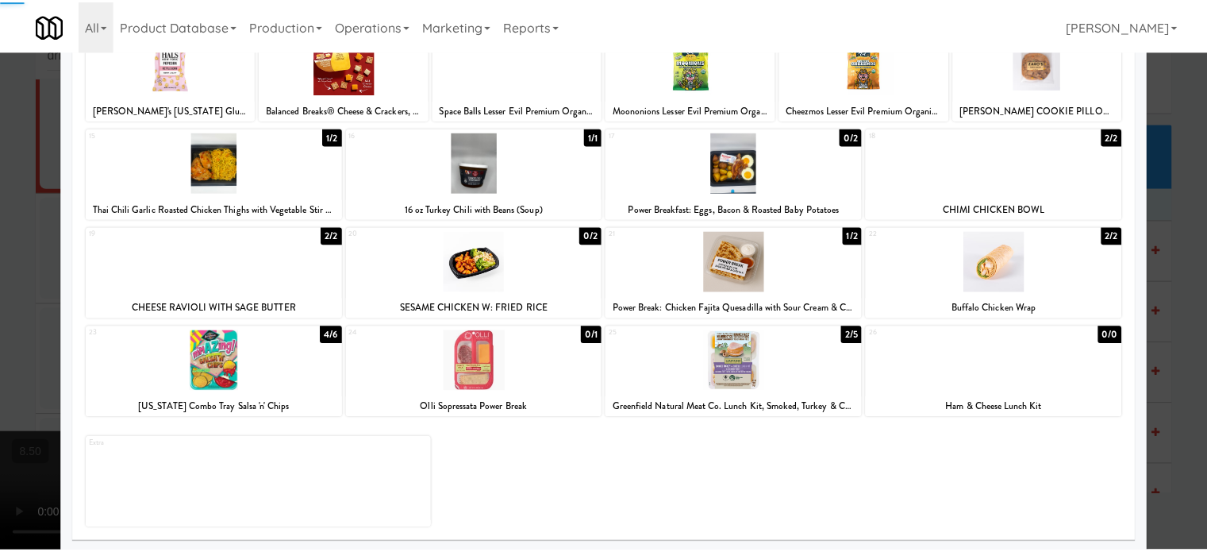
scroll to position [227, 0]
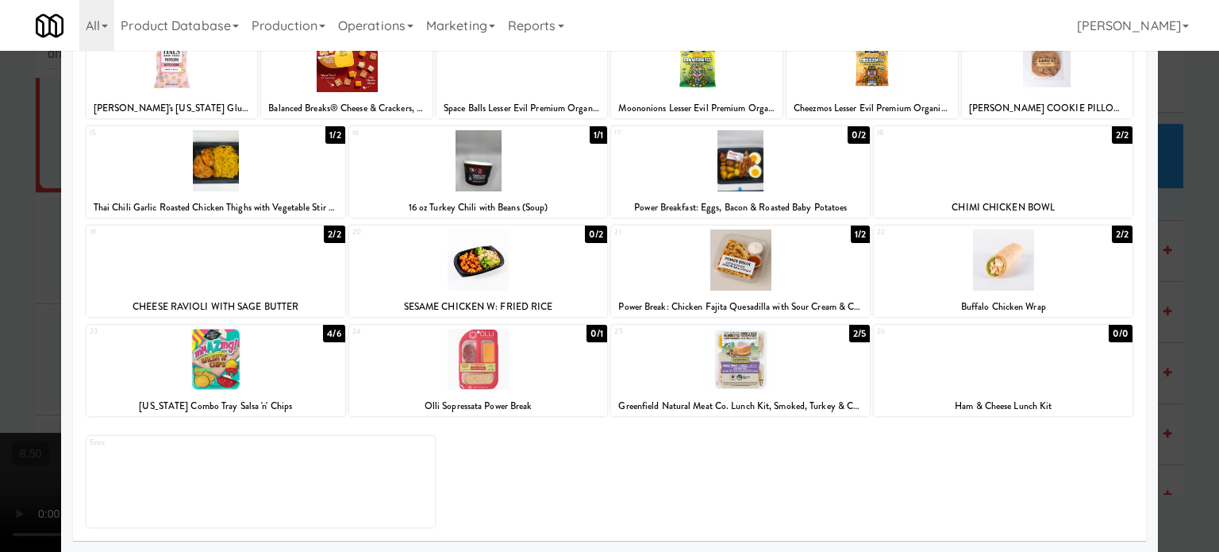
click at [336, 331] on div "4/6" at bounding box center [333, 333] width 21 height 17
click at [1187, 396] on div at bounding box center [609, 276] width 1219 height 552
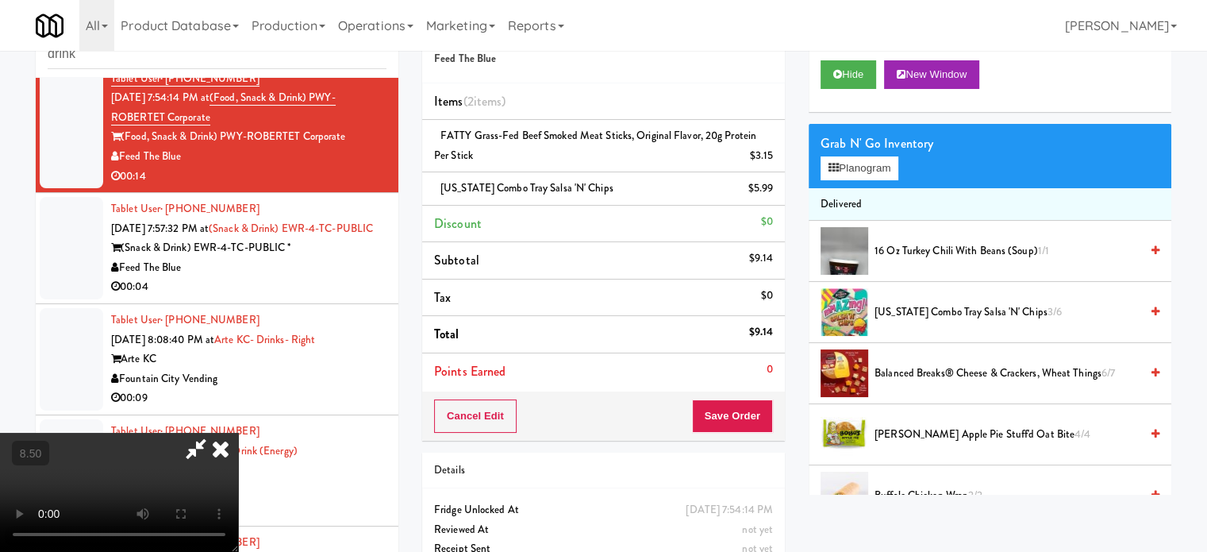
click at [179, 433] on video at bounding box center [119, 492] width 238 height 119
click at [238, 433] on icon at bounding box center [220, 449] width 35 height 32
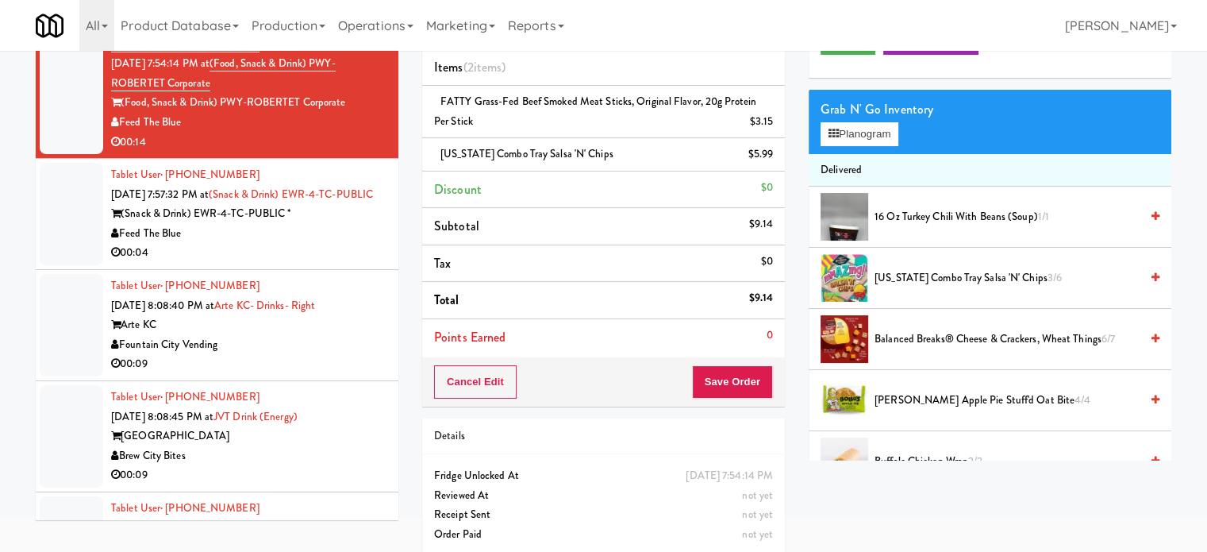
scroll to position [99, 0]
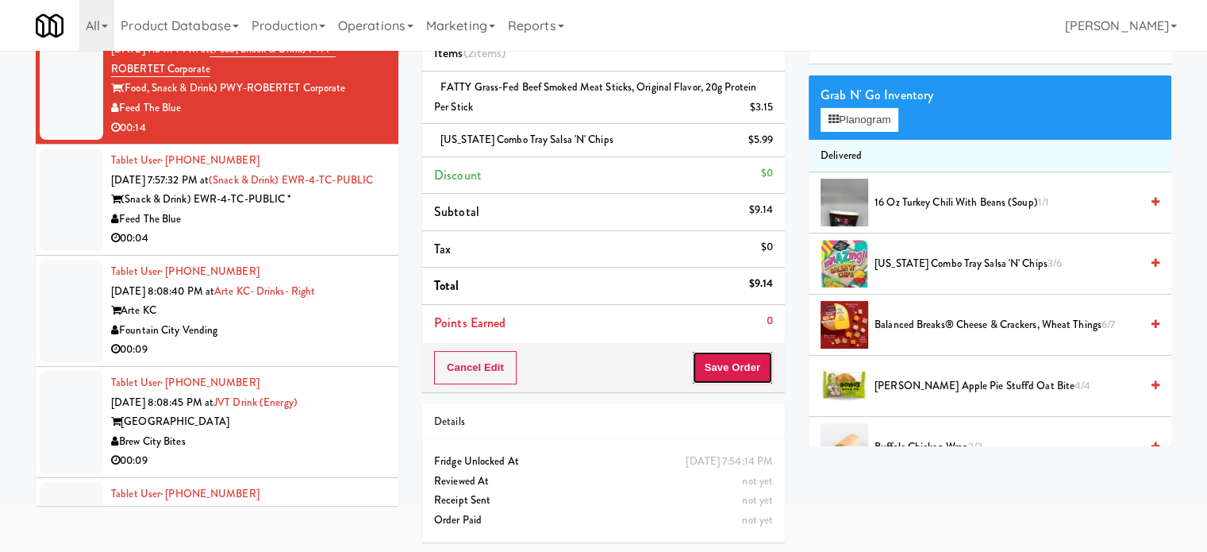
drag, startPoint x: 761, startPoint y: 371, endPoint x: 728, endPoint y: 317, distance: 63.4
click at [760, 371] on button "Save Order" at bounding box center [732, 367] width 81 height 33
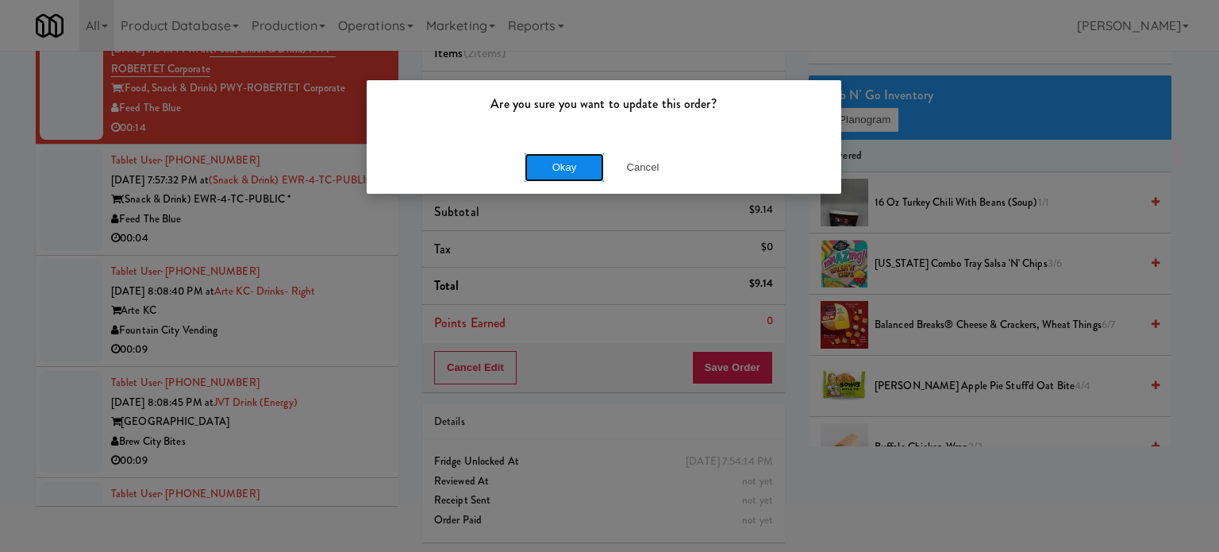
click at [575, 177] on button "Okay" at bounding box center [564, 167] width 79 height 29
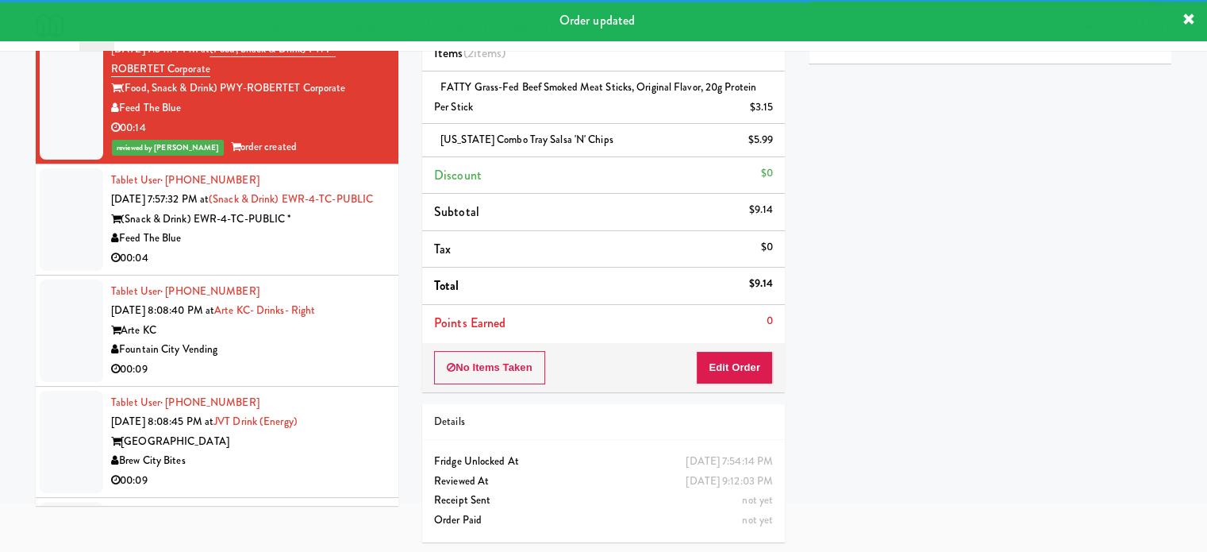
drag, startPoint x: 362, startPoint y: 275, endPoint x: 372, endPoint y: 270, distance: 11.7
click at [364, 248] on div "Feed The Blue" at bounding box center [248, 239] width 275 height 20
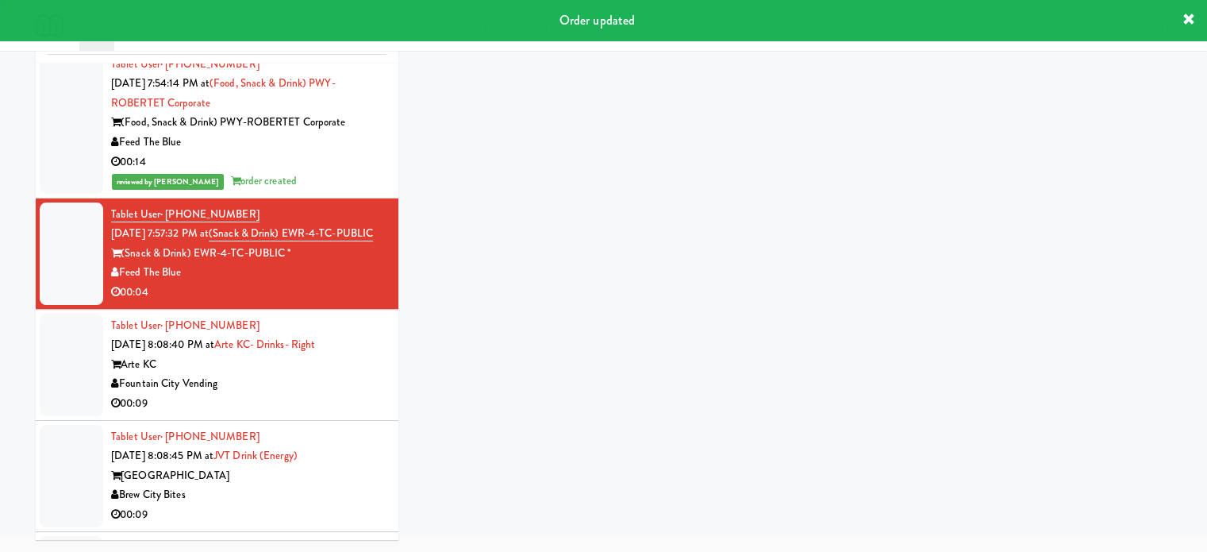
scroll to position [64, 0]
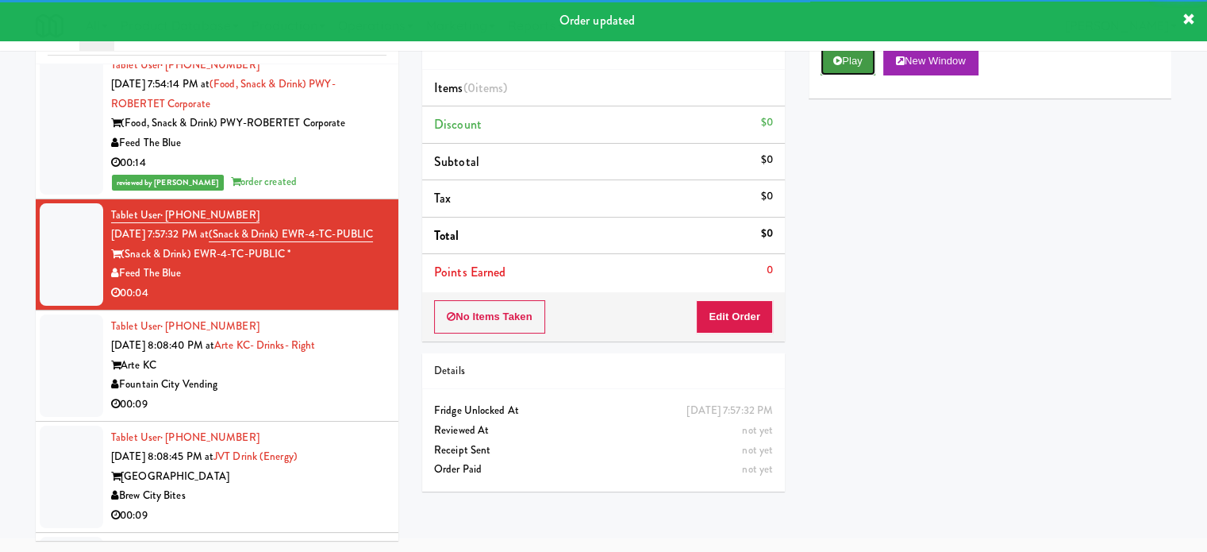
drag, startPoint x: 864, startPoint y: 63, endPoint x: 854, endPoint y: 70, distance: 11.9
click at [865, 63] on button "Play" at bounding box center [848, 61] width 55 height 29
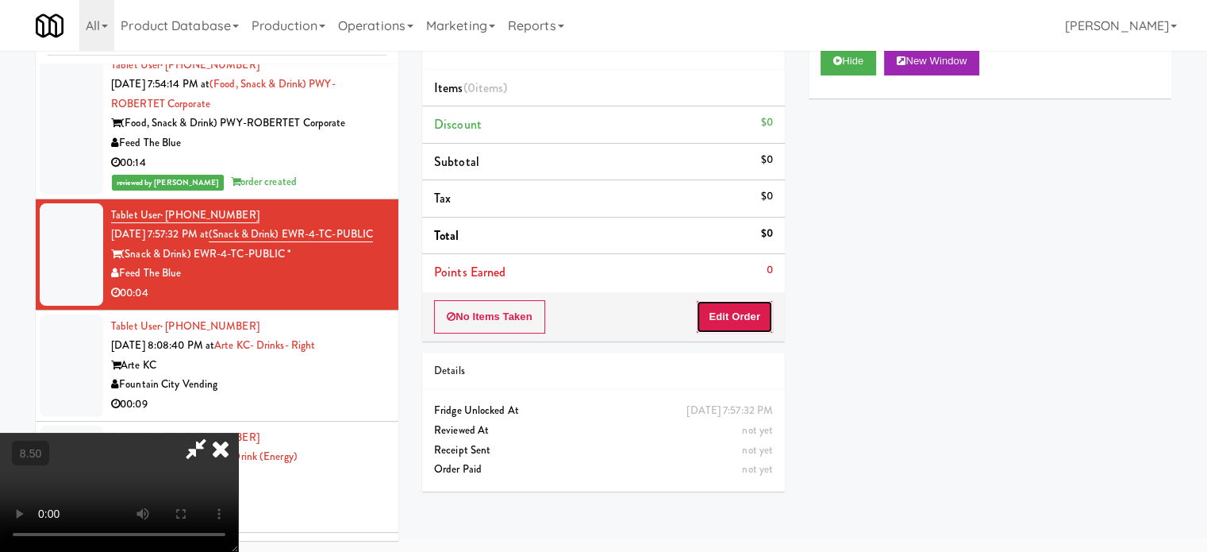
click at [753, 314] on button "Edit Order" at bounding box center [734, 316] width 77 height 33
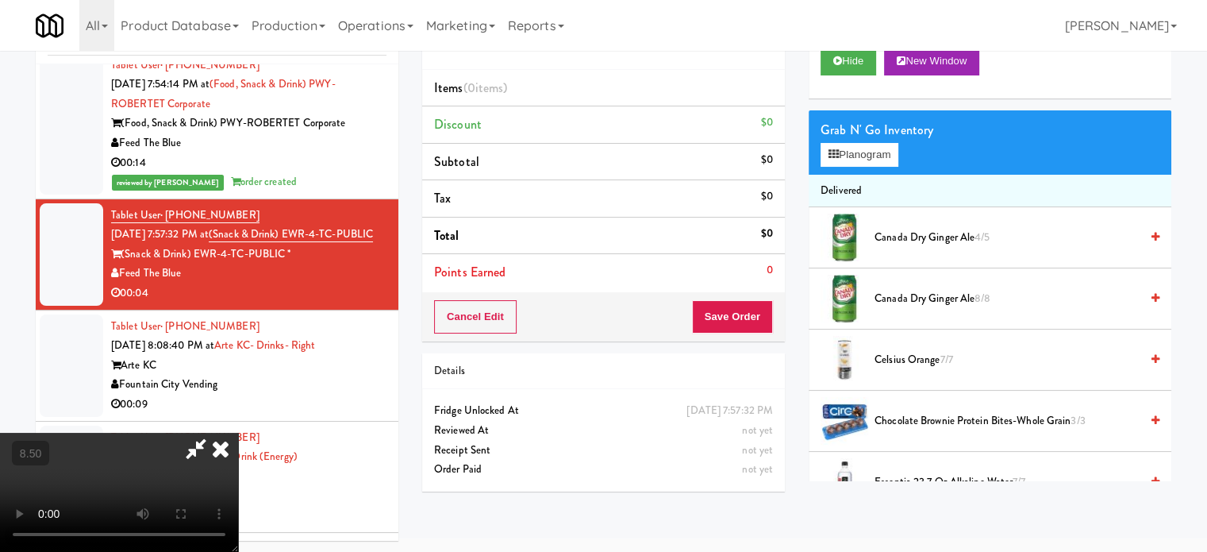
click at [238, 433] on video at bounding box center [119, 492] width 238 height 119
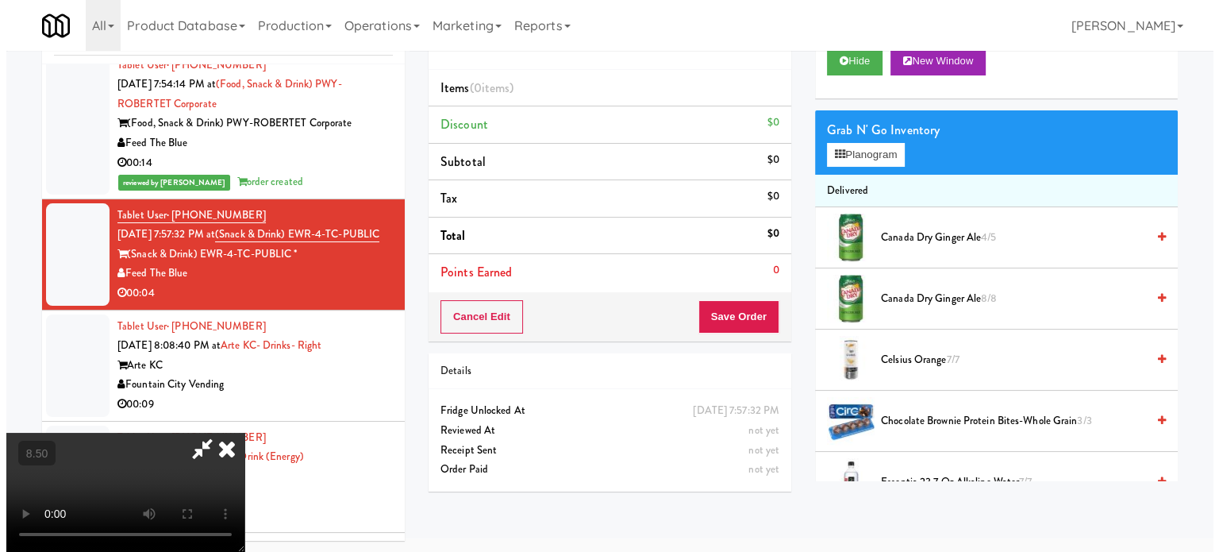
scroll to position [51, 0]
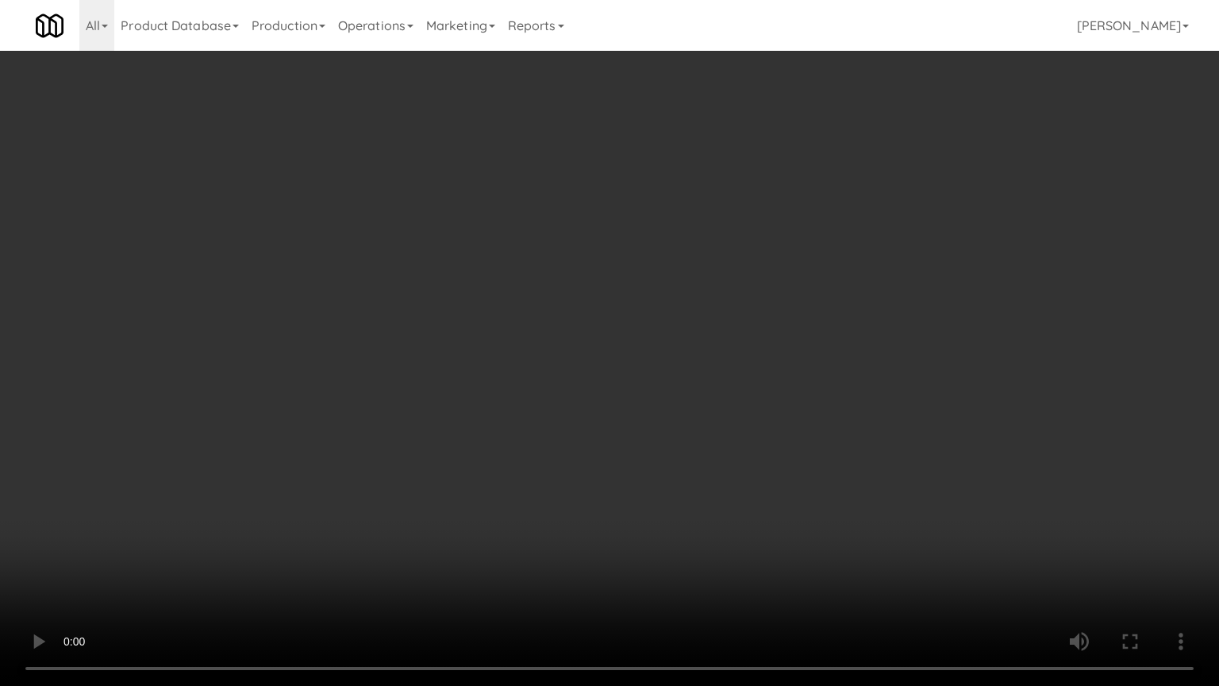
click at [479, 359] on video at bounding box center [609, 343] width 1219 height 686
drag, startPoint x: 286, startPoint y: 460, endPoint x: 289, endPoint y: 452, distance: 8.5
click at [286, 457] on video at bounding box center [609, 343] width 1219 height 686
click at [376, 409] on video at bounding box center [609, 343] width 1219 height 686
click at [295, 532] on video at bounding box center [609, 343] width 1219 height 686
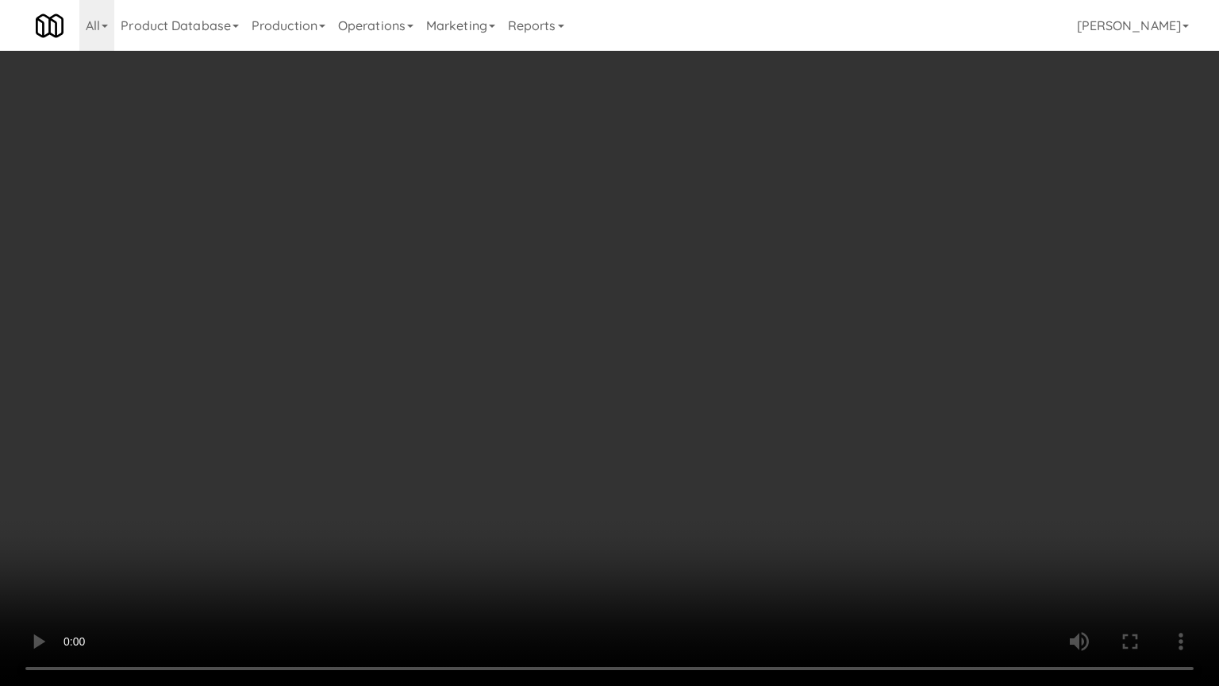
click at [379, 470] on video at bounding box center [609, 343] width 1219 height 686
click at [374, 474] on video at bounding box center [609, 343] width 1219 height 686
drag, startPoint x: 376, startPoint y: 475, endPoint x: 555, endPoint y: 326, distance: 232.2
click at [377, 475] on video at bounding box center [609, 343] width 1219 height 686
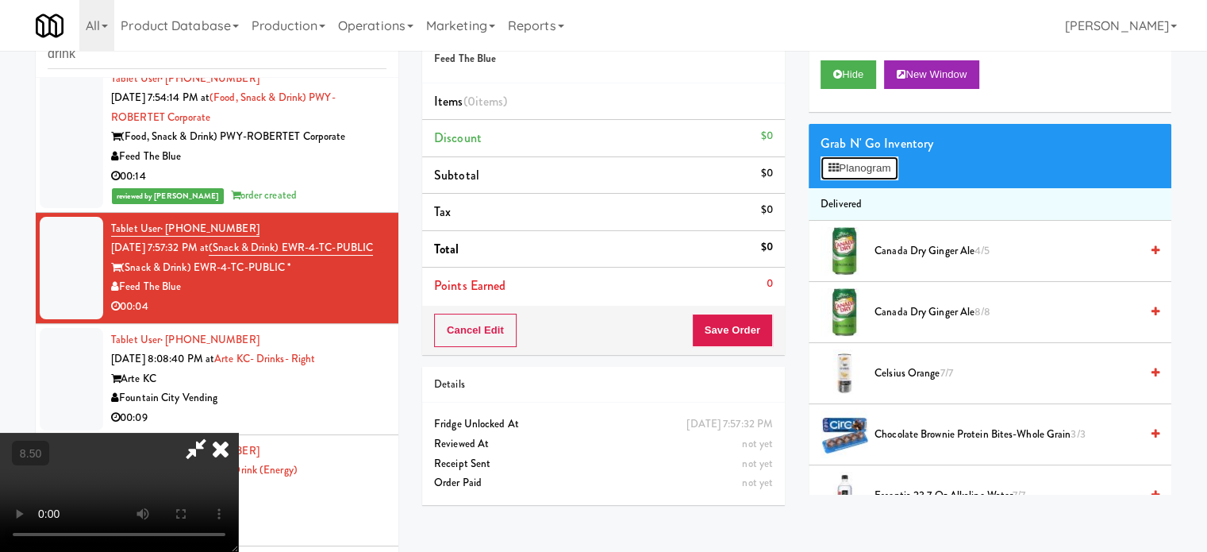
click at [891, 161] on button "Planogram" at bounding box center [860, 168] width 78 height 24
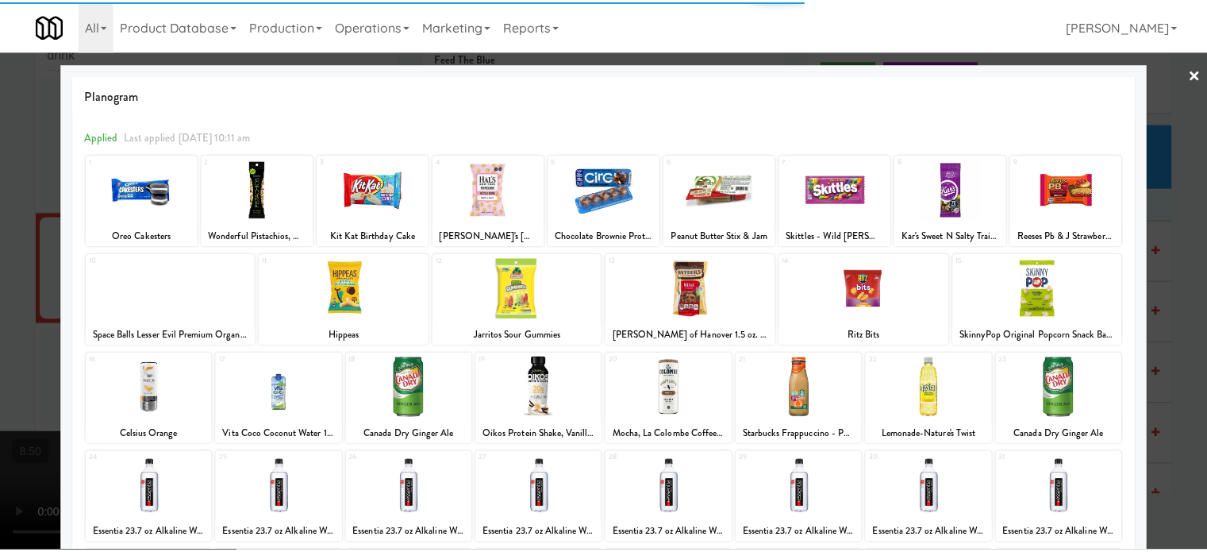
scroll to position [227, 0]
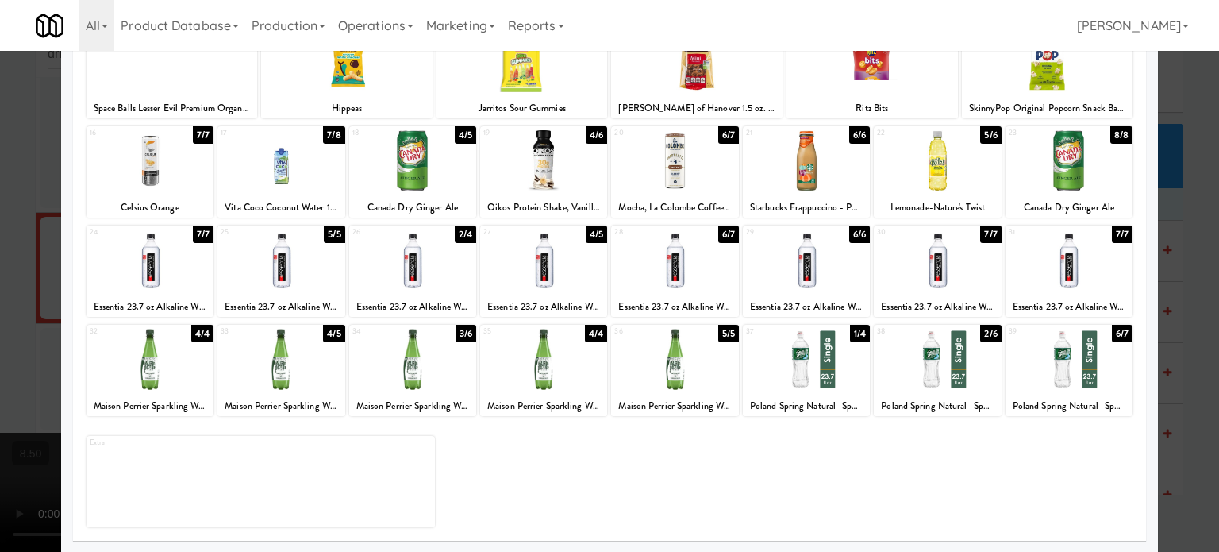
click at [981, 331] on div "2/6" at bounding box center [990, 333] width 21 height 17
click at [1194, 337] on div at bounding box center [609, 276] width 1219 height 552
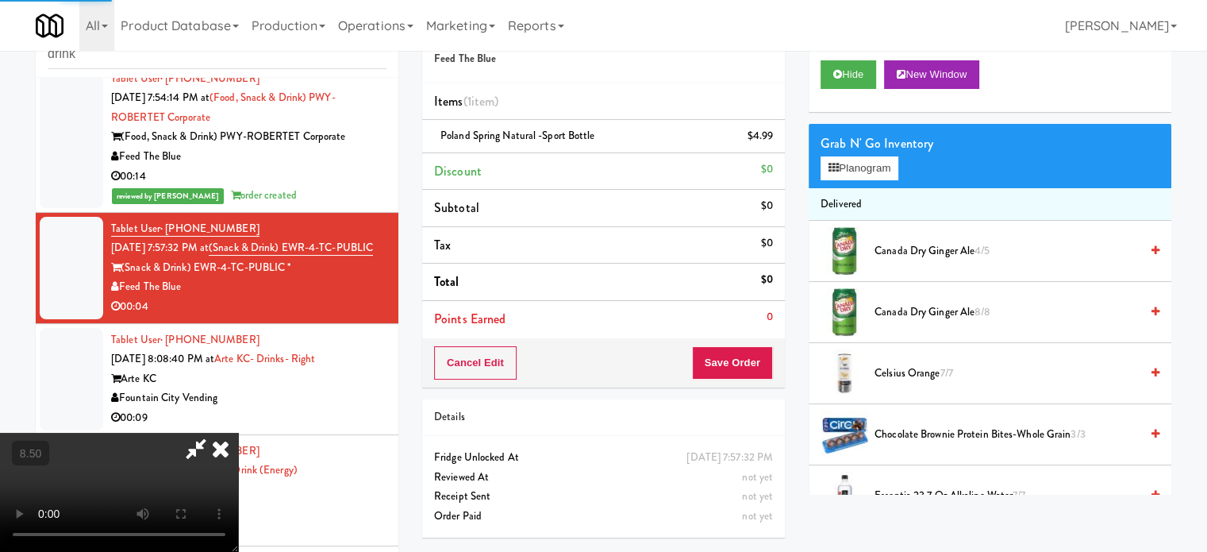
click at [238, 433] on video at bounding box center [119, 492] width 238 height 119
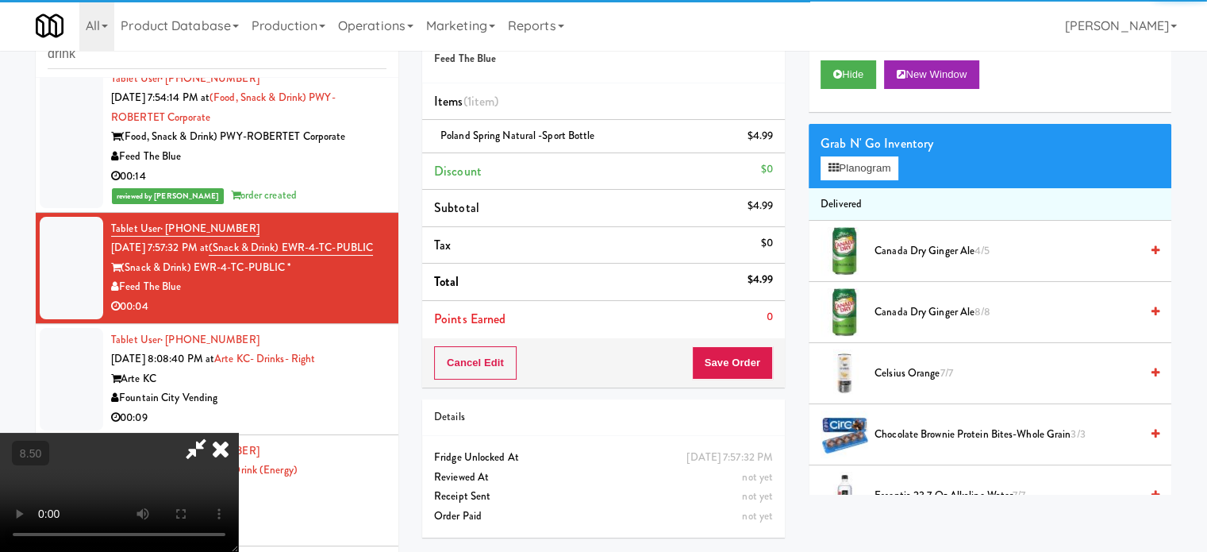
click at [238, 433] on video at bounding box center [119, 492] width 238 height 119
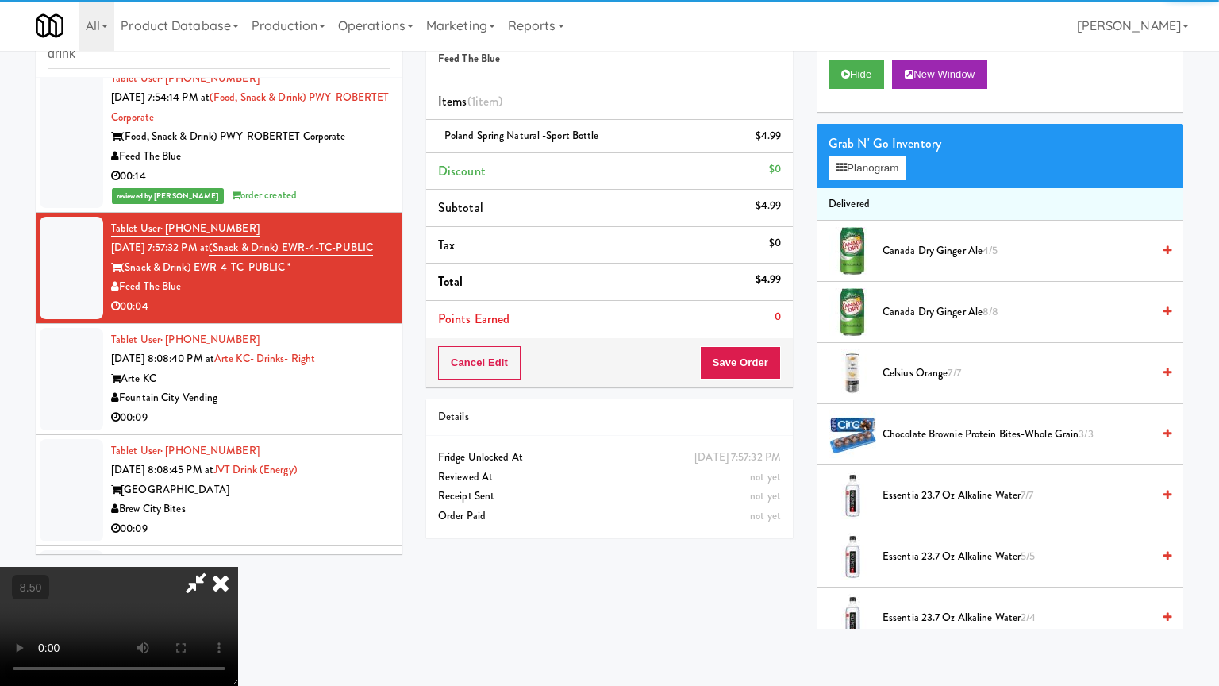
click at [238, 551] on video at bounding box center [119, 626] width 238 height 119
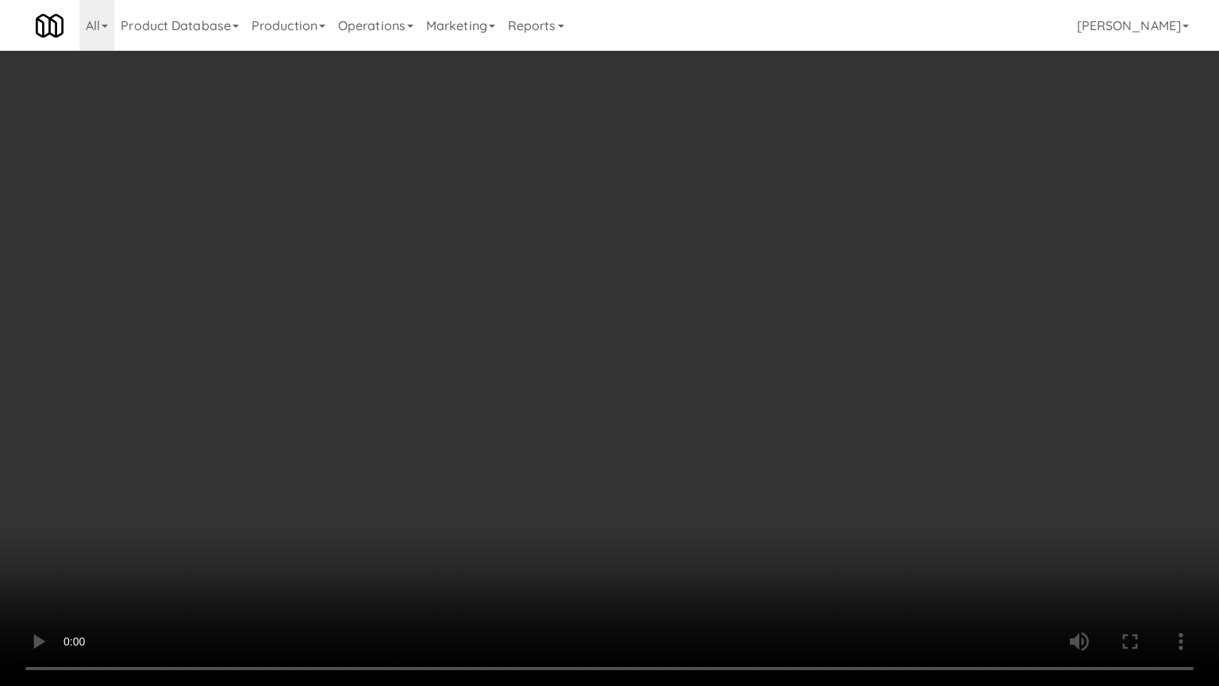
click at [440, 365] on video at bounding box center [609, 343] width 1219 height 686
drag, startPoint x: 442, startPoint y: 365, endPoint x: 518, endPoint y: 241, distance: 146.1
click at [445, 364] on video at bounding box center [609, 343] width 1219 height 686
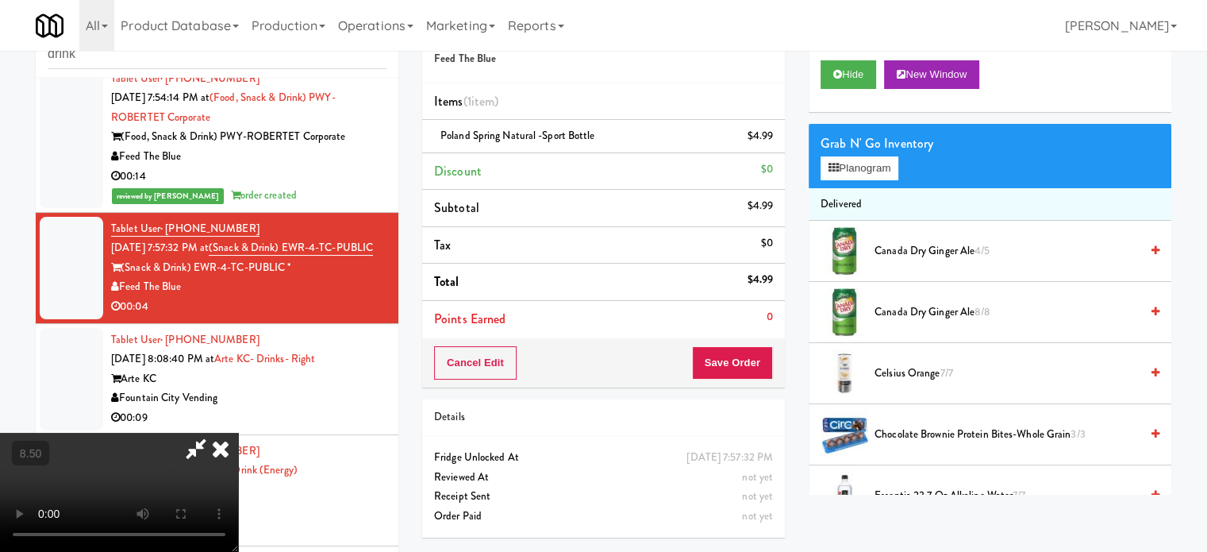
click at [238, 433] on icon at bounding box center [220, 449] width 35 height 32
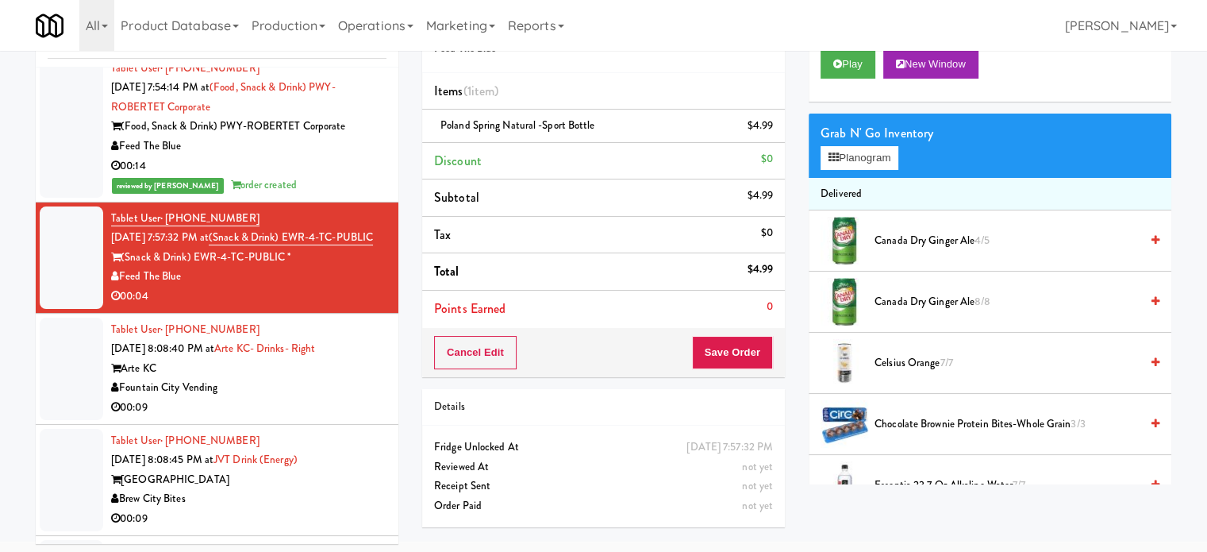
scroll to position [64, 0]
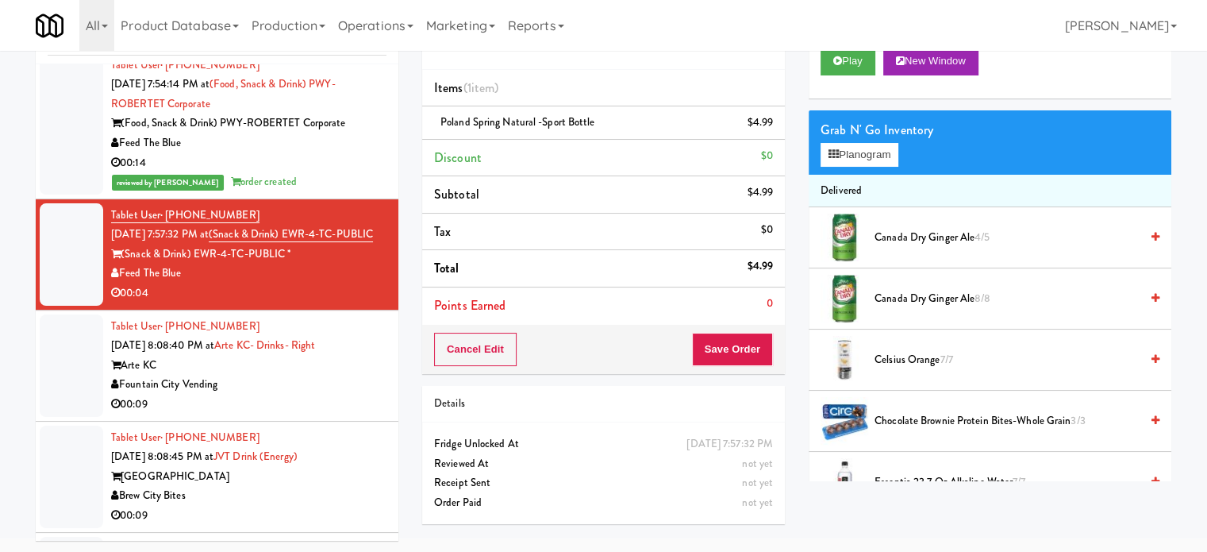
drag, startPoint x: 732, startPoint y: 365, endPoint x: 727, endPoint y: 352, distance: 14.3
click at [730, 361] on div "Cancel Edit Save Order" at bounding box center [603, 349] width 363 height 49
click at [727, 352] on button "Save Order" at bounding box center [732, 349] width 81 height 33
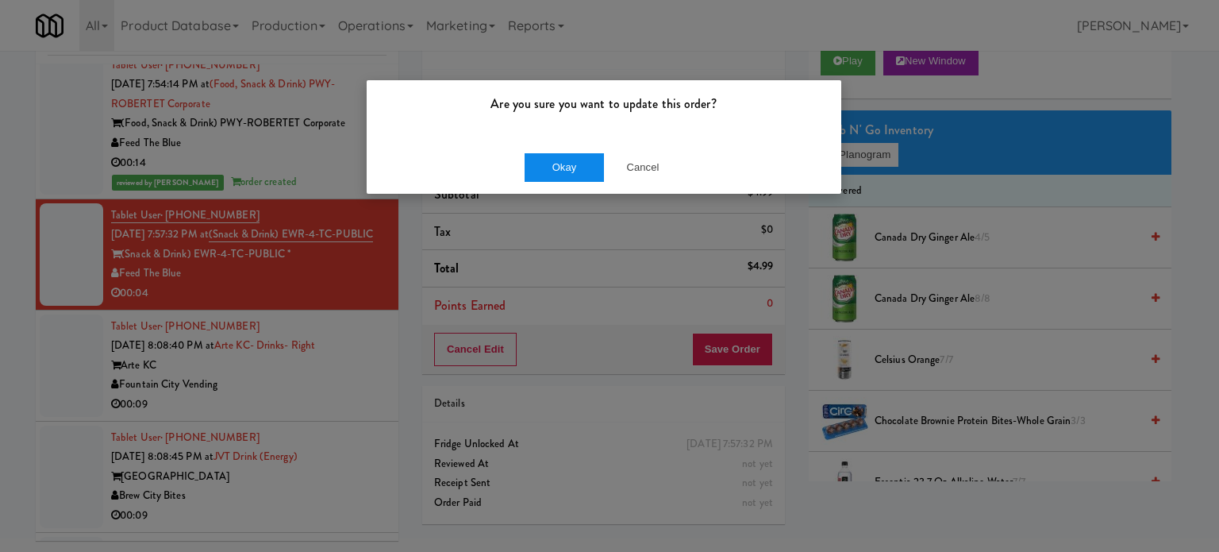
click at [554, 155] on div "Okay Cancel" at bounding box center [604, 167] width 475 height 53
click at [557, 159] on button "Okay" at bounding box center [564, 167] width 79 height 29
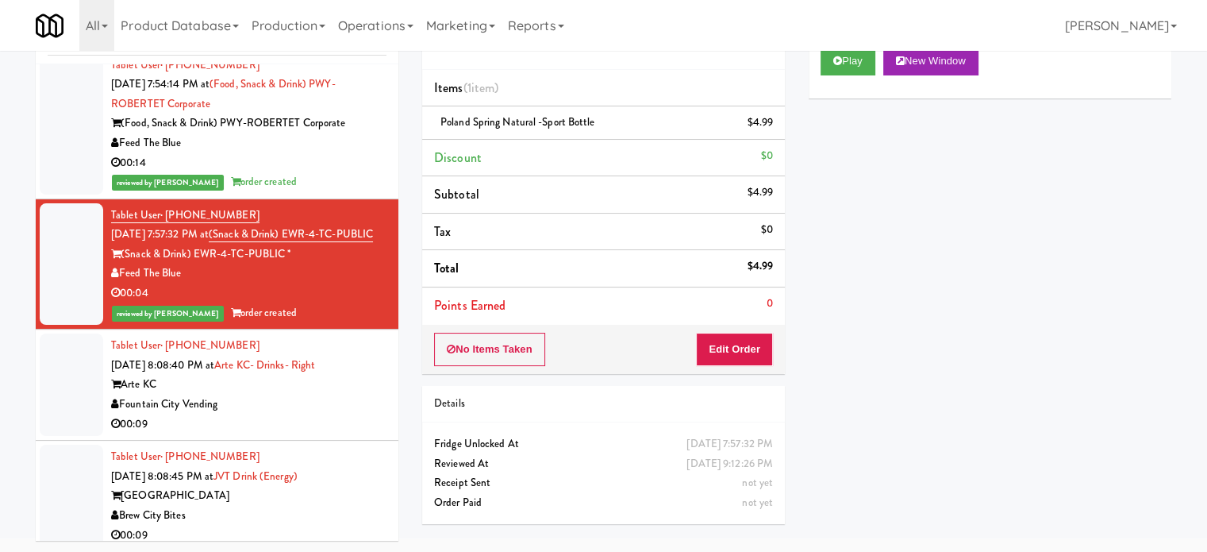
click at [345, 434] on div "00:09" at bounding box center [248, 424] width 275 height 20
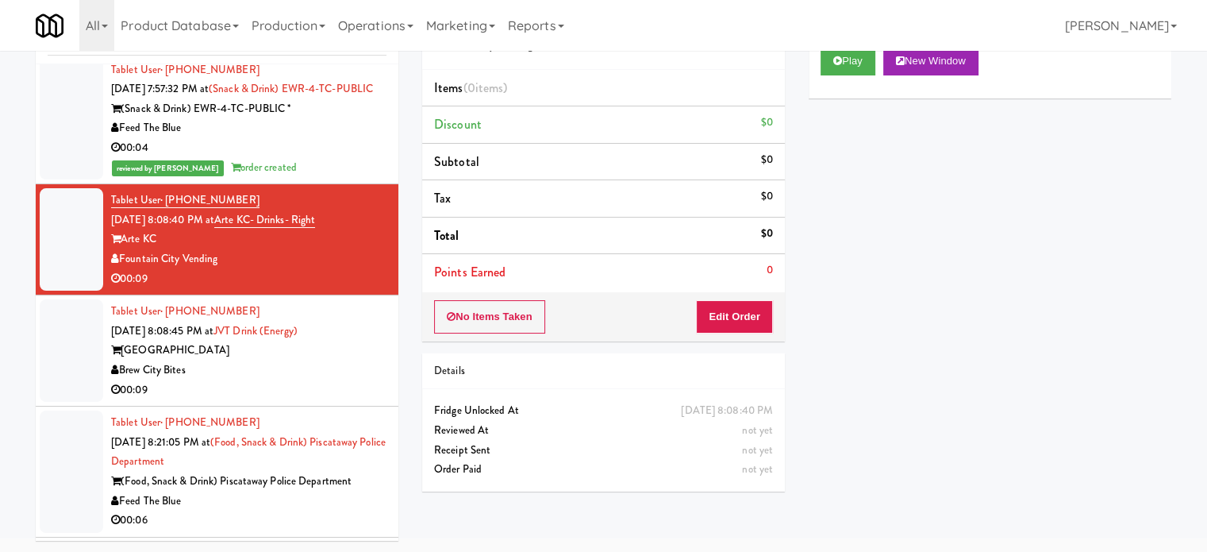
scroll to position [319, 0]
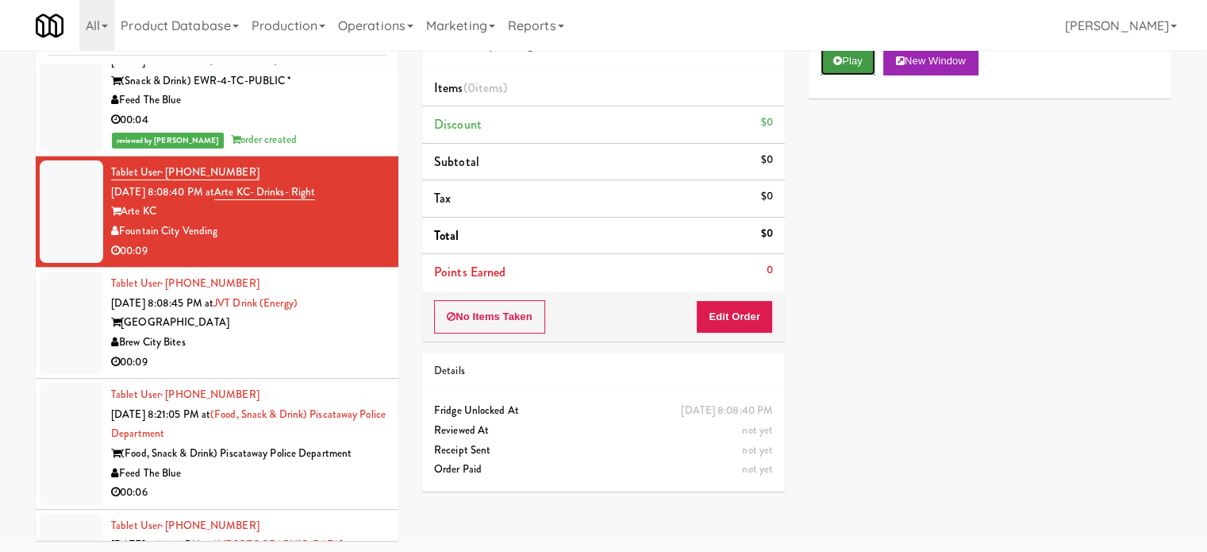
click at [844, 61] on button "Play" at bounding box center [848, 61] width 55 height 29
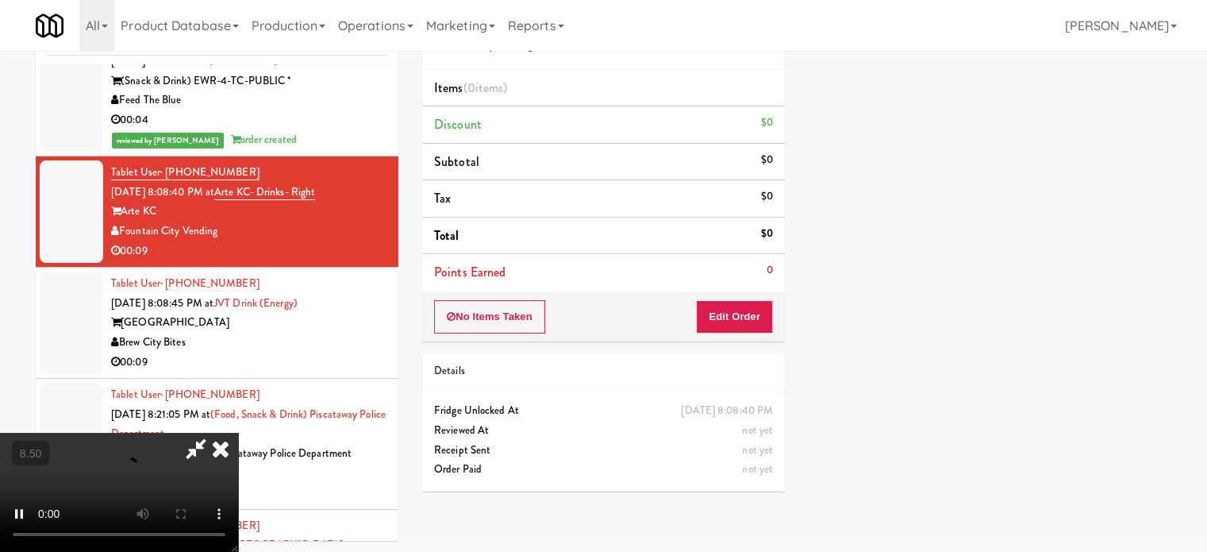
scroll to position [148, 0]
drag, startPoint x: 773, startPoint y: 319, endPoint x: 755, endPoint y: 315, distance: 18.7
click at [773, 318] on div "No Items Taken Edit Order" at bounding box center [603, 316] width 363 height 49
click at [730, 315] on button "Edit Order" at bounding box center [734, 316] width 77 height 33
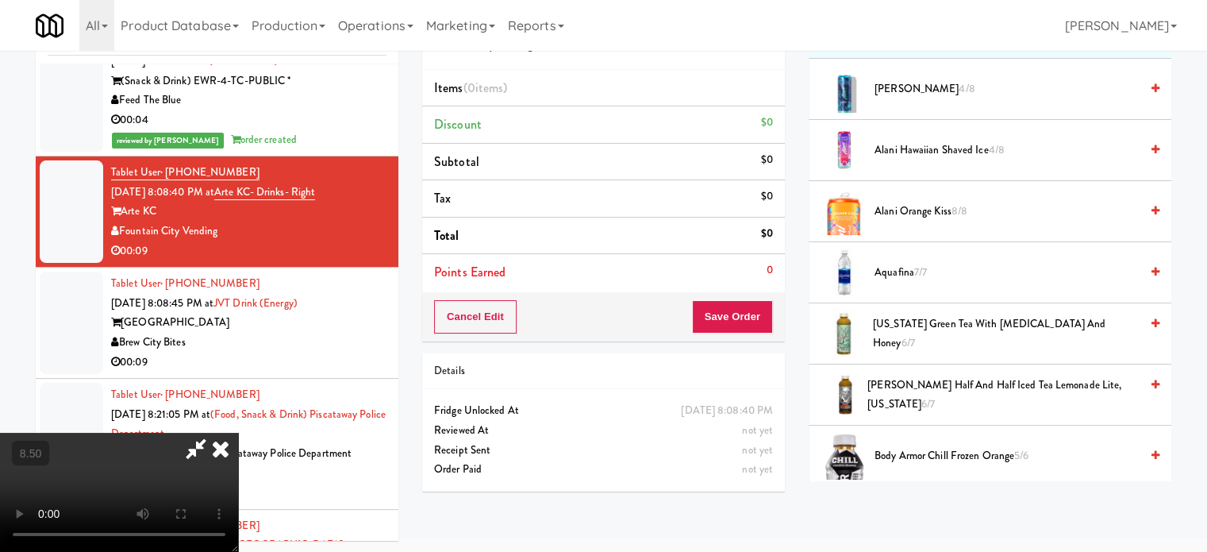
click at [238, 433] on video at bounding box center [119, 492] width 238 height 119
drag, startPoint x: 375, startPoint y: 380, endPoint x: 445, endPoint y: 428, distance: 84.5
click at [238, 433] on video at bounding box center [119, 492] width 238 height 119
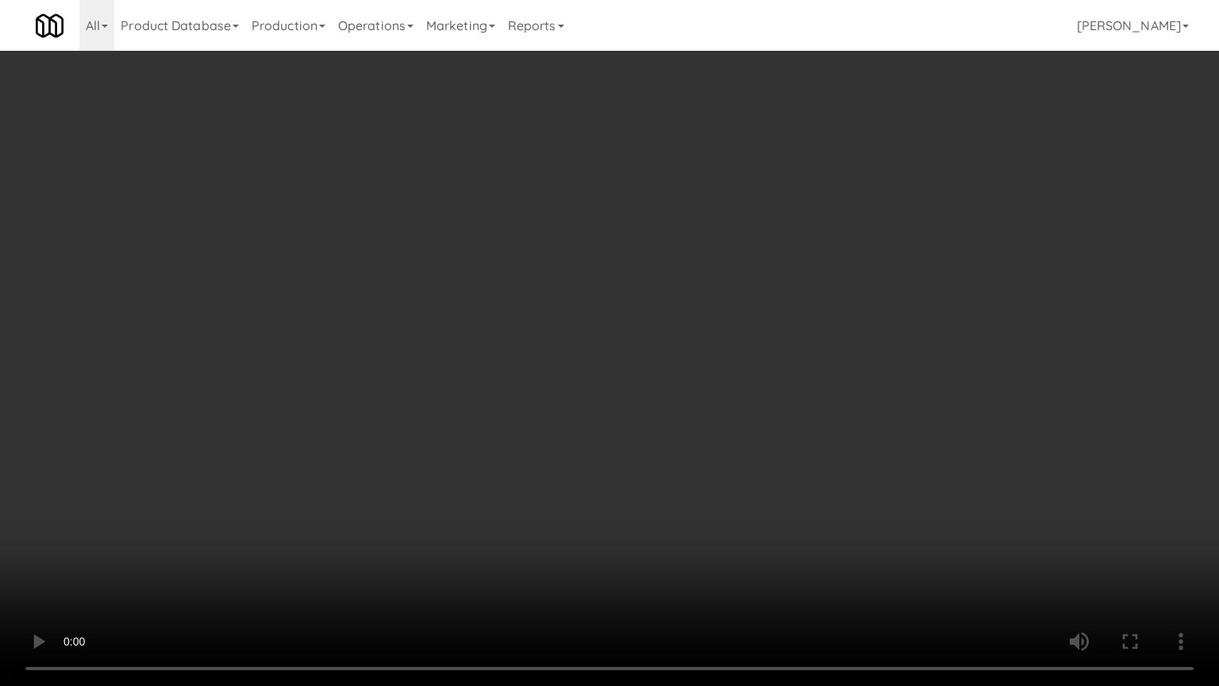
click at [473, 325] on video at bounding box center [609, 343] width 1219 height 686
click at [472, 349] on video at bounding box center [609, 343] width 1219 height 686
click at [526, 337] on video at bounding box center [609, 343] width 1219 height 686
click at [476, 363] on video at bounding box center [609, 343] width 1219 height 686
click at [582, 416] on video at bounding box center [609, 343] width 1219 height 686
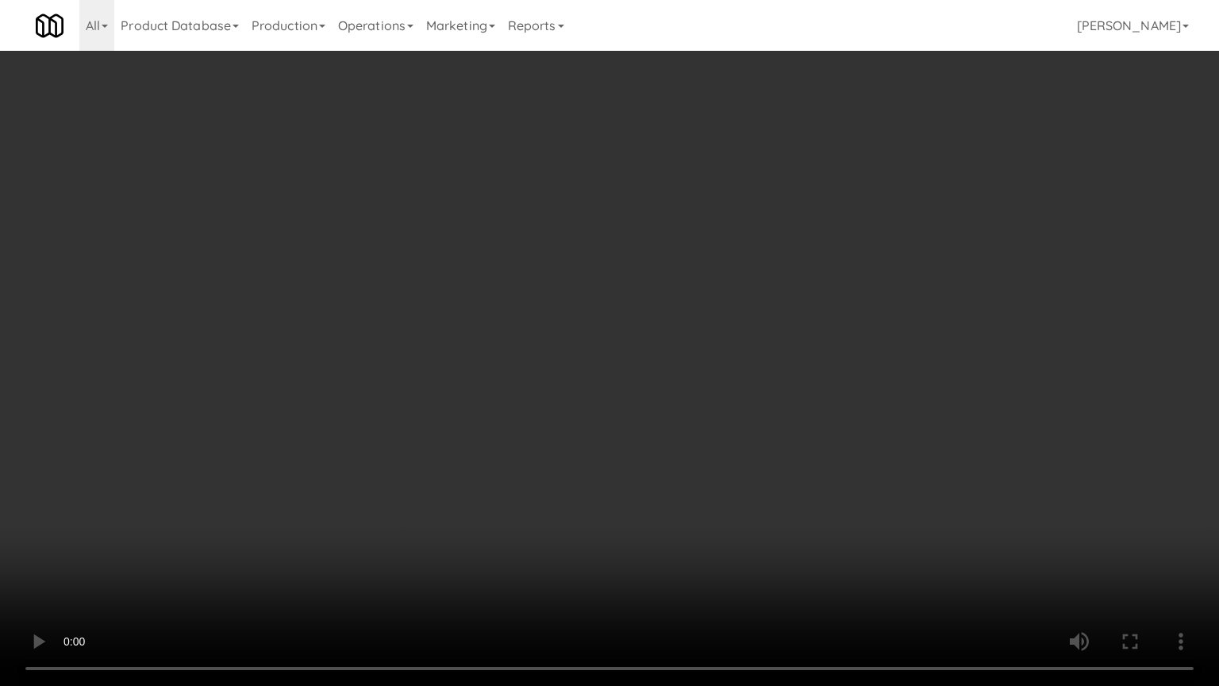
click at [297, 495] on video at bounding box center [609, 343] width 1219 height 686
click at [475, 374] on video at bounding box center [609, 343] width 1219 height 686
drag, startPoint x: 476, startPoint y: 375, endPoint x: 541, endPoint y: 366, distance: 65.7
click at [478, 375] on video at bounding box center [609, 343] width 1219 height 686
click at [551, 372] on video at bounding box center [609, 343] width 1219 height 686
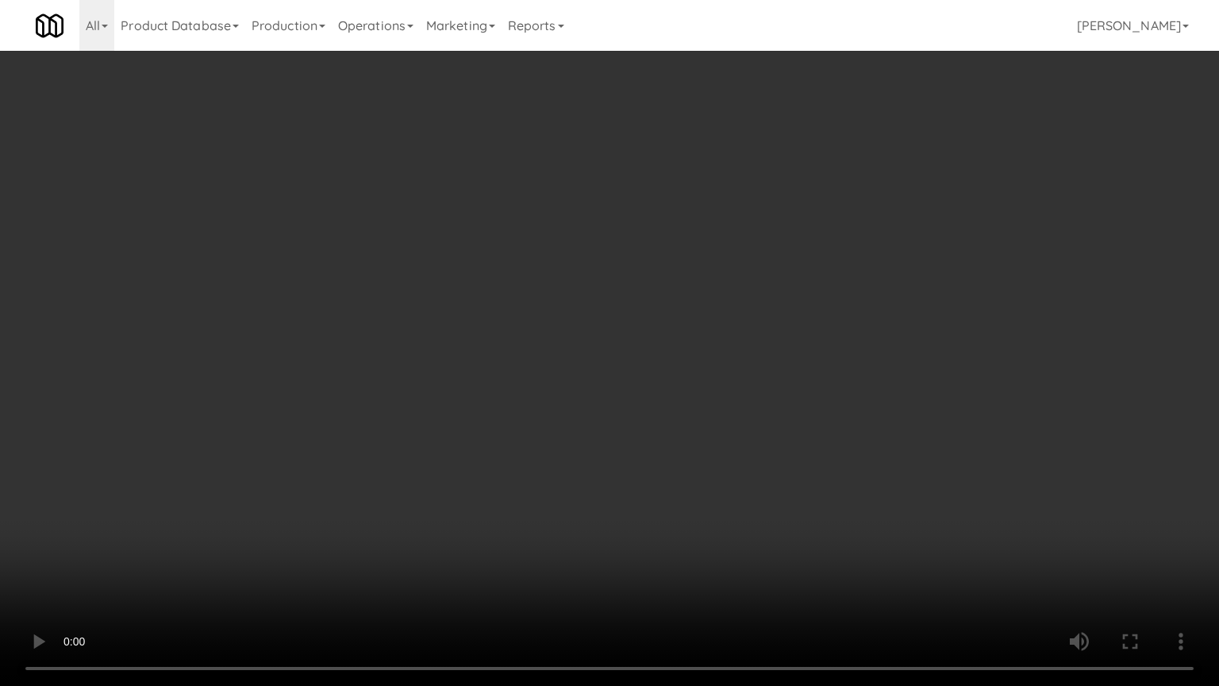
click at [542, 379] on video at bounding box center [609, 343] width 1219 height 686
click at [614, 405] on video at bounding box center [609, 343] width 1219 height 686
click at [552, 410] on video at bounding box center [609, 343] width 1219 height 686
click at [657, 431] on video at bounding box center [609, 343] width 1219 height 686
click at [621, 435] on video at bounding box center [609, 343] width 1219 height 686
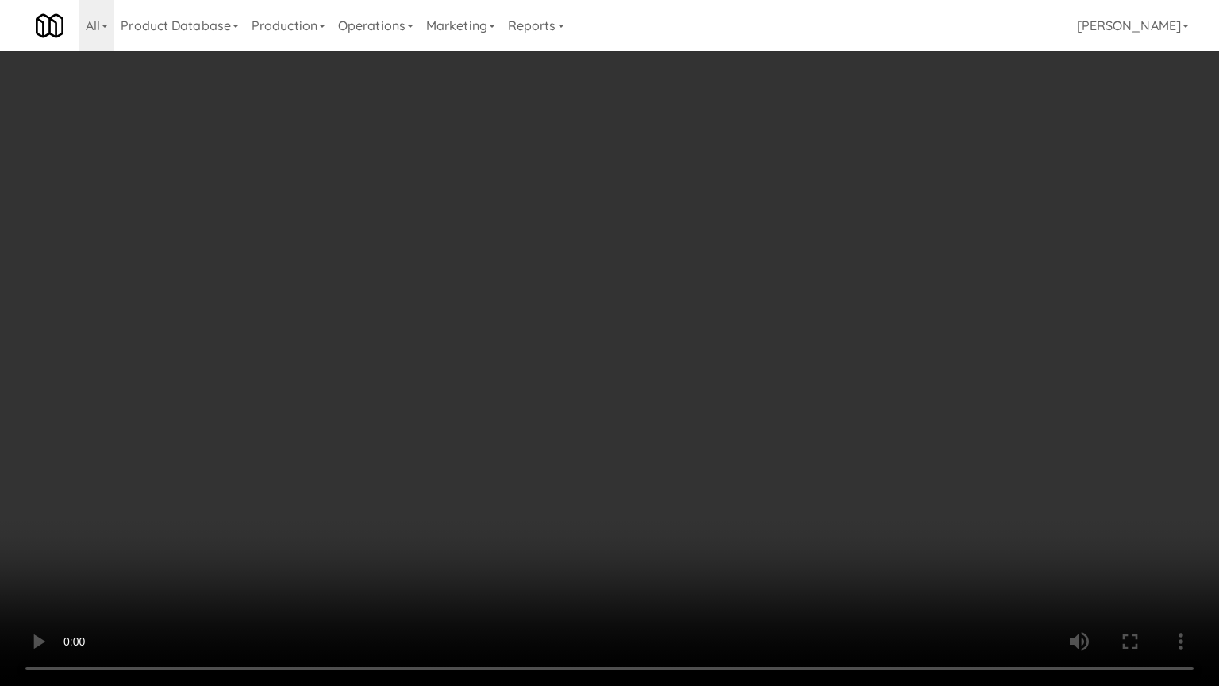
click at [673, 434] on video at bounding box center [609, 343] width 1219 height 686
click at [622, 436] on video at bounding box center [609, 343] width 1219 height 686
click at [771, 425] on video at bounding box center [609, 343] width 1219 height 686
click at [649, 432] on video at bounding box center [609, 343] width 1219 height 686
click at [810, 428] on video at bounding box center [609, 343] width 1219 height 686
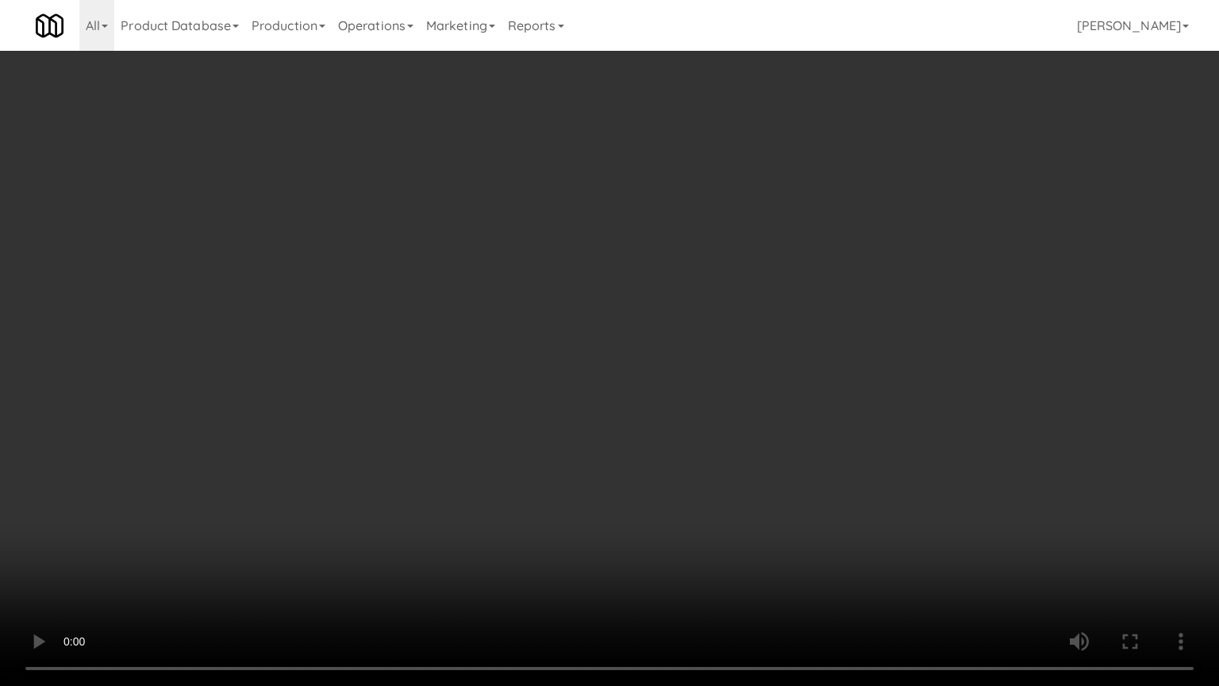
click at [656, 425] on video at bounding box center [609, 343] width 1219 height 686
drag, startPoint x: 656, startPoint y: 422, endPoint x: 687, endPoint y: 306, distance: 120.7
click at [658, 422] on video at bounding box center [609, 343] width 1219 height 686
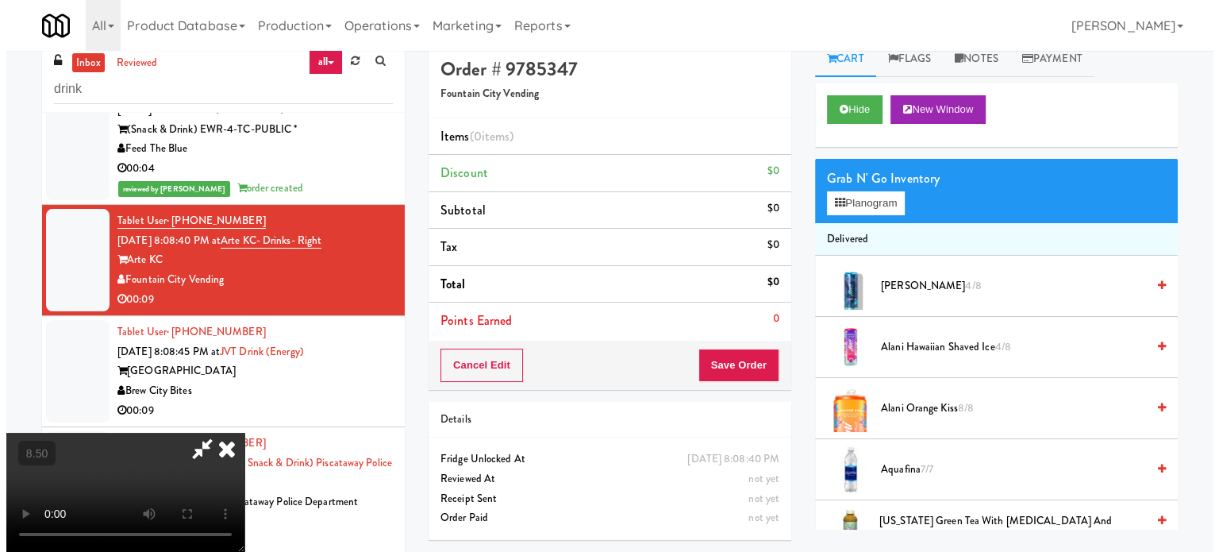
scroll to position [0, 0]
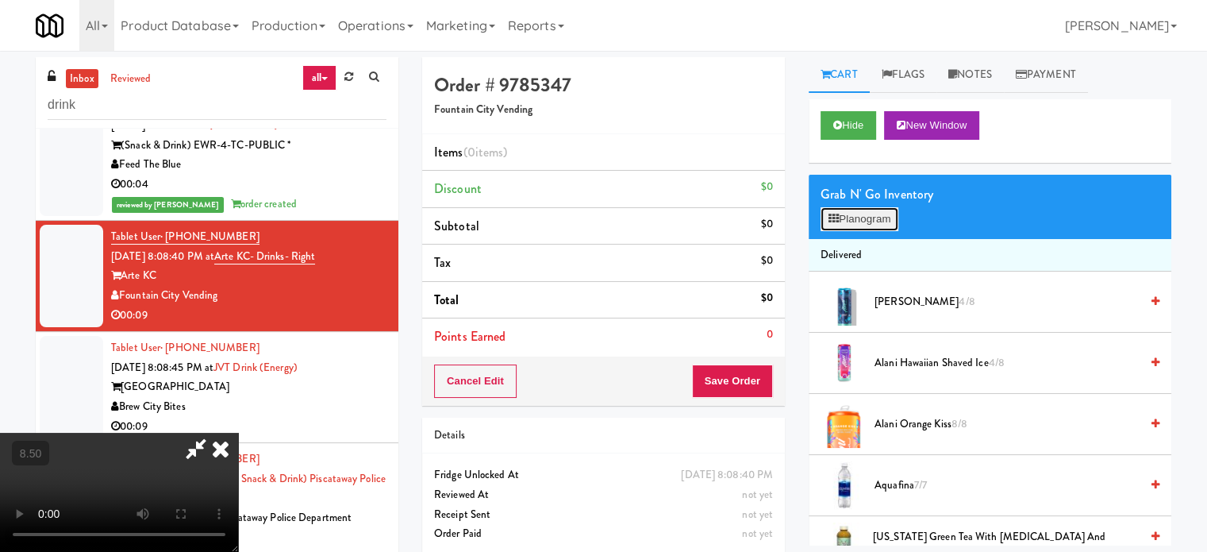
click at [880, 215] on button "Planogram" at bounding box center [860, 219] width 78 height 24
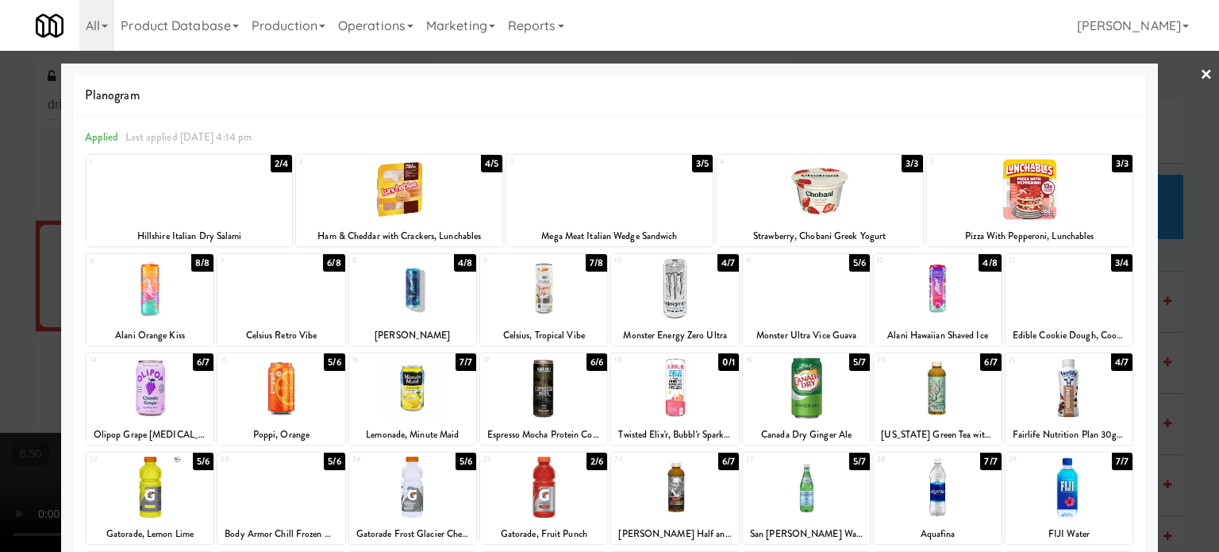
click at [327, 361] on div "5/6" at bounding box center [334, 361] width 21 height 17
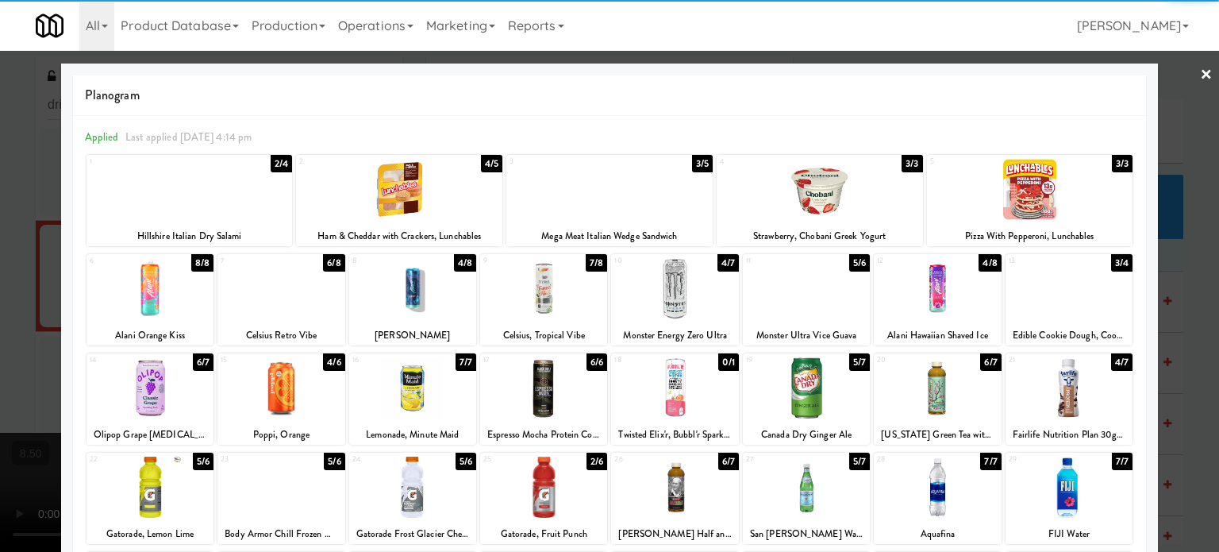
click at [1163, 348] on div at bounding box center [609, 276] width 1219 height 552
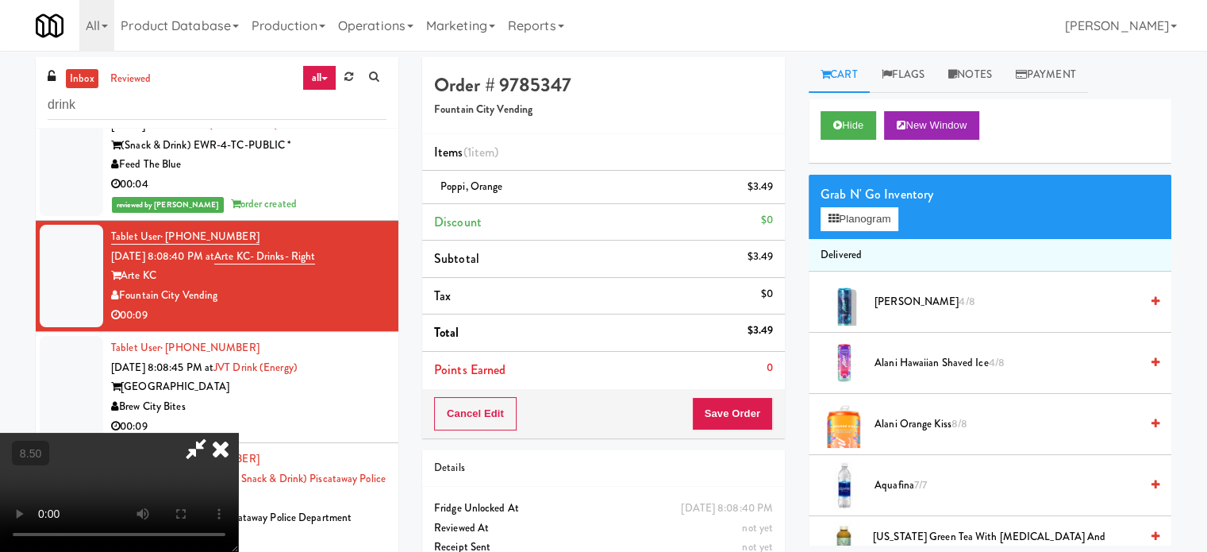
click at [238, 433] on video at bounding box center [119, 492] width 238 height 119
drag, startPoint x: 384, startPoint y: 381, endPoint x: 383, endPoint y: 373, distance: 8.0
click at [238, 433] on video at bounding box center [119, 492] width 238 height 119
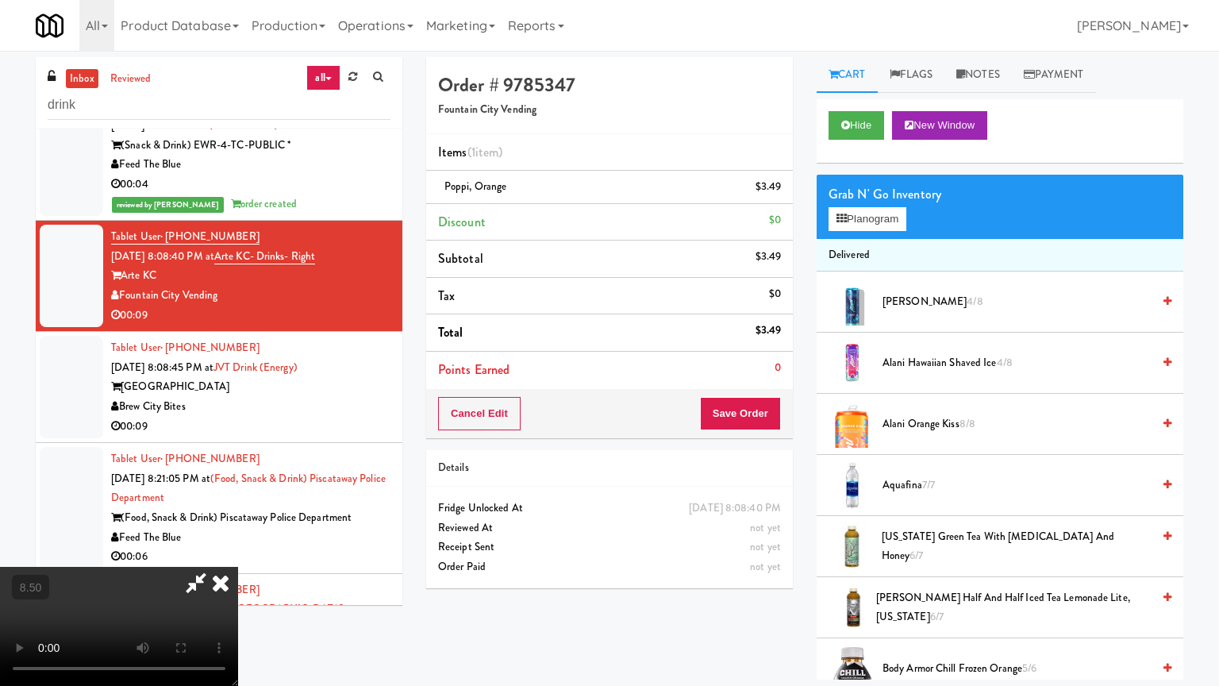
drag, startPoint x: 511, startPoint y: 341, endPoint x: 527, endPoint y: 339, distance: 16.1
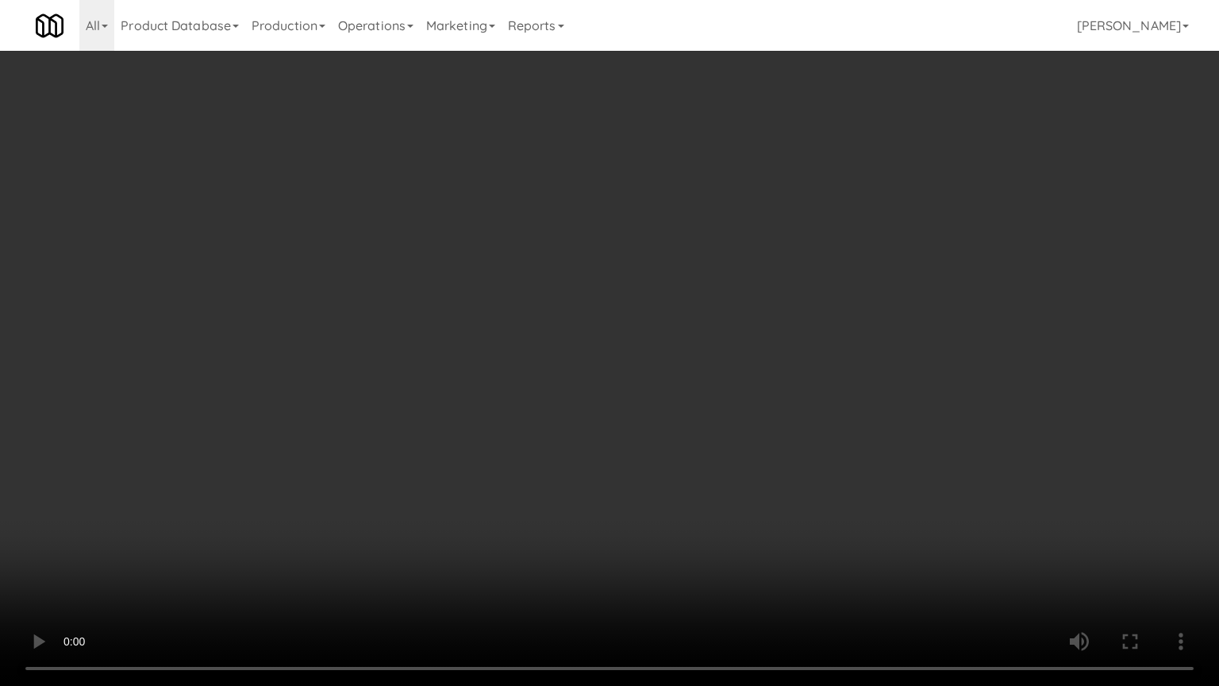
click at [511, 341] on video at bounding box center [609, 343] width 1219 height 686
drag, startPoint x: 603, startPoint y: 373, endPoint x: 610, endPoint y: 366, distance: 10.1
click at [606, 372] on video at bounding box center [609, 343] width 1219 height 686
click at [610, 366] on video at bounding box center [609, 343] width 1219 height 686
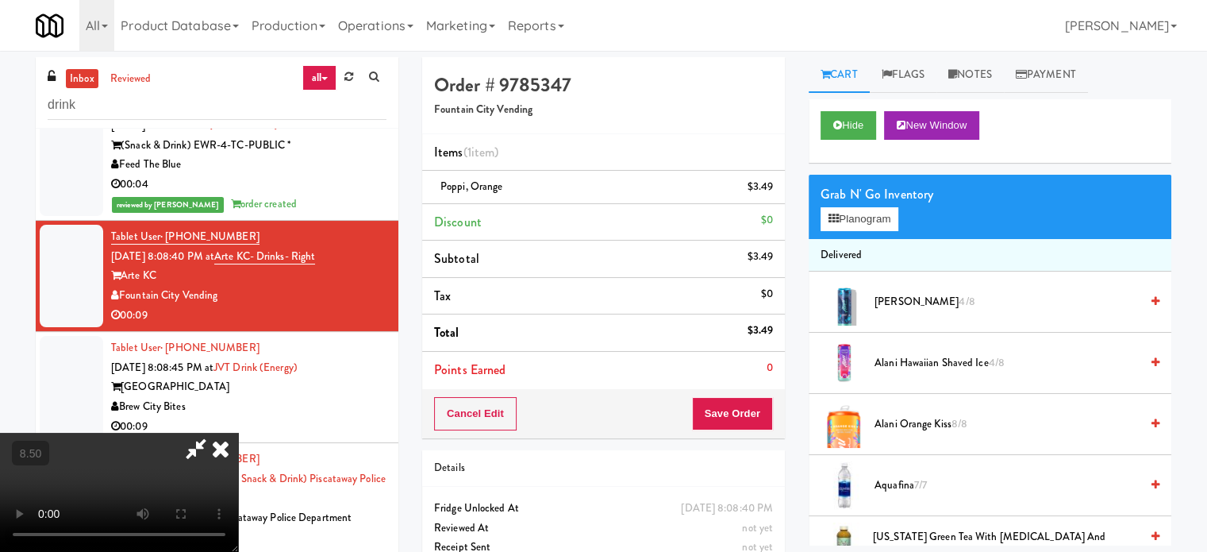
drag, startPoint x: 694, startPoint y: 70, endPoint x: 684, endPoint y: 164, distance: 94.9
click at [238, 433] on icon at bounding box center [220, 449] width 35 height 32
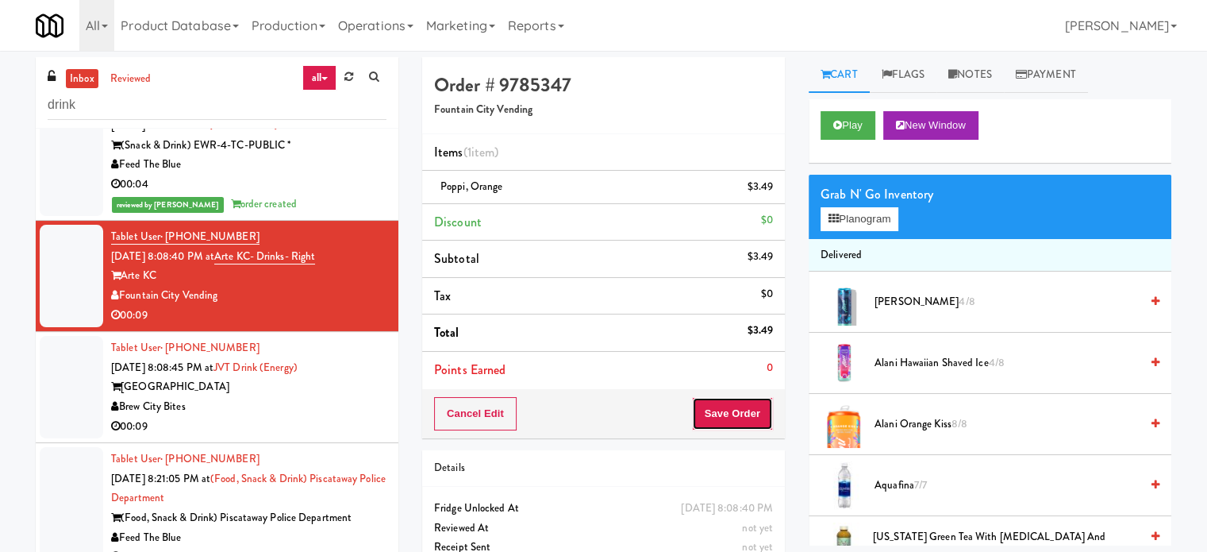
click at [737, 421] on button "Save Order" at bounding box center [732, 413] width 81 height 33
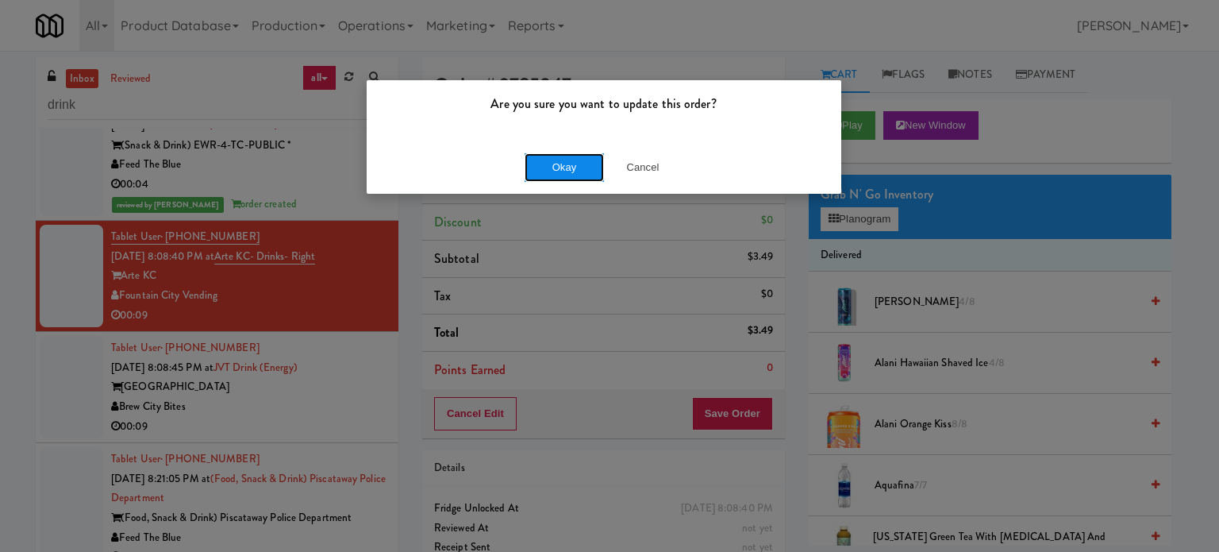
click at [556, 168] on button "Okay" at bounding box center [564, 167] width 79 height 29
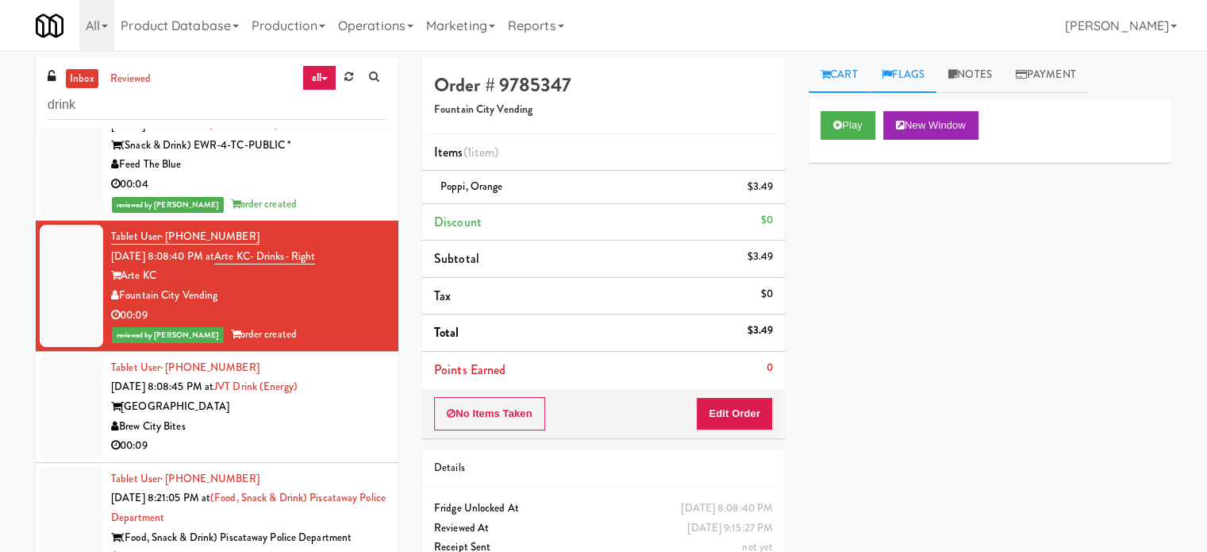
click at [919, 72] on link "Flags" at bounding box center [903, 75] width 67 height 36
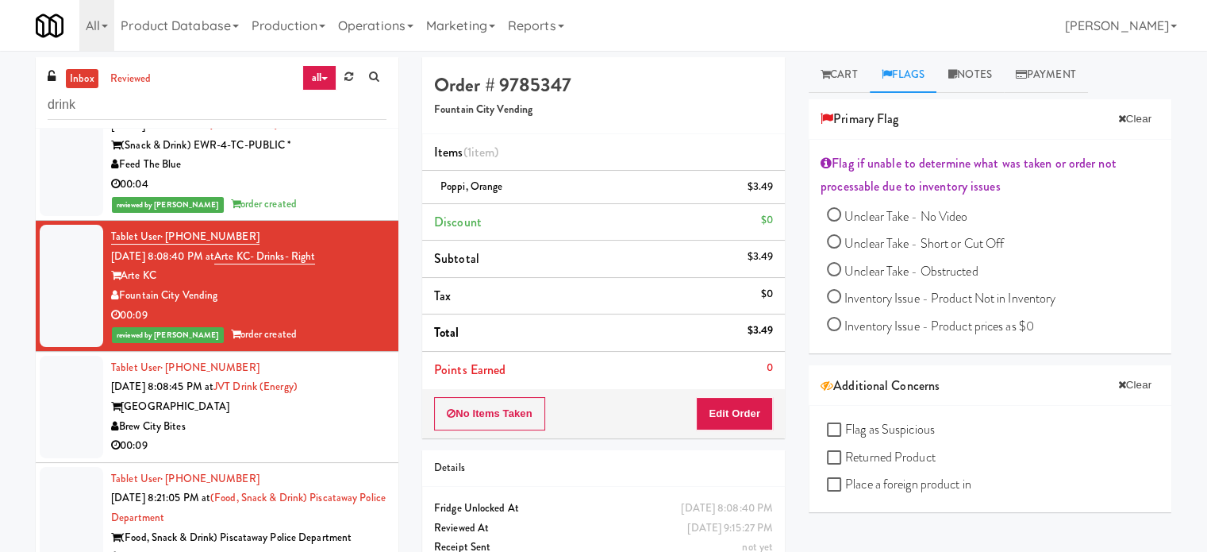
drag, startPoint x: 348, startPoint y: 481, endPoint x: 406, endPoint y: 374, distance: 122.2
click at [346, 456] on div "00:09" at bounding box center [248, 446] width 275 height 20
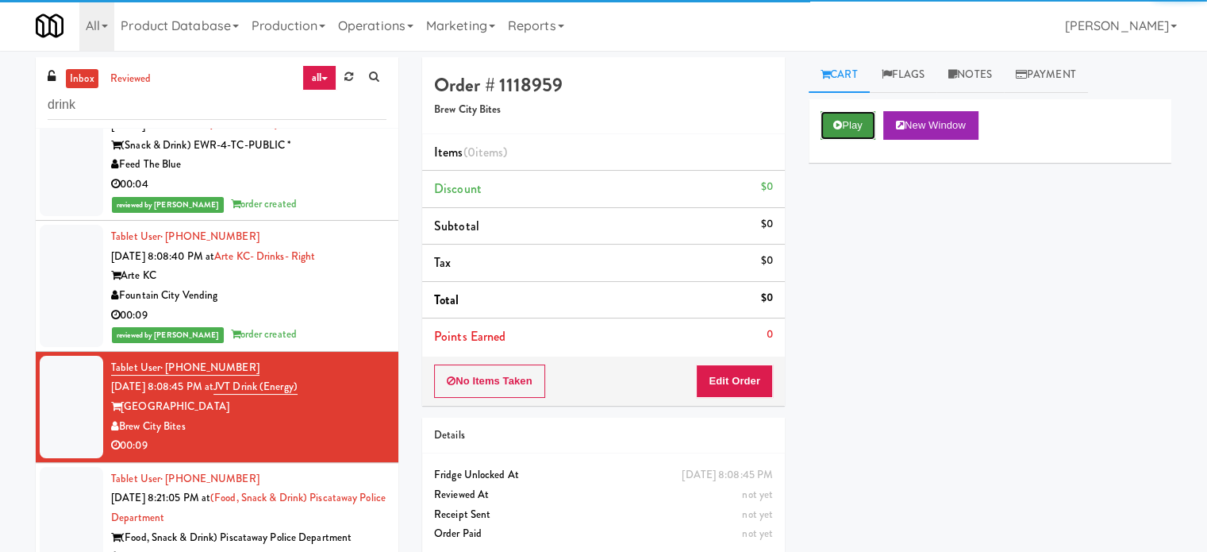
click at [849, 125] on button "Play" at bounding box center [848, 125] width 55 height 29
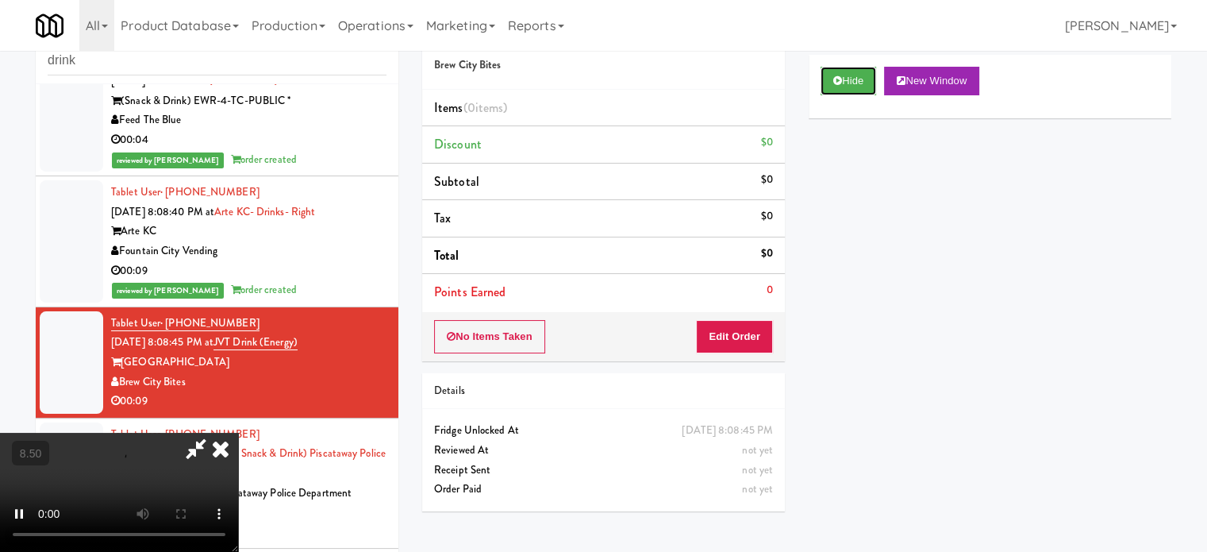
scroll to position [64, 0]
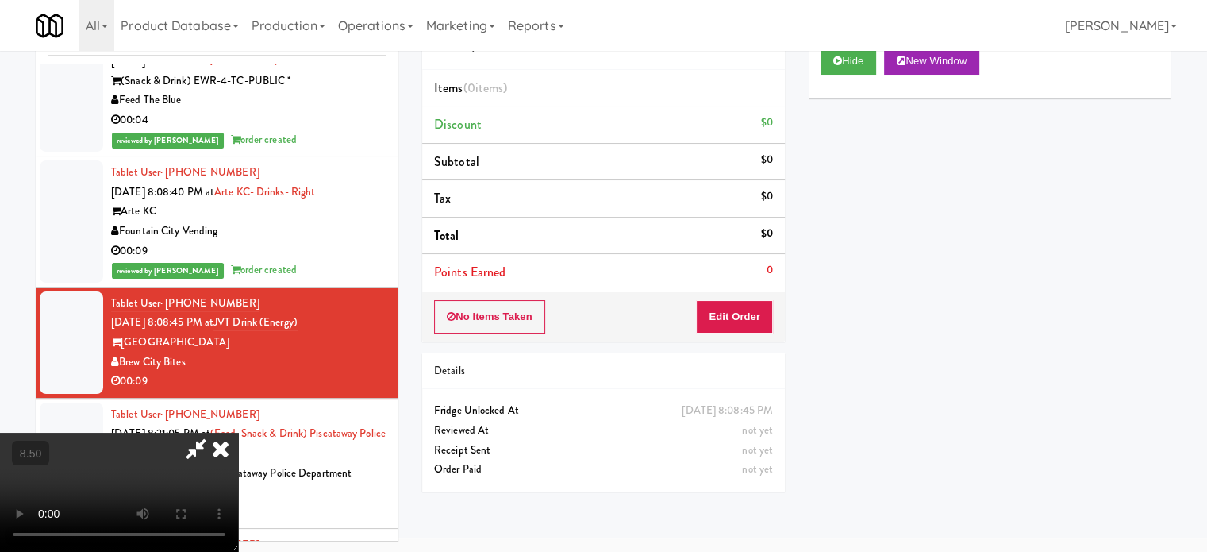
click at [737, 305] on div "No Items Taken Edit Order" at bounding box center [603, 316] width 363 height 49
click at [745, 317] on button "Edit Order" at bounding box center [734, 316] width 77 height 33
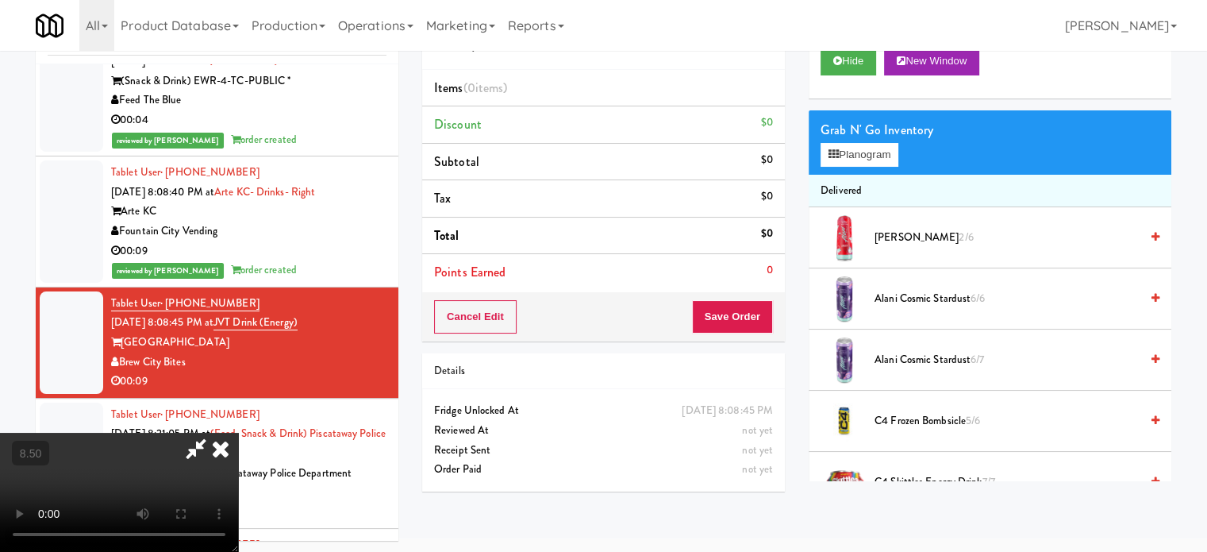
drag, startPoint x: 594, startPoint y: 380, endPoint x: 572, endPoint y: 359, distance: 30.9
click at [238, 433] on video at bounding box center [119, 492] width 238 height 119
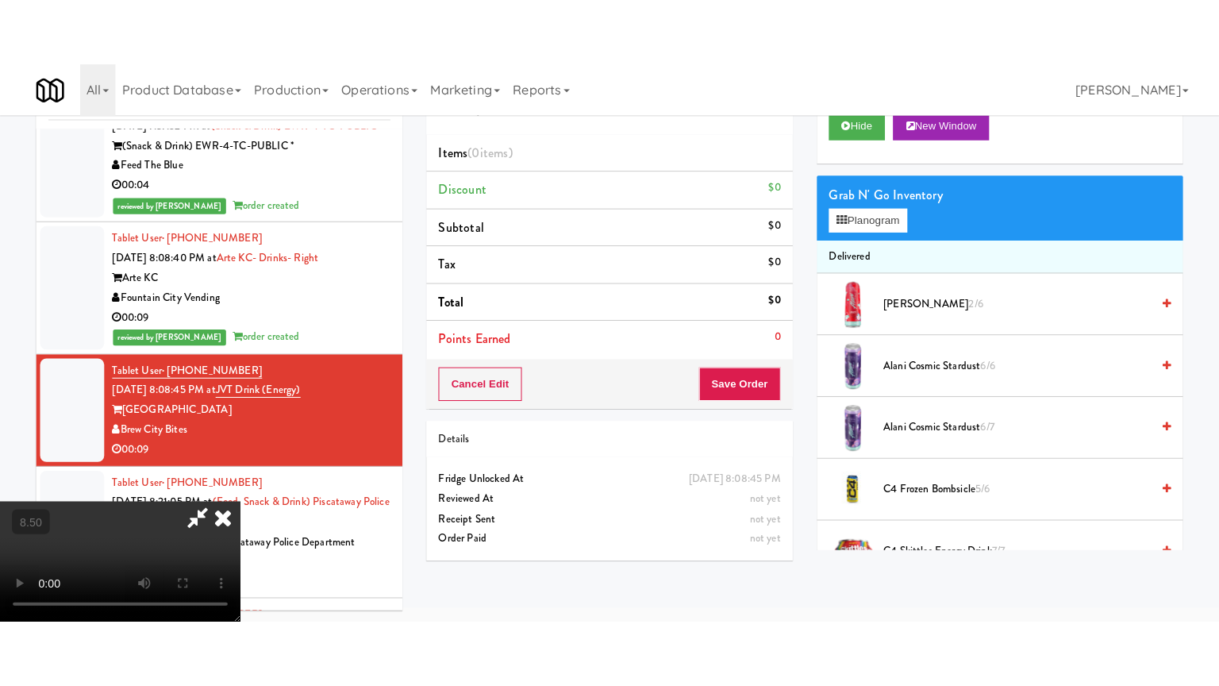
scroll to position [51, 0]
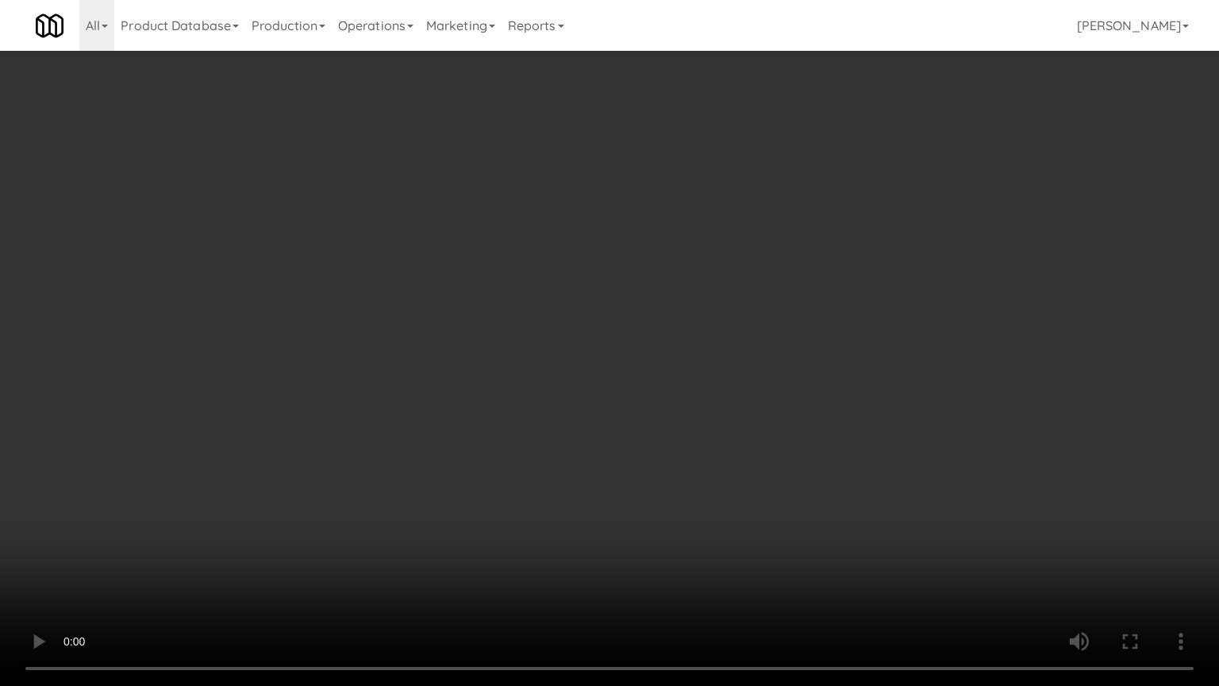
click at [549, 353] on video at bounding box center [609, 343] width 1219 height 686
drag, startPoint x: 513, startPoint y: 419, endPoint x: 606, endPoint y: 374, distance: 103.3
click at [514, 419] on video at bounding box center [609, 343] width 1219 height 686
click at [597, 381] on video at bounding box center [609, 343] width 1219 height 686
click at [573, 381] on video at bounding box center [609, 343] width 1219 height 686
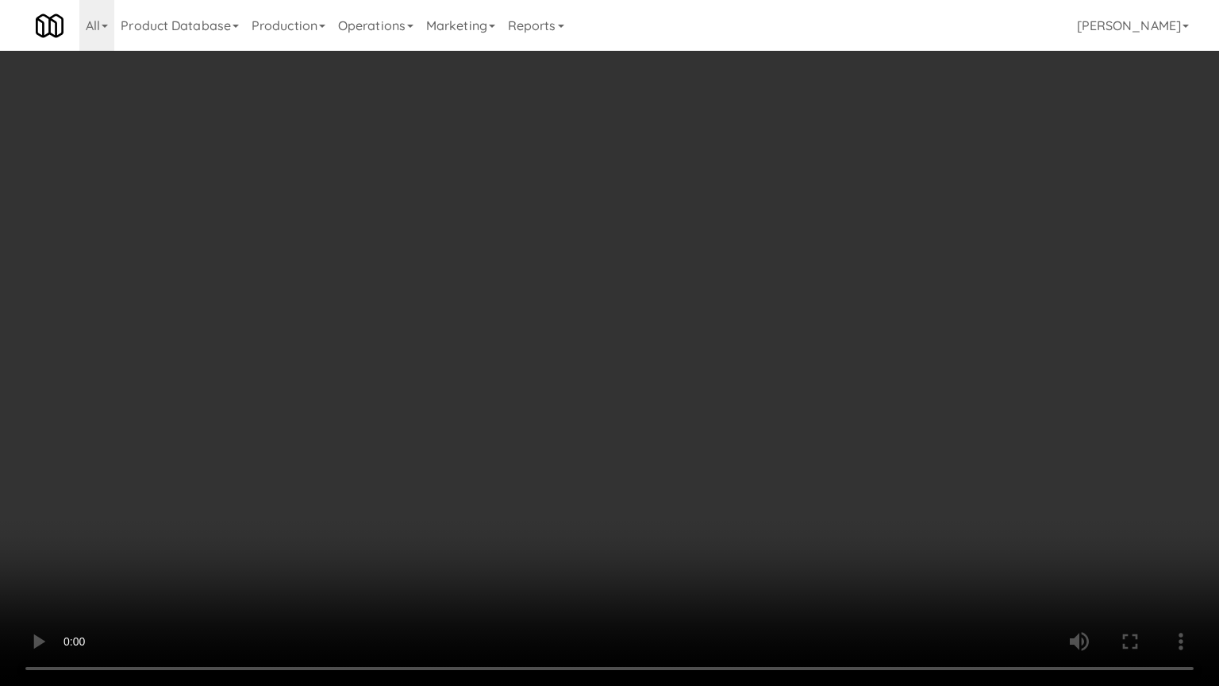
click at [594, 377] on video at bounding box center [609, 343] width 1219 height 686
click at [593, 377] on video at bounding box center [609, 343] width 1219 height 686
click at [644, 390] on video at bounding box center [609, 343] width 1219 height 686
click at [633, 384] on video at bounding box center [609, 343] width 1219 height 686
click at [727, 391] on video at bounding box center [609, 343] width 1219 height 686
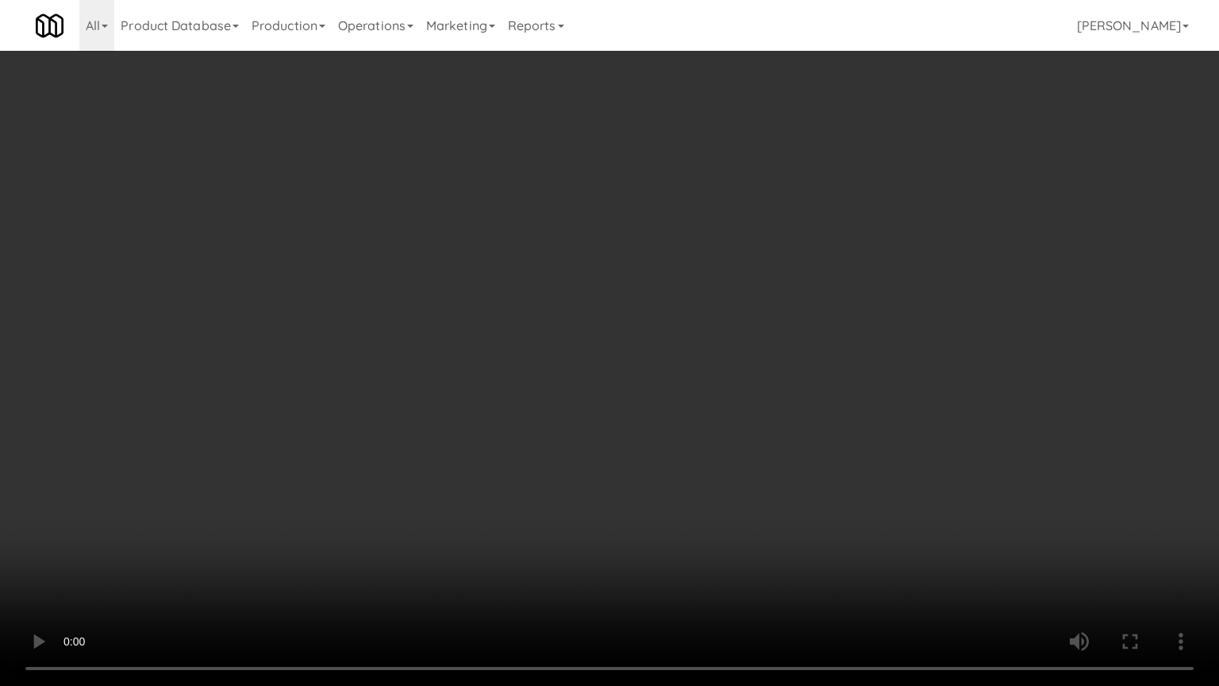
click at [659, 391] on video at bounding box center [609, 343] width 1219 height 686
click at [695, 385] on video at bounding box center [609, 343] width 1219 height 686
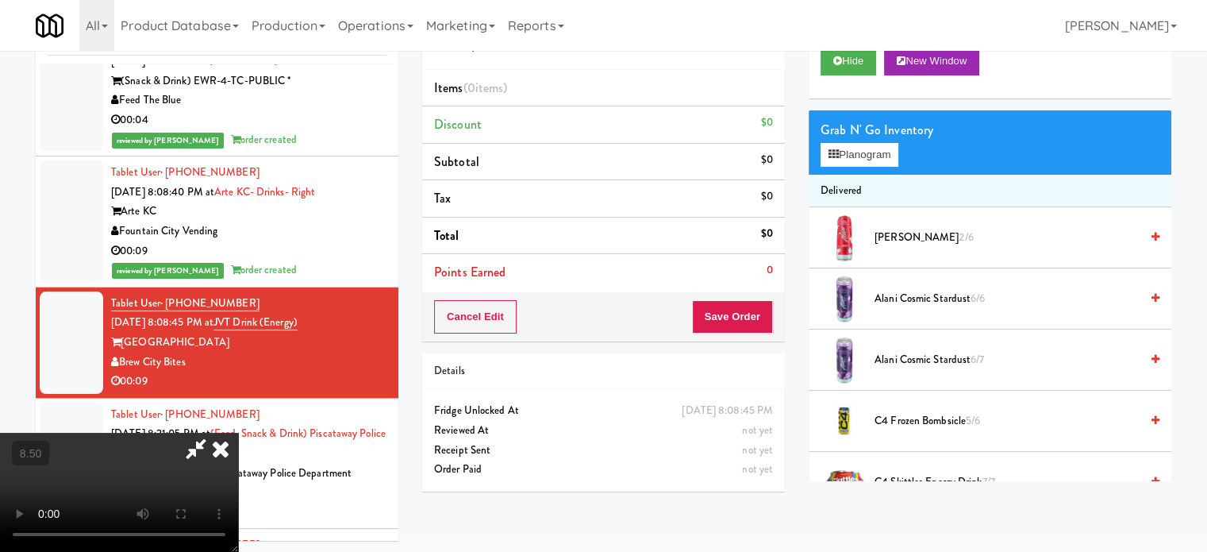
scroll to position [397, 0]
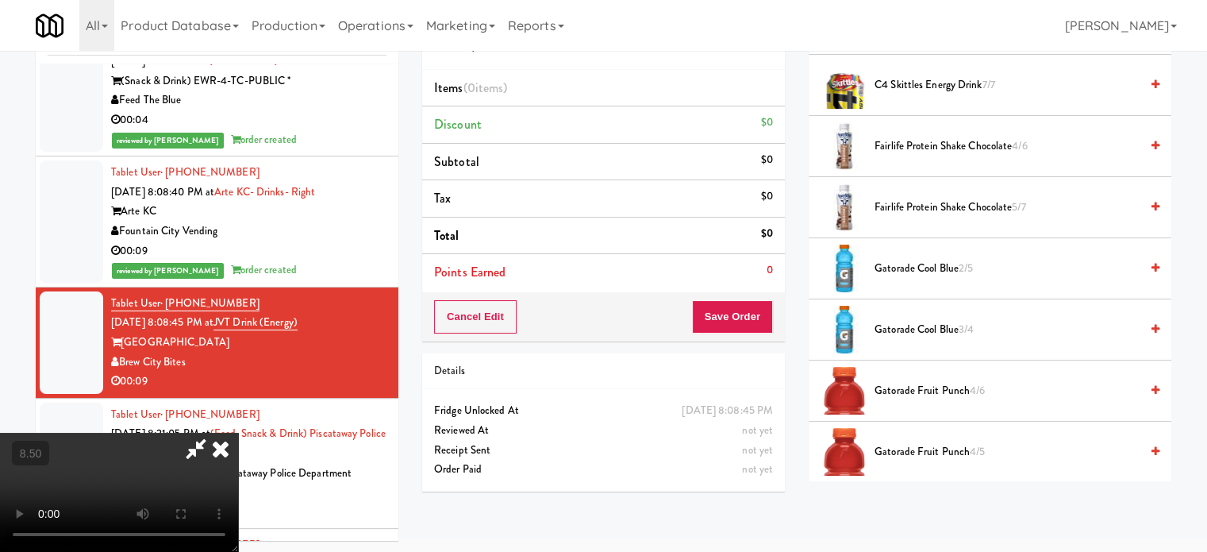
click at [945, 387] on span "Gatorade Fruit Punch 4/6" at bounding box center [1007, 391] width 265 height 20
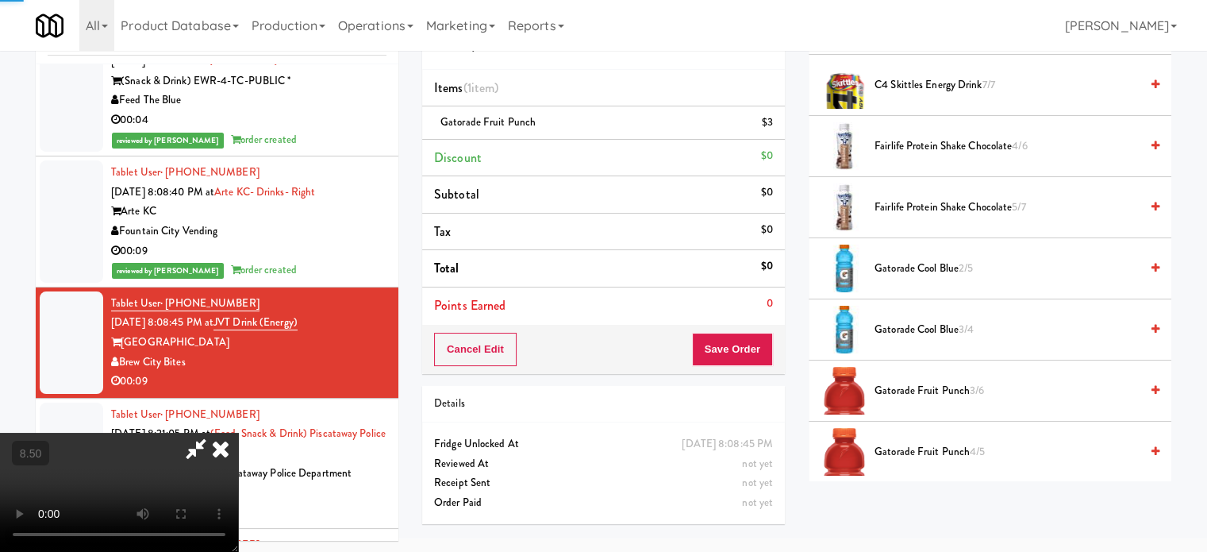
click at [238, 450] on video at bounding box center [119, 492] width 238 height 119
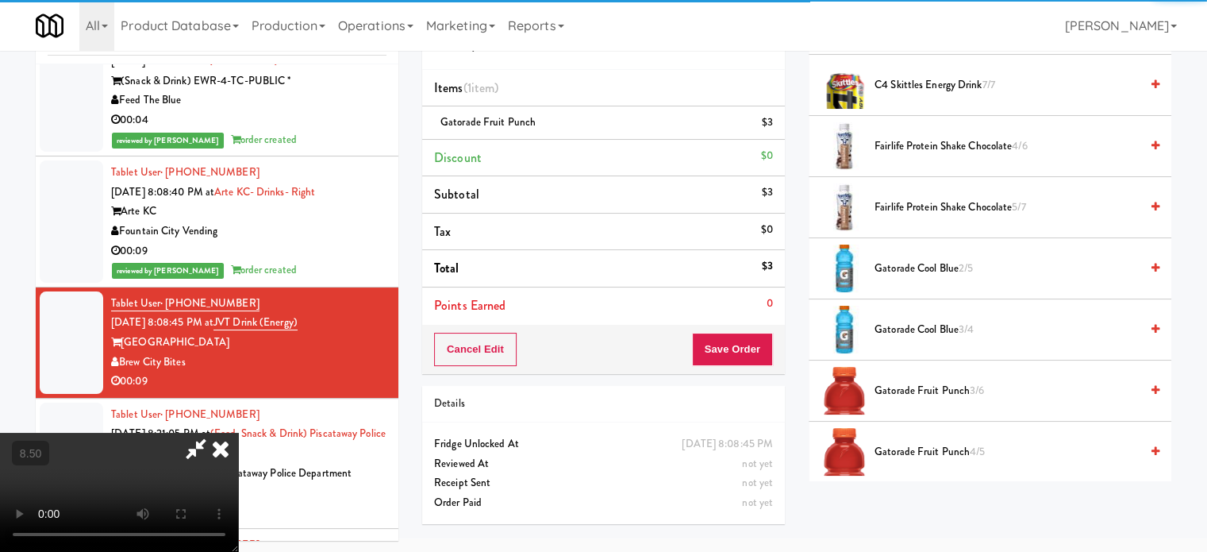
drag, startPoint x: 418, startPoint y: 425, endPoint x: 418, endPoint y: 499, distance: 73.8
click at [238, 433] on video at bounding box center [119, 492] width 238 height 119
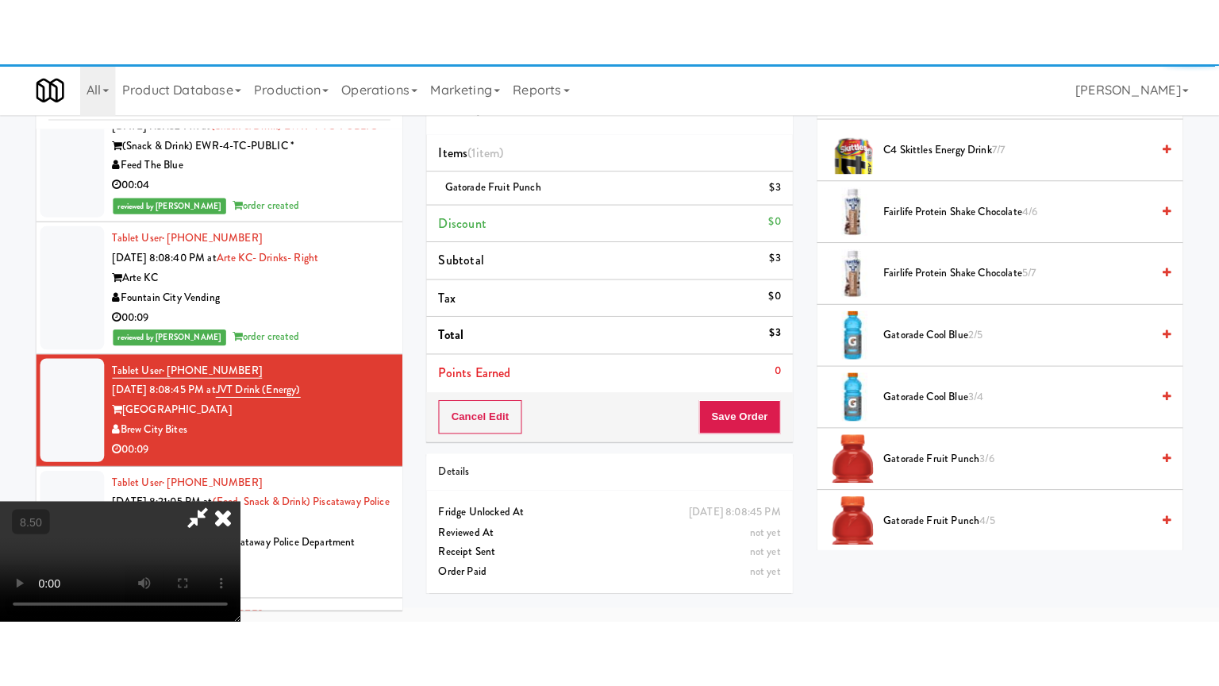
scroll to position [51, 0]
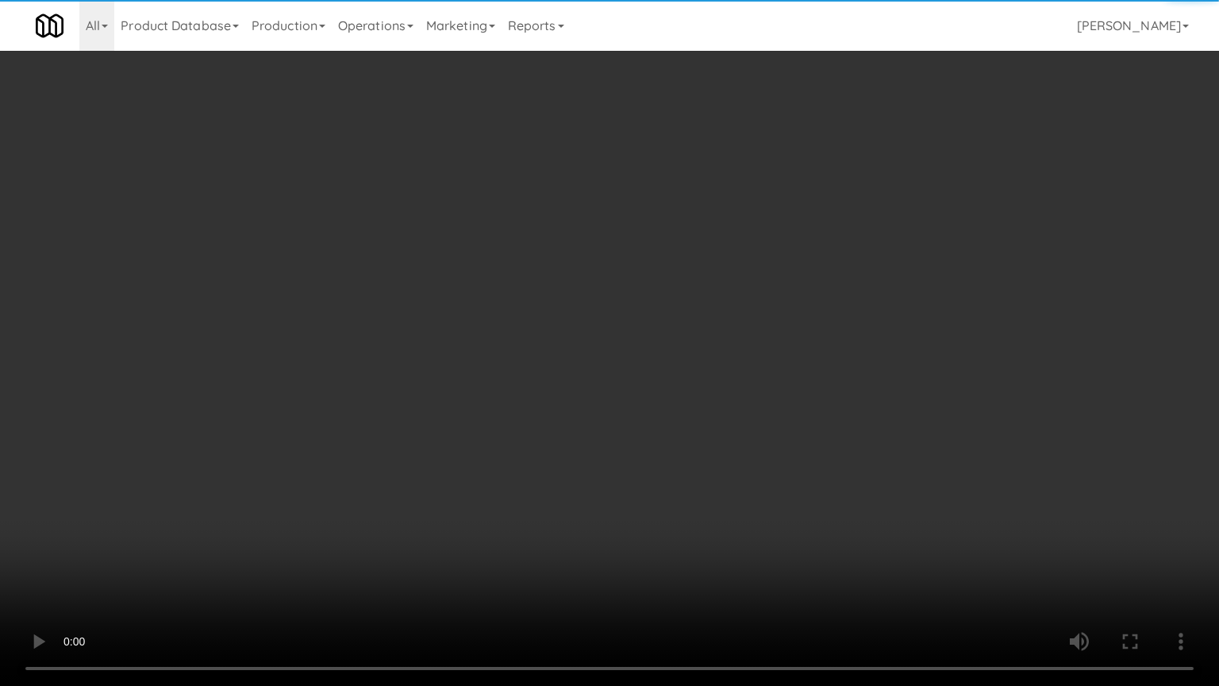
drag, startPoint x: 418, startPoint y: 499, endPoint x: 538, endPoint y: 400, distance: 155.7
click at [418, 495] on video at bounding box center [609, 343] width 1219 height 686
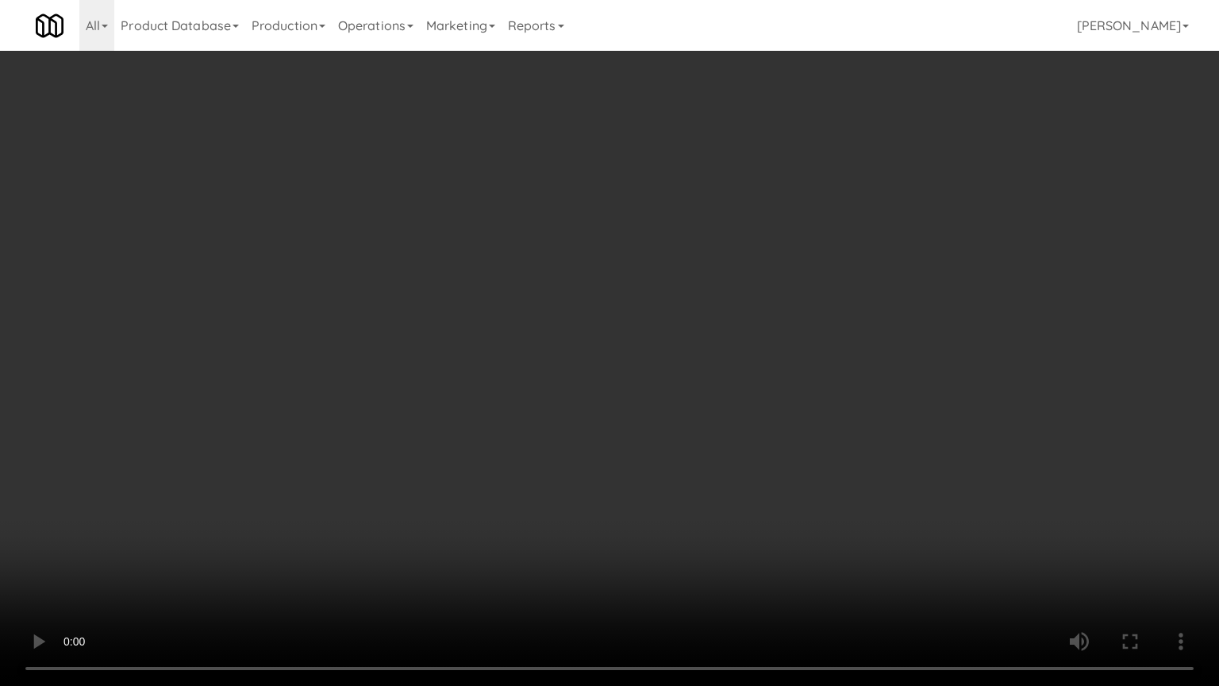
drag, startPoint x: 536, startPoint y: 402, endPoint x: 555, endPoint y: 379, distance: 29.3
click at [536, 402] on video at bounding box center [609, 343] width 1219 height 686
drag, startPoint x: 556, startPoint y: 379, endPoint x: 626, endPoint y: 163, distance: 227.9
click at [581, 352] on video at bounding box center [609, 343] width 1219 height 686
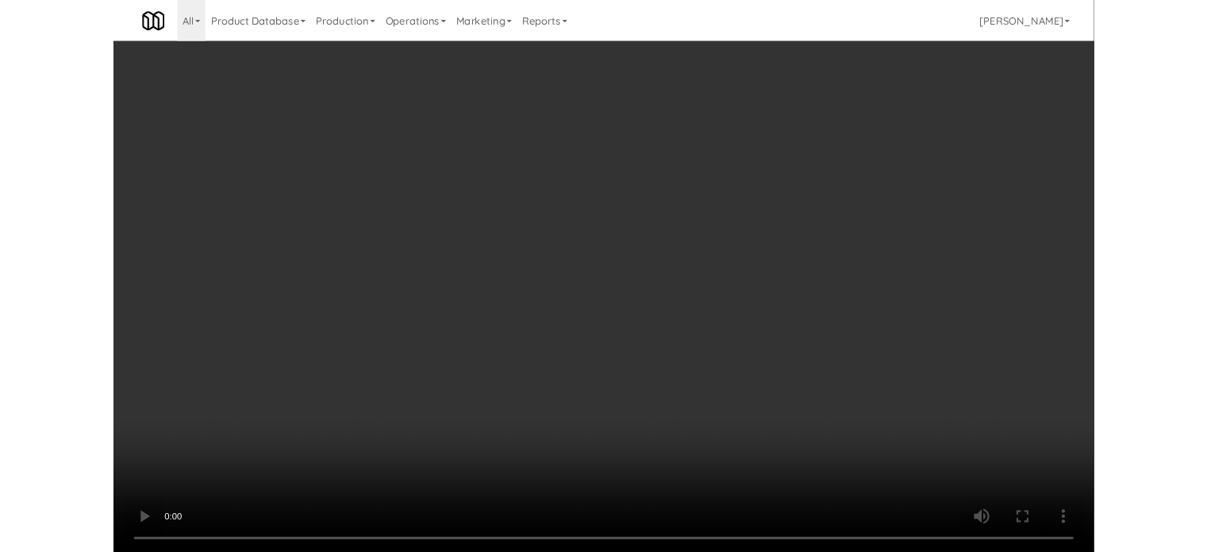
scroll to position [64, 0]
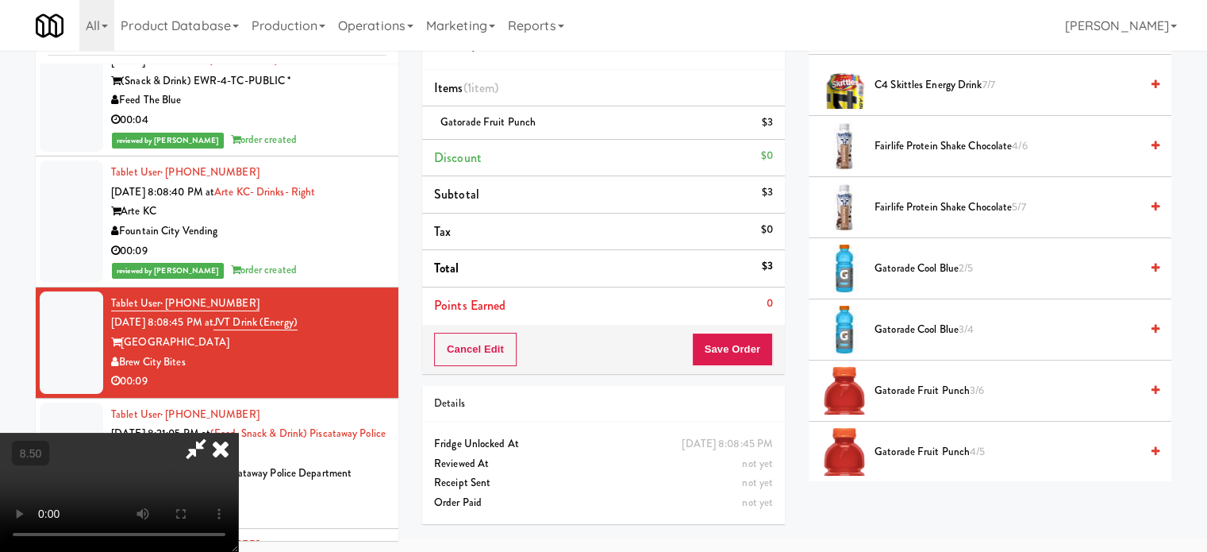
click at [238, 433] on icon at bounding box center [220, 449] width 35 height 32
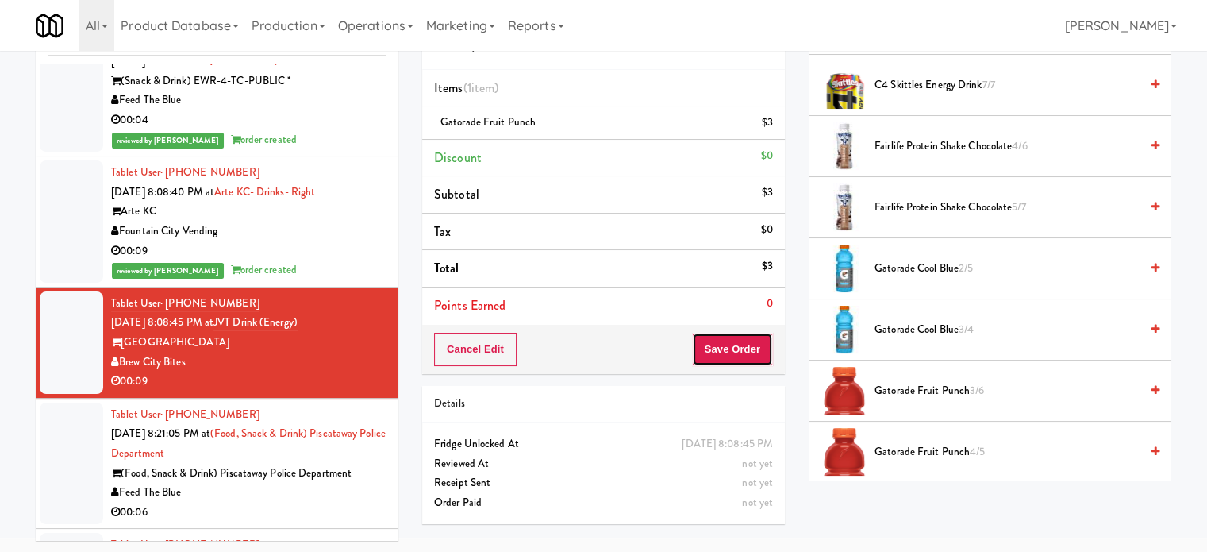
click at [730, 345] on button "Save Order" at bounding box center [732, 349] width 81 height 33
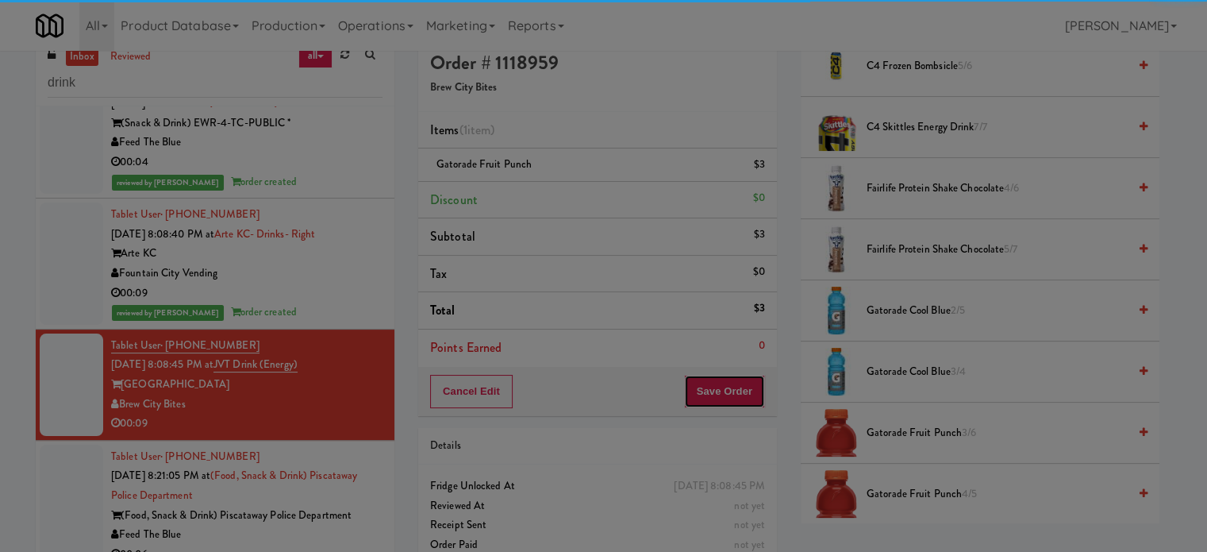
scroll to position [0, 0]
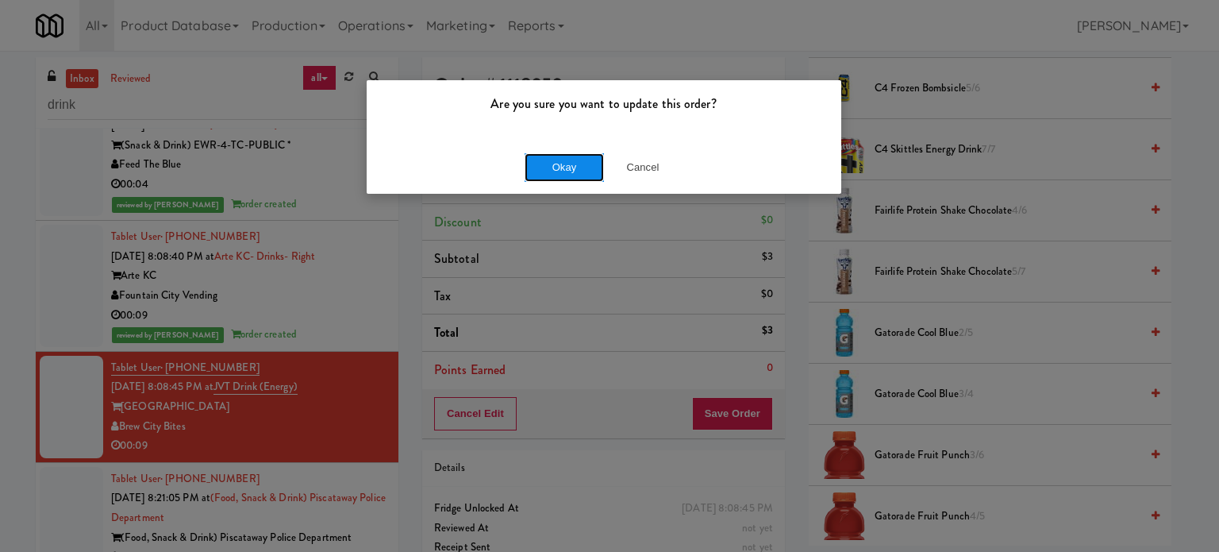
drag, startPoint x: 571, startPoint y: 166, endPoint x: 561, endPoint y: 180, distance: 17.2
click at [572, 167] on button "Okay" at bounding box center [564, 167] width 79 height 29
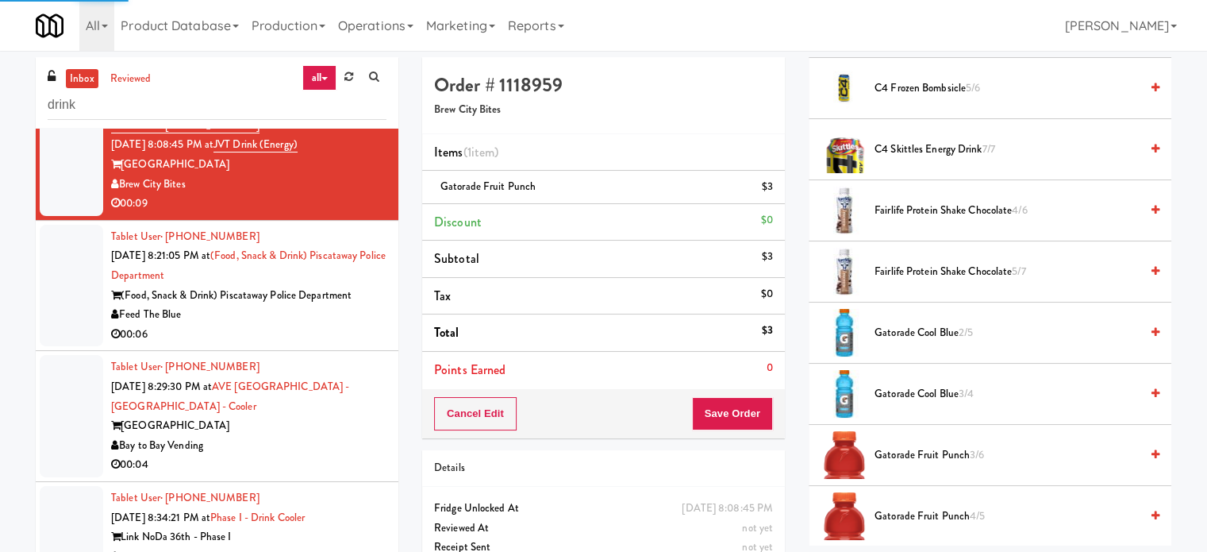
scroll to position [148, 0]
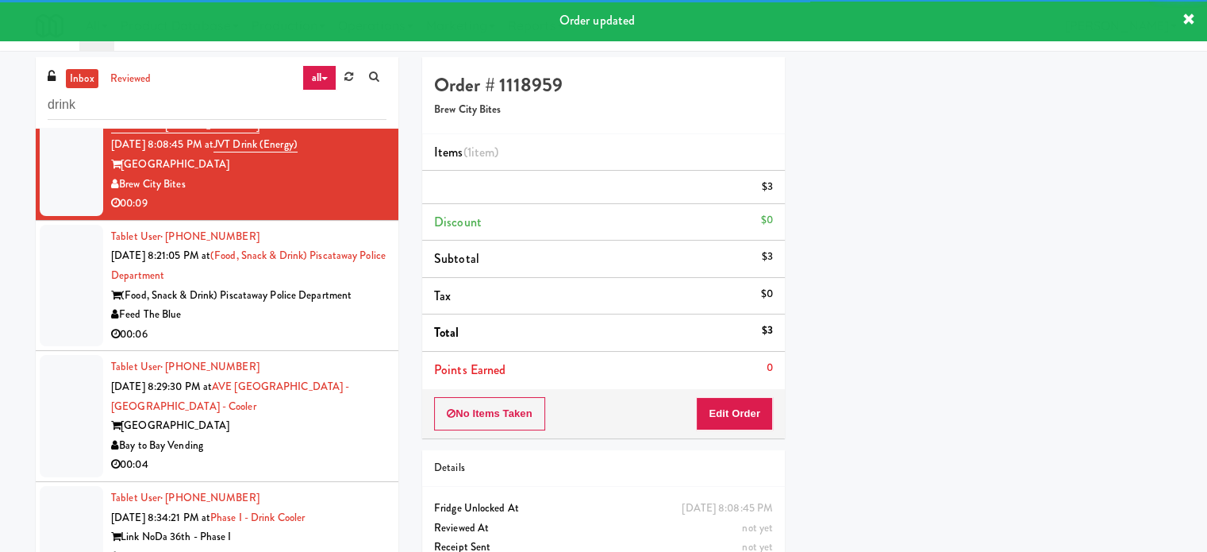
drag, startPoint x: 348, startPoint y: 392, endPoint x: 446, endPoint y: 336, distance: 112.7
click at [349, 392] on li "Tablet User · (312) 961-2089 [DATE] 8:29:30 PM at [GEOGRAPHIC_DATA] - [GEOGRAPH…" at bounding box center [217, 416] width 363 height 131
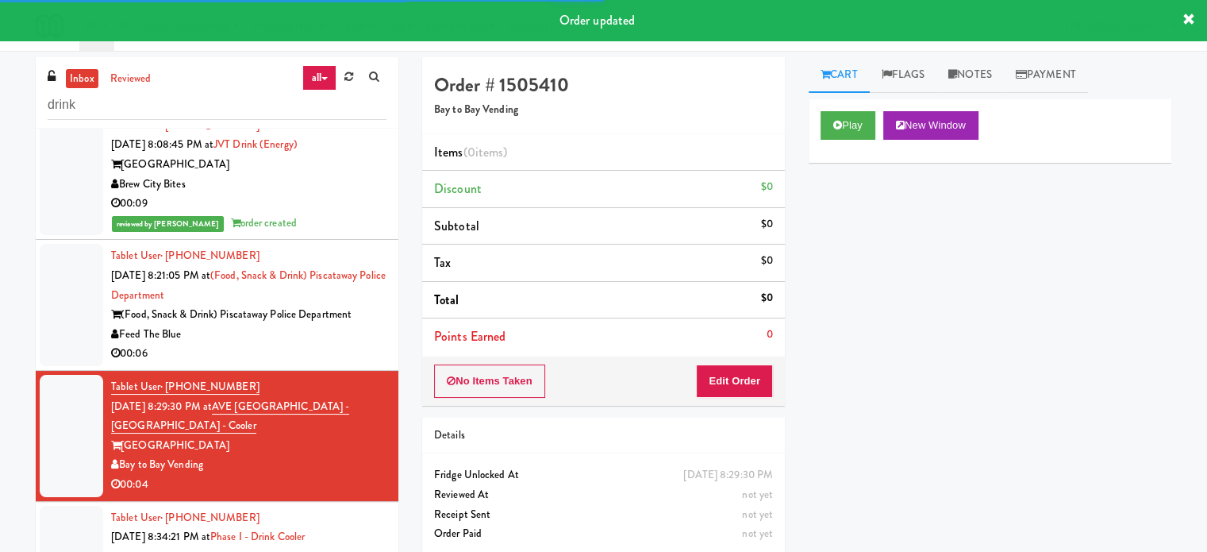
click at [369, 345] on div "Feed The Blue" at bounding box center [248, 335] width 275 height 20
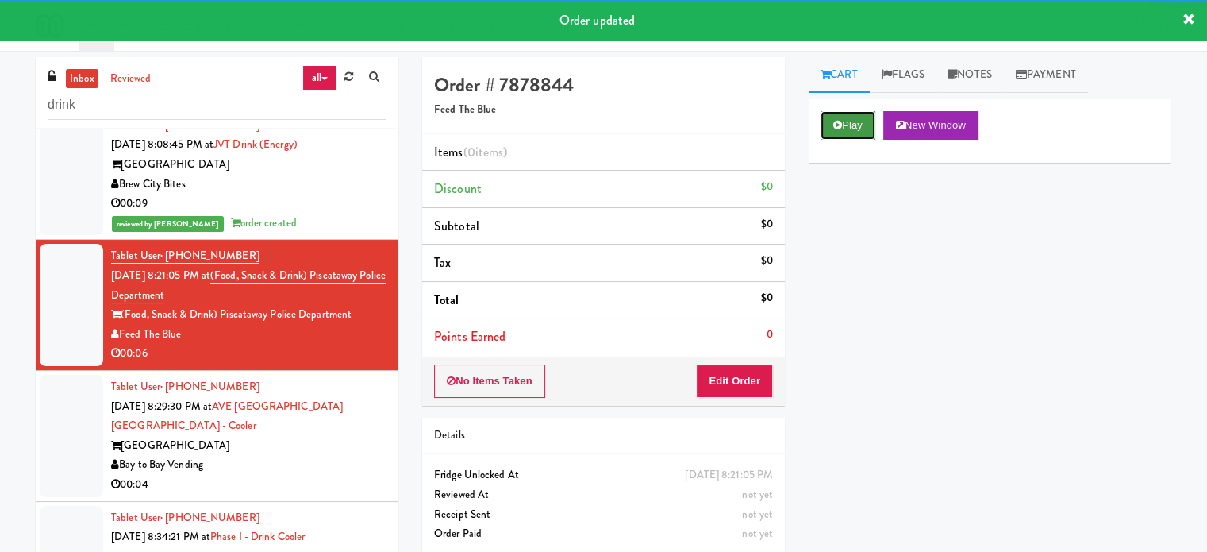
click at [853, 129] on button "Play" at bounding box center [848, 125] width 55 height 29
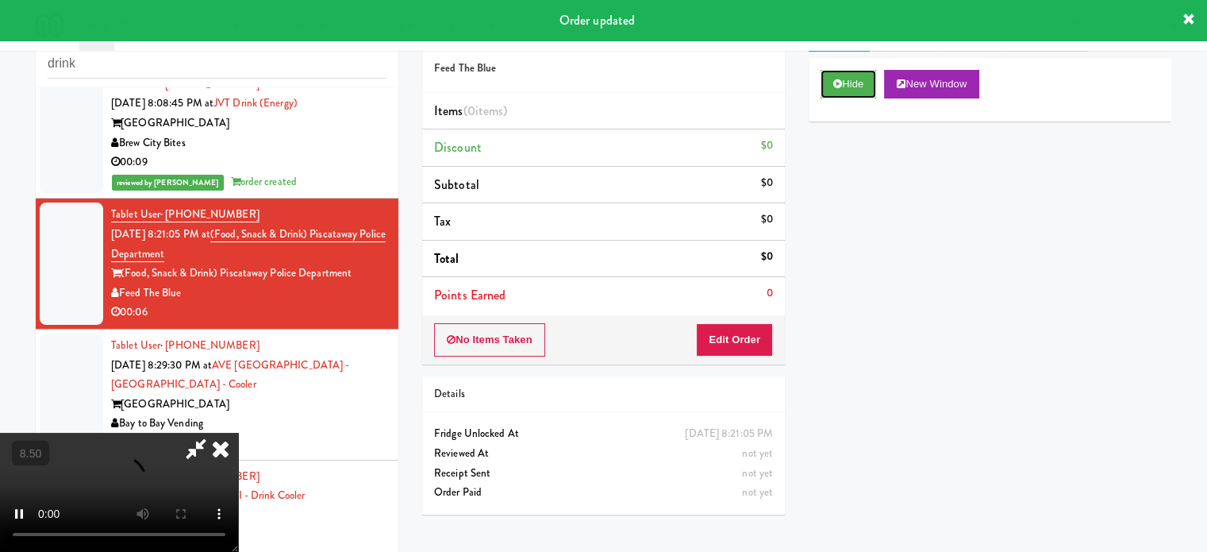
scroll to position [64, 0]
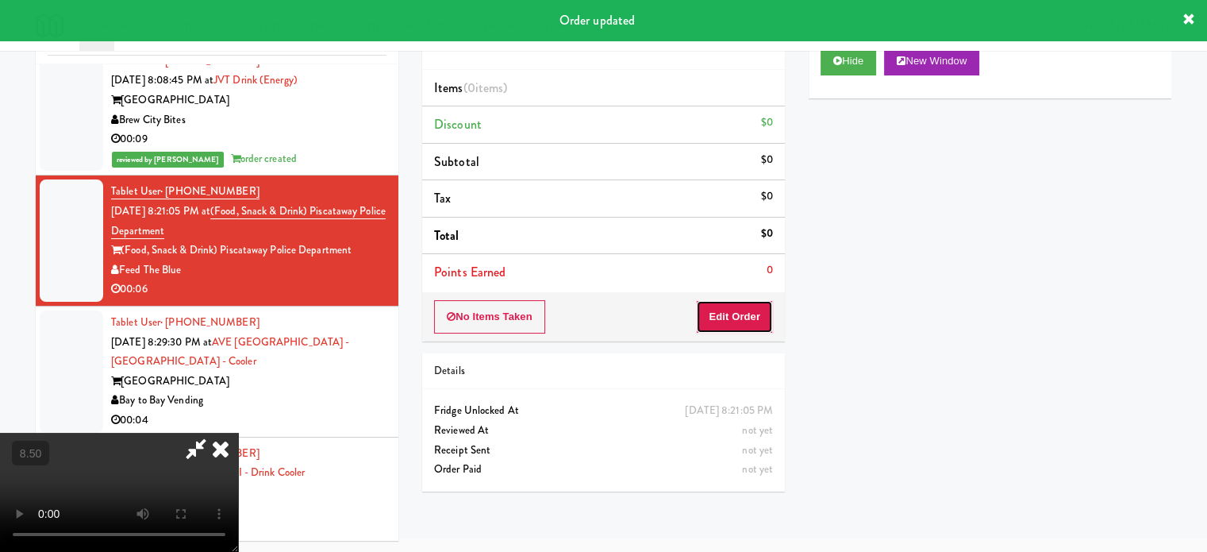
click at [747, 325] on button "Edit Order" at bounding box center [734, 316] width 77 height 33
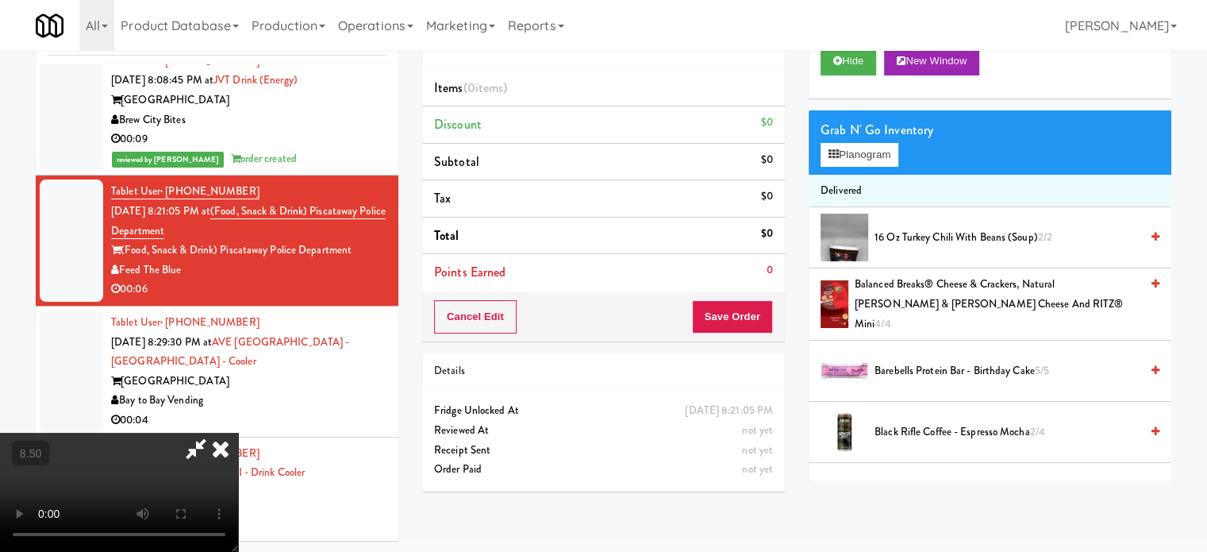
drag, startPoint x: 446, startPoint y: 375, endPoint x: 449, endPoint y: 364, distance: 10.6
click at [238, 433] on video at bounding box center [119, 492] width 238 height 119
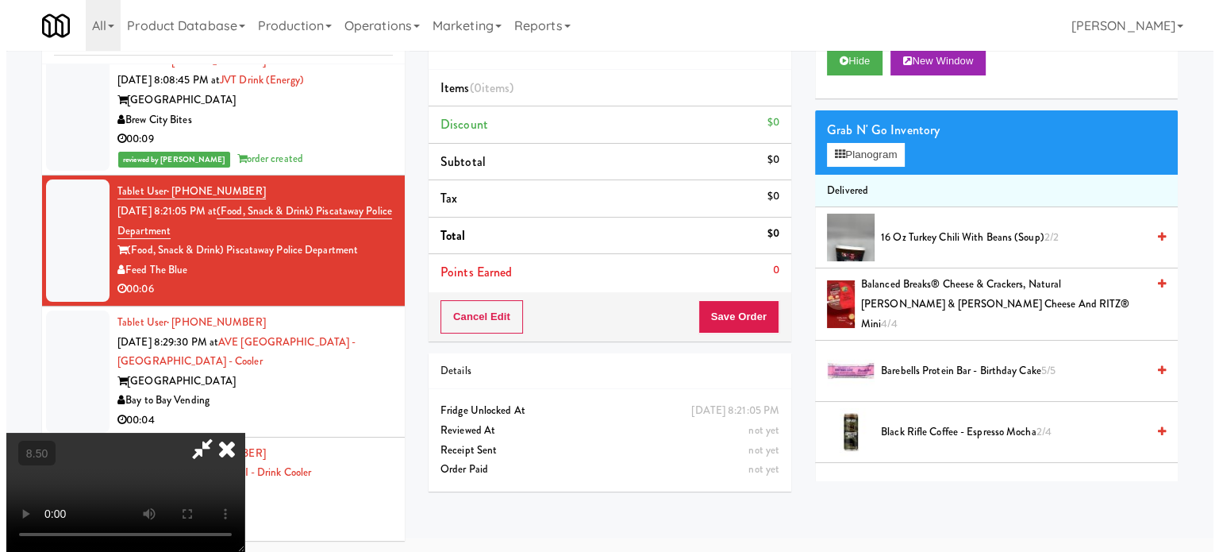
scroll to position [51, 0]
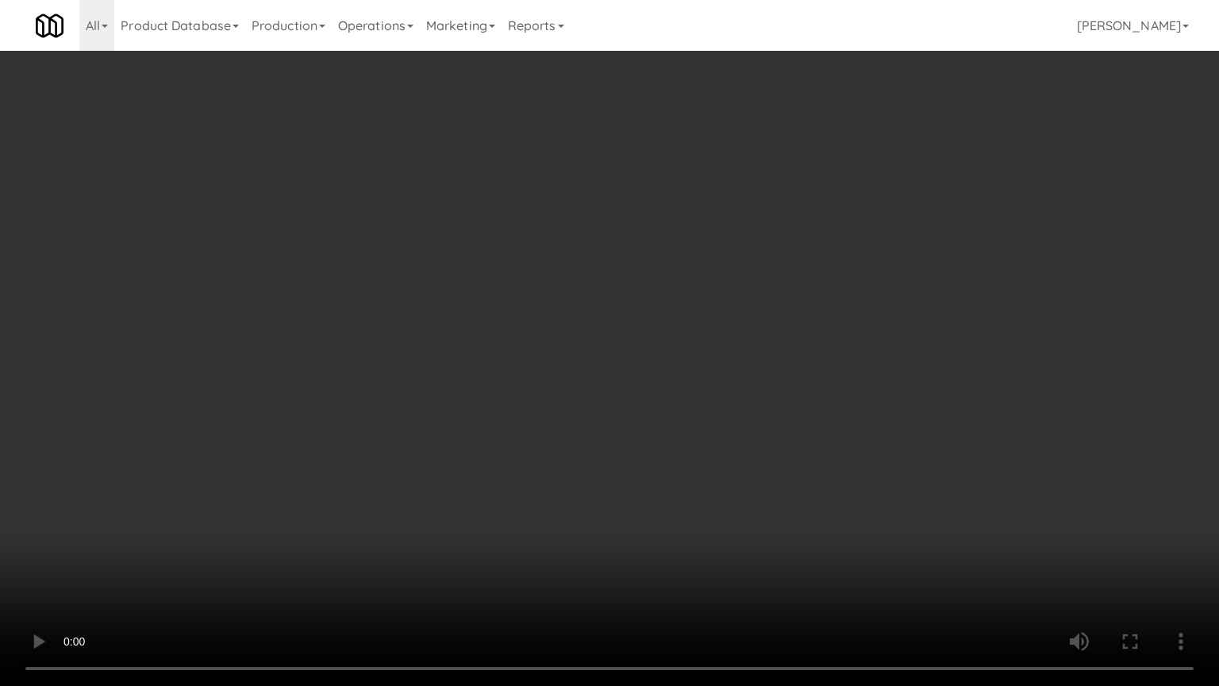
click at [508, 360] on video at bounding box center [609, 343] width 1219 height 686
click at [502, 358] on video at bounding box center [609, 343] width 1219 height 686
click at [516, 385] on video at bounding box center [609, 343] width 1219 height 686
click at [314, 536] on video at bounding box center [609, 343] width 1219 height 686
click at [425, 464] on video at bounding box center [609, 343] width 1219 height 686
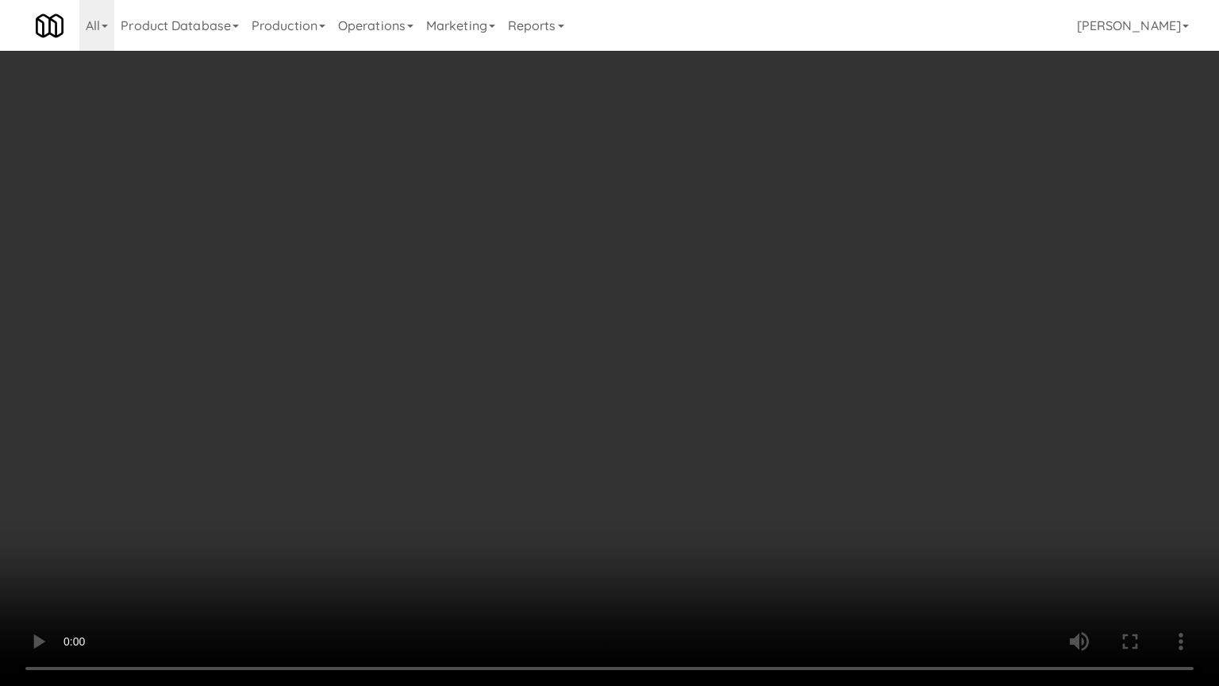
click at [425, 462] on video at bounding box center [609, 343] width 1219 height 686
click at [502, 473] on video at bounding box center [609, 343] width 1219 height 686
drag, startPoint x: 437, startPoint y: 465, endPoint x: 445, endPoint y: 459, distance: 10.2
click at [437, 467] on video at bounding box center [609, 343] width 1219 height 686
click at [484, 448] on video at bounding box center [609, 343] width 1219 height 686
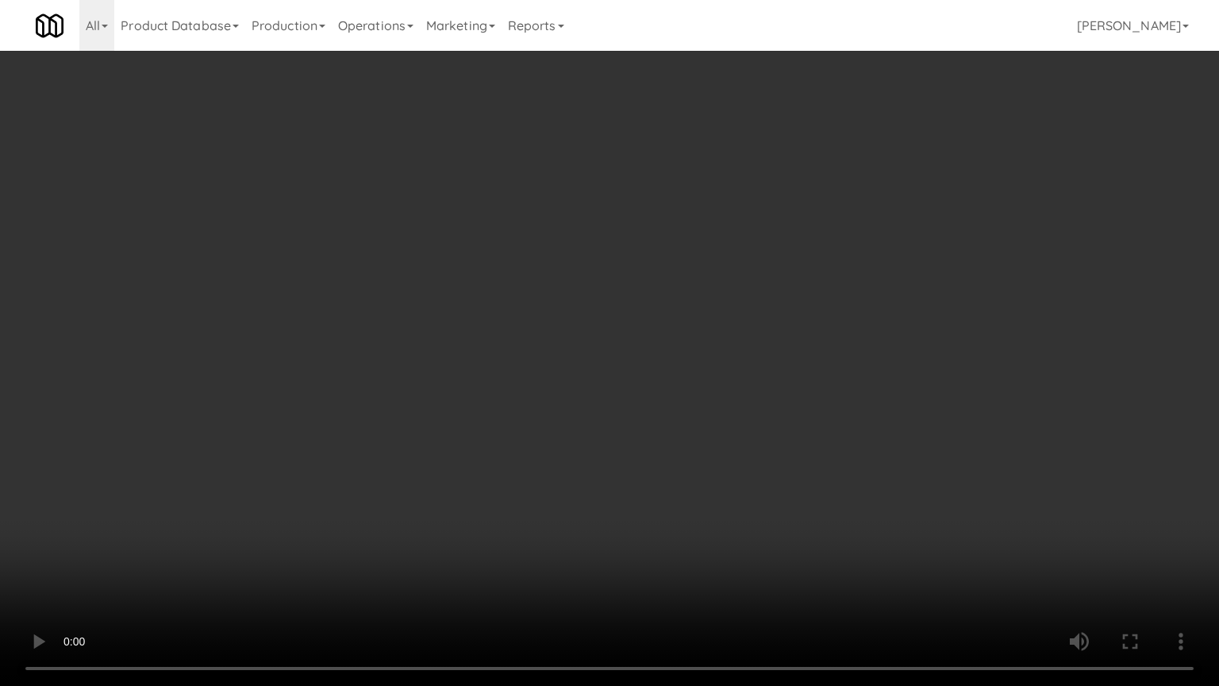
click at [486, 448] on video at bounding box center [609, 343] width 1219 height 686
drag, startPoint x: 525, startPoint y: 433, endPoint x: 761, endPoint y: 266, distance: 289.9
click at [535, 429] on video at bounding box center [609, 343] width 1219 height 686
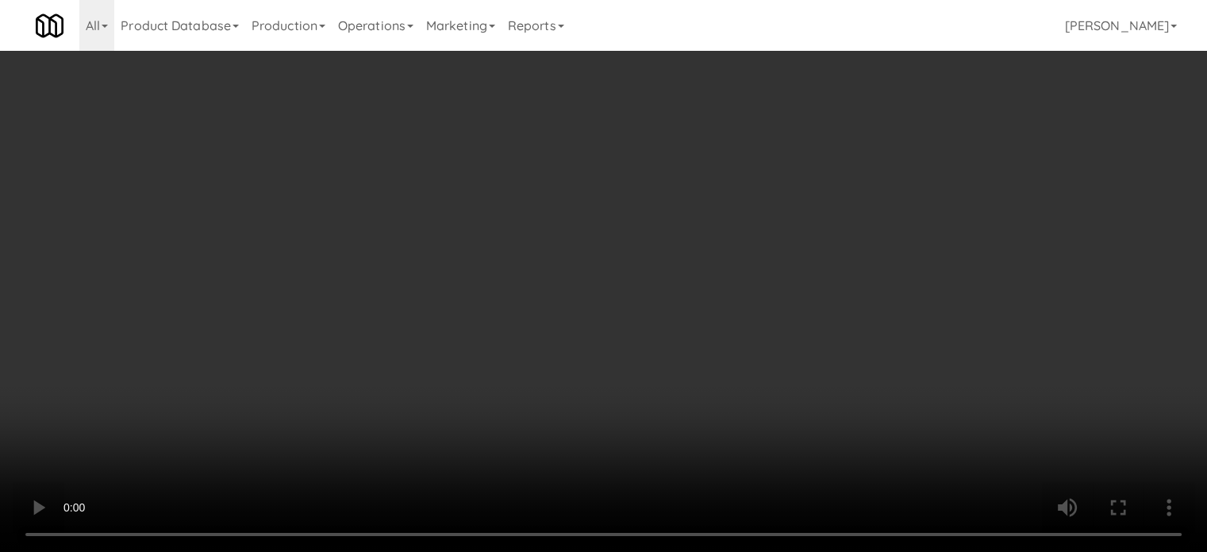
click at [876, 183] on div "Grab N' Go Inventory Planogram" at bounding box center [990, 156] width 363 height 64
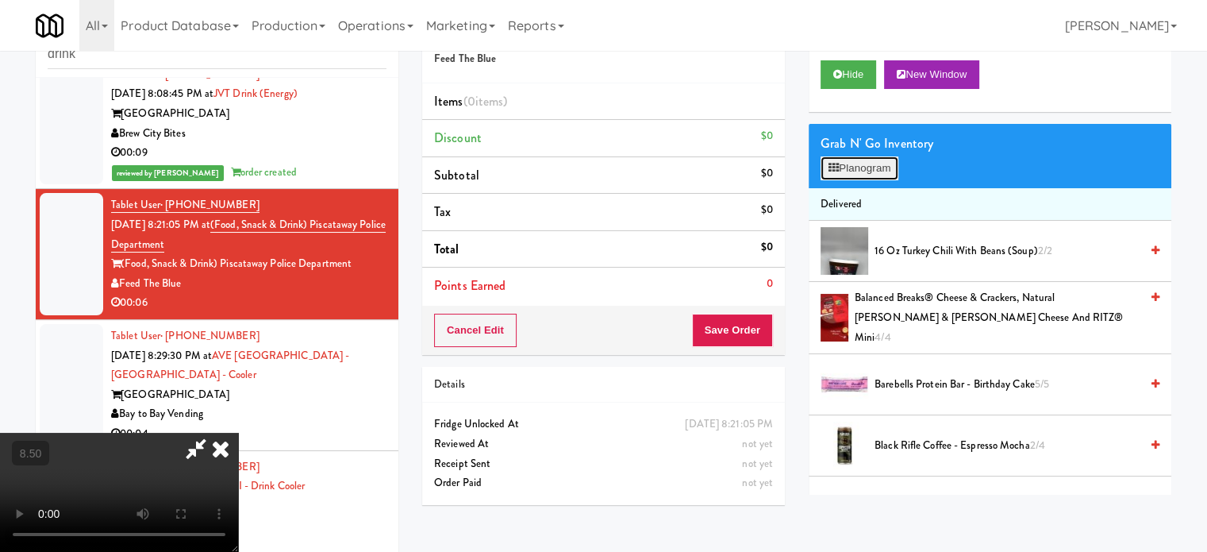
click at [876, 167] on button "Planogram" at bounding box center [860, 168] width 78 height 24
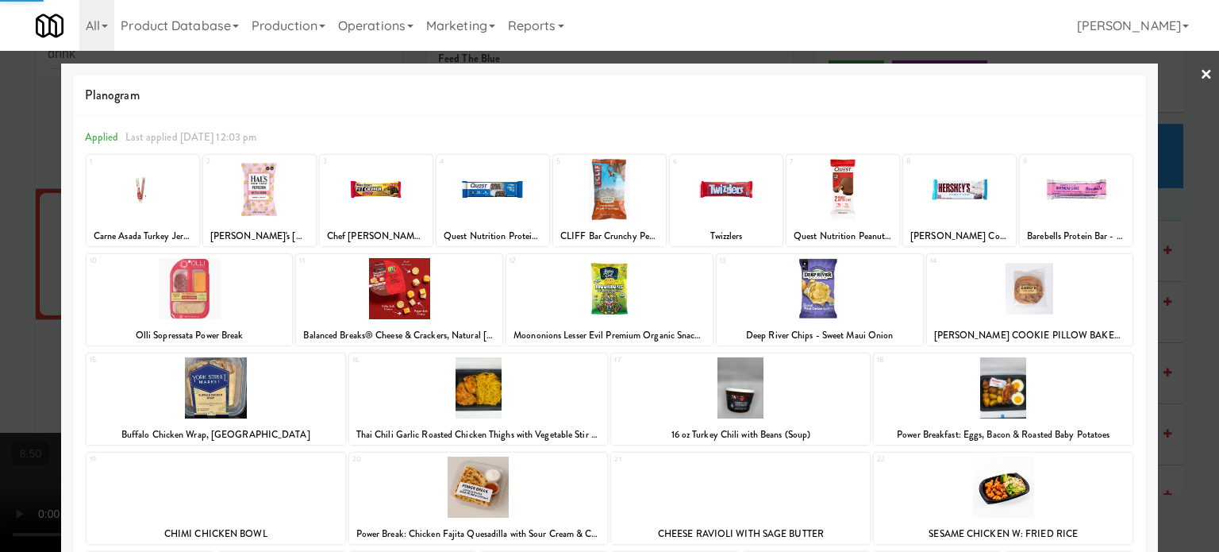
scroll to position [227, 0]
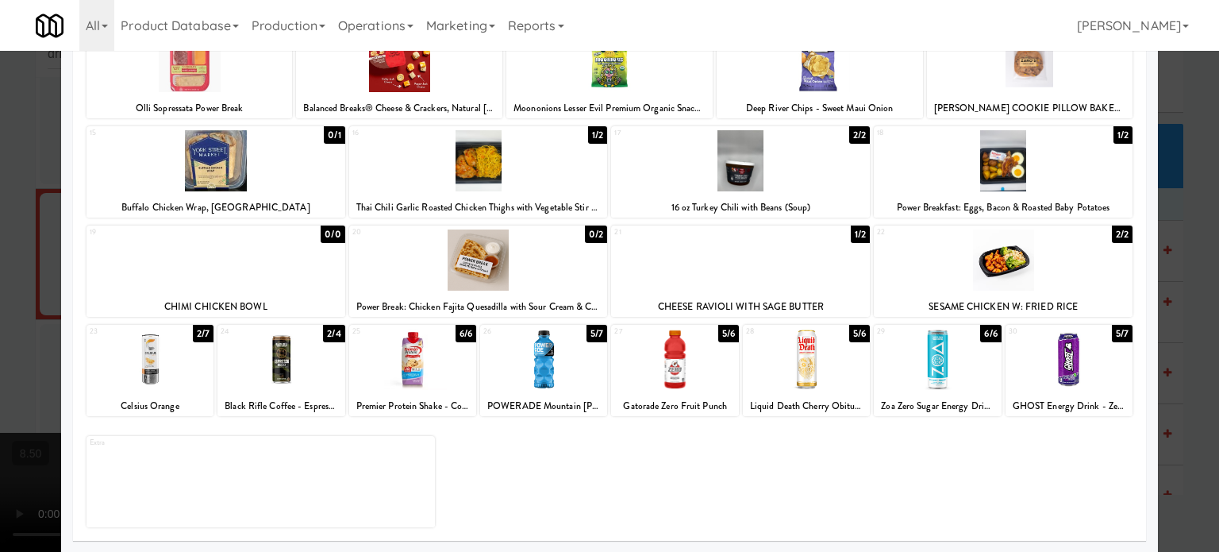
drag, startPoint x: 1176, startPoint y: 332, endPoint x: 1134, endPoint y: 323, distance: 43.7
click at [1177, 332] on div at bounding box center [609, 276] width 1219 height 552
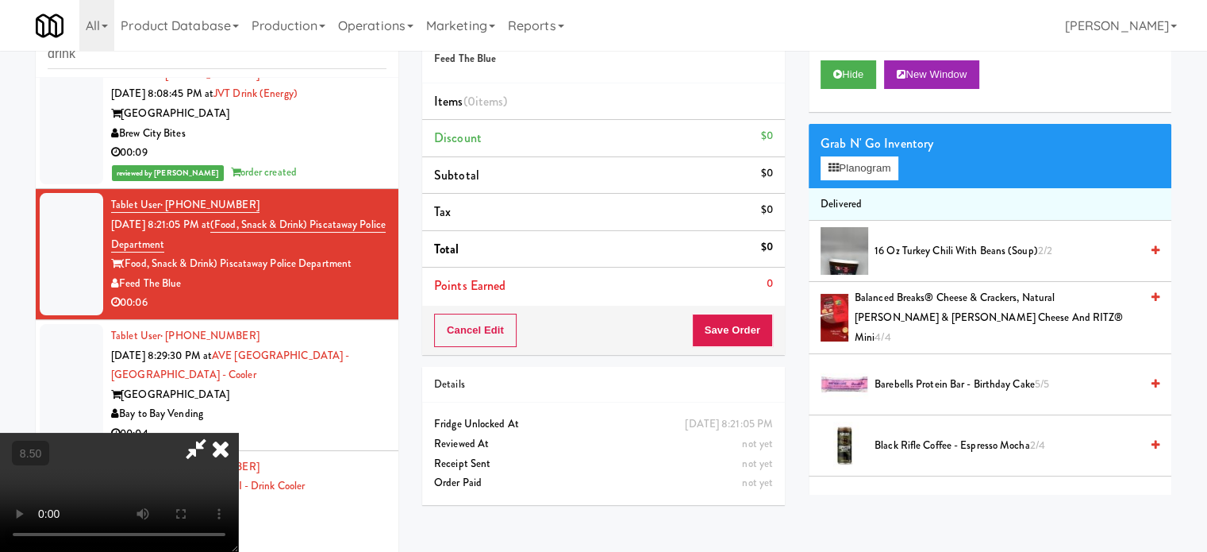
click at [238, 433] on video at bounding box center [119, 492] width 238 height 119
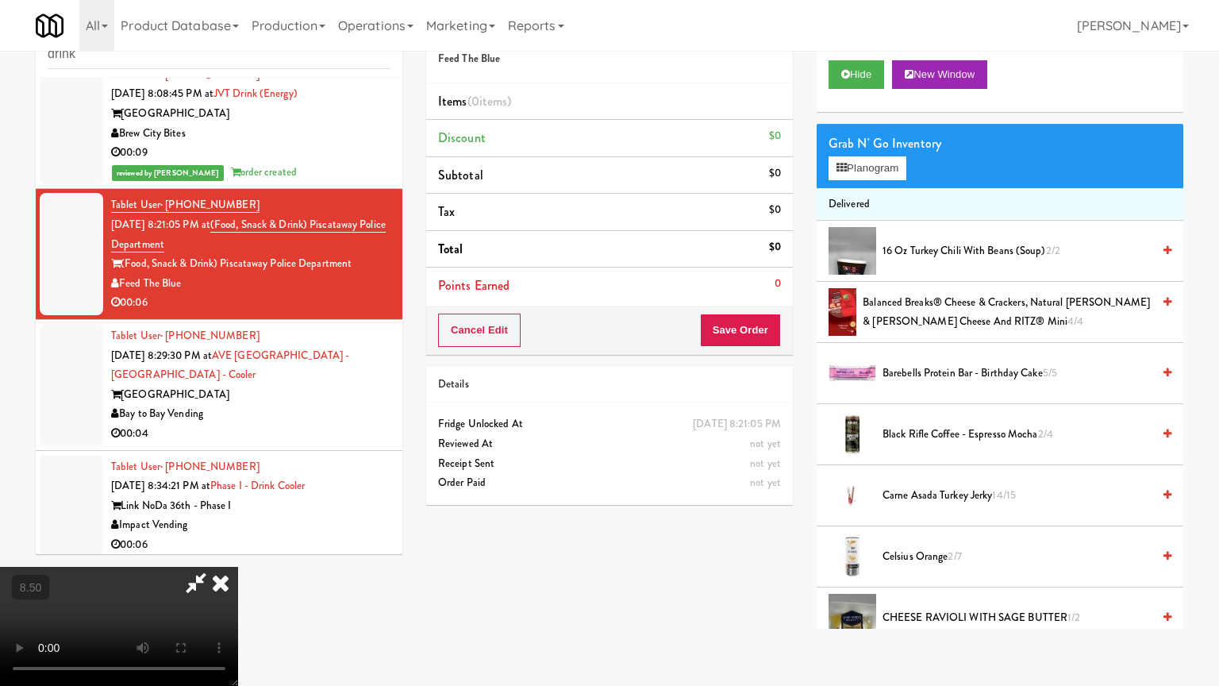
drag, startPoint x: 591, startPoint y: 356, endPoint x: 638, endPoint y: 349, distance: 48.1
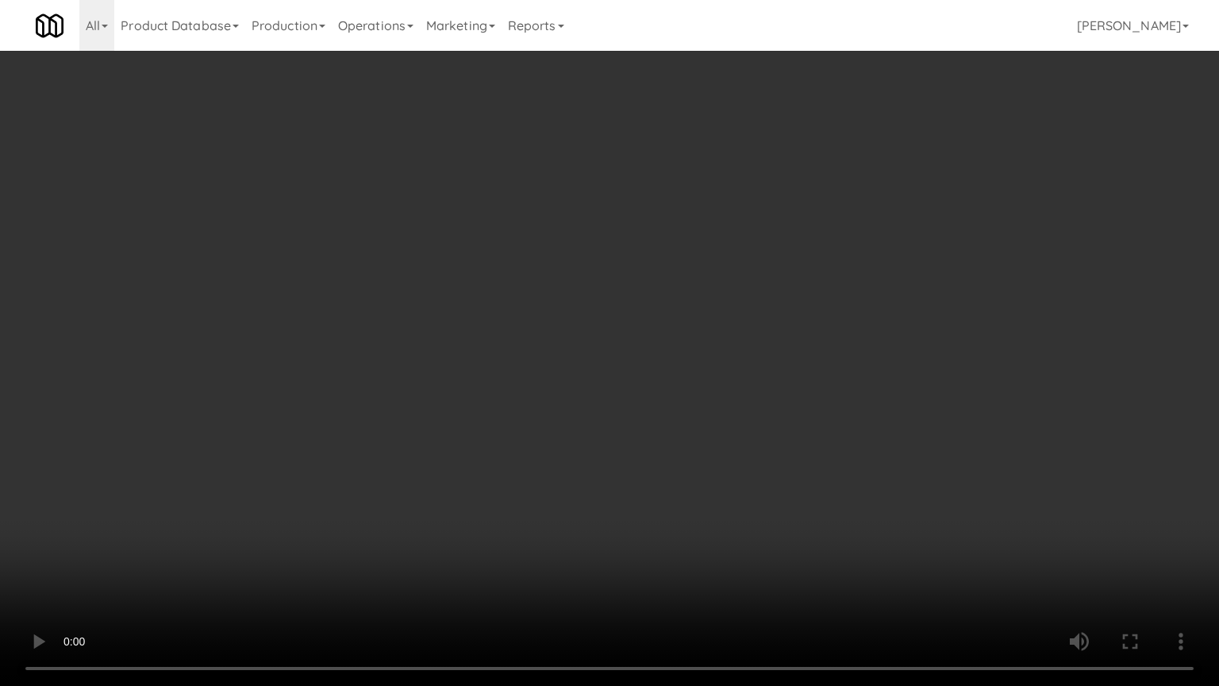
click at [594, 352] on video at bounding box center [609, 343] width 1219 height 686
click at [649, 353] on video at bounding box center [609, 343] width 1219 height 686
drag, startPoint x: 604, startPoint y: 362, endPoint x: 610, endPoint y: 350, distance: 13.5
click at [606, 361] on video at bounding box center [609, 343] width 1219 height 686
drag, startPoint x: 610, startPoint y: 350, endPoint x: 843, endPoint y: 117, distance: 329.5
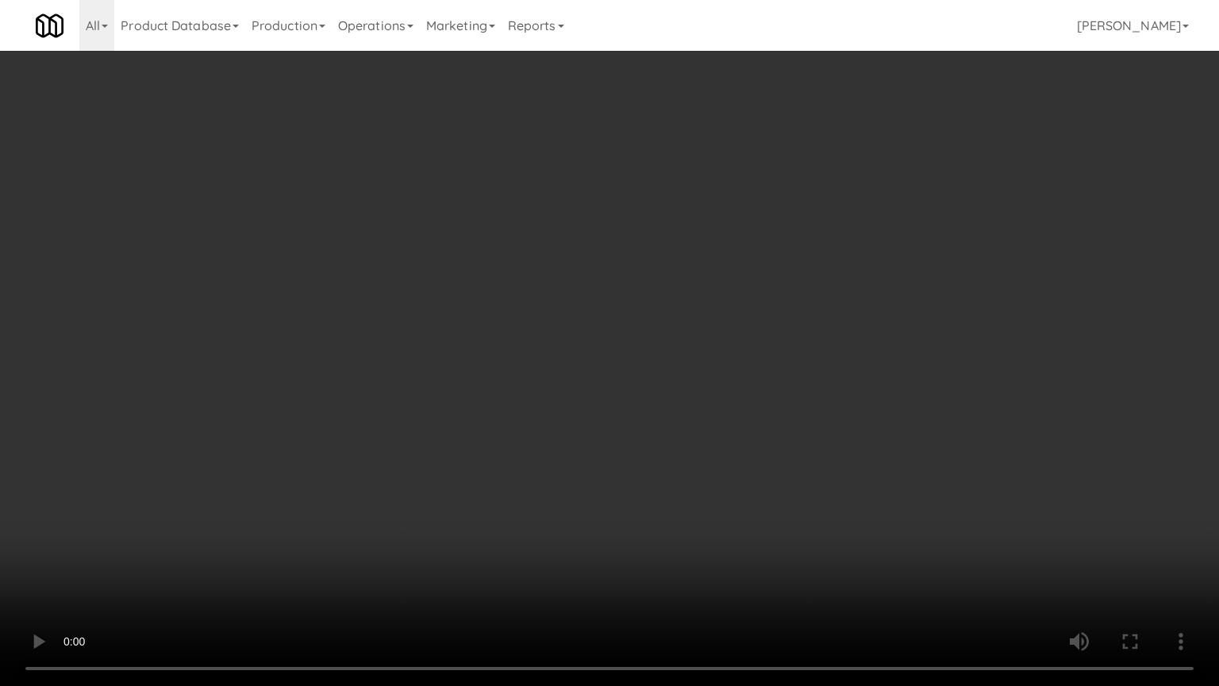
click at [620, 341] on video at bounding box center [609, 343] width 1219 height 686
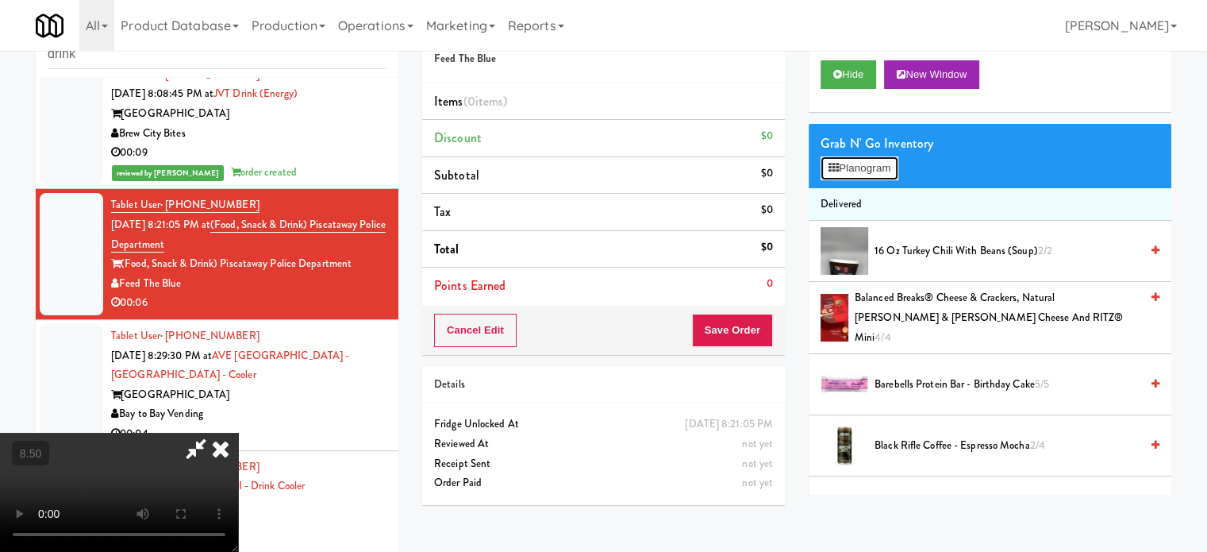
click at [864, 164] on button "Planogram" at bounding box center [860, 168] width 78 height 24
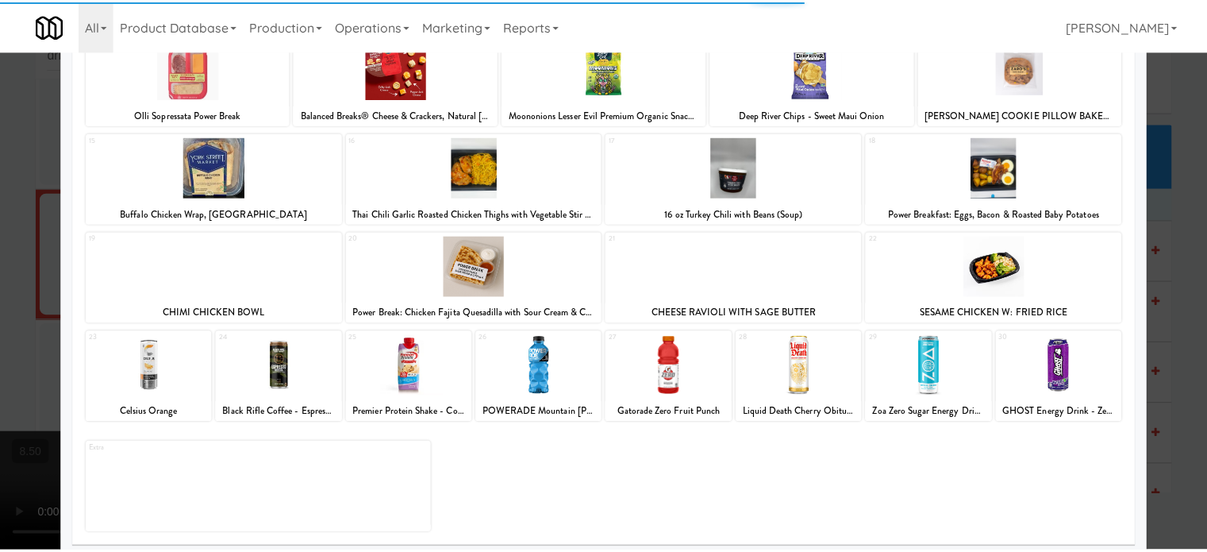
scroll to position [227, 0]
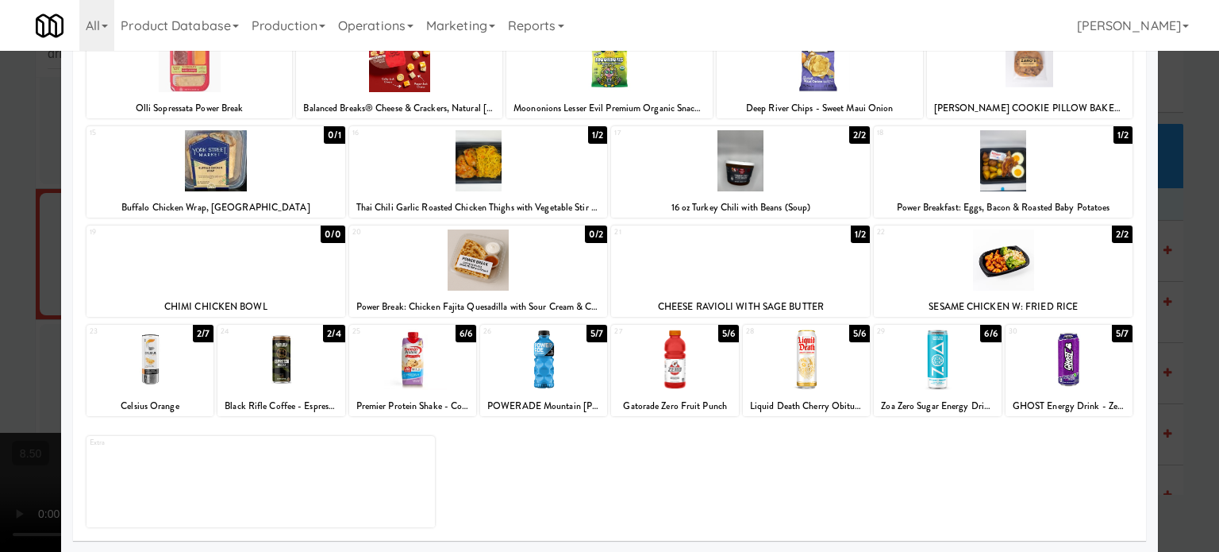
click at [849, 329] on div "5/6" at bounding box center [859, 333] width 21 height 17
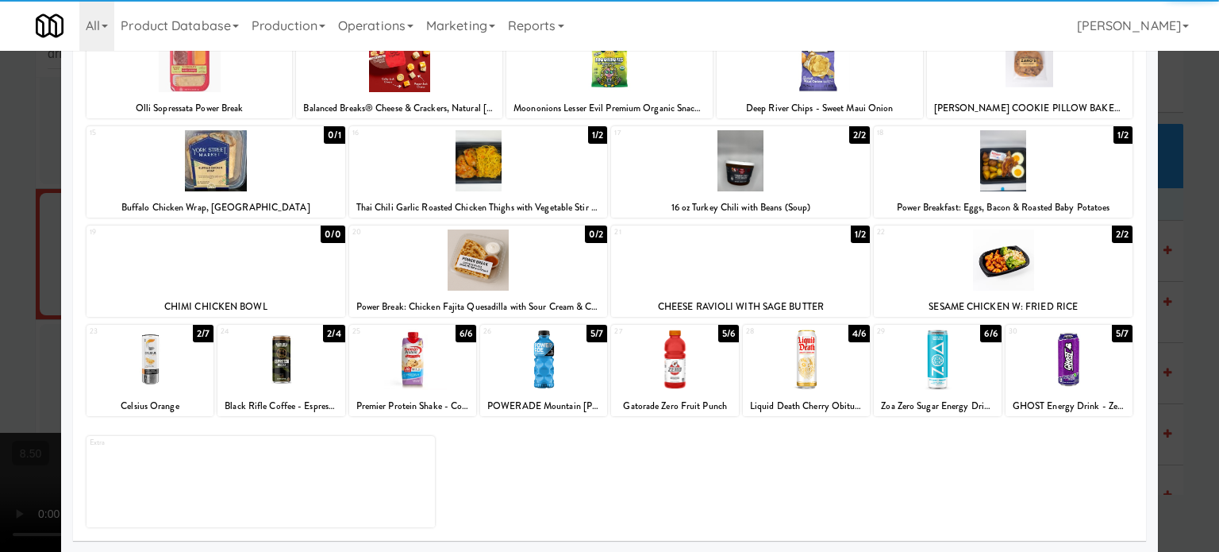
click at [1203, 325] on div at bounding box center [609, 276] width 1219 height 552
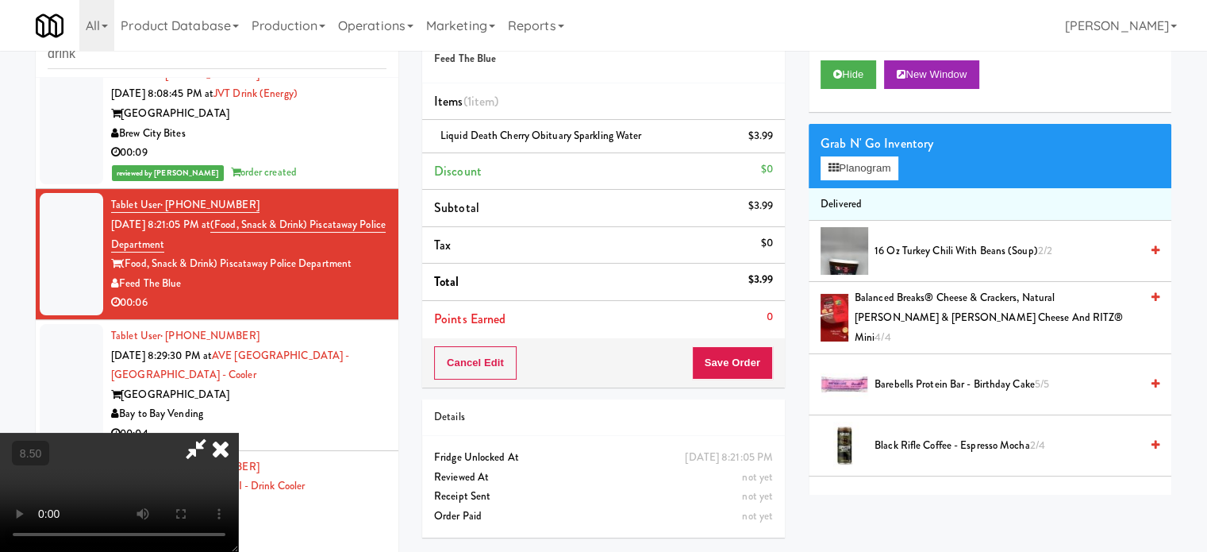
click at [238, 433] on video at bounding box center [119, 492] width 238 height 119
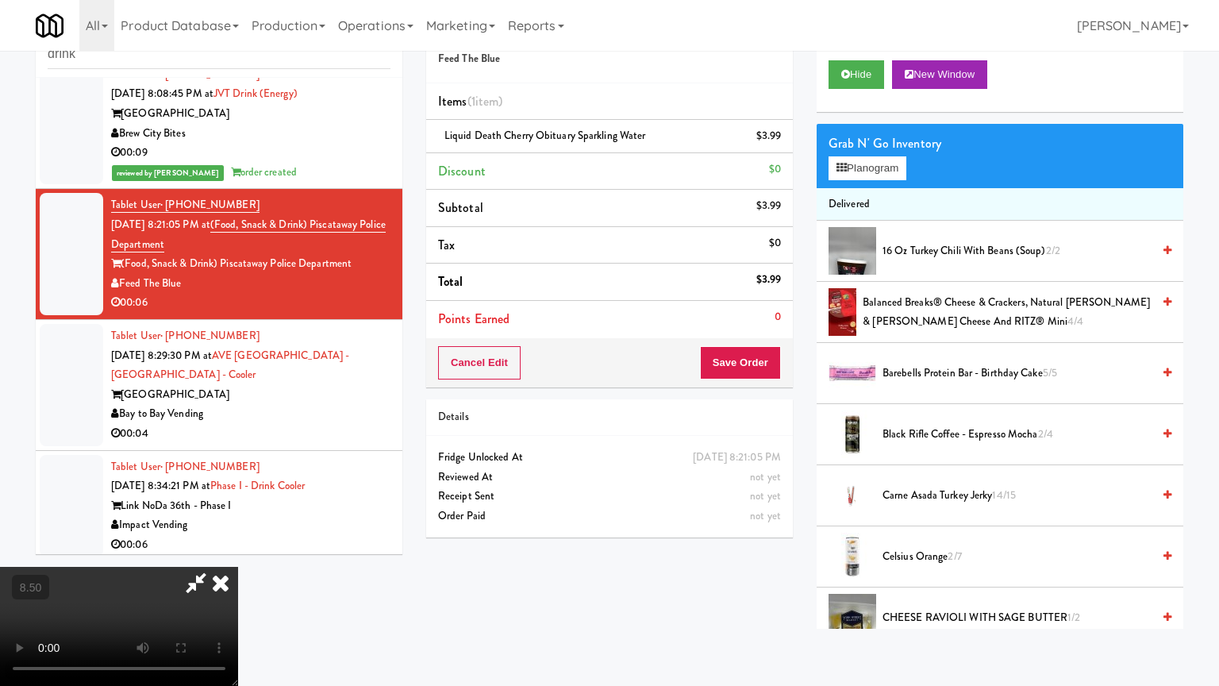
drag, startPoint x: 602, startPoint y: 337, endPoint x: 635, endPoint y: 340, distance: 33.5
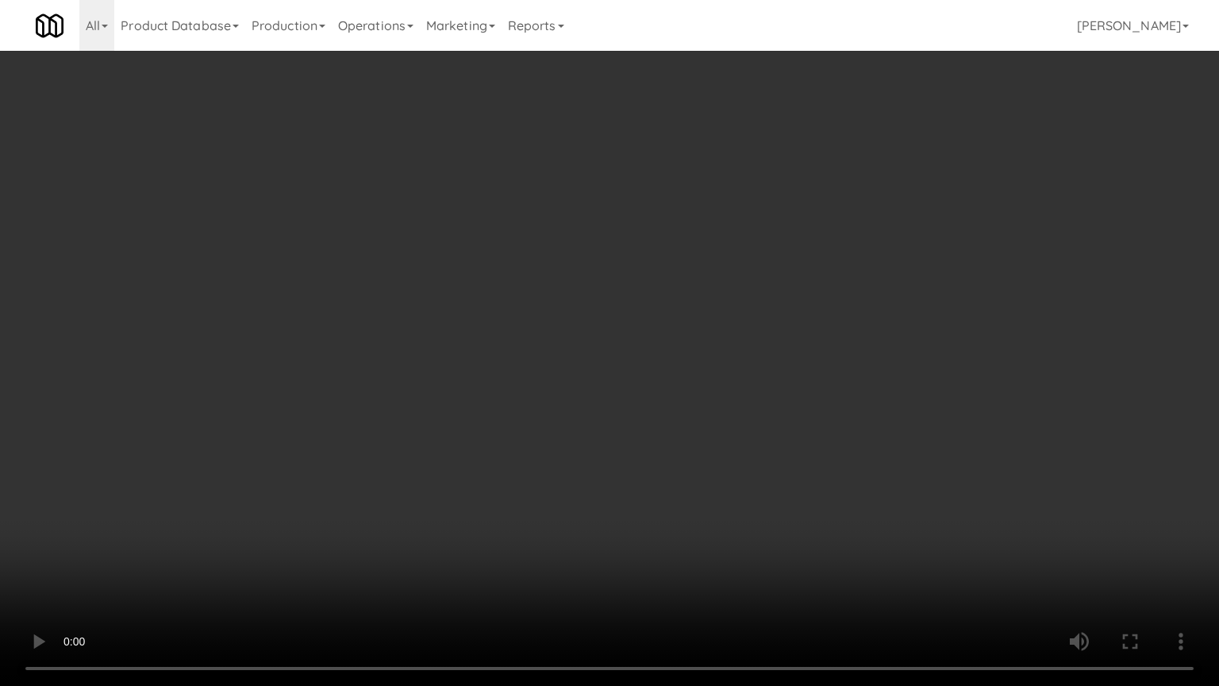
click at [603, 340] on video at bounding box center [609, 343] width 1219 height 686
drag, startPoint x: 665, startPoint y: 366, endPoint x: 671, endPoint y: 356, distance: 11.0
click at [668, 359] on video at bounding box center [609, 343] width 1219 height 686
drag, startPoint x: 671, startPoint y: 356, endPoint x: 727, endPoint y: 130, distance: 233.2
click at [674, 355] on video at bounding box center [609, 343] width 1219 height 686
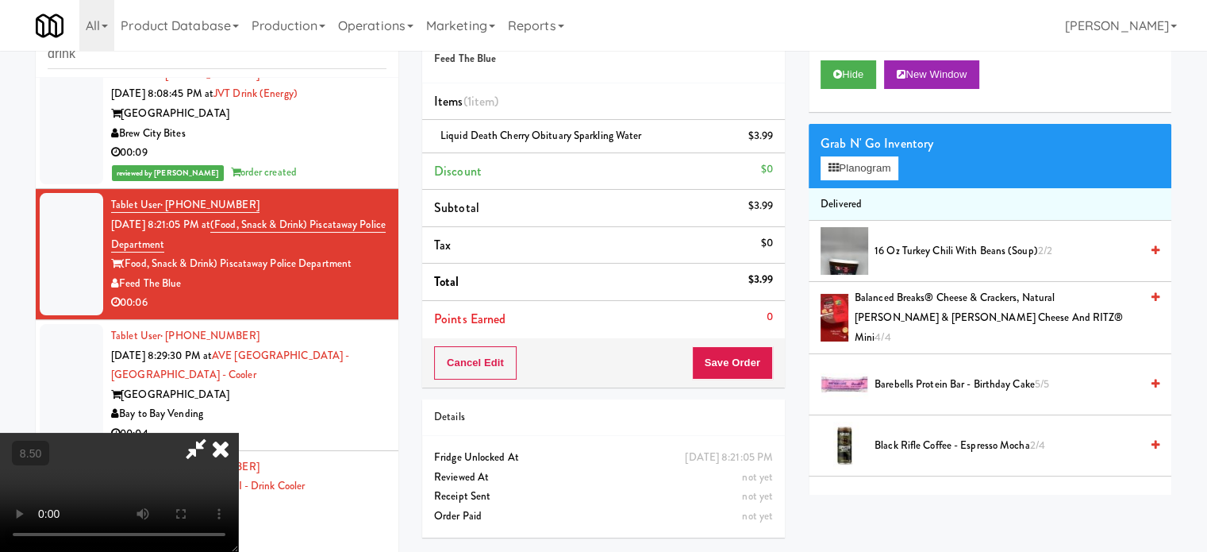
drag, startPoint x: 695, startPoint y: 69, endPoint x: 720, endPoint y: 158, distance: 92.5
click at [238, 433] on icon at bounding box center [220, 449] width 35 height 32
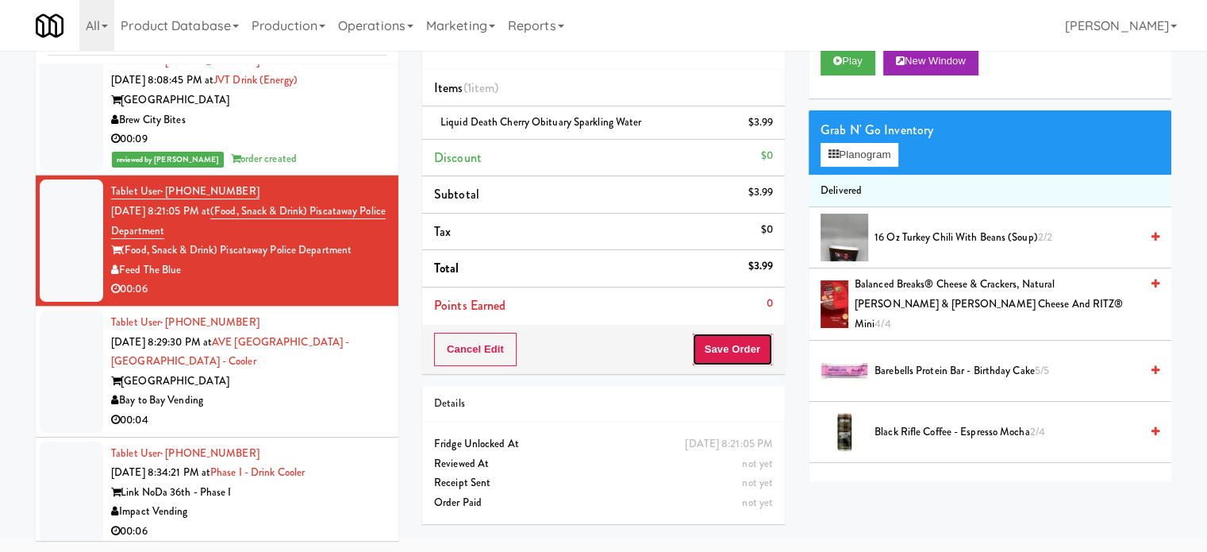
click at [757, 345] on button "Save Order" at bounding box center [732, 349] width 81 height 33
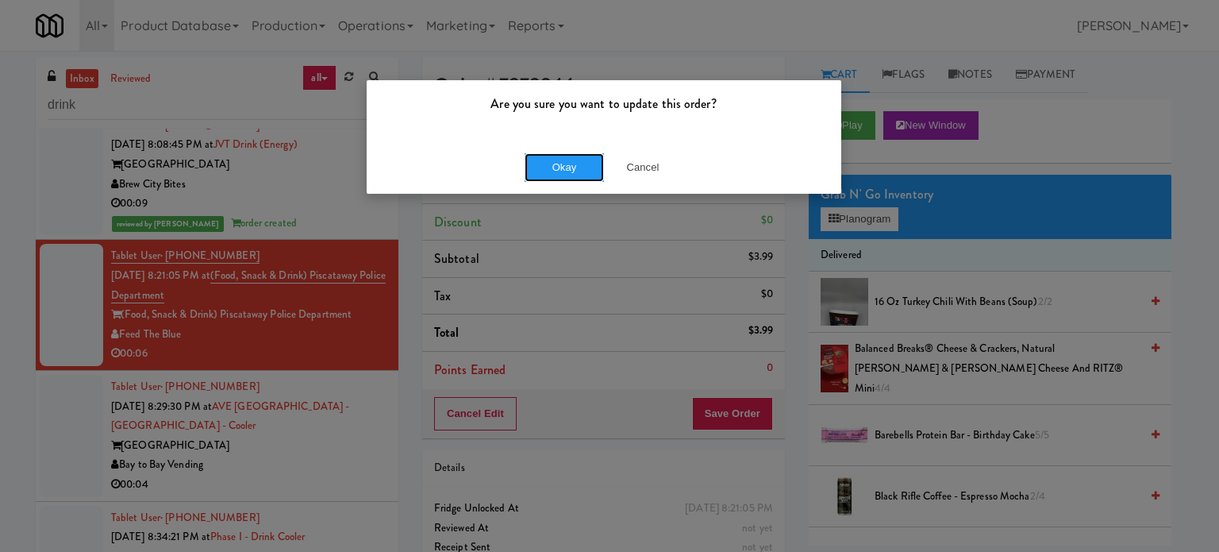
click at [567, 174] on button "Okay" at bounding box center [564, 167] width 79 height 29
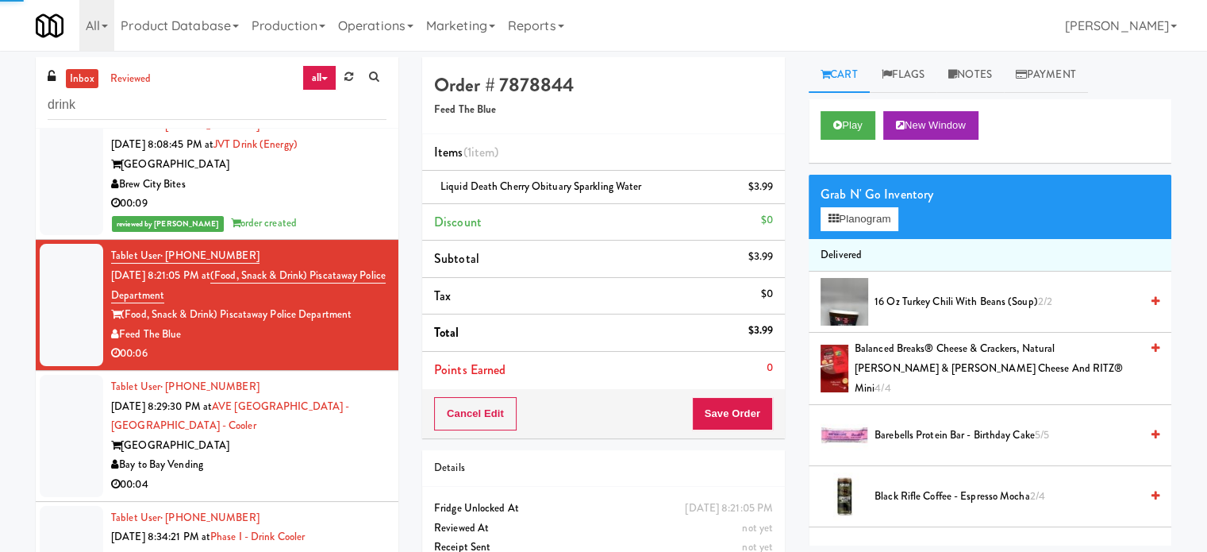
click at [341, 456] on div "[GEOGRAPHIC_DATA]" at bounding box center [248, 446] width 275 height 20
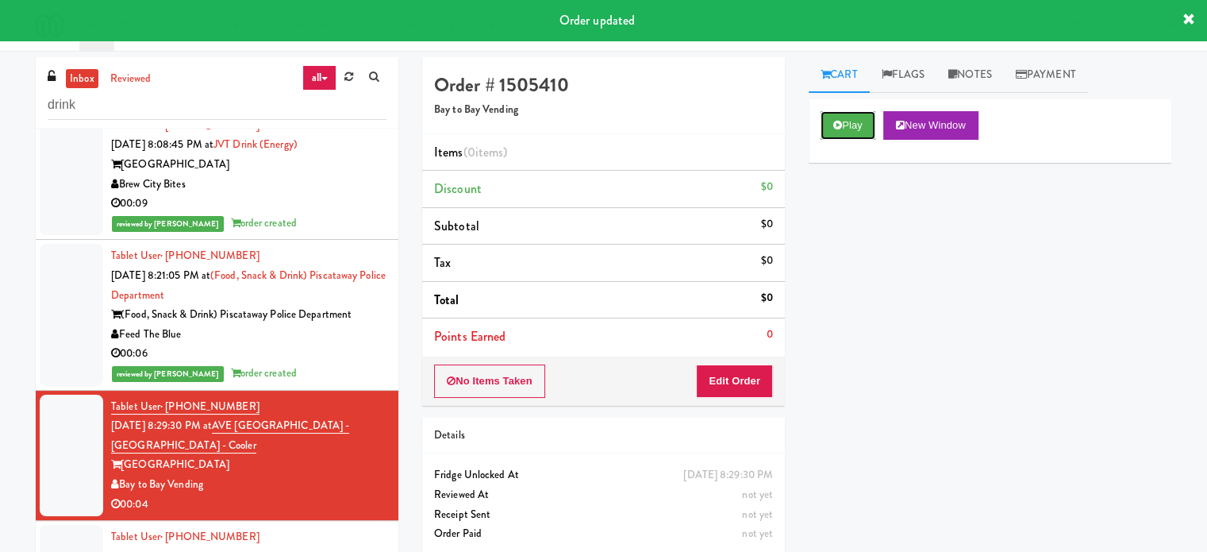
drag, startPoint x: 867, startPoint y: 116, endPoint x: 739, endPoint y: 187, distance: 146.4
click at [867, 117] on button "Play" at bounding box center [848, 125] width 55 height 29
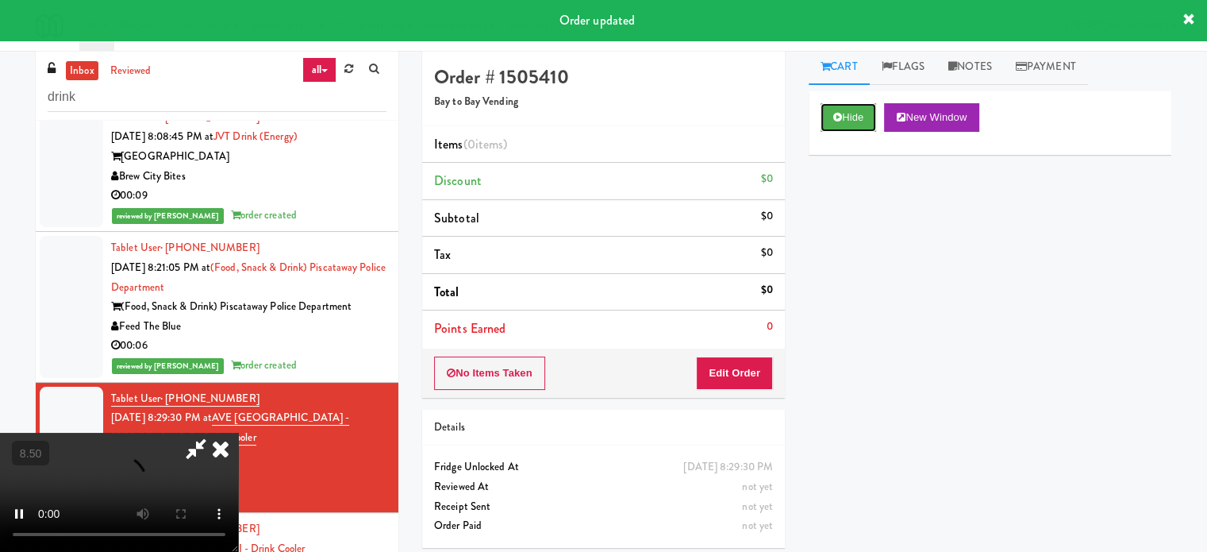
scroll to position [64, 0]
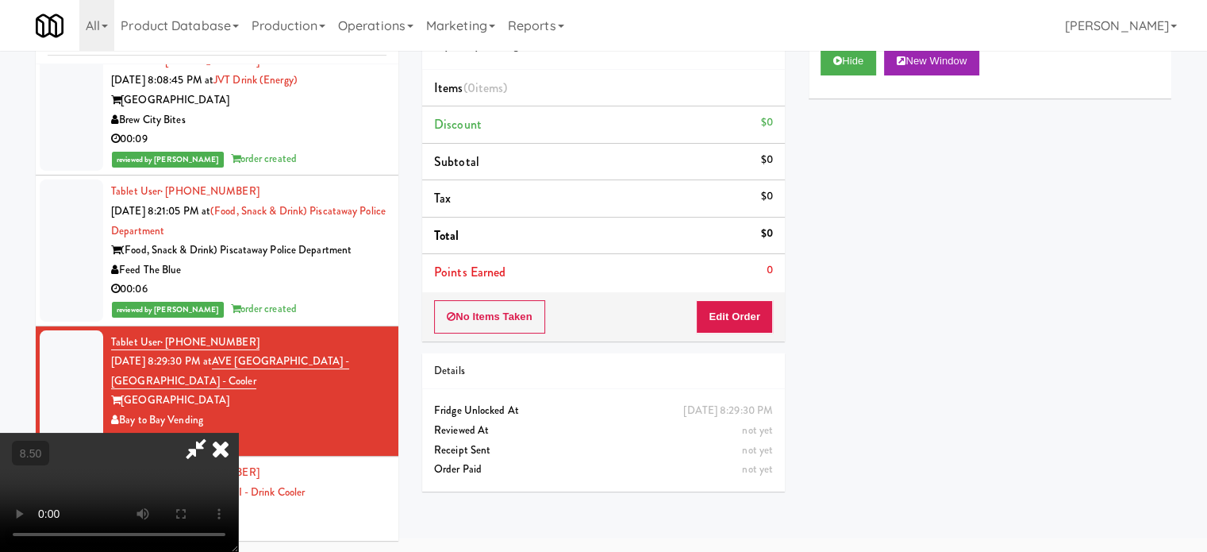
drag, startPoint x: 505, startPoint y: 422, endPoint x: 493, endPoint y: 396, distance: 28.1
click at [238, 433] on video at bounding box center [119, 492] width 238 height 119
drag, startPoint x: 493, startPoint y: 396, endPoint x: 486, endPoint y: 356, distance: 41.1
click at [238, 433] on video at bounding box center [119, 492] width 238 height 119
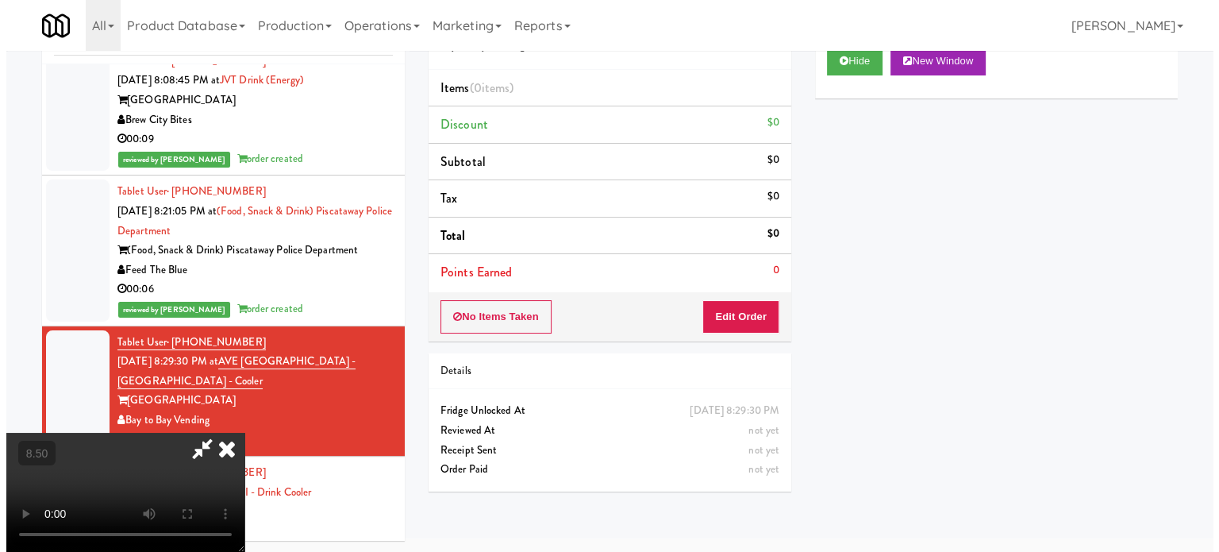
scroll to position [51, 0]
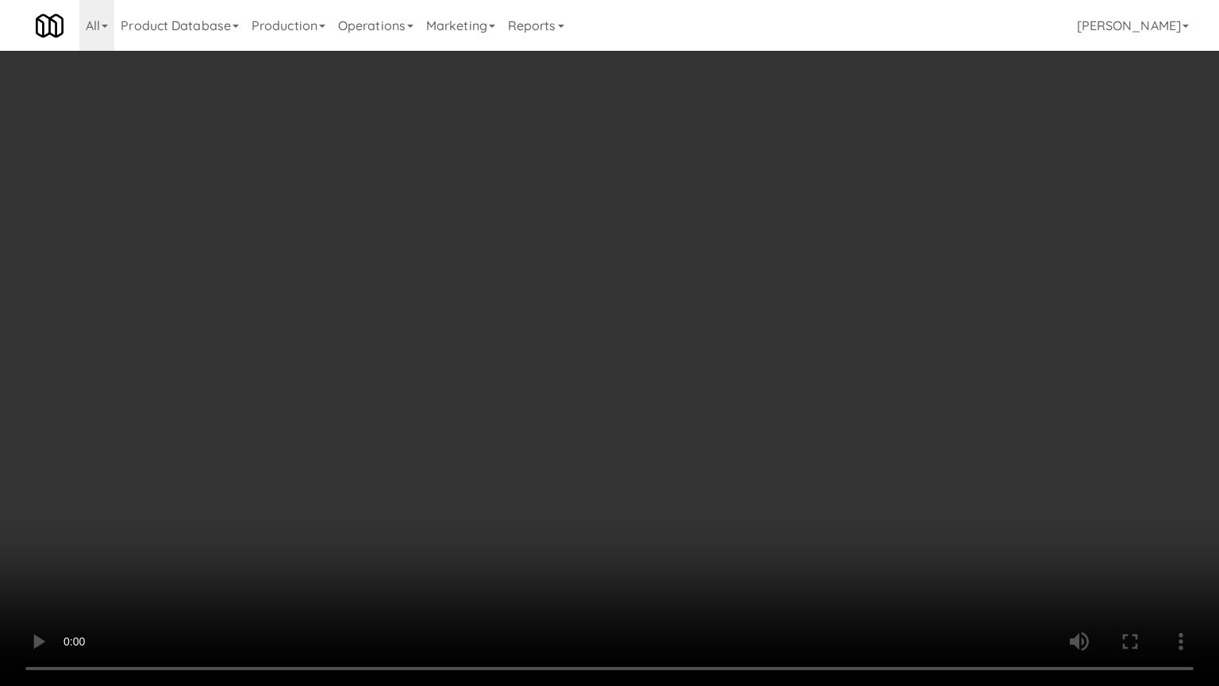
click at [583, 225] on video at bounding box center [609, 343] width 1219 height 686
click at [545, 432] on video at bounding box center [609, 343] width 1219 height 686
click at [517, 390] on video at bounding box center [609, 343] width 1219 height 686
drag, startPoint x: 547, startPoint y: 394, endPoint x: 629, endPoint y: 388, distance: 82.7
click at [548, 394] on video at bounding box center [609, 343] width 1219 height 686
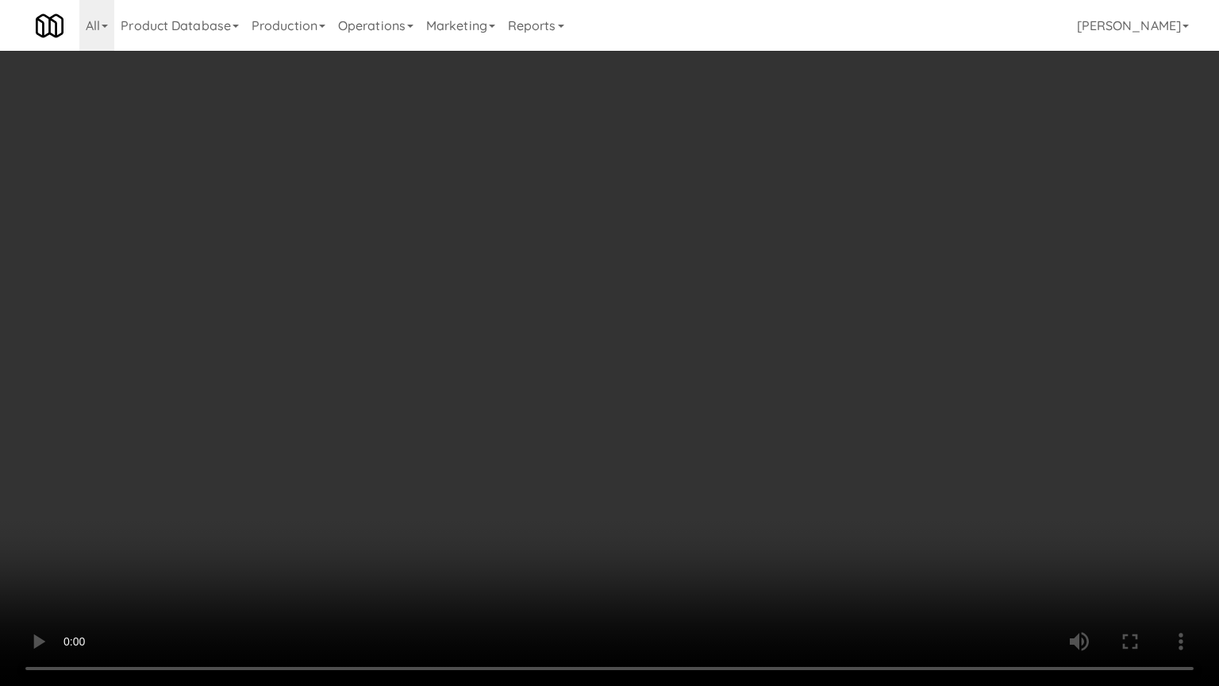
drag, startPoint x: 699, startPoint y: 402, endPoint x: 622, endPoint y: 398, distance: 77.1
click at [699, 403] on video at bounding box center [609, 343] width 1219 height 686
click at [594, 399] on video at bounding box center [609, 343] width 1219 height 686
click at [599, 389] on video at bounding box center [609, 343] width 1219 height 686
click at [589, 391] on video at bounding box center [609, 343] width 1219 height 686
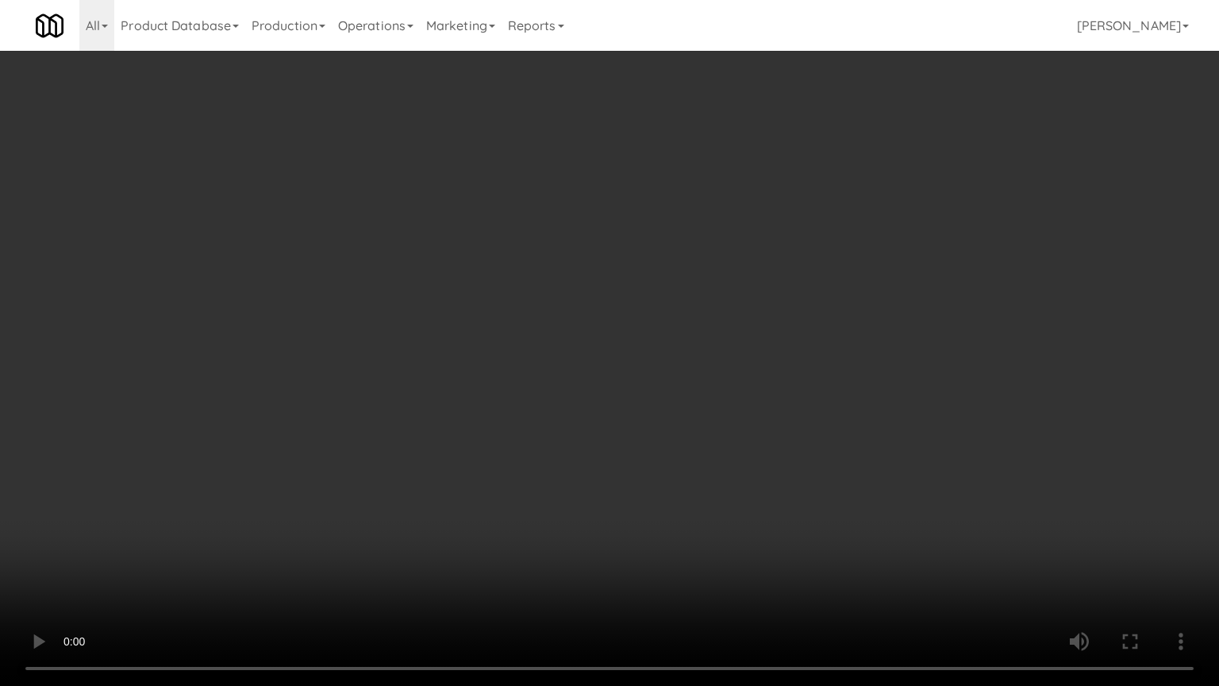
click at [585, 398] on video at bounding box center [609, 343] width 1219 height 686
click at [416, 499] on video at bounding box center [609, 343] width 1219 height 686
click at [501, 445] on video at bounding box center [609, 343] width 1219 height 686
click at [505, 438] on video at bounding box center [609, 343] width 1219 height 686
click at [594, 451] on video at bounding box center [609, 343] width 1219 height 686
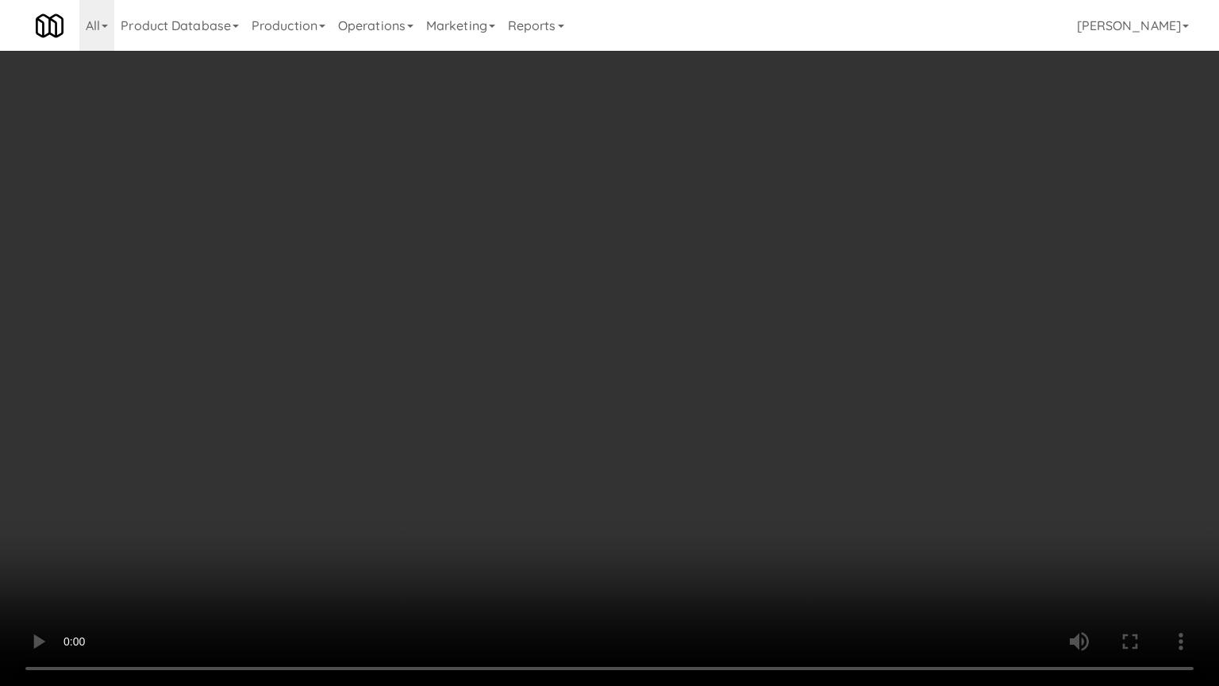
click at [557, 454] on video at bounding box center [609, 343] width 1219 height 686
click at [603, 463] on video at bounding box center [609, 343] width 1219 height 686
drag, startPoint x: 591, startPoint y: 455, endPoint x: 623, endPoint y: 444, distance: 34.4
click at [604, 451] on video at bounding box center [609, 343] width 1219 height 686
click at [623, 444] on video at bounding box center [609, 343] width 1219 height 686
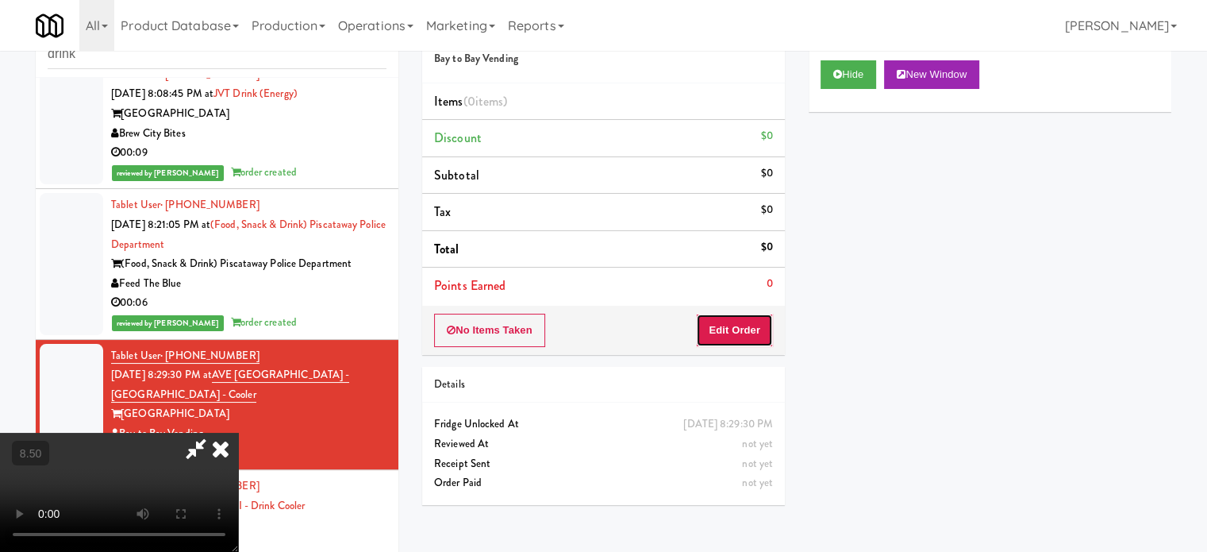
click at [756, 336] on button "Edit Order" at bounding box center [734, 330] width 77 height 33
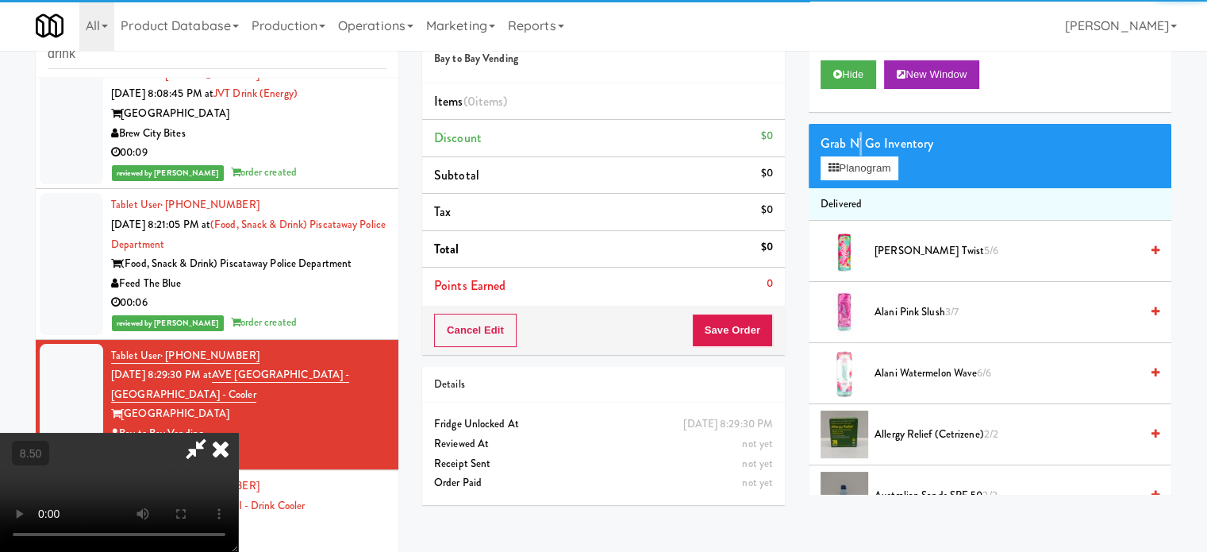
click at [861, 132] on div "Grab N' Go Inventory" at bounding box center [990, 144] width 339 height 24
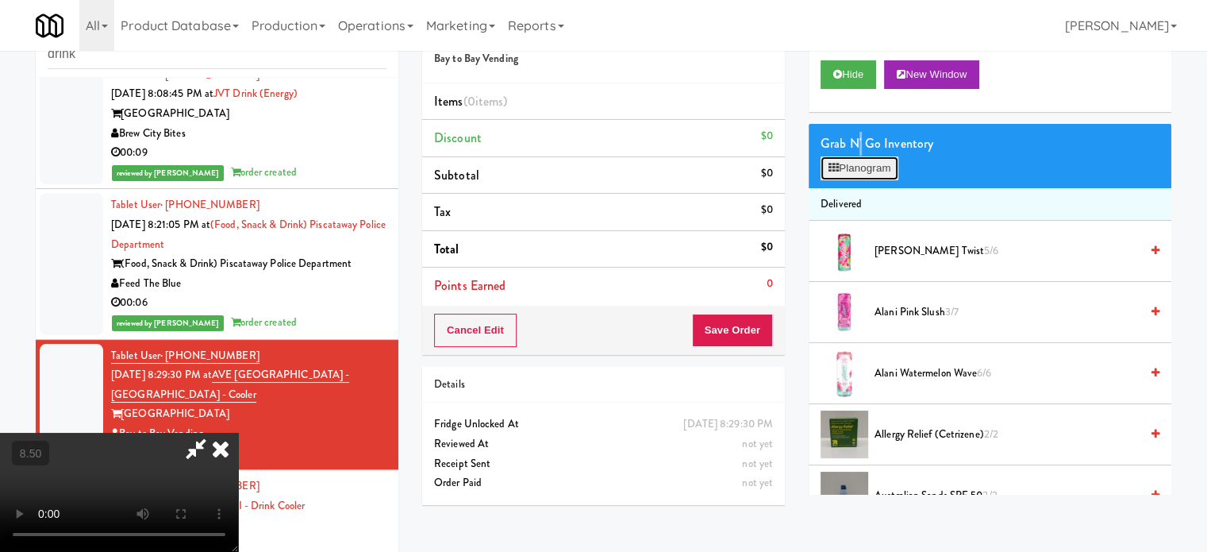
click at [870, 165] on button "Planogram" at bounding box center [860, 168] width 78 height 24
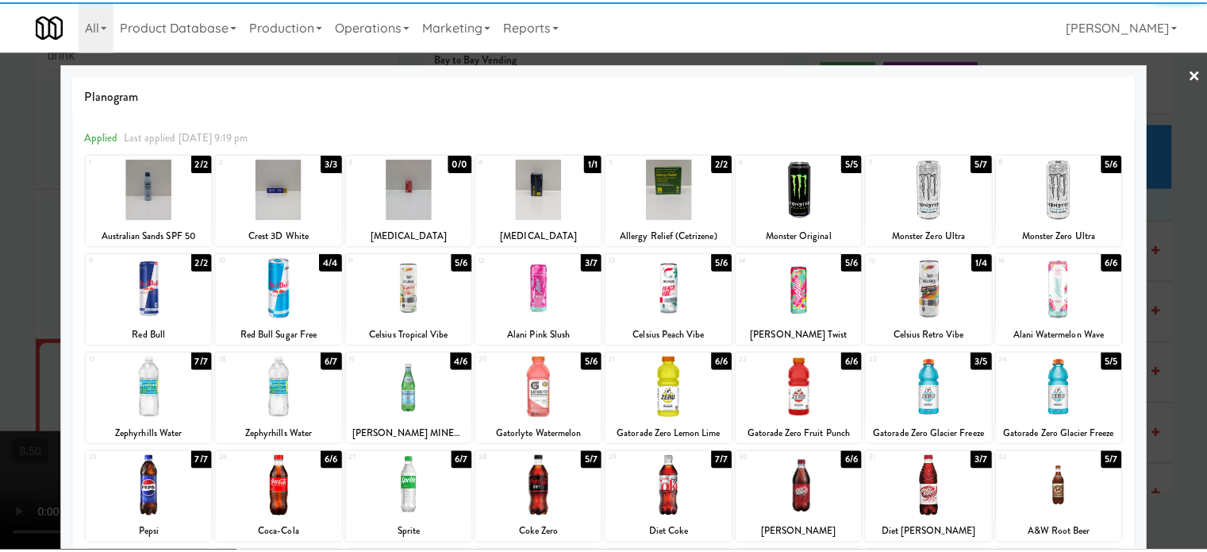
scroll to position [227, 0]
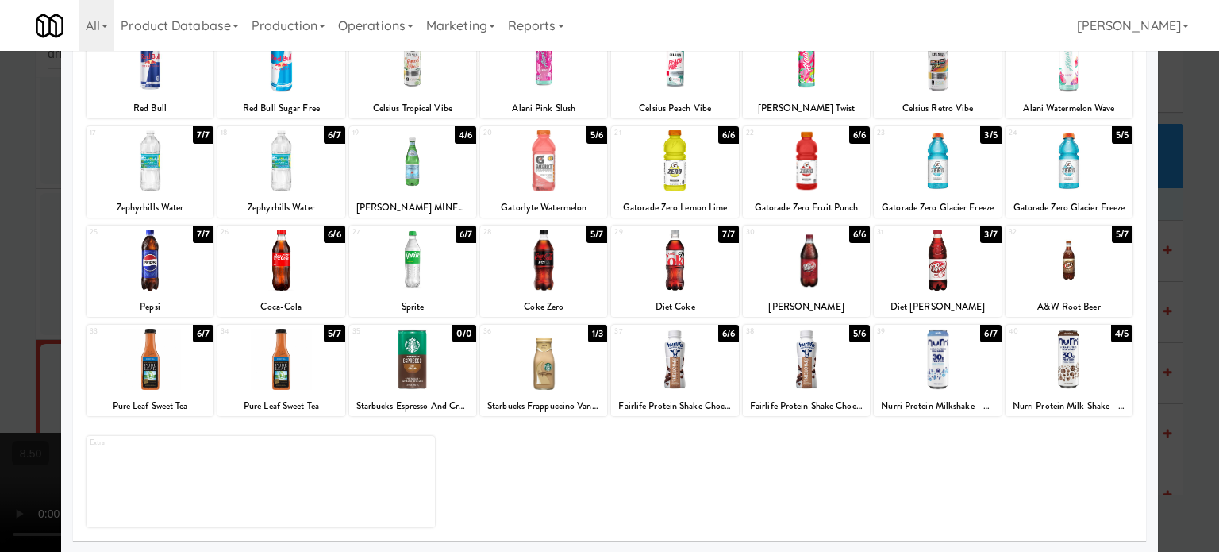
click at [724, 233] on div "7/7" at bounding box center [728, 233] width 21 height 17
click at [1181, 291] on div at bounding box center [609, 276] width 1219 height 552
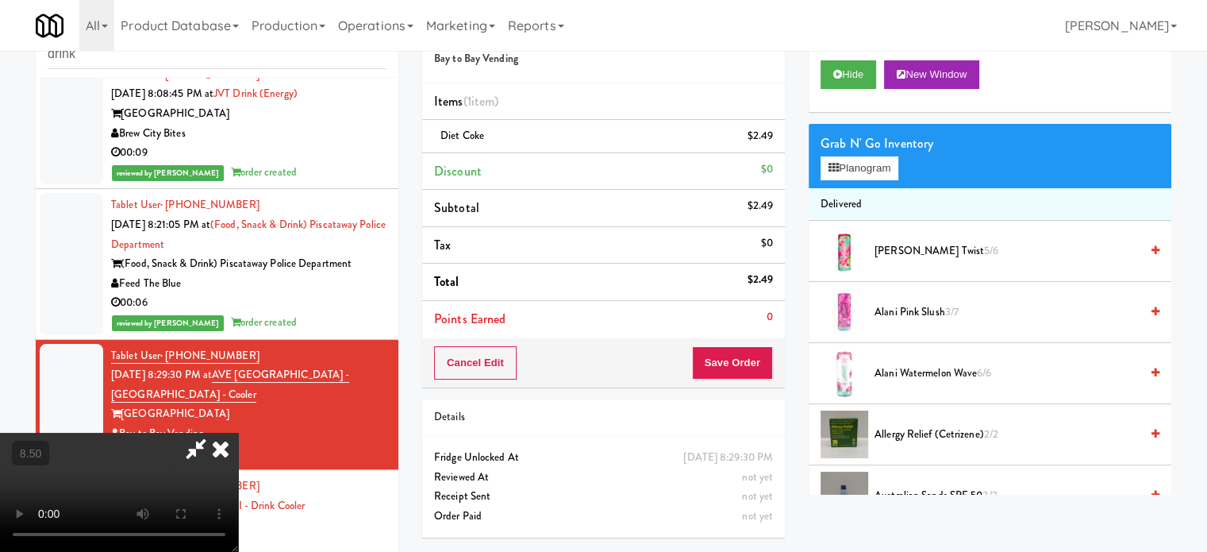
drag, startPoint x: 473, startPoint y: 377, endPoint x: 474, endPoint y: 333, distance: 44.5
click at [238, 433] on video at bounding box center [119, 492] width 238 height 119
drag, startPoint x: 473, startPoint y: 332, endPoint x: 531, endPoint y: 358, distance: 63.6
click at [238, 433] on video at bounding box center [119, 492] width 238 height 119
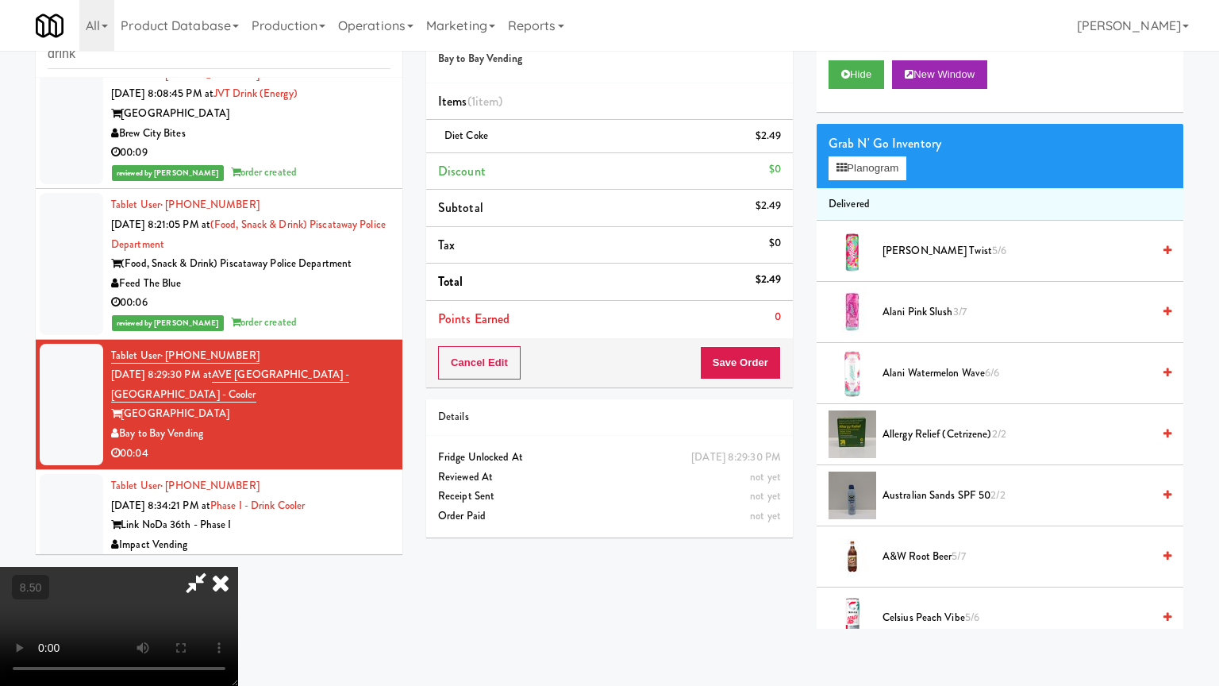
drag, startPoint x: 533, startPoint y: 351, endPoint x: 553, endPoint y: 334, distance: 26.5
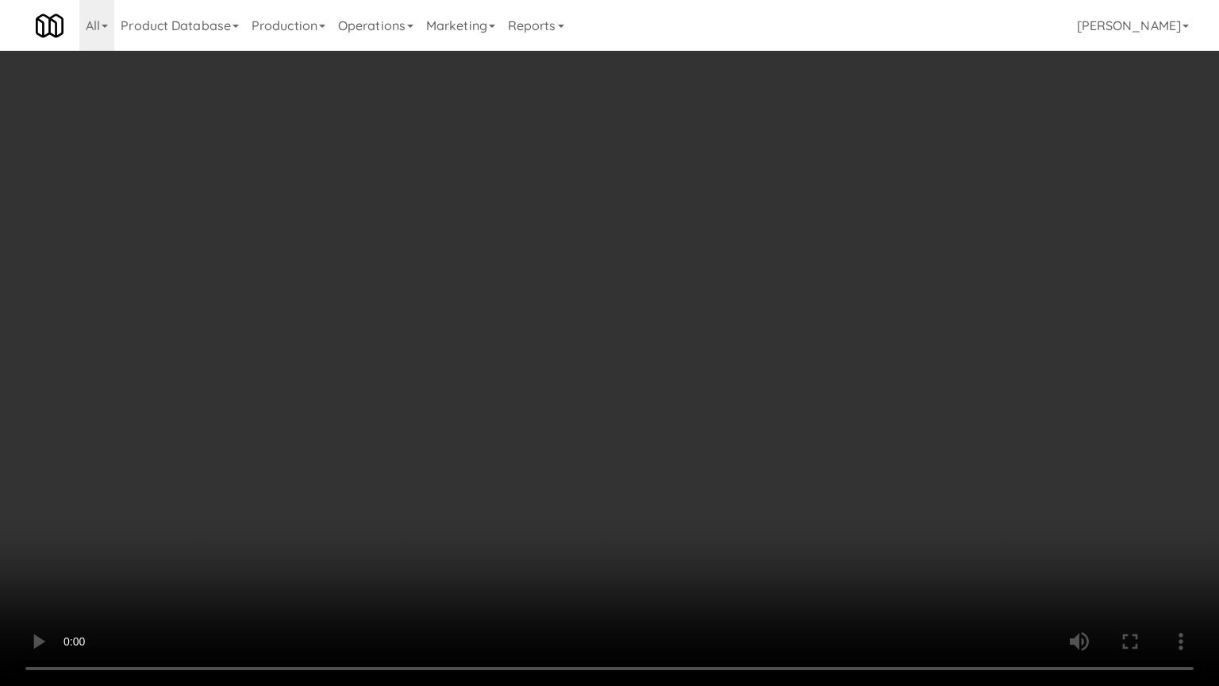
click at [533, 350] on video at bounding box center [609, 343] width 1219 height 686
drag, startPoint x: 545, startPoint y: 378, endPoint x: 558, endPoint y: 362, distance: 20.8
click at [547, 377] on video at bounding box center [609, 343] width 1219 height 686
click at [558, 362] on video at bounding box center [609, 343] width 1219 height 686
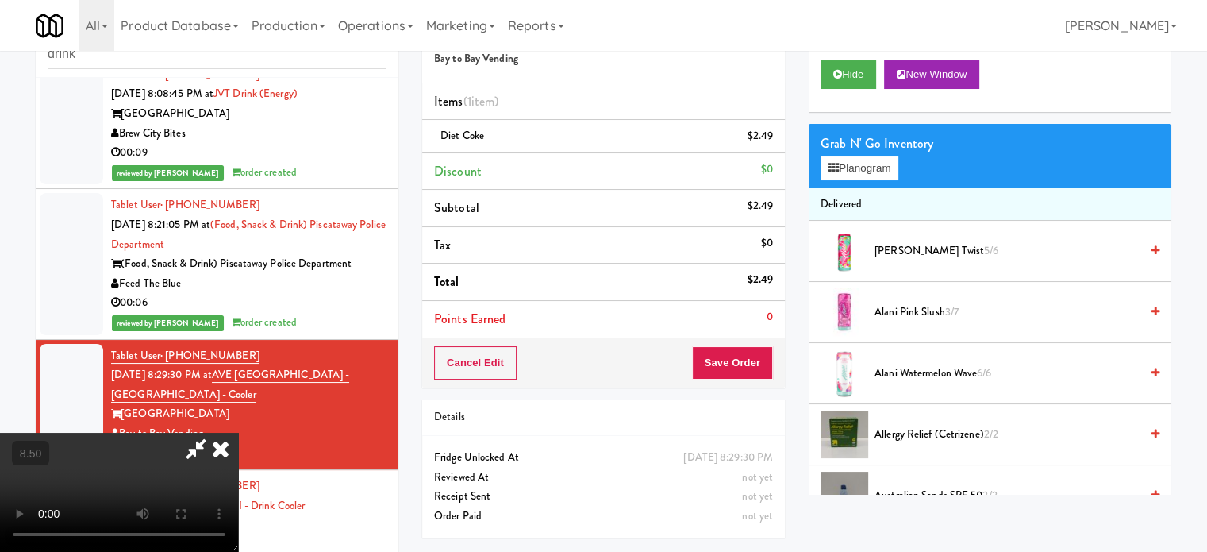
click at [238, 433] on icon at bounding box center [220, 449] width 35 height 32
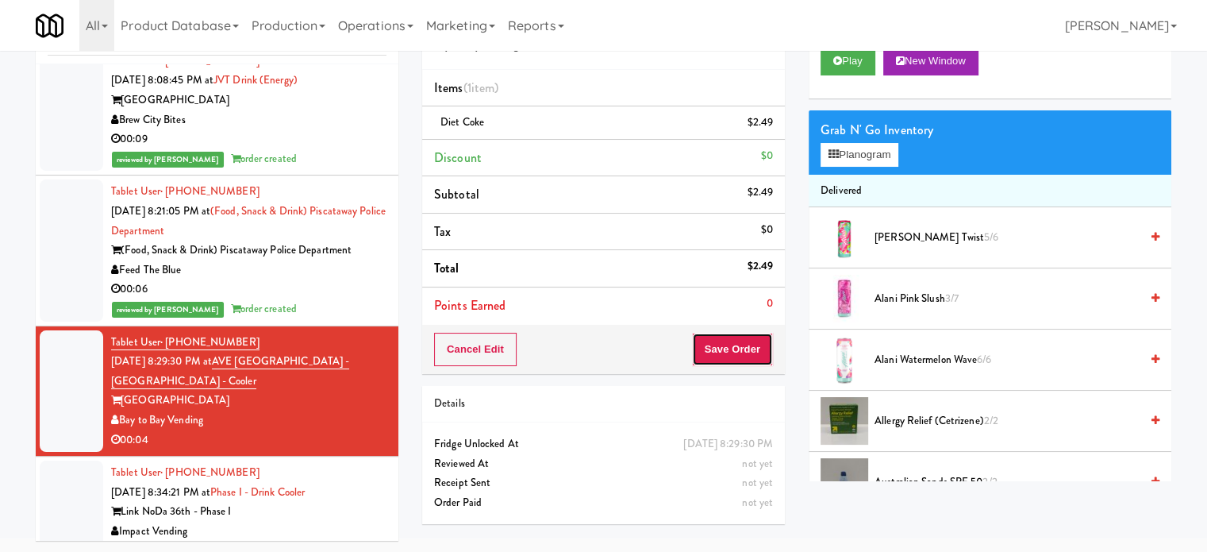
drag, startPoint x: 735, startPoint y: 341, endPoint x: 733, endPoint y: 333, distance: 8.1
click at [735, 342] on button "Save Order" at bounding box center [732, 349] width 81 height 33
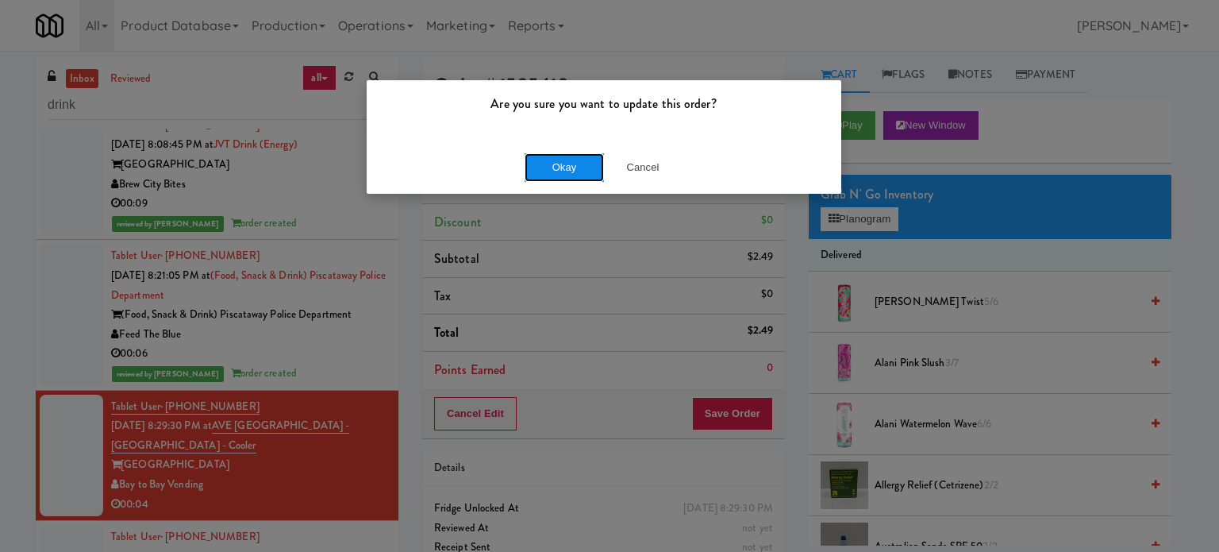
click at [578, 171] on button "Okay" at bounding box center [564, 167] width 79 height 29
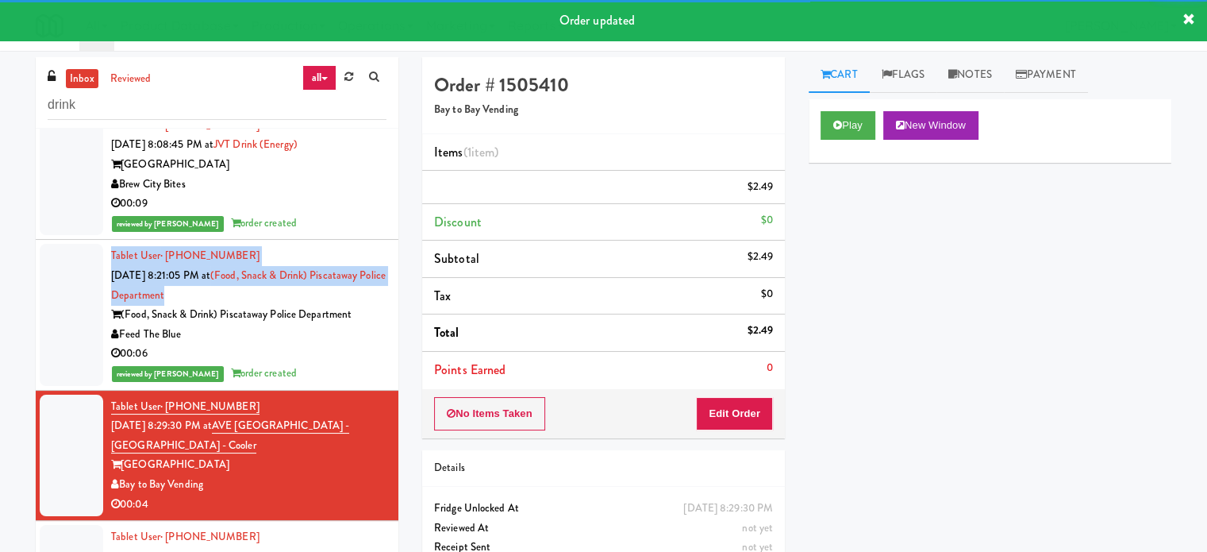
drag, startPoint x: 399, startPoint y: 304, endPoint x: 406, endPoint y: 329, distance: 26.4
click at [406, 338] on div "inbox reviewed all all unclear take inventory issue suspicious failed recent dr…" at bounding box center [217, 337] width 387 height 560
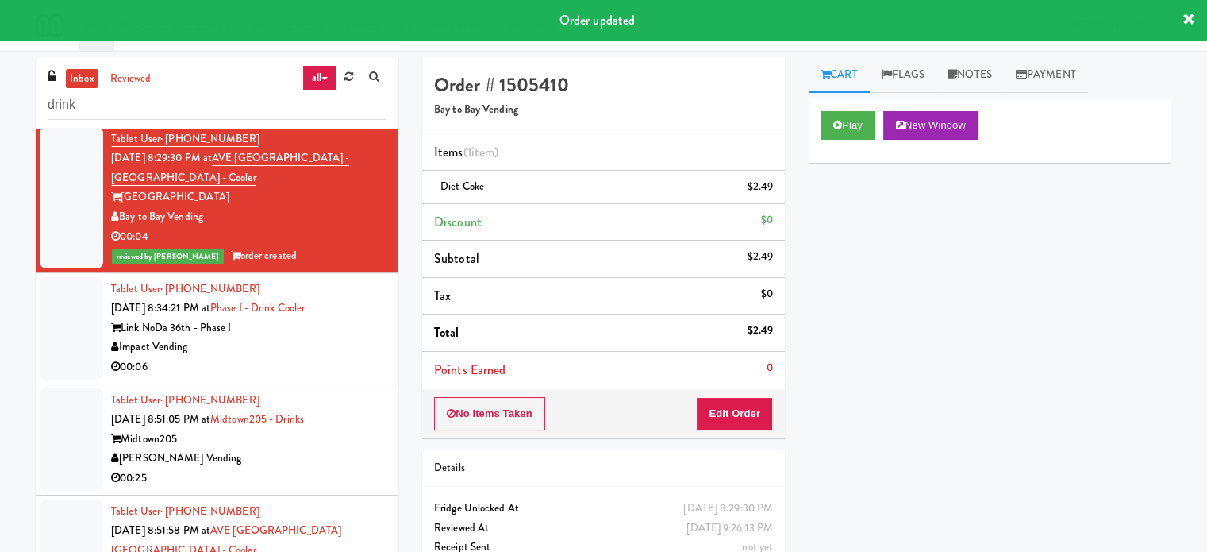
scroll to position [913, 0]
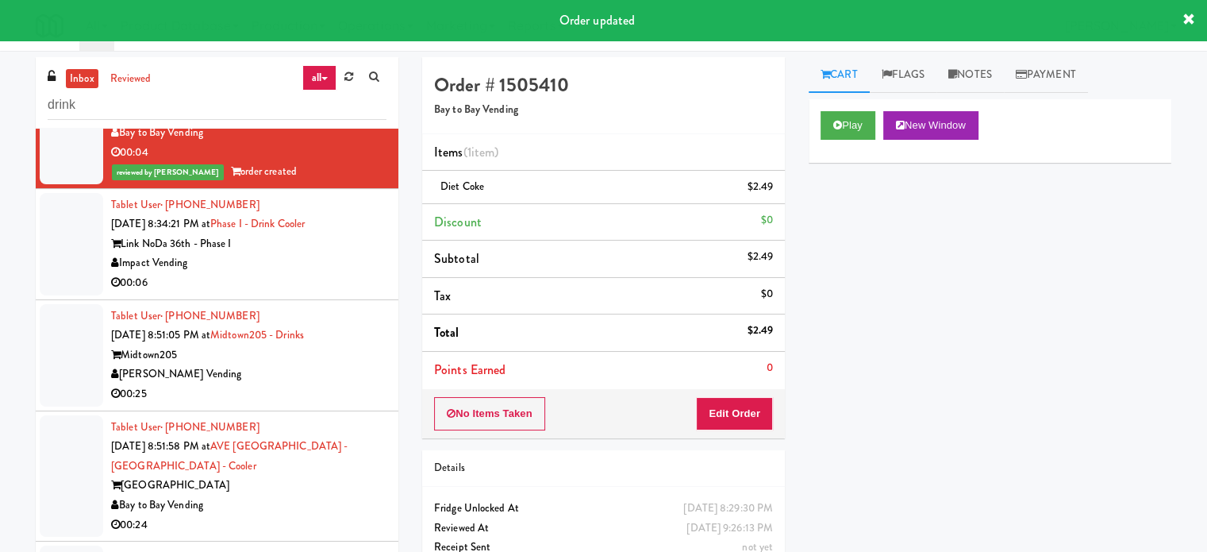
click at [316, 293] on div "00:06" at bounding box center [248, 283] width 275 height 20
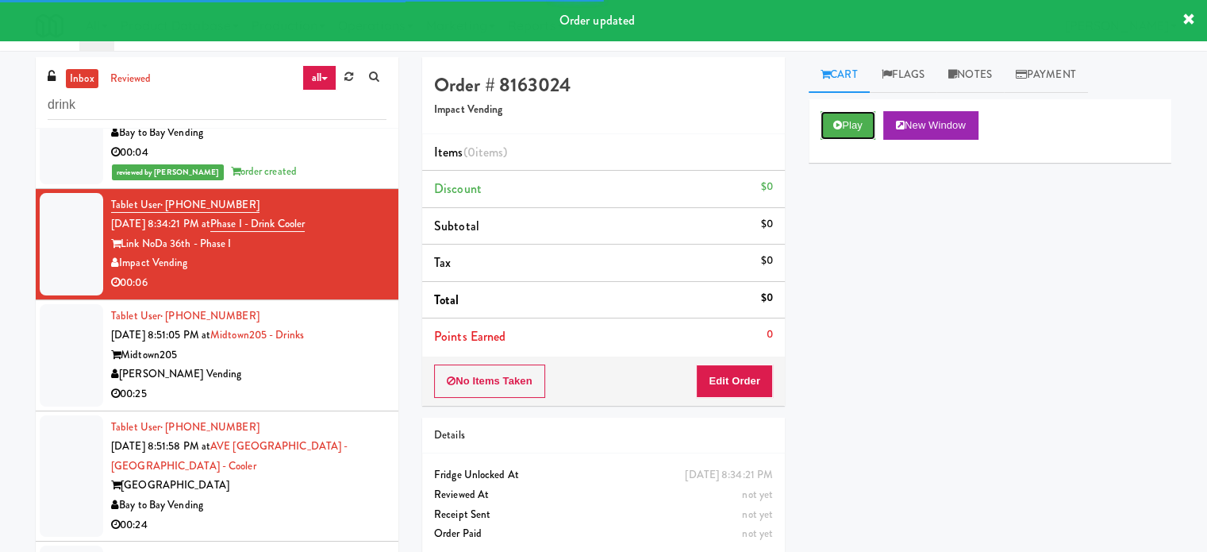
click at [843, 117] on button "Play" at bounding box center [848, 125] width 55 height 29
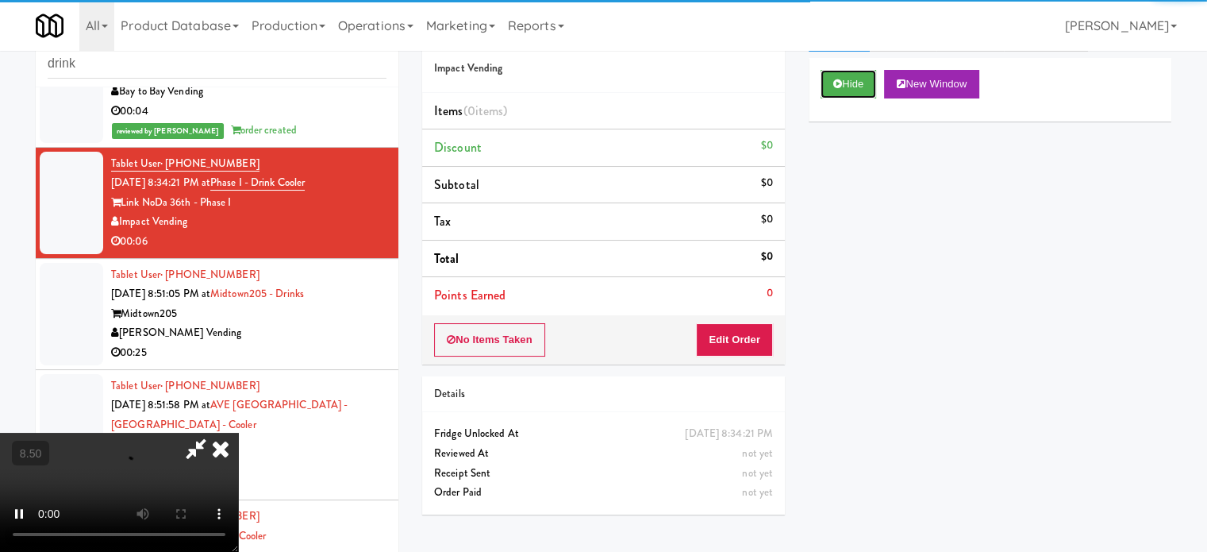
scroll to position [64, 0]
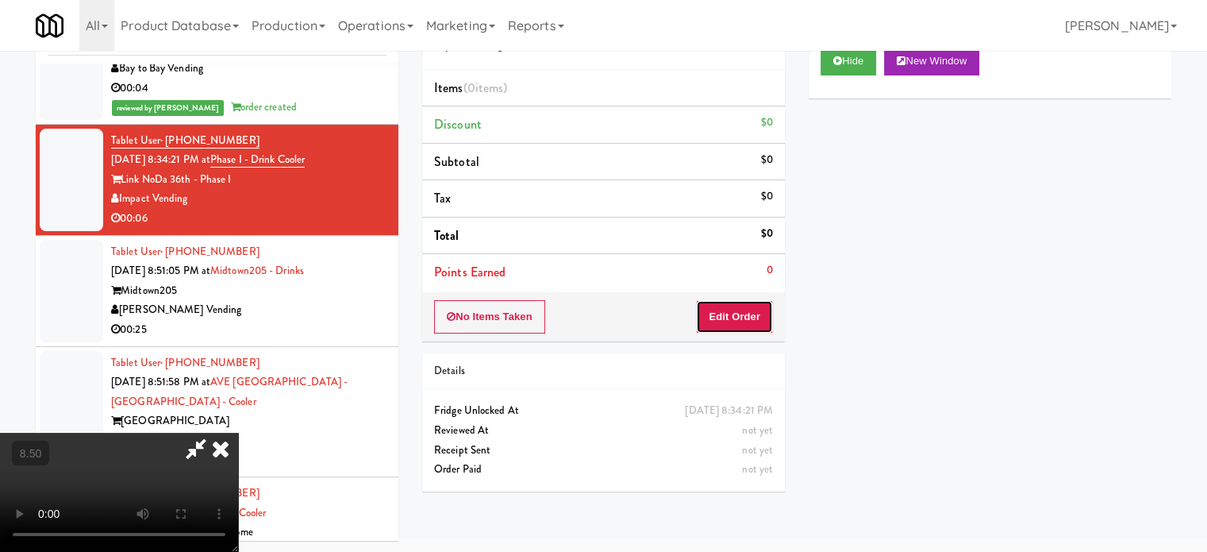
click at [740, 330] on button "Edit Order" at bounding box center [734, 316] width 77 height 33
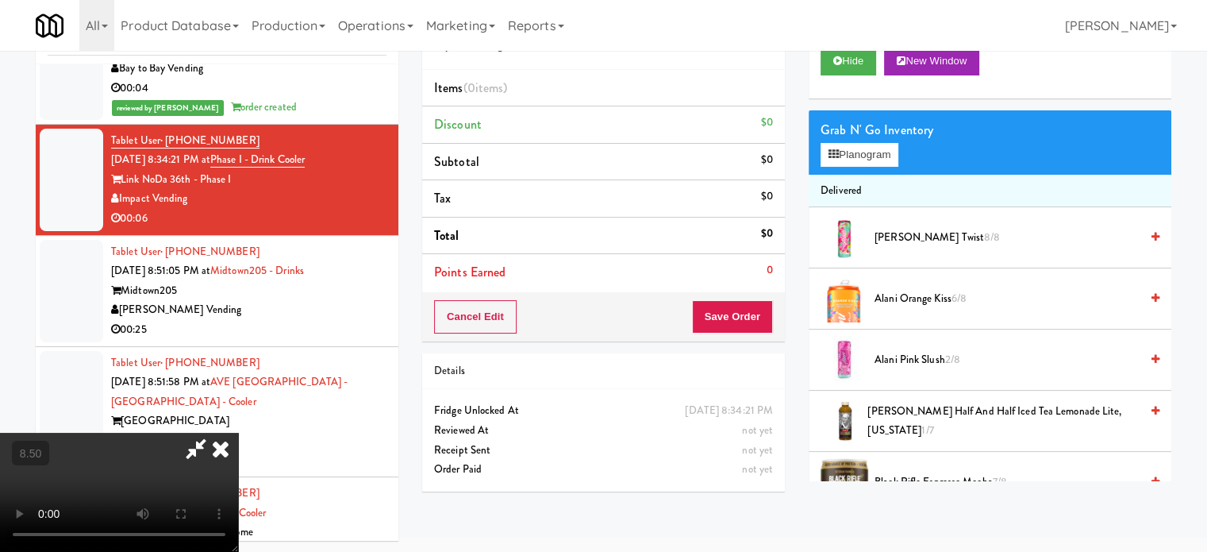
click at [238, 433] on video at bounding box center [119, 492] width 238 height 119
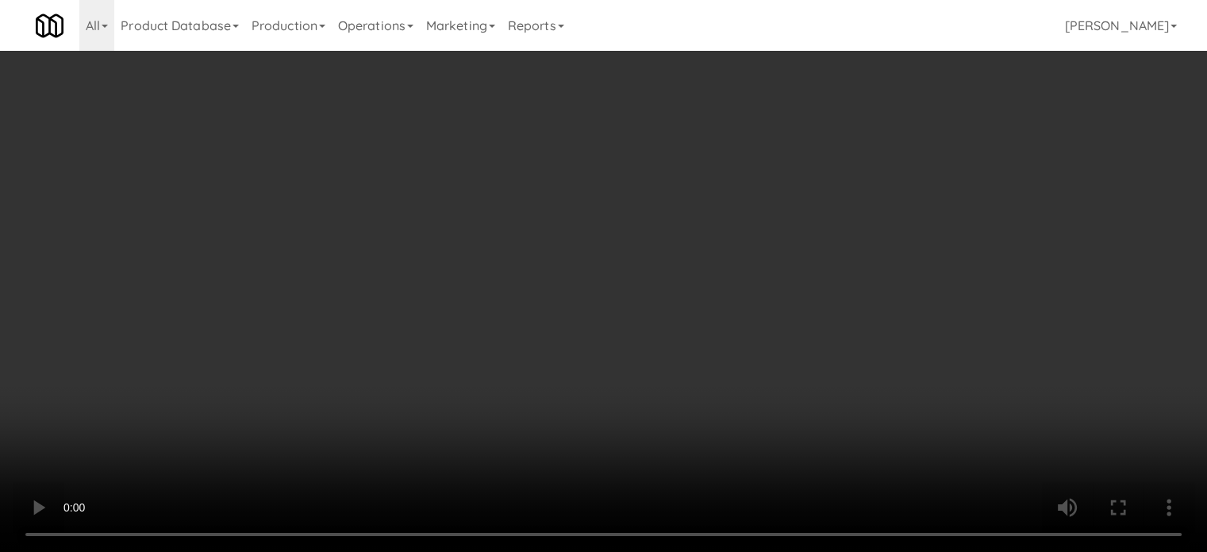
click at [736, 127] on li "Discount $0" at bounding box center [603, 124] width 363 height 37
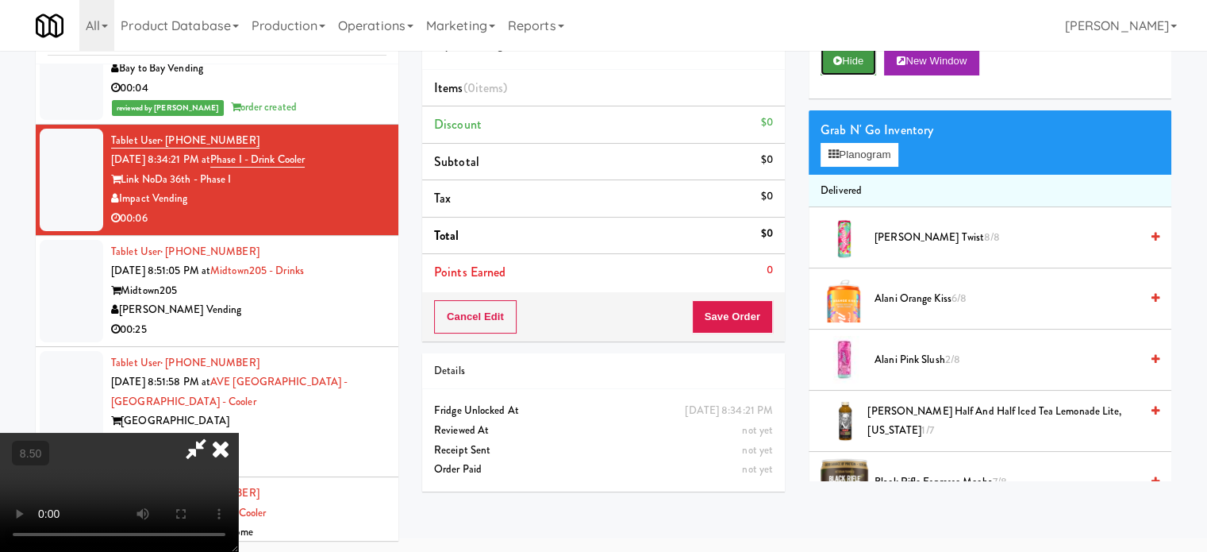
click at [864, 67] on button "Hide" at bounding box center [849, 61] width 56 height 29
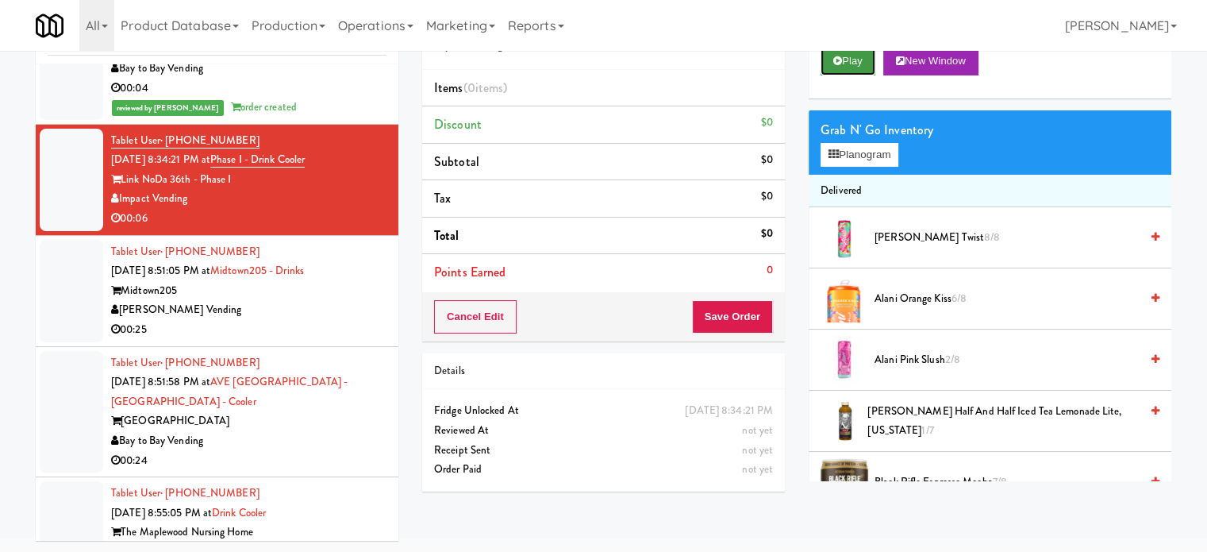
click at [863, 60] on button "Play" at bounding box center [848, 61] width 55 height 29
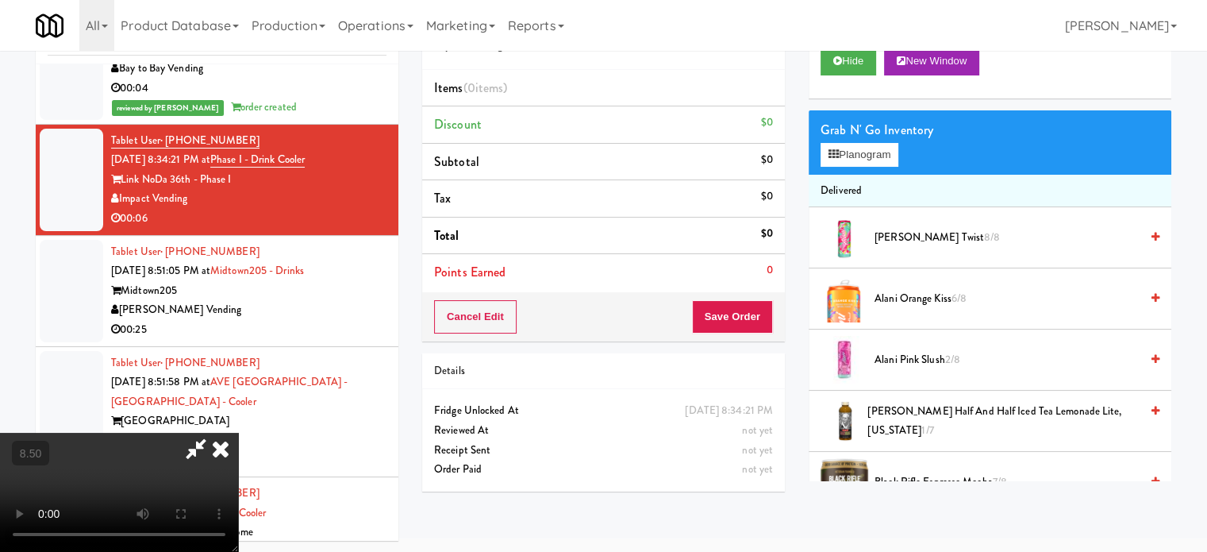
click at [238, 433] on video at bounding box center [119, 492] width 238 height 119
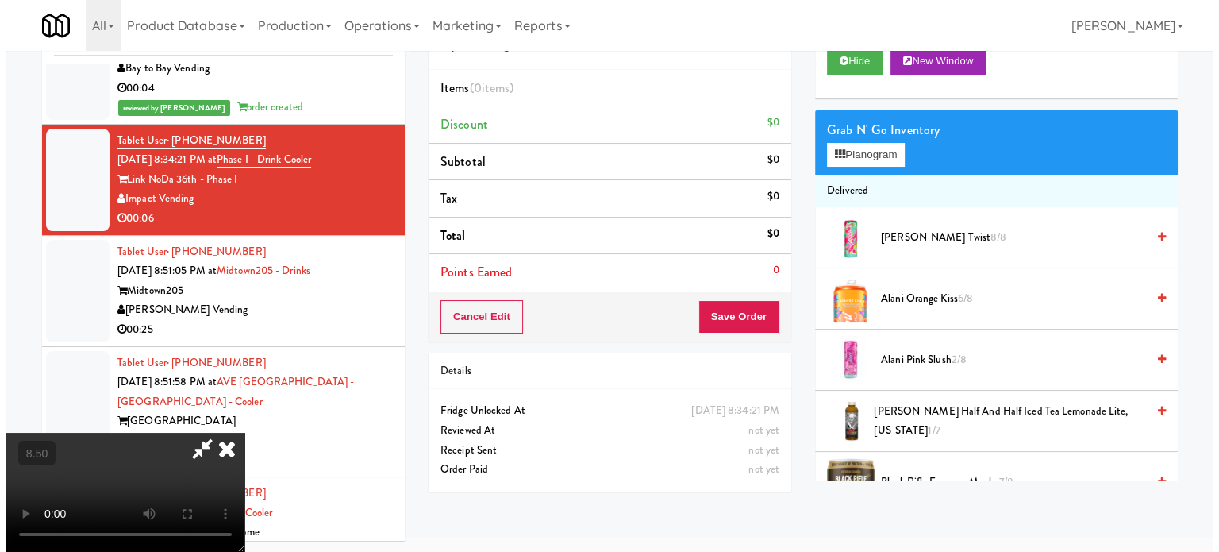
scroll to position [51, 0]
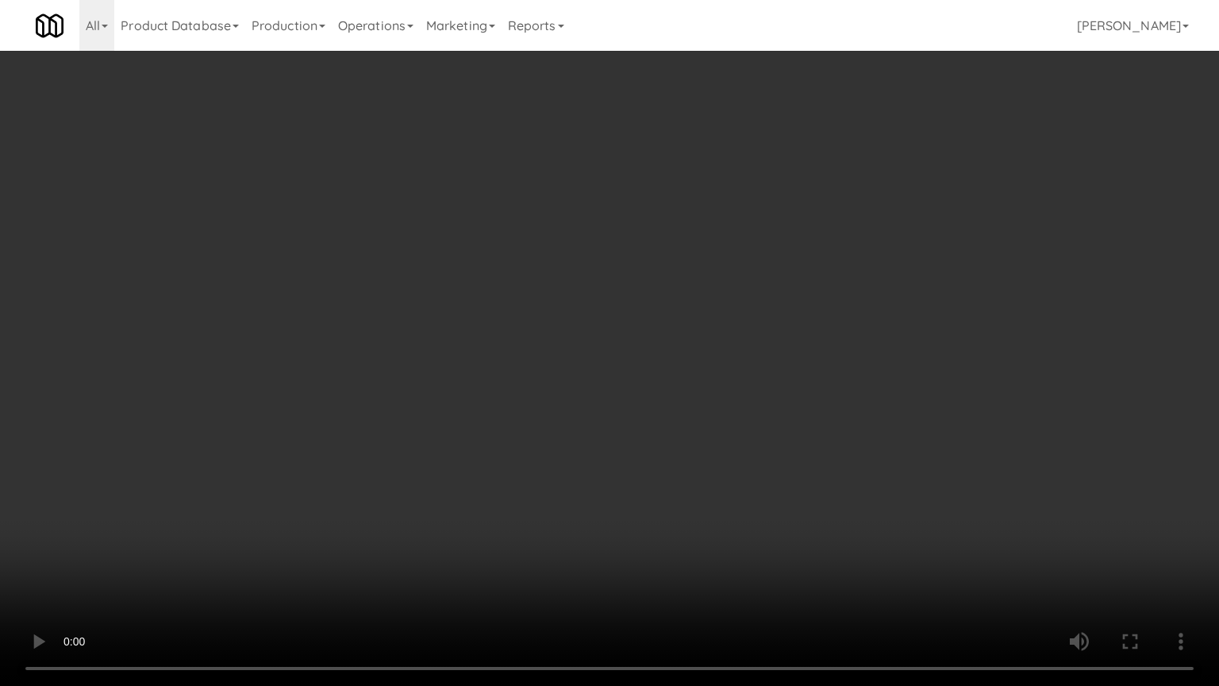
click at [714, 394] on video at bounding box center [609, 343] width 1219 height 686
click at [429, 481] on video at bounding box center [609, 343] width 1219 height 686
click at [487, 406] on video at bounding box center [609, 343] width 1219 height 686
click at [533, 418] on video at bounding box center [609, 343] width 1219 height 686
click at [543, 436] on video at bounding box center [609, 343] width 1219 height 686
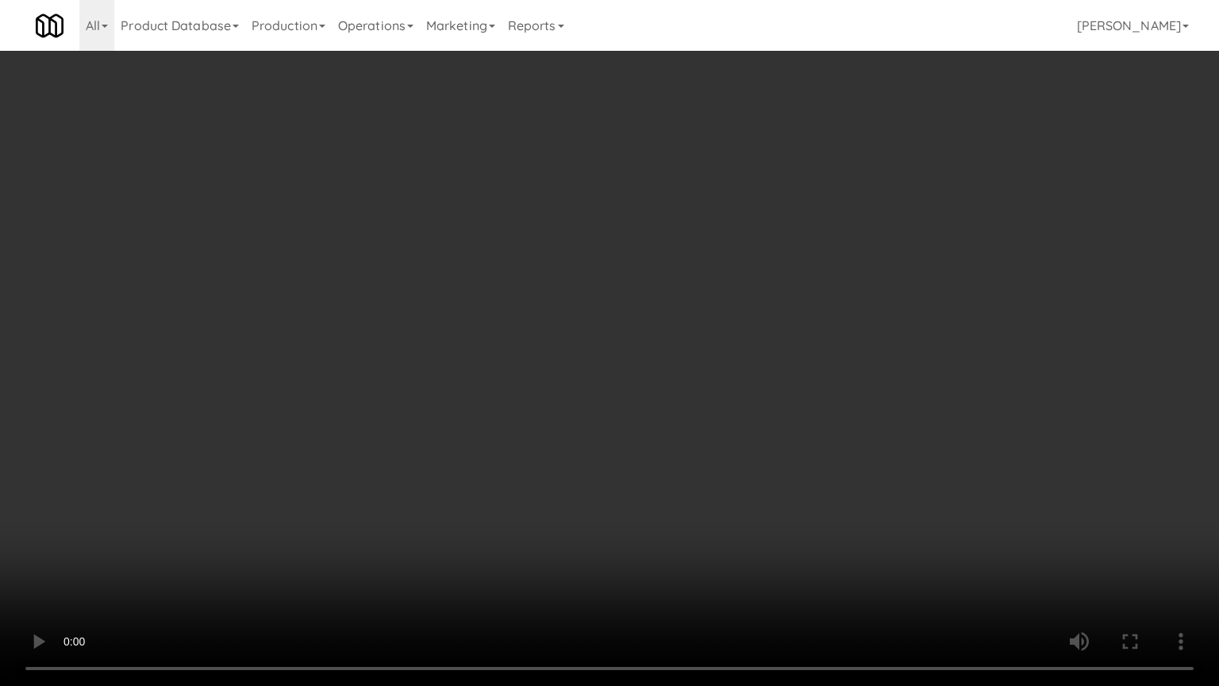
drag, startPoint x: 543, startPoint y: 436, endPoint x: 550, endPoint y: 427, distance: 11.3
click at [543, 437] on video at bounding box center [609, 343] width 1219 height 686
click at [669, 414] on video at bounding box center [609, 343] width 1219 height 686
click at [604, 414] on video at bounding box center [609, 343] width 1219 height 686
drag, startPoint x: 619, startPoint y: 414, endPoint x: 609, endPoint y: 412, distance: 10.4
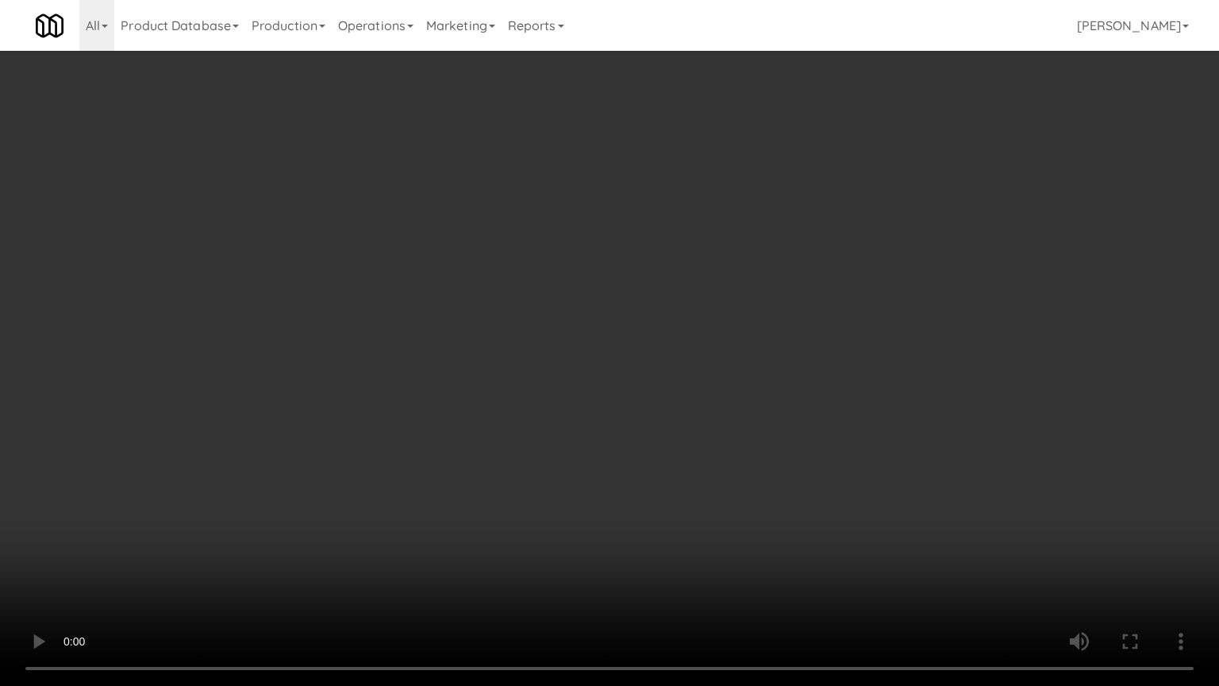
click at [619, 415] on video at bounding box center [609, 343] width 1219 height 686
click at [603, 417] on video at bounding box center [609, 343] width 1219 height 686
click at [673, 425] on video at bounding box center [609, 343] width 1219 height 686
click at [614, 417] on video at bounding box center [609, 343] width 1219 height 686
click at [621, 402] on video at bounding box center [609, 343] width 1219 height 686
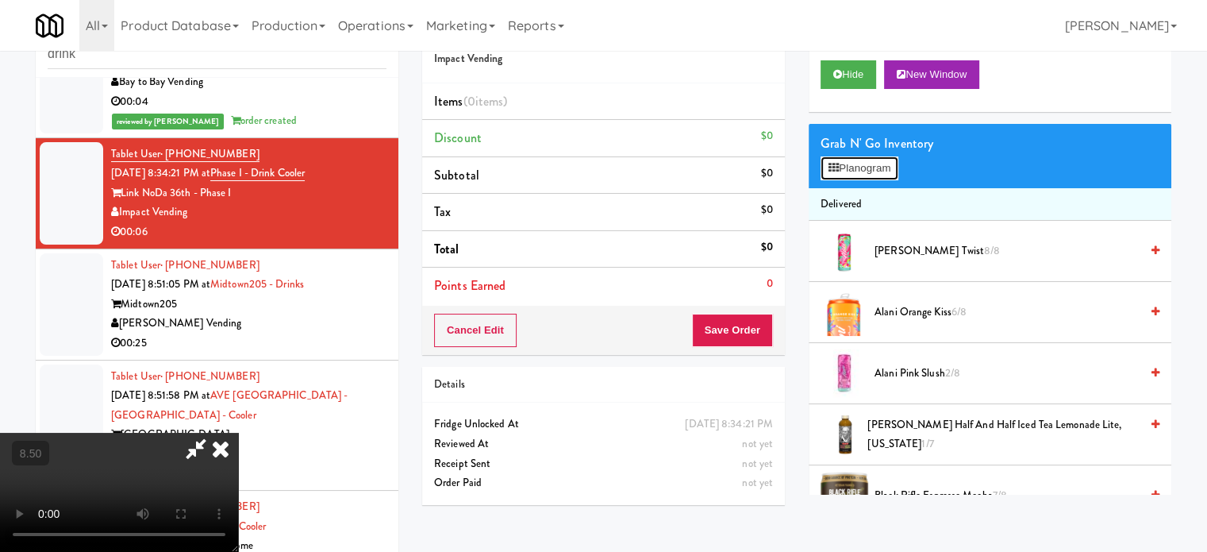
click at [886, 164] on button "Planogram" at bounding box center [860, 168] width 78 height 24
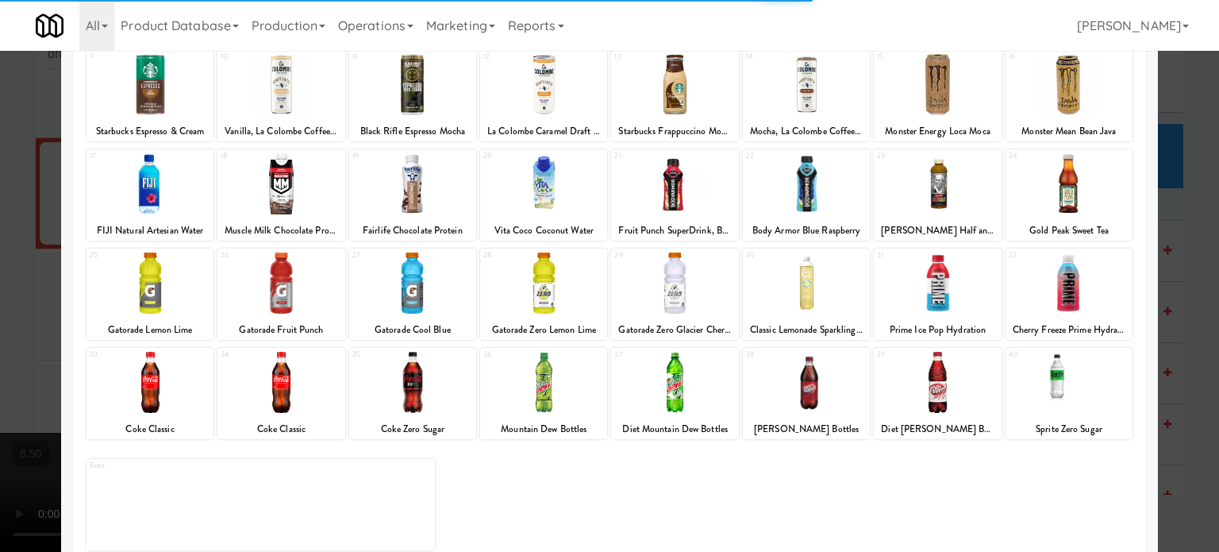
scroll to position [227, 0]
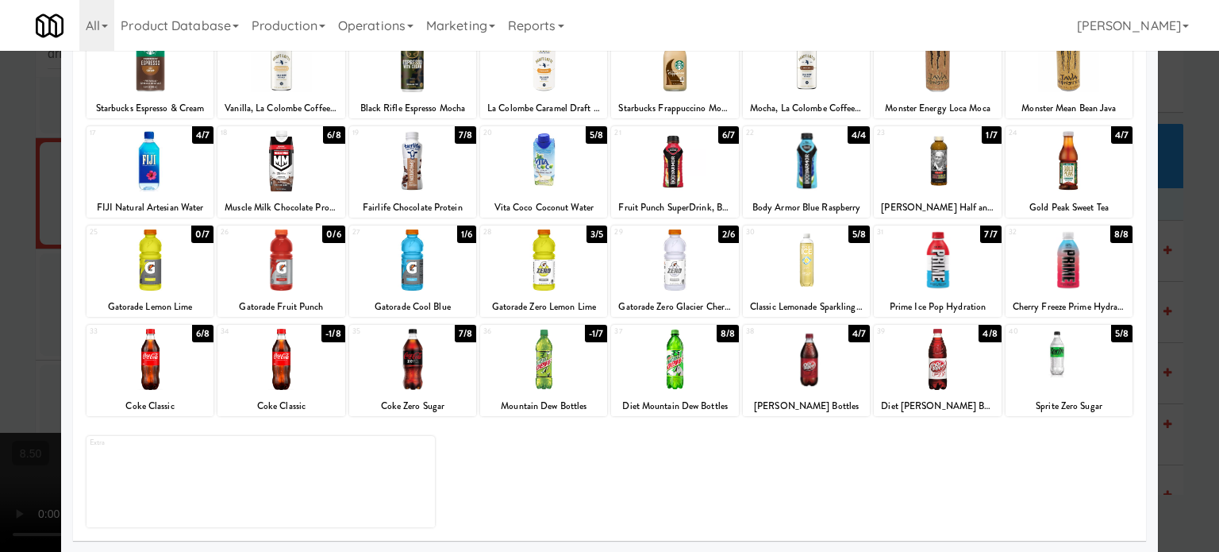
drag, startPoint x: 463, startPoint y: 328, endPoint x: 649, endPoint y: 302, distance: 187.5
click at [461, 328] on div "7/8" at bounding box center [465, 333] width 21 height 17
click at [1192, 311] on div at bounding box center [609, 276] width 1219 height 552
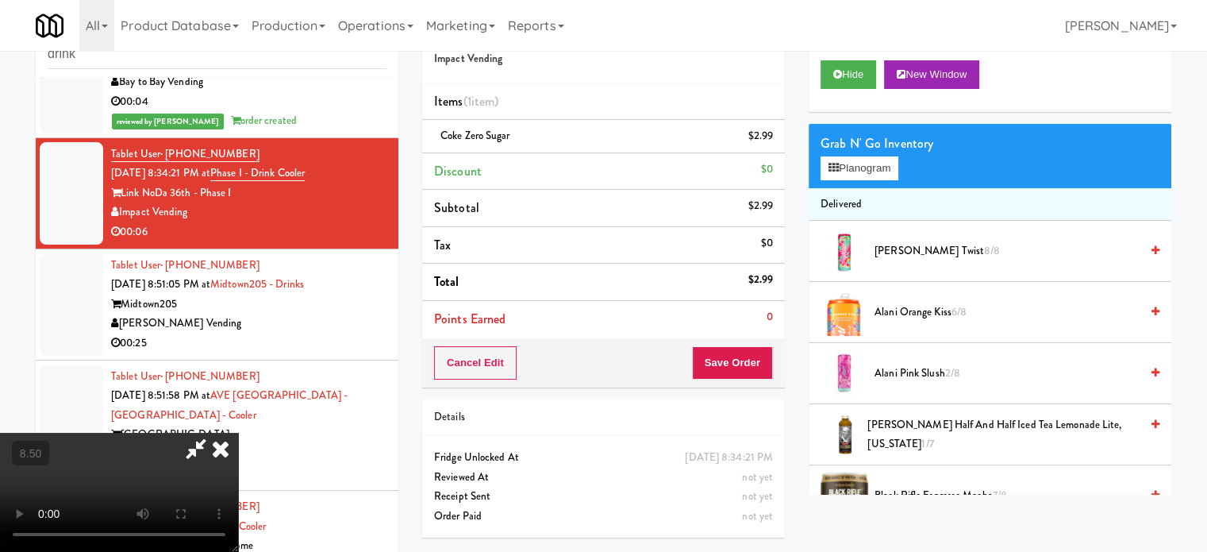
click at [238, 433] on video at bounding box center [119, 492] width 238 height 119
drag, startPoint x: 428, startPoint y: 322, endPoint x: 454, endPoint y: 298, distance: 35.9
click at [238, 433] on video at bounding box center [119, 492] width 238 height 119
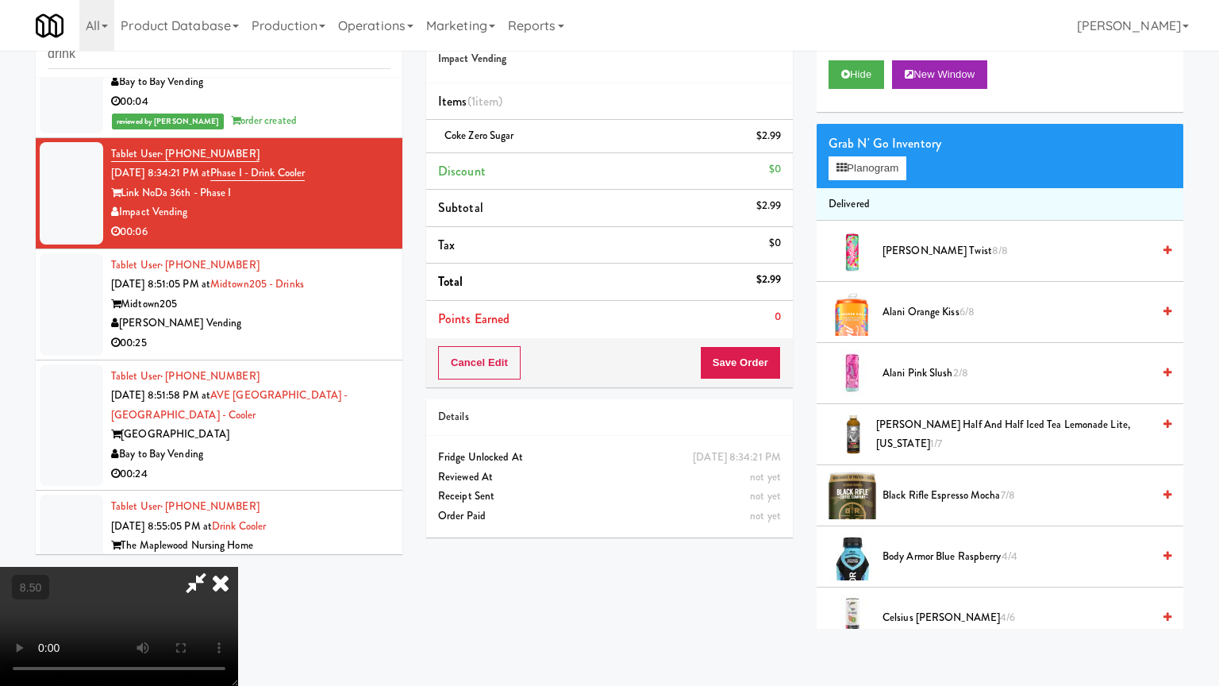
click at [238, 551] on video at bounding box center [119, 626] width 238 height 119
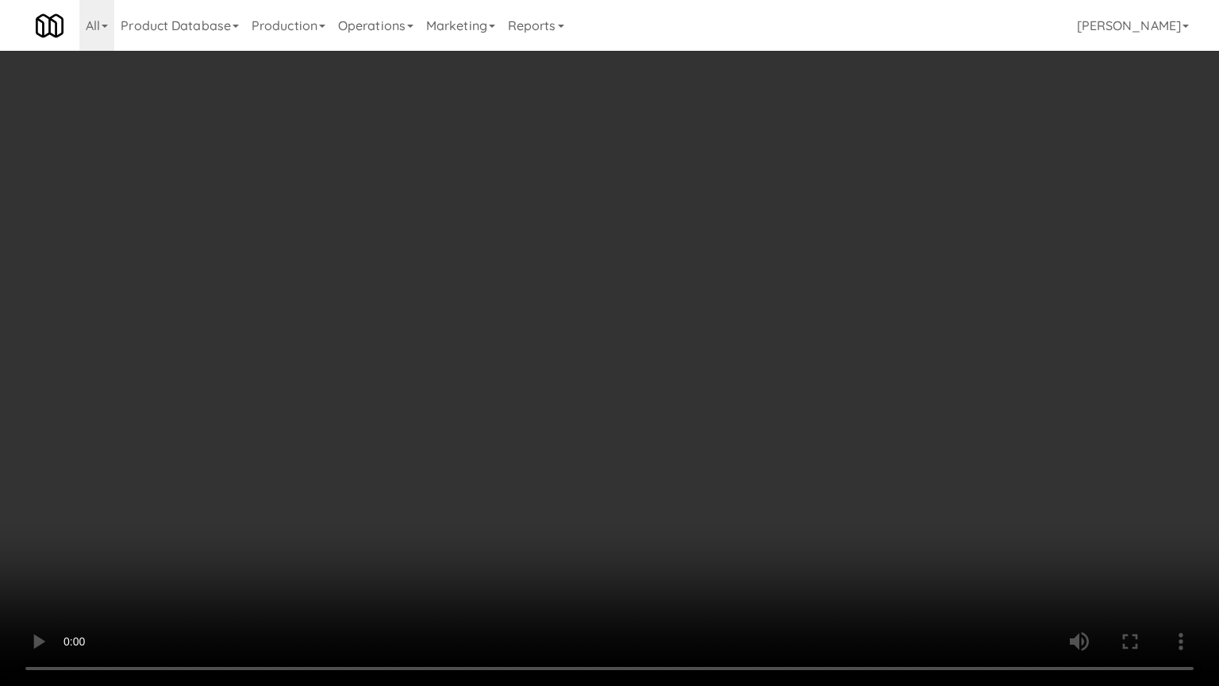
click at [590, 340] on video at bounding box center [609, 343] width 1219 height 686
click at [334, 527] on video at bounding box center [609, 343] width 1219 height 686
click at [289, 518] on video at bounding box center [609, 343] width 1219 height 686
click at [489, 382] on video at bounding box center [609, 343] width 1219 height 686
click at [271, 545] on video at bounding box center [609, 343] width 1219 height 686
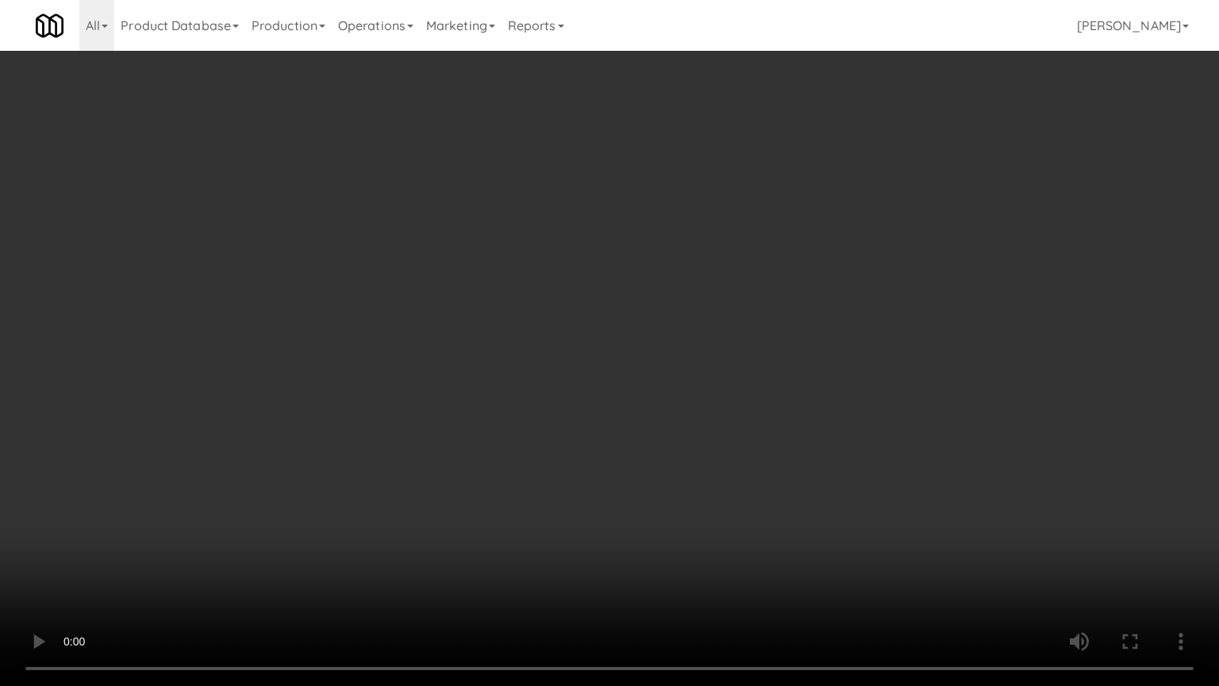
drag, startPoint x: 325, startPoint y: 497, endPoint x: 364, endPoint y: 499, distance: 39.7
click at [326, 499] on video at bounding box center [609, 343] width 1219 height 686
click at [375, 501] on video at bounding box center [609, 343] width 1219 height 686
click at [445, 499] on video at bounding box center [609, 343] width 1219 height 686
click at [467, 483] on video at bounding box center [609, 343] width 1219 height 686
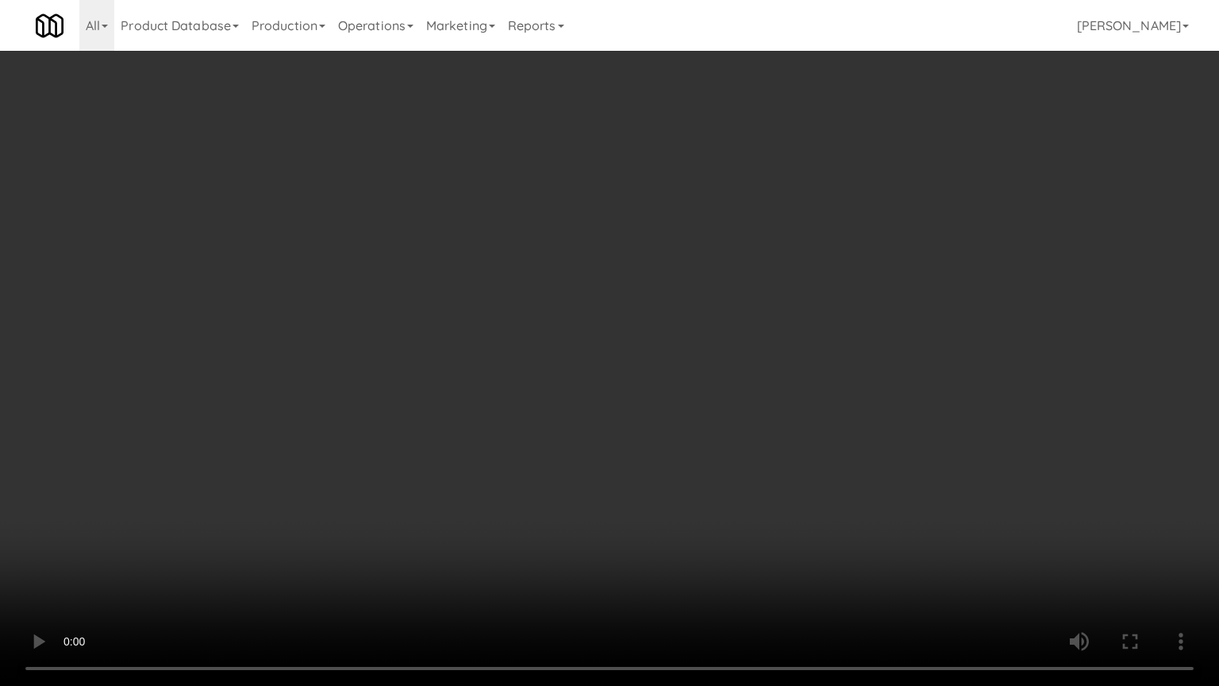
click at [498, 495] on video at bounding box center [609, 343] width 1219 height 686
click at [497, 492] on video at bounding box center [609, 343] width 1219 height 686
click at [629, 474] on video at bounding box center [609, 343] width 1219 height 686
click at [621, 468] on video at bounding box center [609, 343] width 1219 height 686
click at [693, 452] on video at bounding box center [609, 343] width 1219 height 686
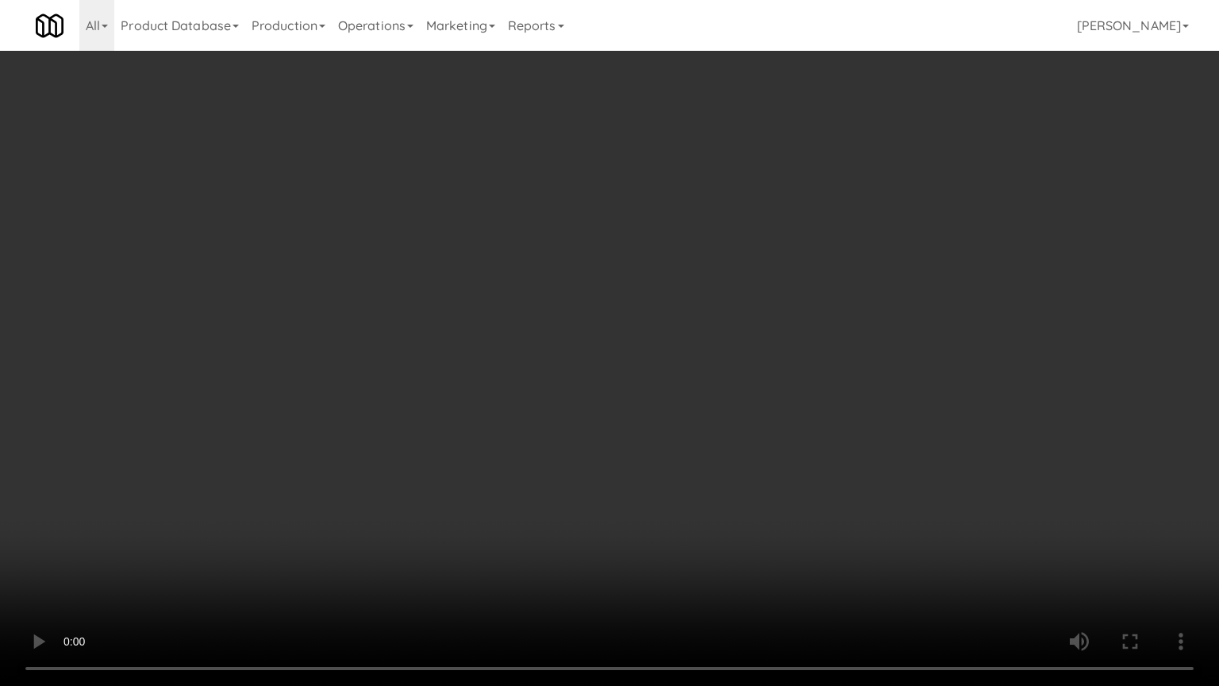
click at [692, 454] on video at bounding box center [609, 343] width 1219 height 686
click at [695, 452] on video at bounding box center [609, 343] width 1219 height 686
click at [734, 451] on video at bounding box center [609, 343] width 1219 height 686
click at [737, 449] on video at bounding box center [609, 343] width 1219 height 686
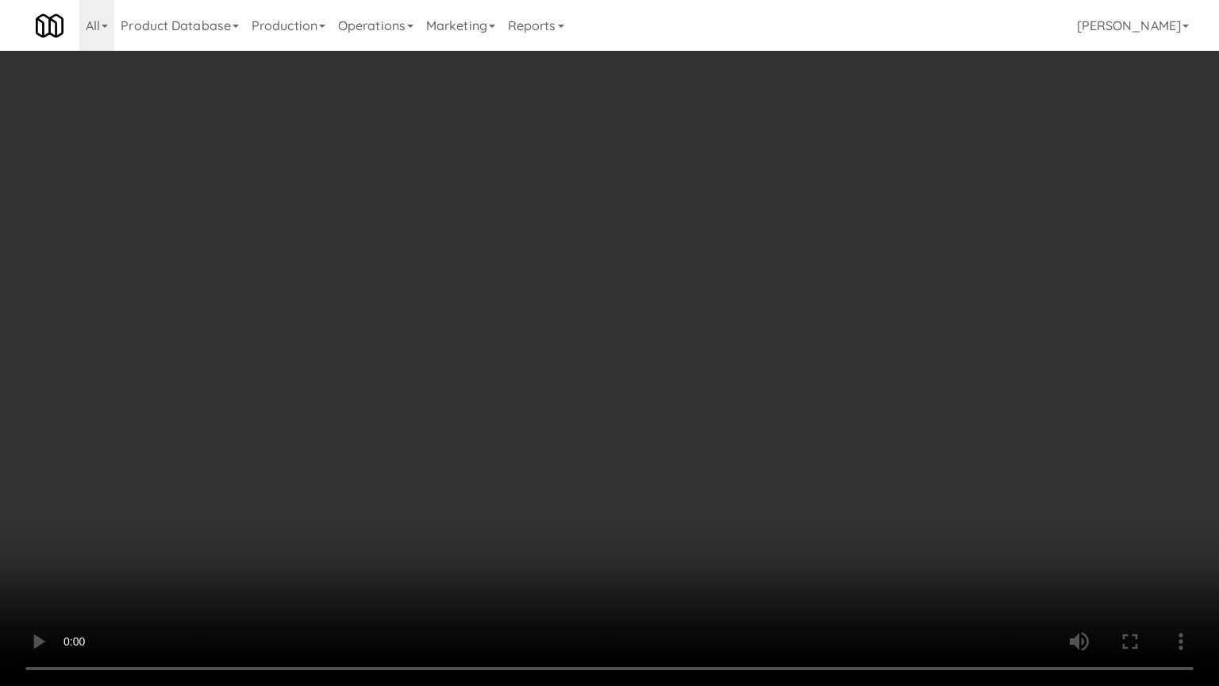
drag, startPoint x: 771, startPoint y: 415, endPoint x: 782, endPoint y: 394, distance: 24.1
click at [780, 396] on video at bounding box center [609, 343] width 1219 height 686
click at [783, 356] on video at bounding box center [609, 343] width 1219 height 686
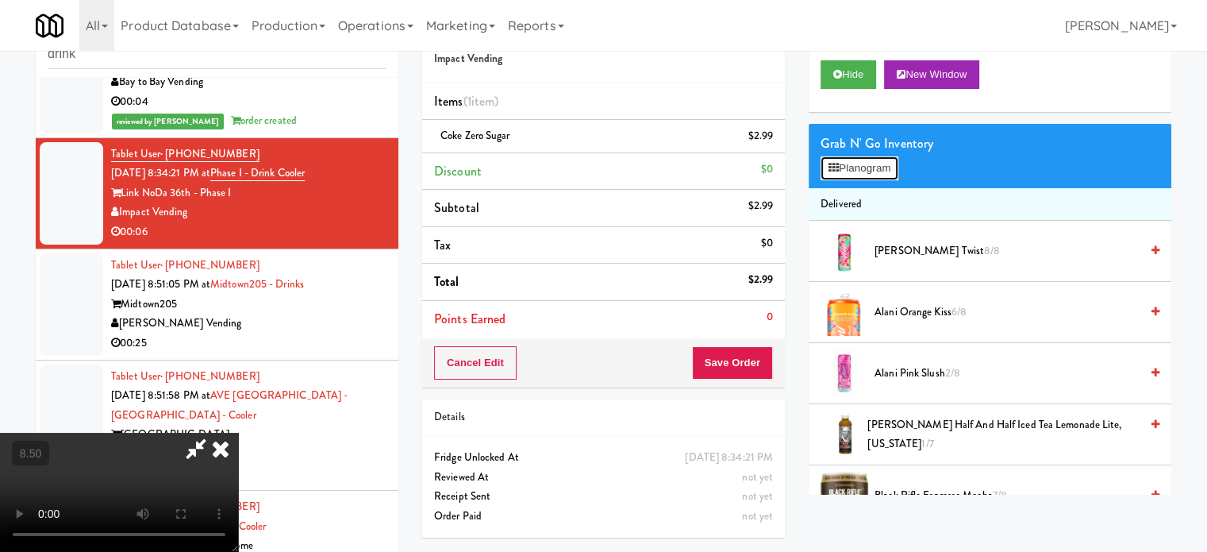
click at [867, 171] on button "Planogram" at bounding box center [860, 168] width 78 height 24
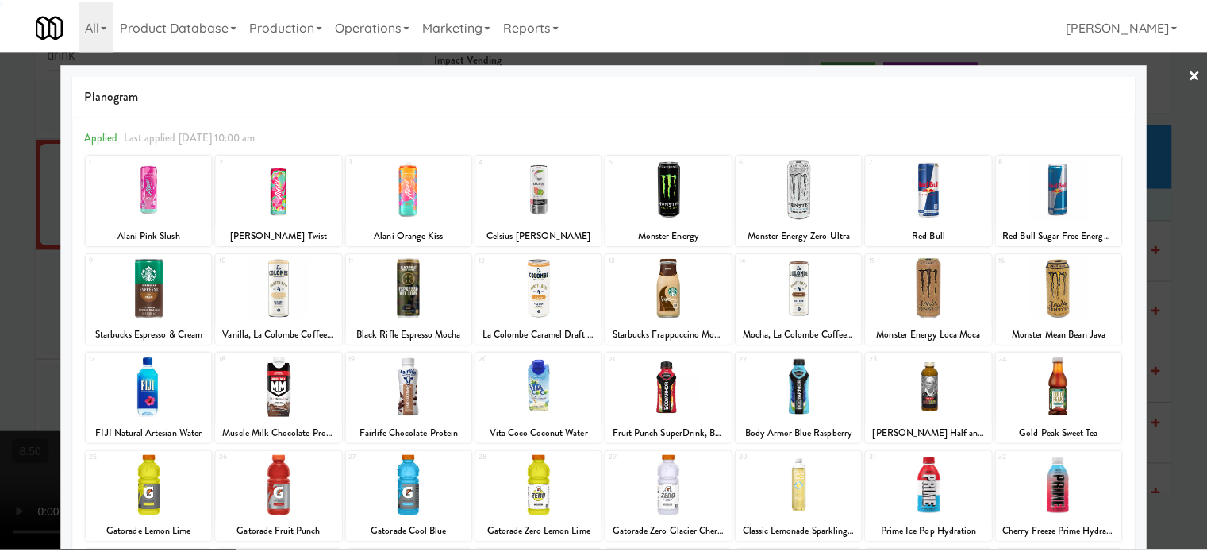
scroll to position [227, 0]
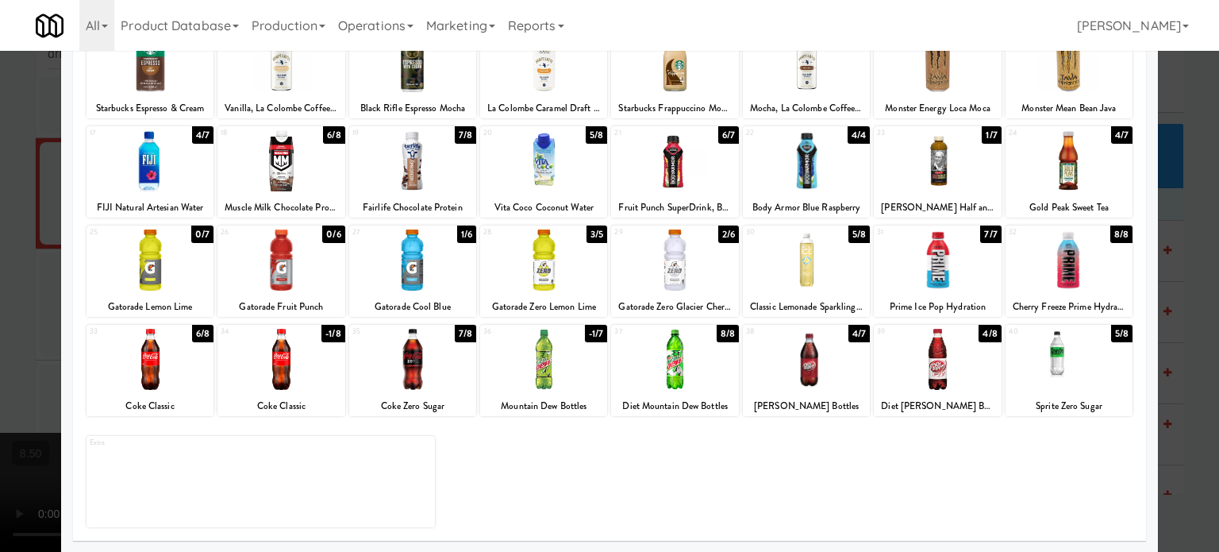
click at [463, 334] on div "7/8" at bounding box center [465, 333] width 21 height 17
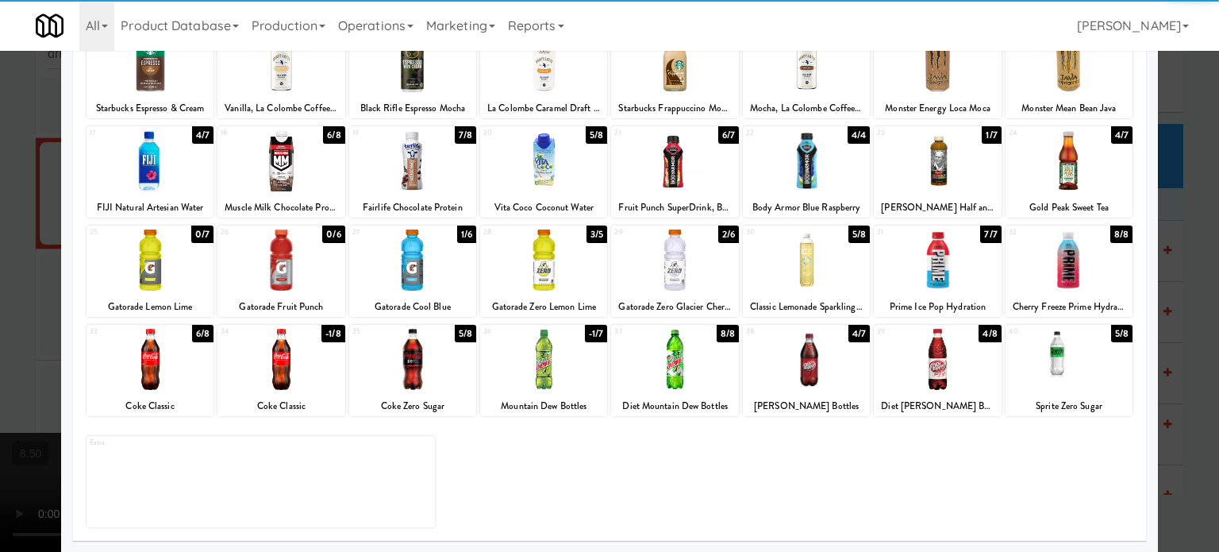
click at [1188, 316] on div at bounding box center [609, 276] width 1219 height 552
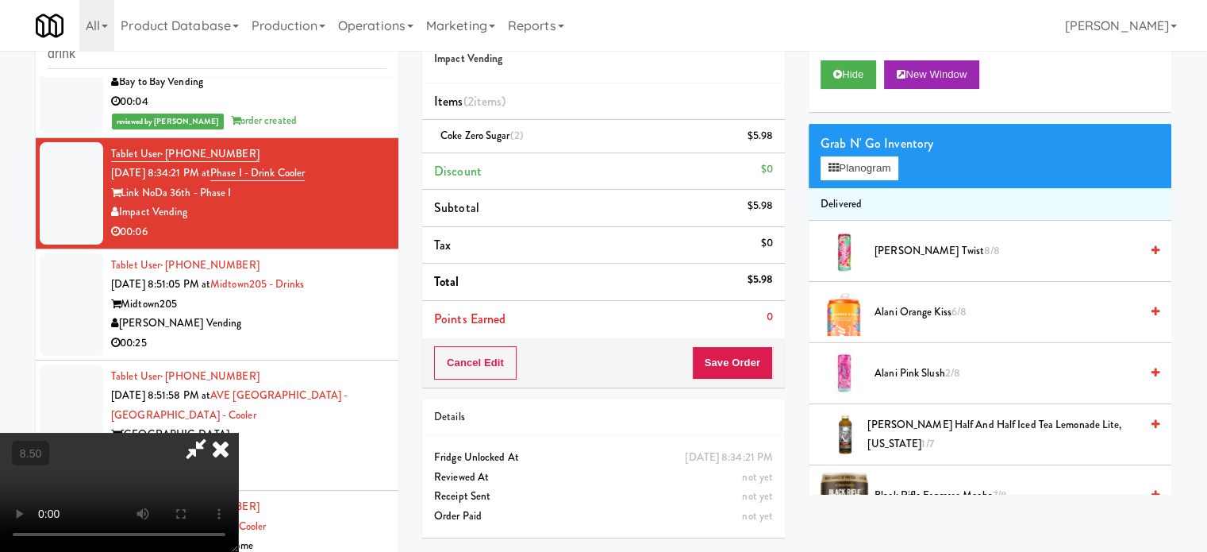
click at [238, 433] on icon at bounding box center [220, 449] width 35 height 32
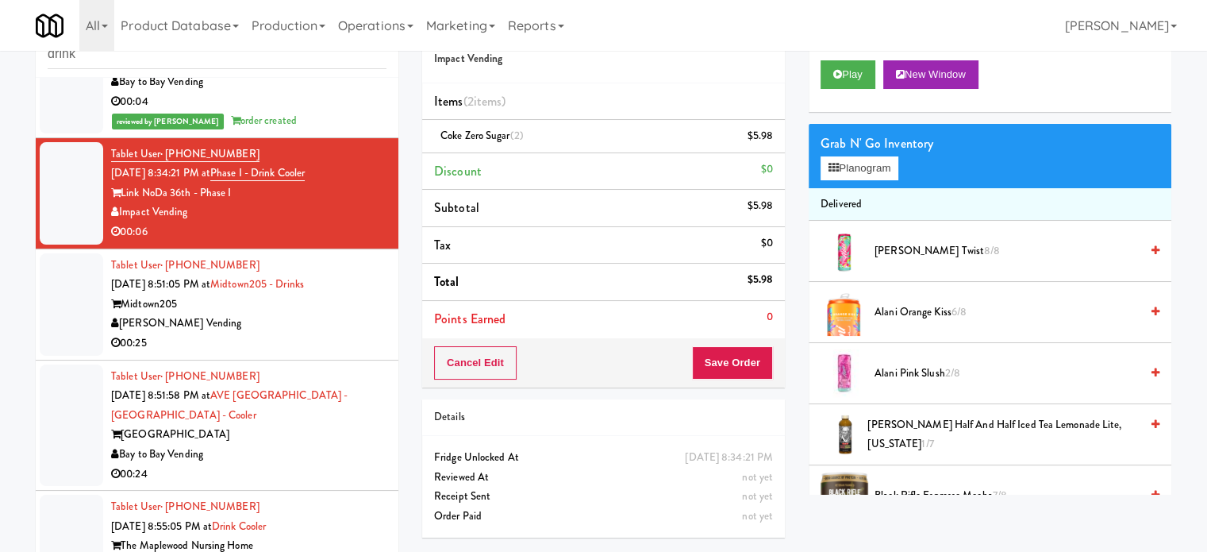
scroll to position [64, 0]
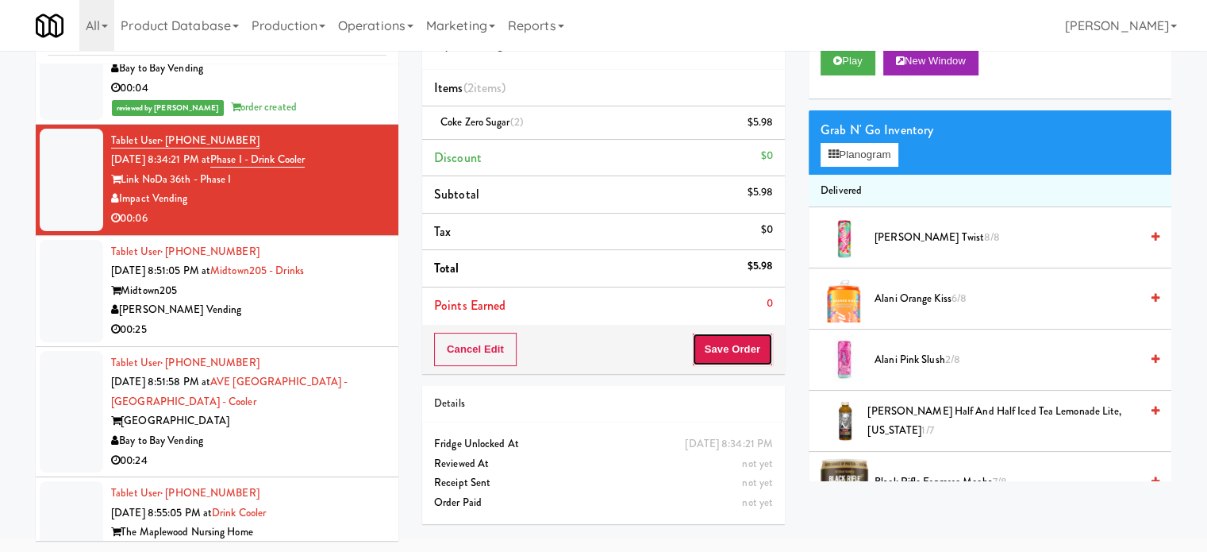
click at [718, 347] on button "Save Order" at bounding box center [732, 349] width 81 height 33
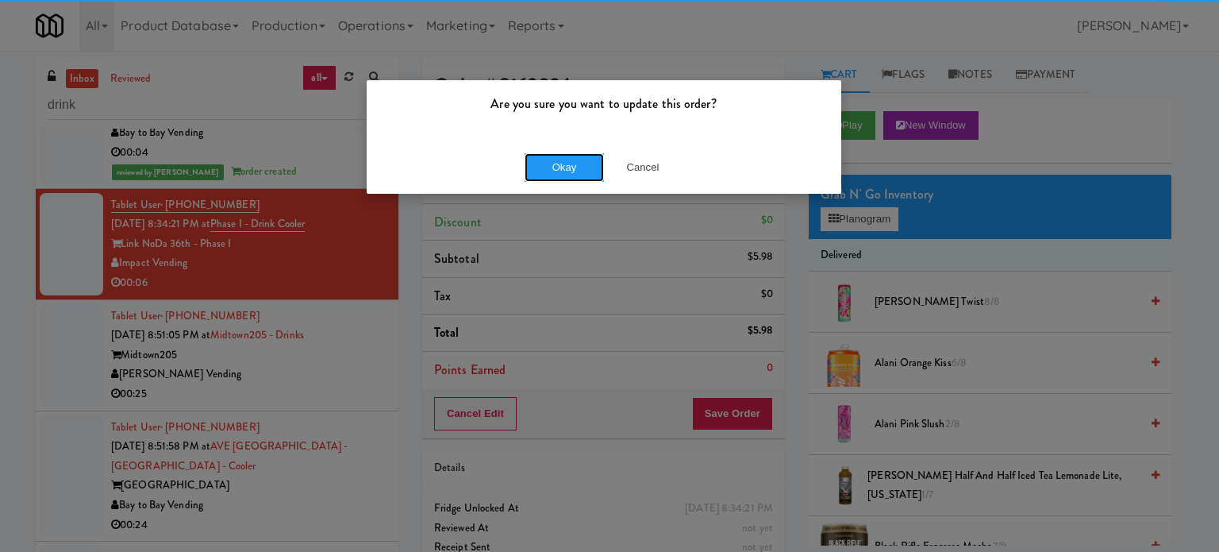
click at [545, 172] on button "Okay" at bounding box center [564, 167] width 79 height 29
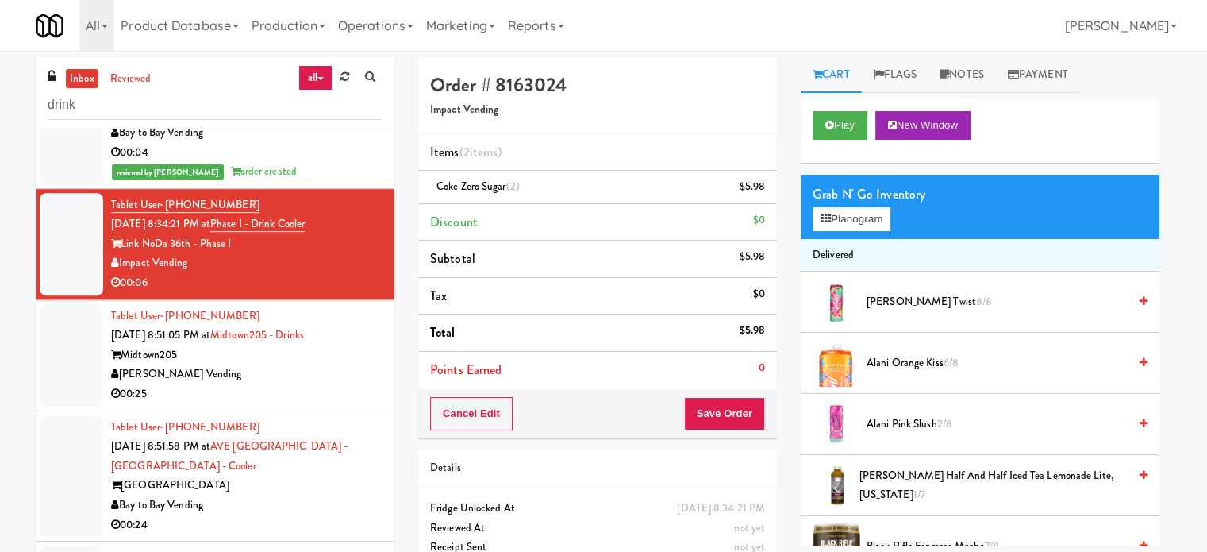
click at [342, 384] on div "[PERSON_NAME] Vending" at bounding box center [246, 374] width 271 height 20
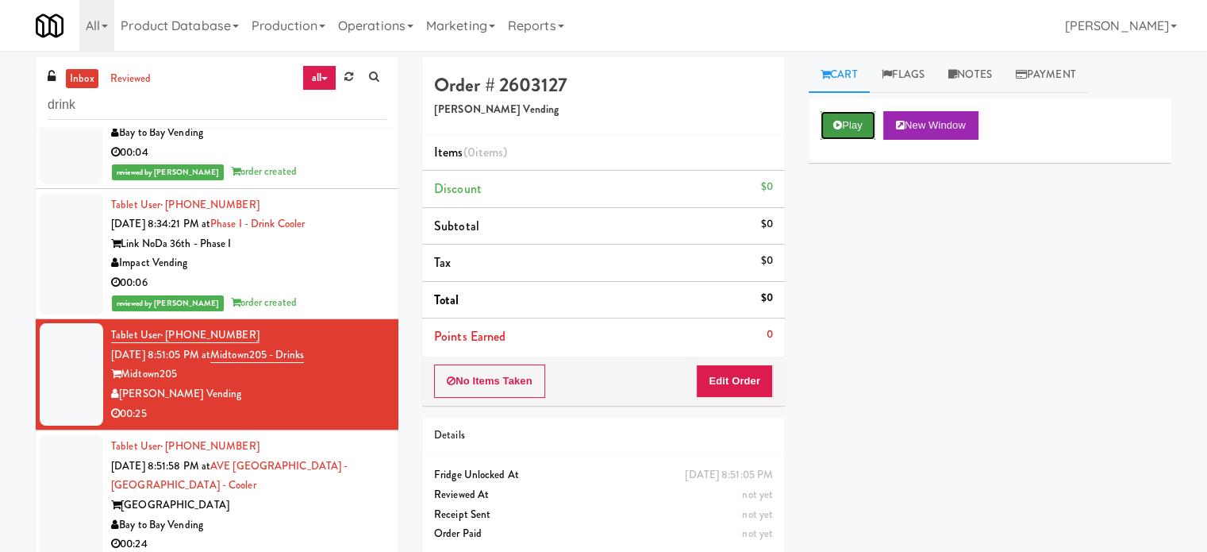
click at [855, 133] on button "Play" at bounding box center [848, 125] width 55 height 29
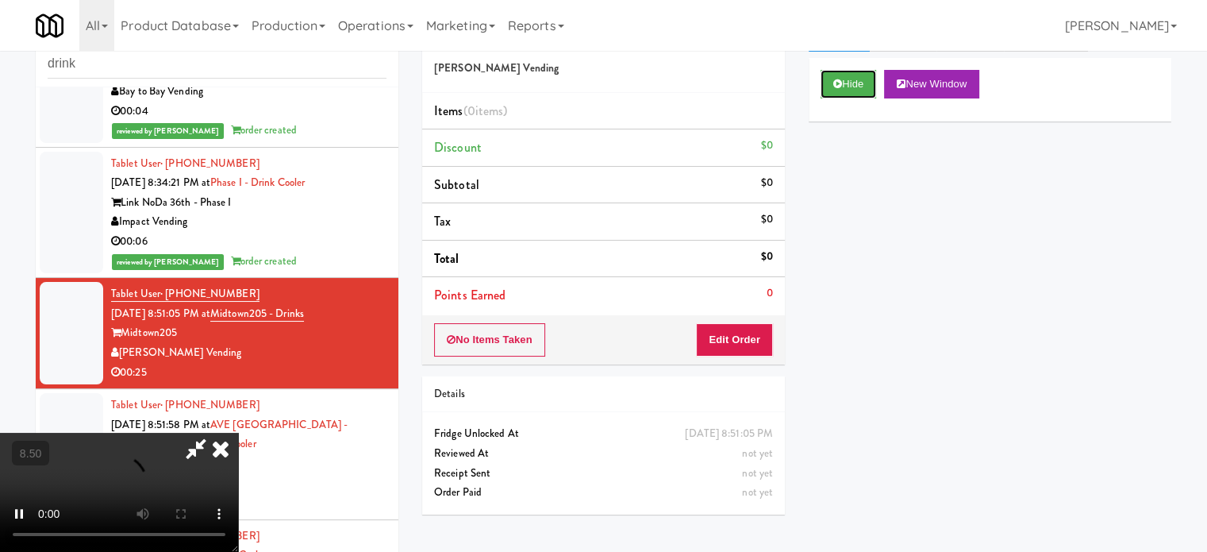
scroll to position [64, 0]
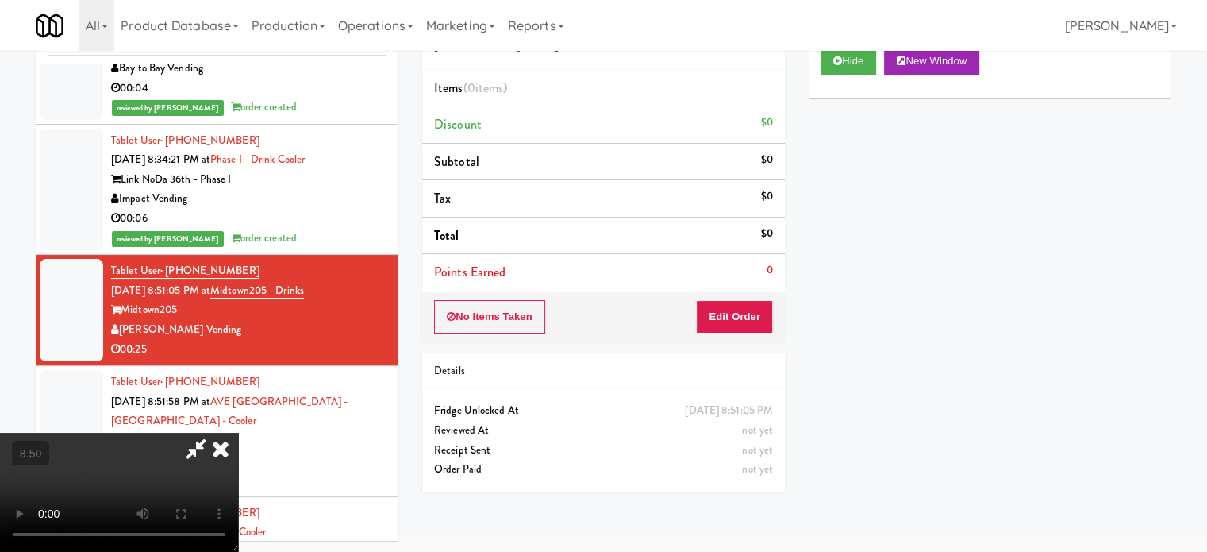
click at [238, 433] on video at bounding box center [119, 492] width 238 height 119
